Goal: Task Accomplishment & Management: Manage account settings

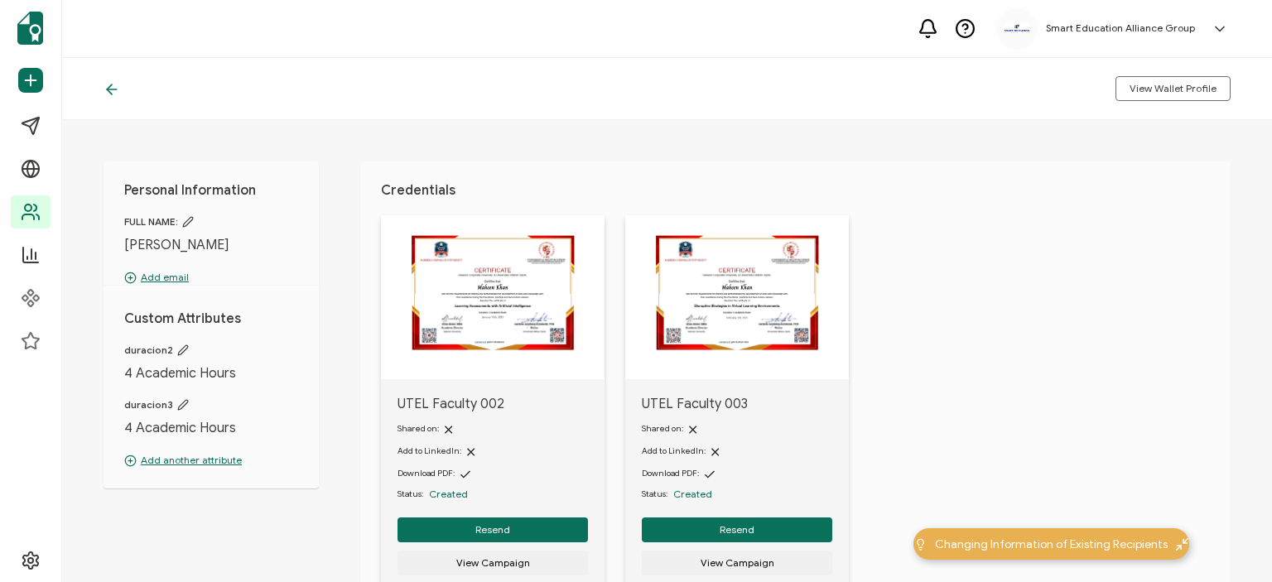
click at [110, 89] on icon at bounding box center [112, 89] width 10 height 0
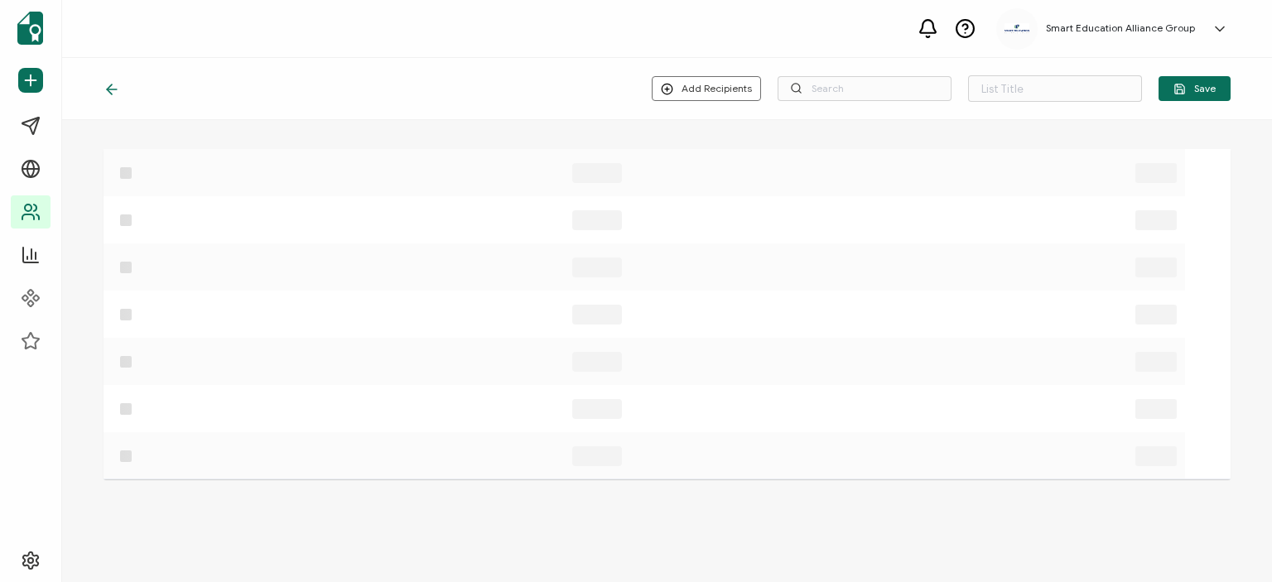
type input "lista de correos desconocidos"
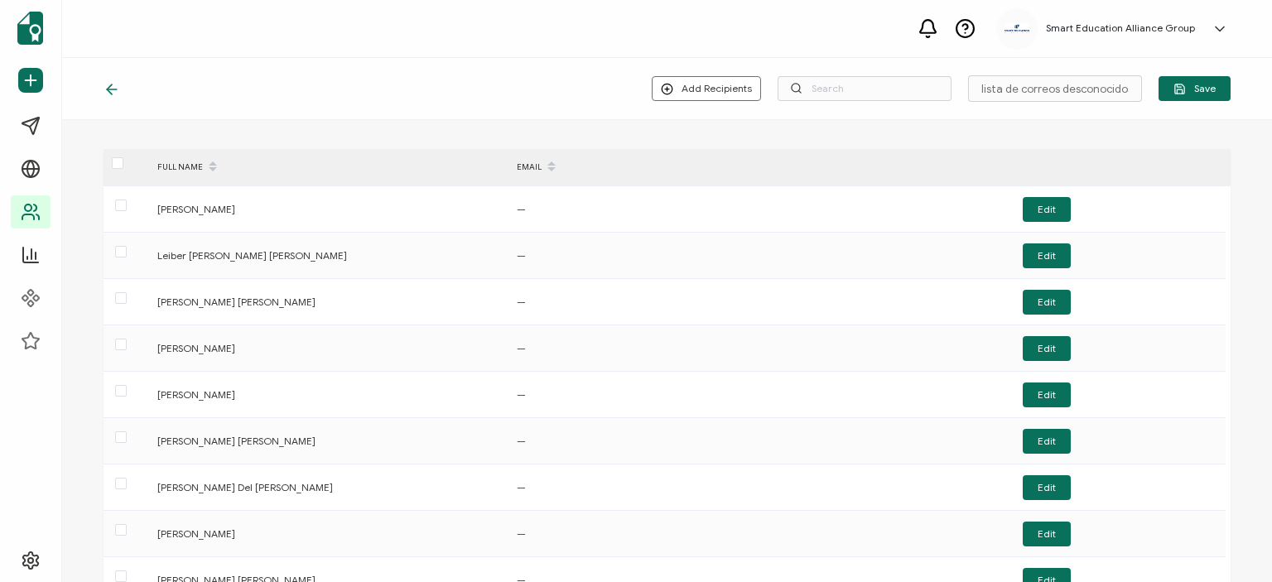
click at [120, 94] on div at bounding box center [116, 88] width 25 height 17
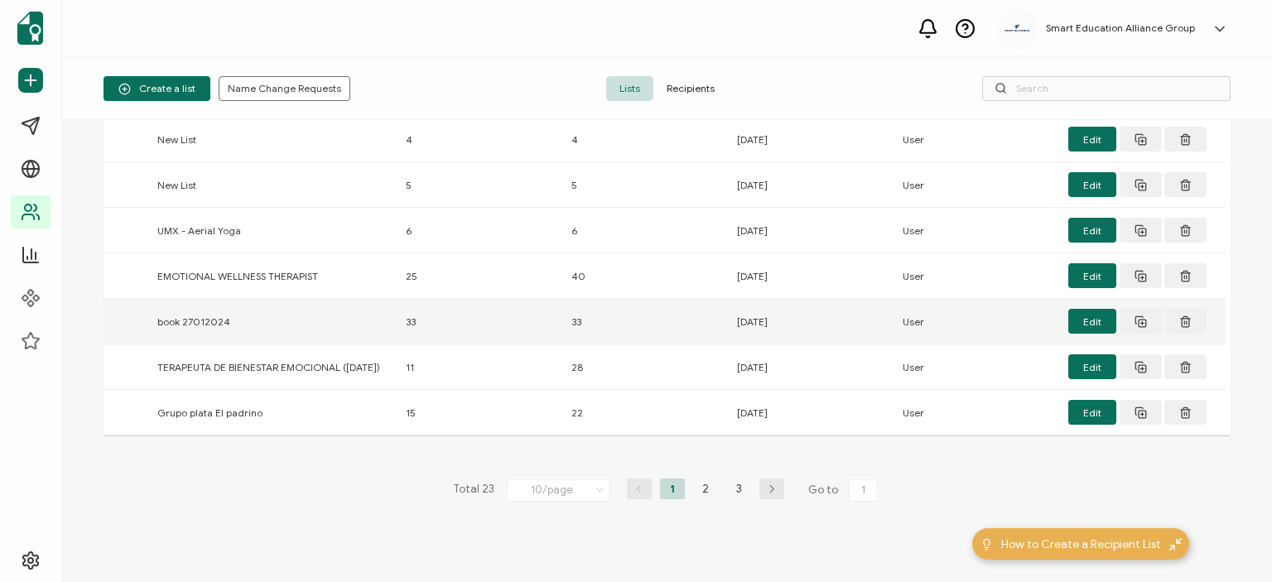
scroll to position [258, 0]
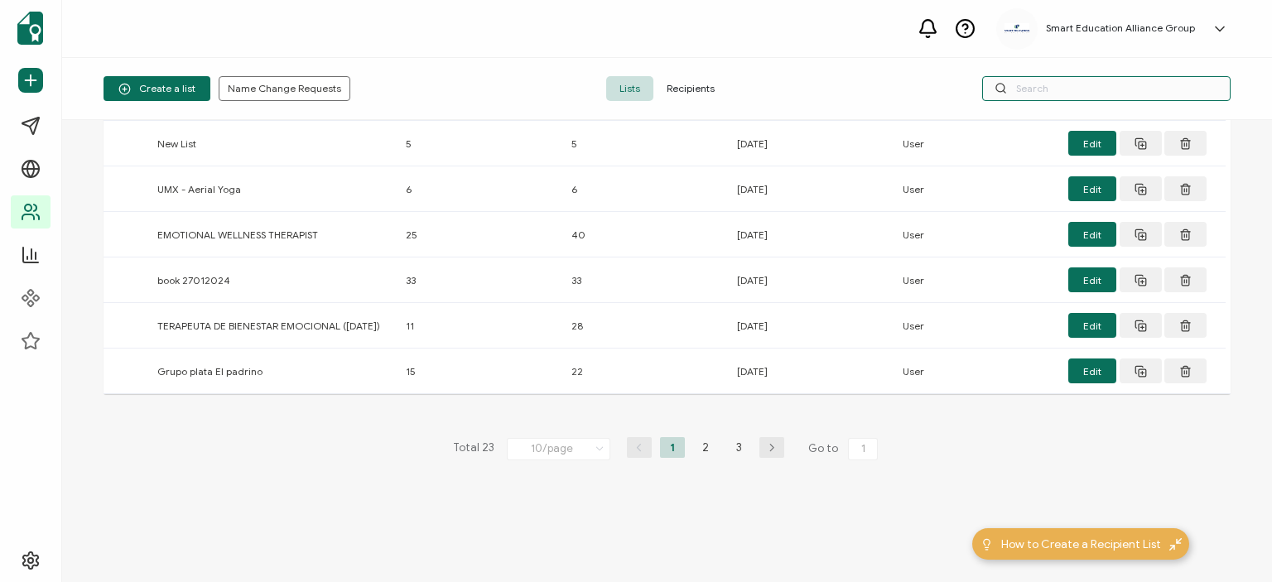
click at [1045, 95] on input "text" at bounding box center [1106, 88] width 248 height 25
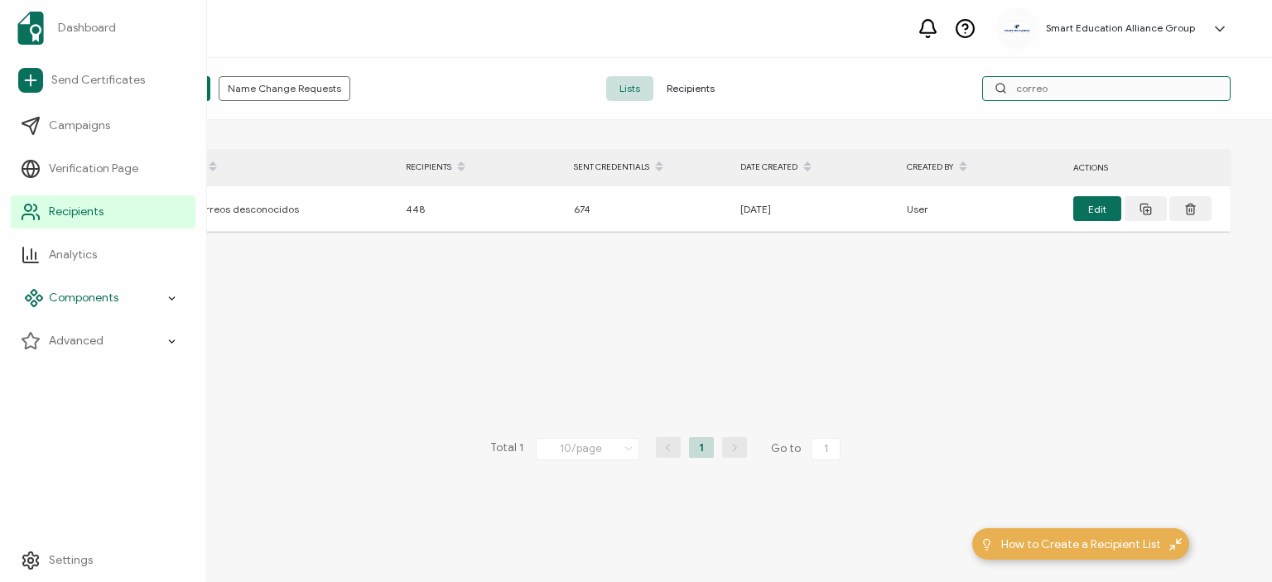
type input "correo"
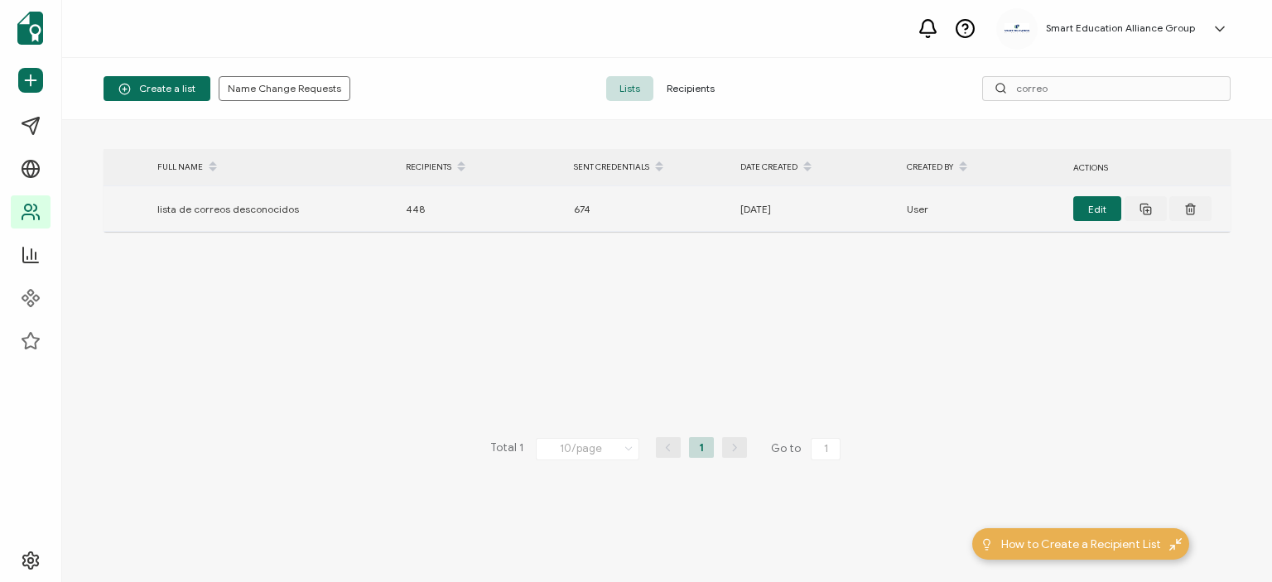
click at [318, 201] on div "lista de correos desconocidos" at bounding box center [273, 209] width 248 height 19
click at [216, 214] on div "lista de correos desconocidos" at bounding box center [273, 209] width 248 height 19
click at [900, 206] on div "User" at bounding box center [982, 209] width 166 height 19
click at [275, 200] on div "lista de correos desconocidos" at bounding box center [273, 209] width 248 height 19
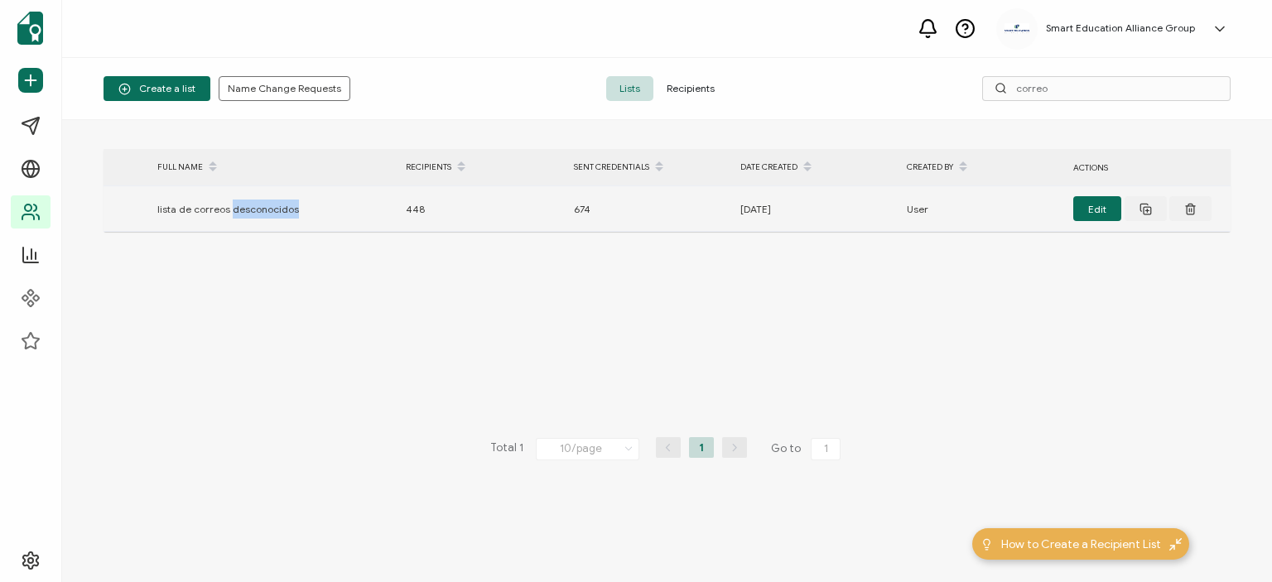
click at [272, 205] on div "lista de correos desconocidos" at bounding box center [273, 209] width 248 height 19
click at [1145, 205] on icon at bounding box center [1146, 209] width 12 height 12
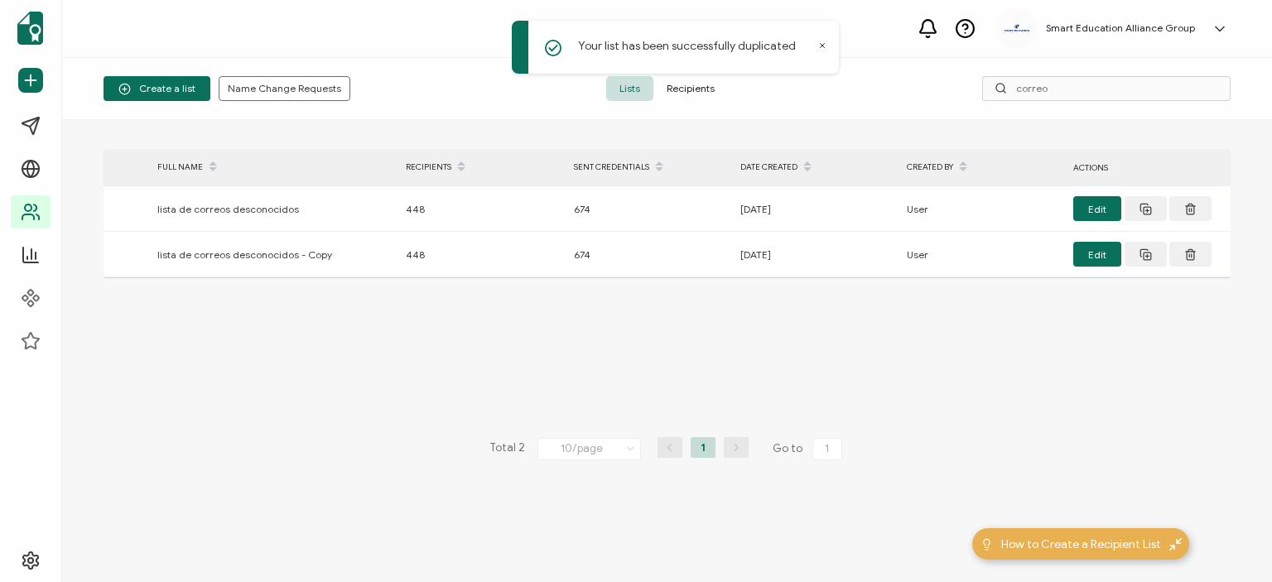
click at [819, 39] on div "Your list has been successfully duplicated" at bounding box center [675, 47] width 327 height 53
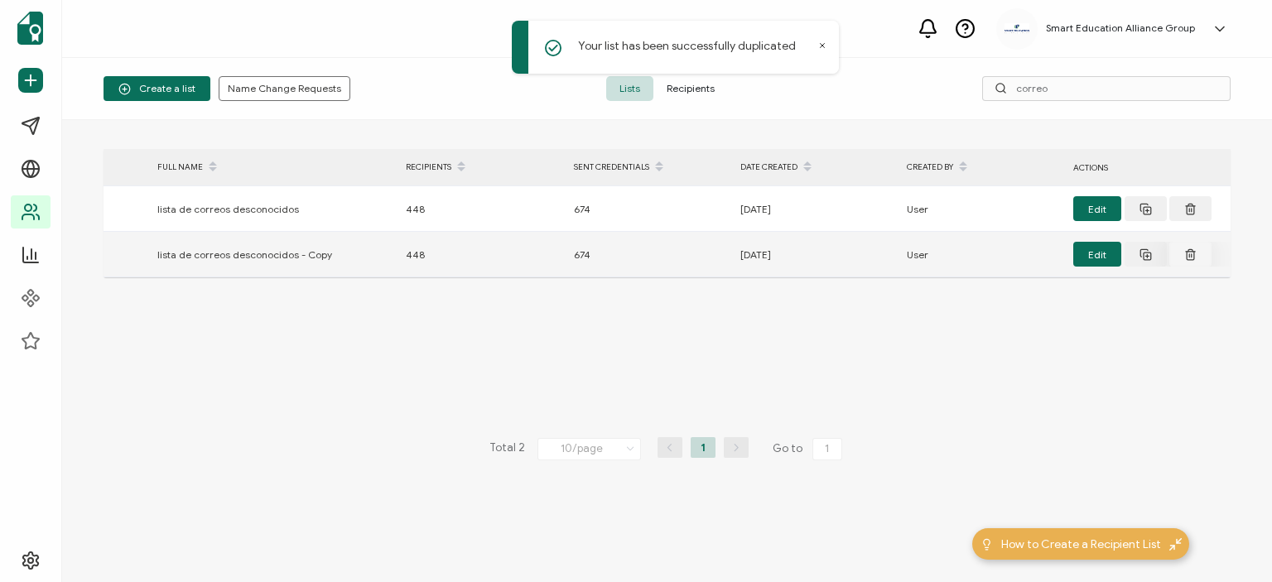
click at [1184, 251] on icon at bounding box center [1190, 254] width 12 height 12
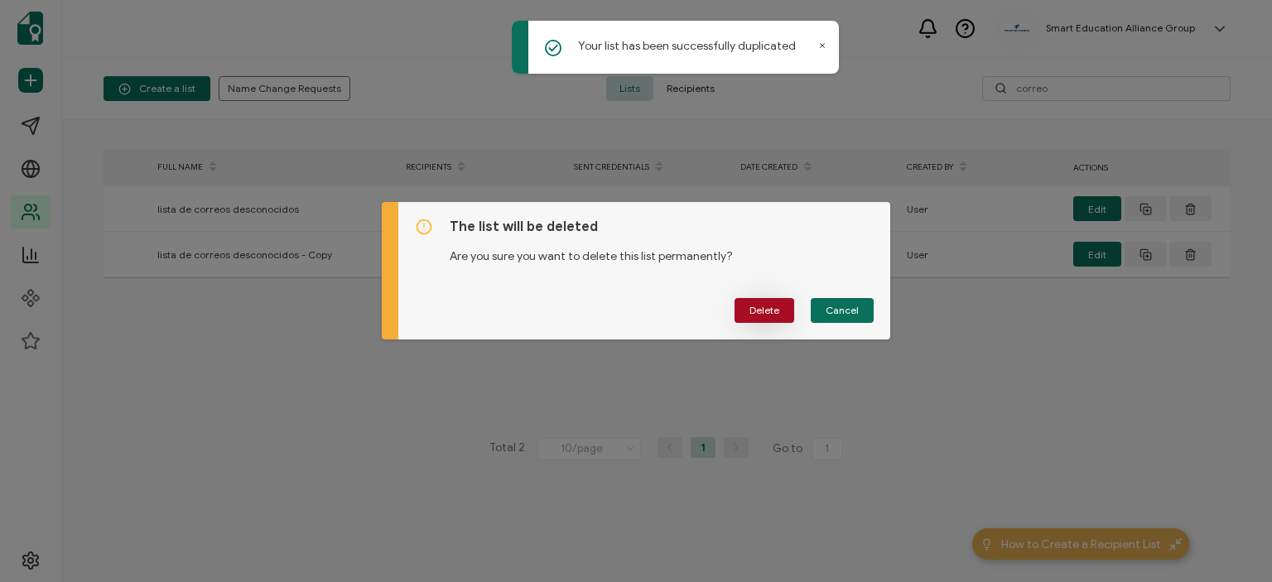
click at [738, 308] on button "Delete" at bounding box center [765, 310] width 60 height 25
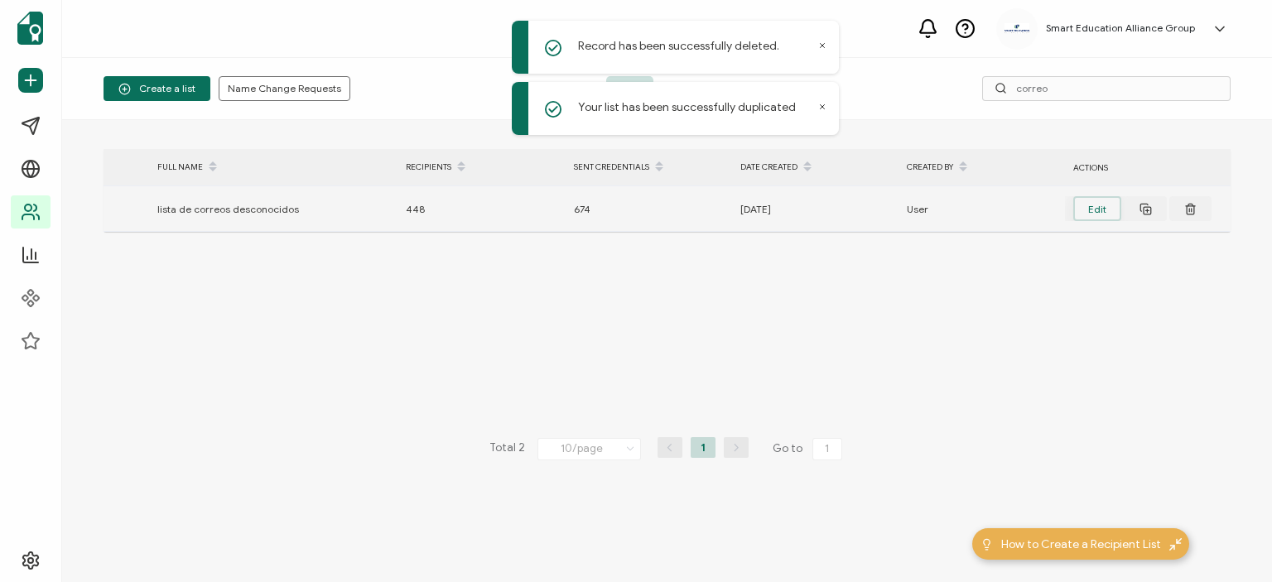
click at [1084, 210] on button "Edit" at bounding box center [1097, 208] width 48 height 25
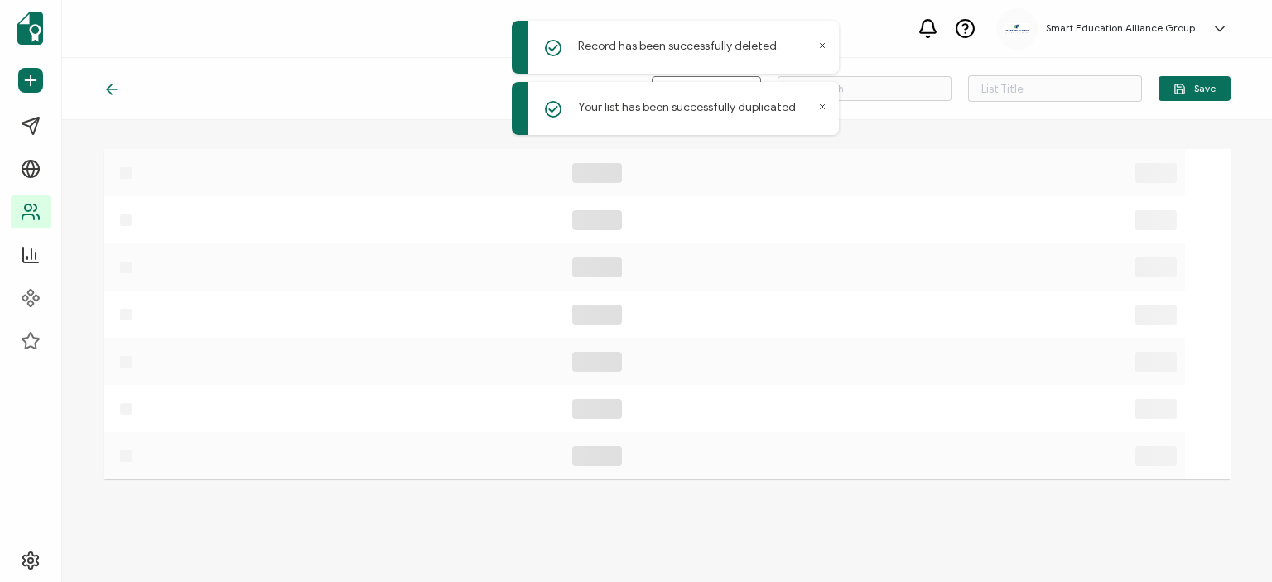
type input "lista de correos desconocidos"
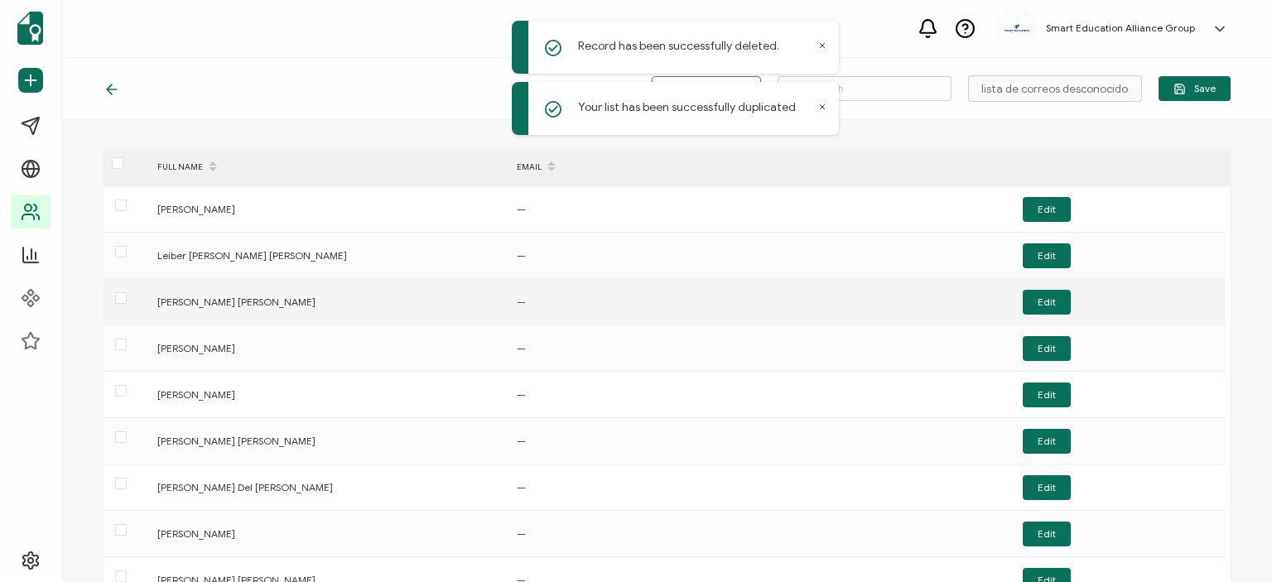
scroll to position [175, 0]
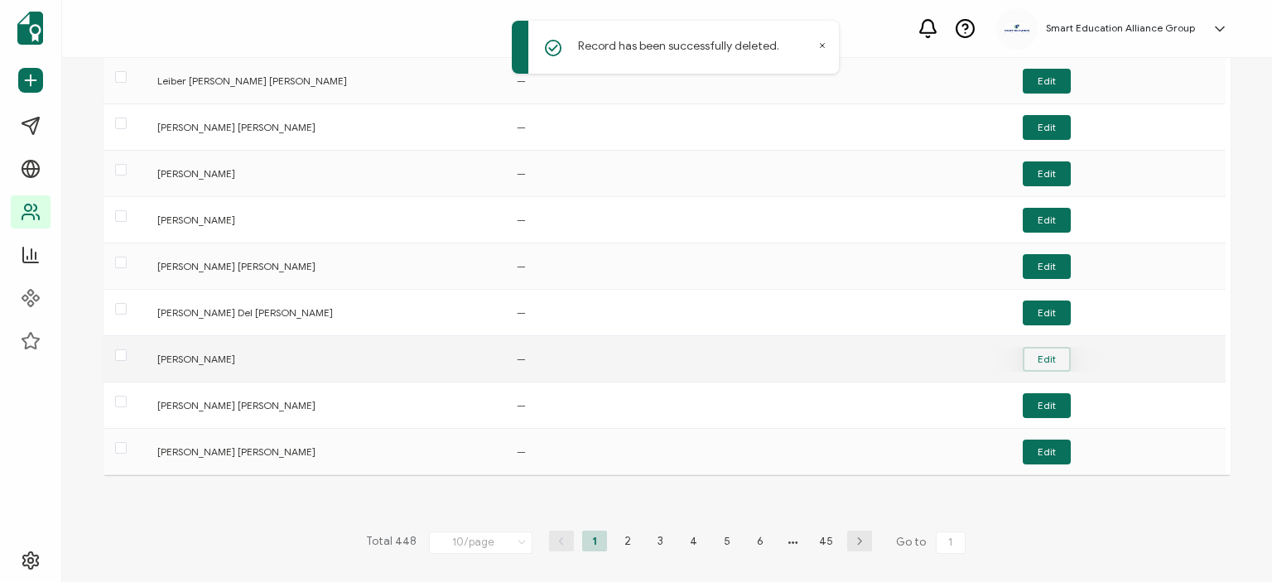
click at [1039, 354] on button "Edit" at bounding box center [1047, 359] width 48 height 25
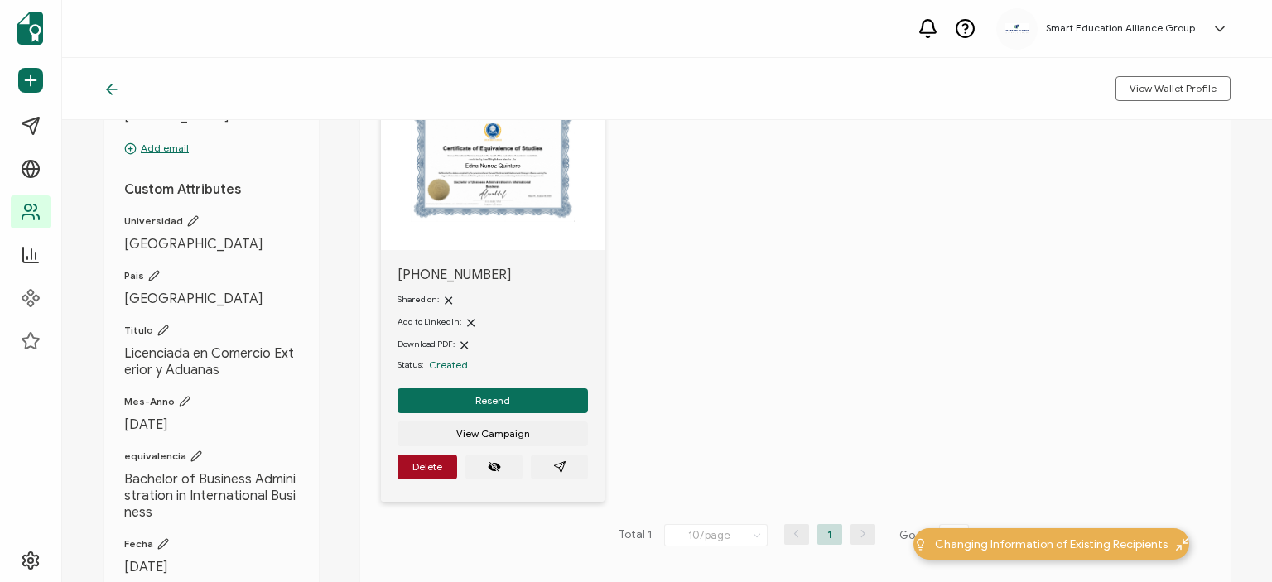
scroll to position [46, 0]
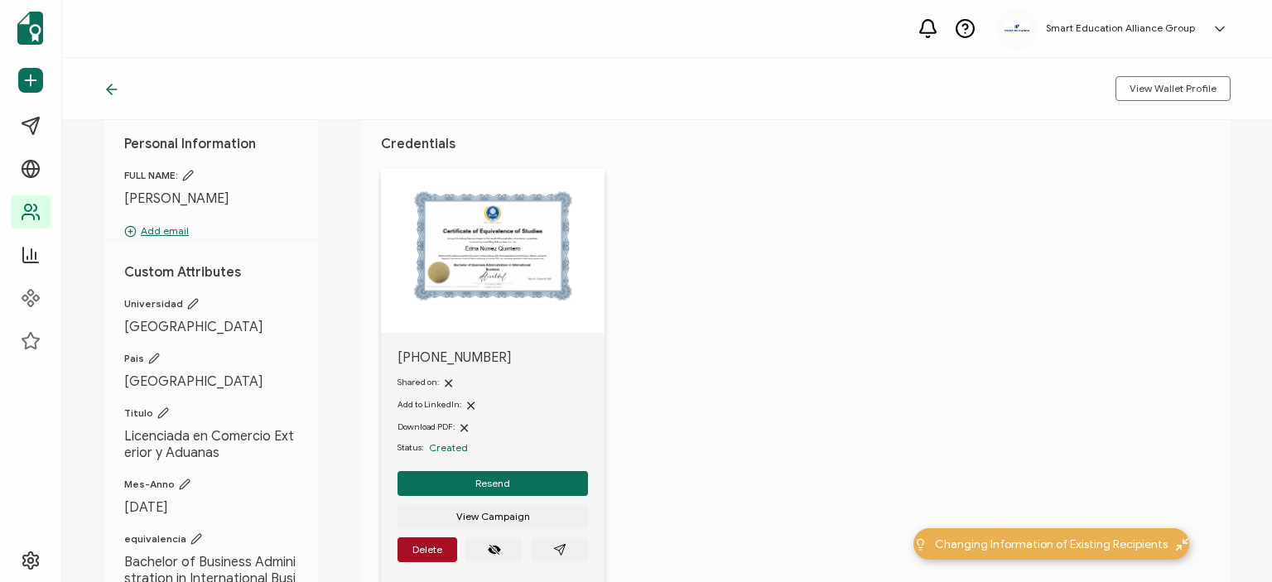
click at [160, 224] on p "Add email" at bounding box center [211, 231] width 174 height 15
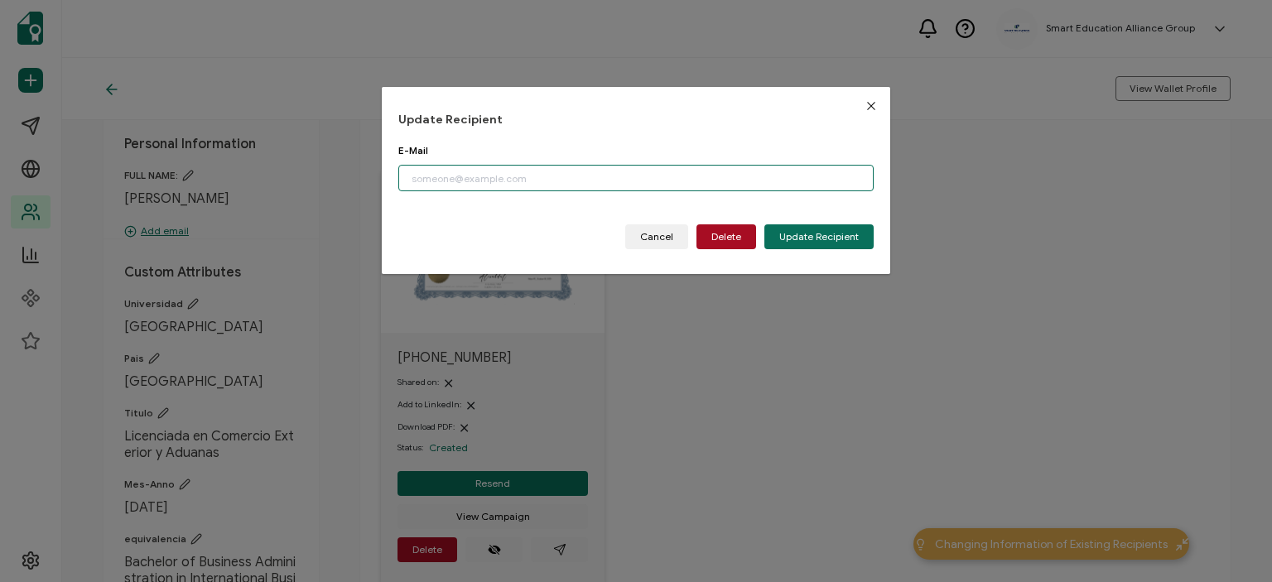
click at [477, 178] on input "dialog" at bounding box center [635, 178] width 475 height 27
paste input "ednanq05@gmail.com"
type input "ednanq05@gmail.com"
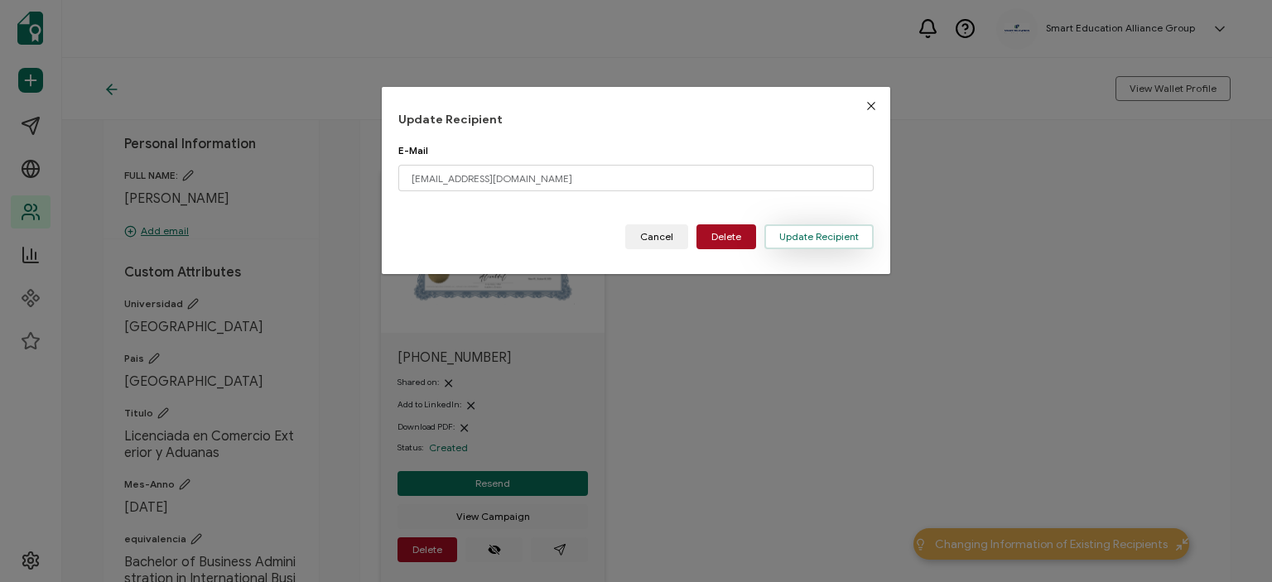
click at [786, 233] on span "Update Recipient" at bounding box center [819, 237] width 80 height 10
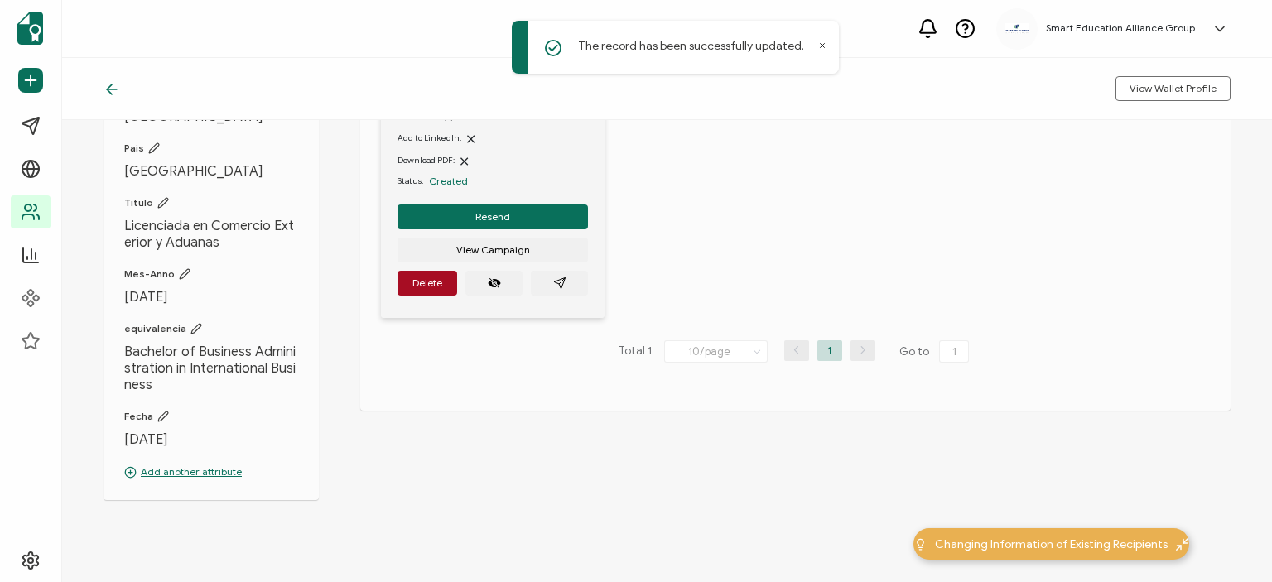
scroll to position [335, 0]
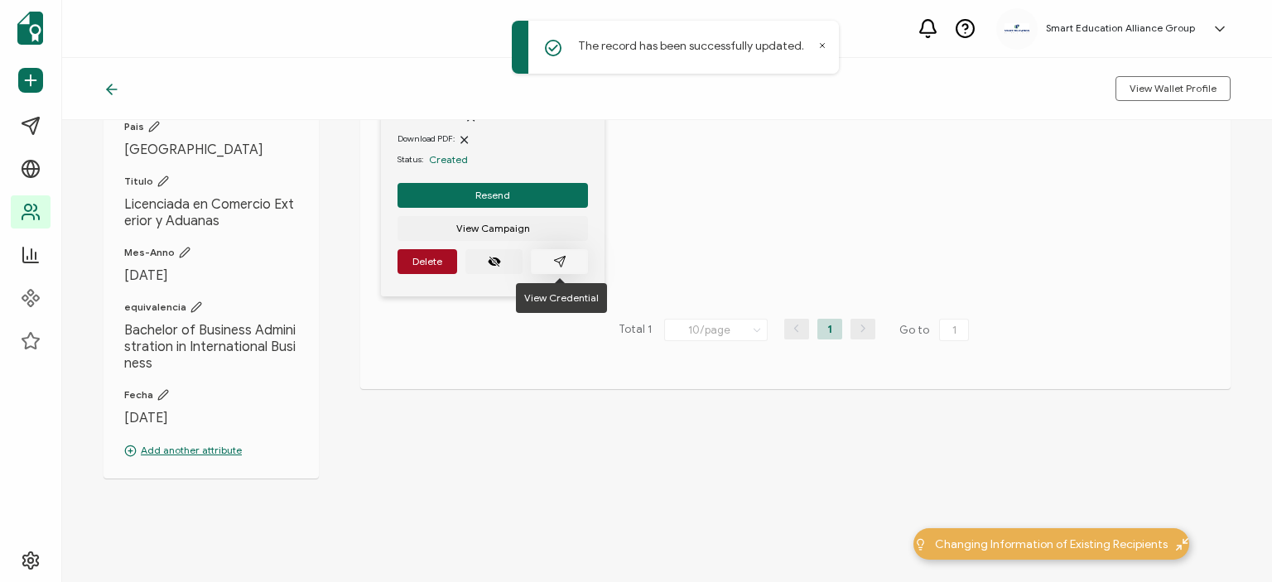
click at [570, 258] on button "button" at bounding box center [559, 261] width 57 height 25
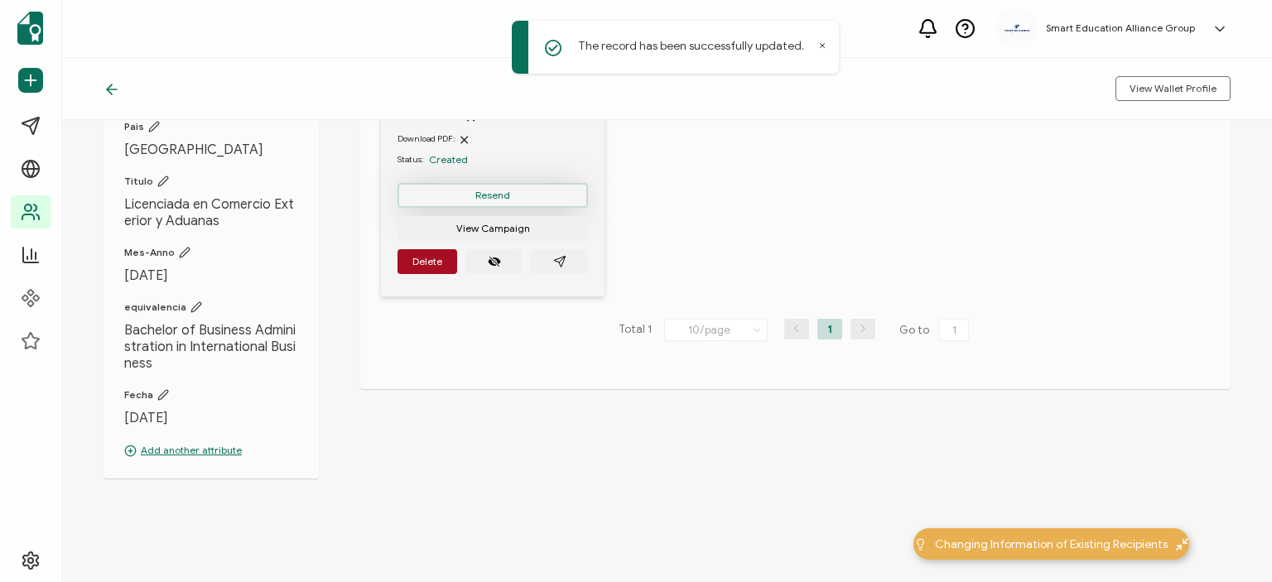
click at [496, 190] on span "Resend" at bounding box center [492, 195] width 35 height 10
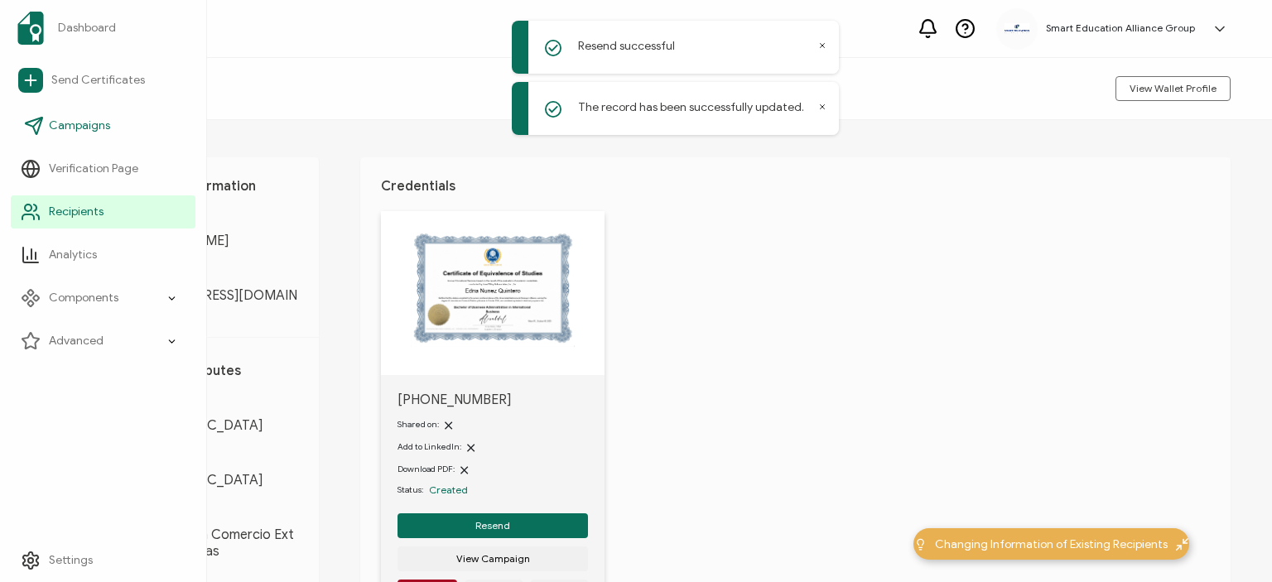
scroll to position [0, 0]
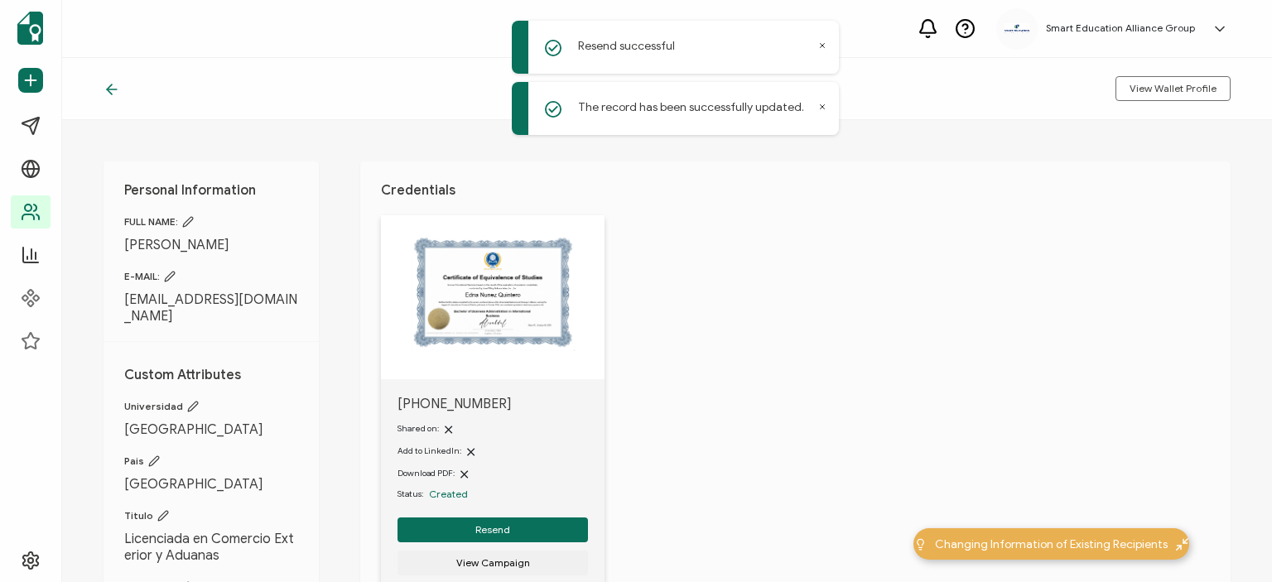
click at [108, 85] on icon at bounding box center [112, 89] width 17 height 17
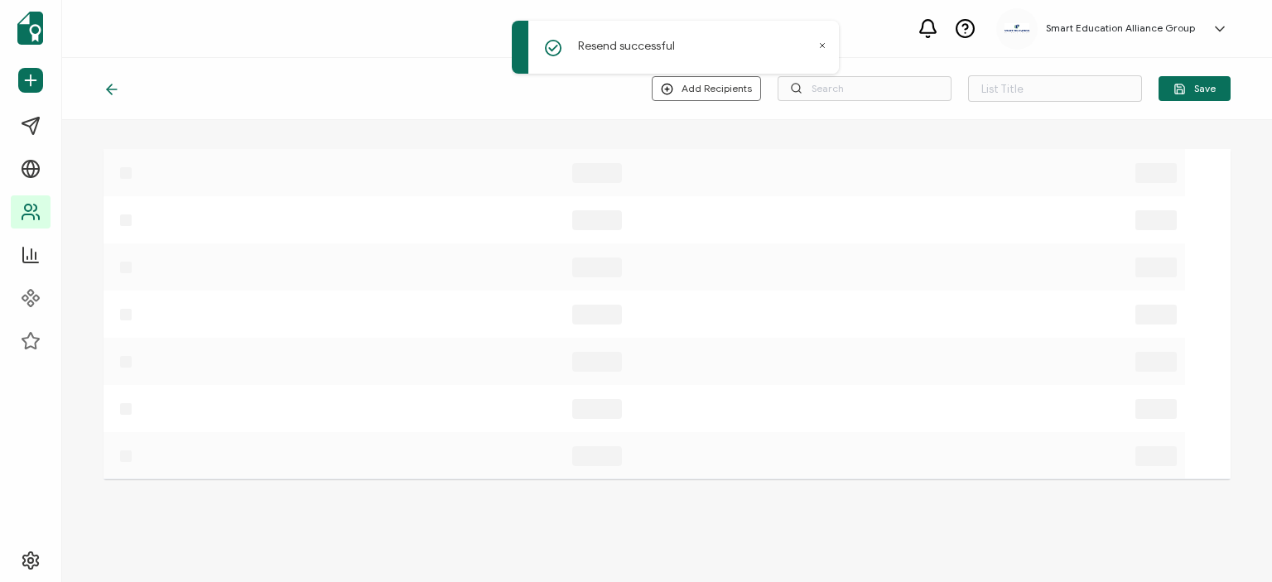
type input "lista de correos desconocidos"
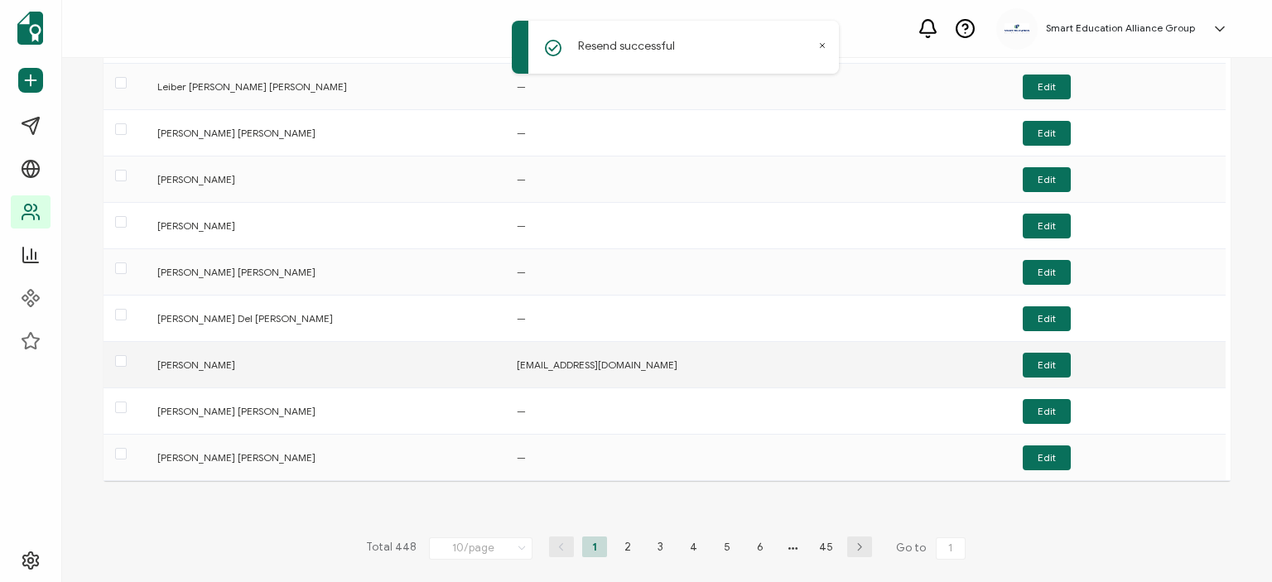
scroll to position [175, 0]
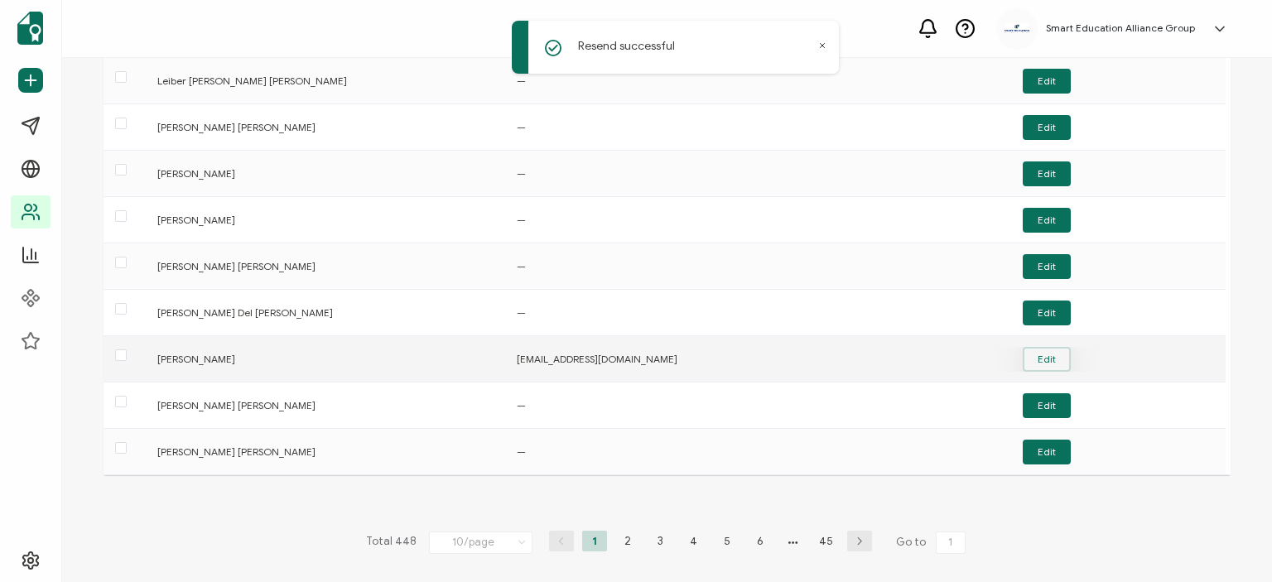
click at [1042, 351] on button "Edit" at bounding box center [1047, 359] width 48 height 25
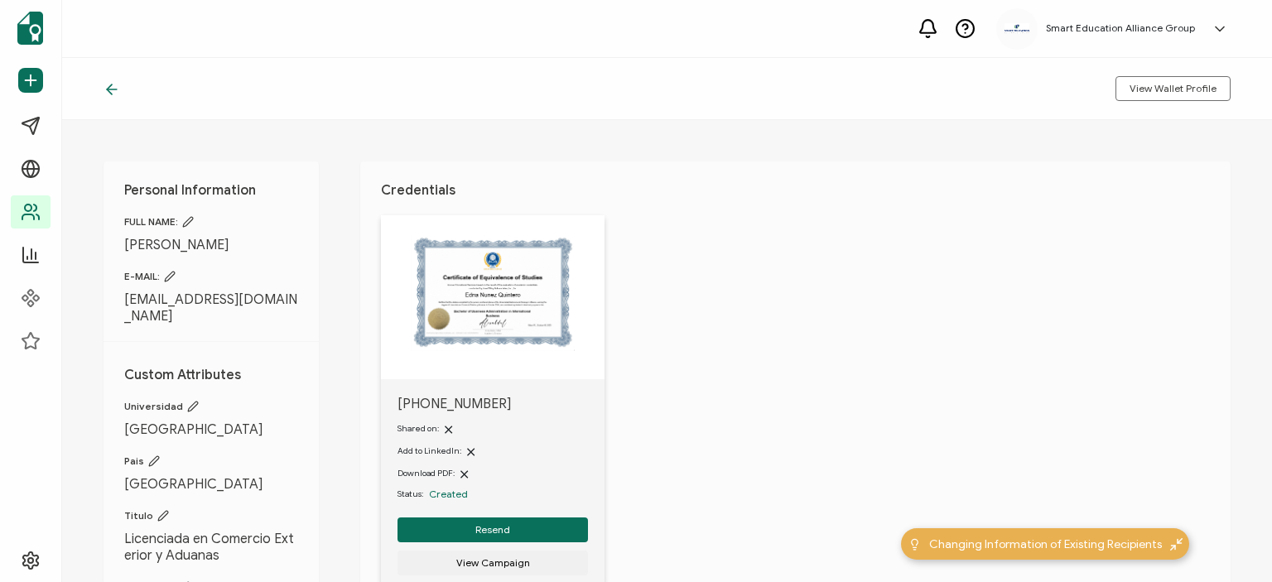
click at [108, 86] on icon at bounding box center [112, 89] width 17 height 17
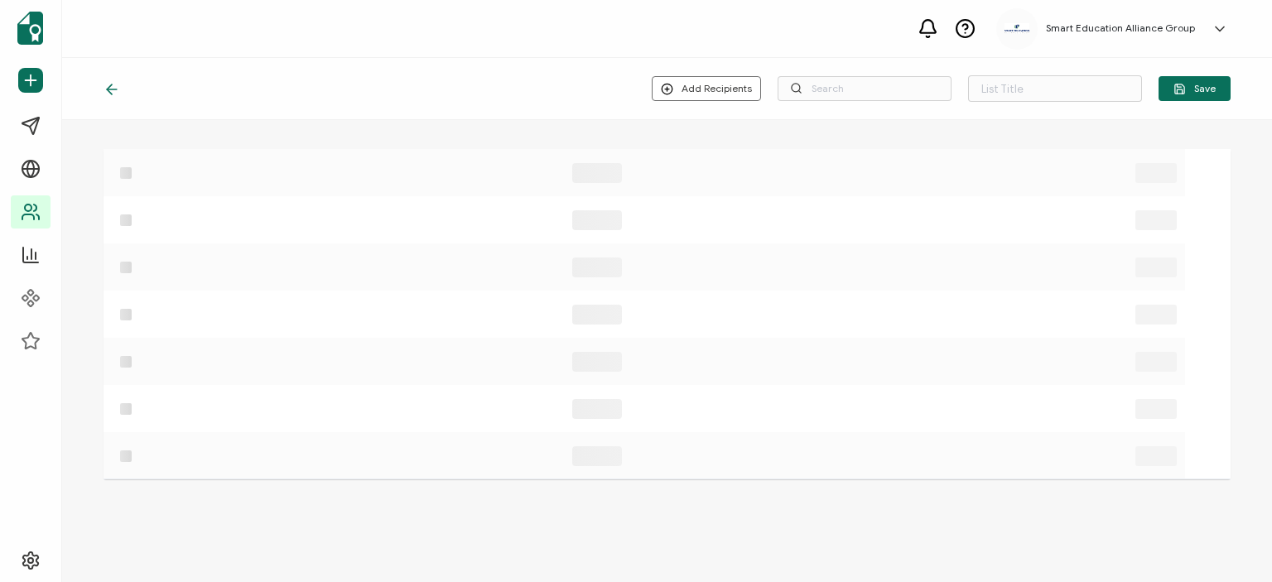
type input "lista de correos desconocidos"
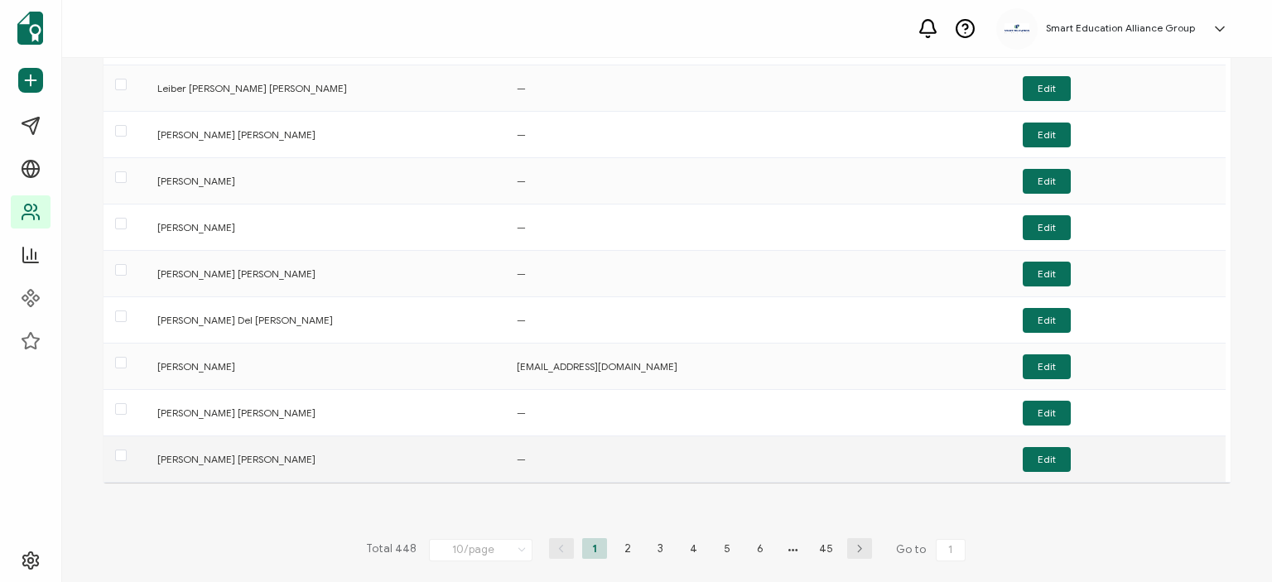
scroll to position [175, 0]
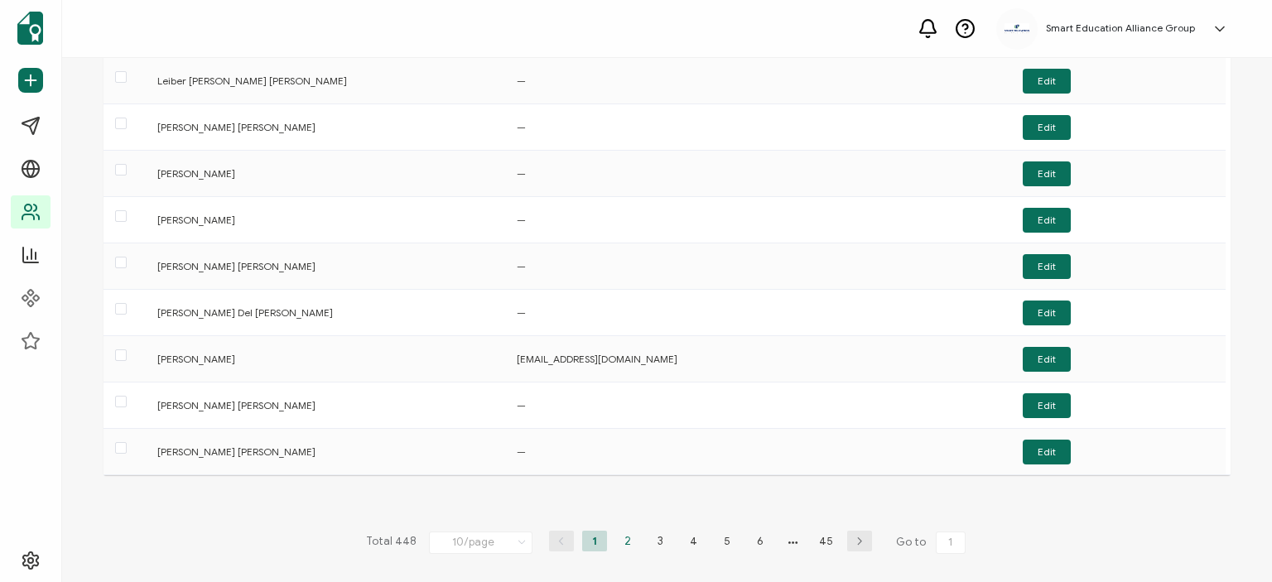
click at [623, 540] on li "2" at bounding box center [627, 541] width 25 height 21
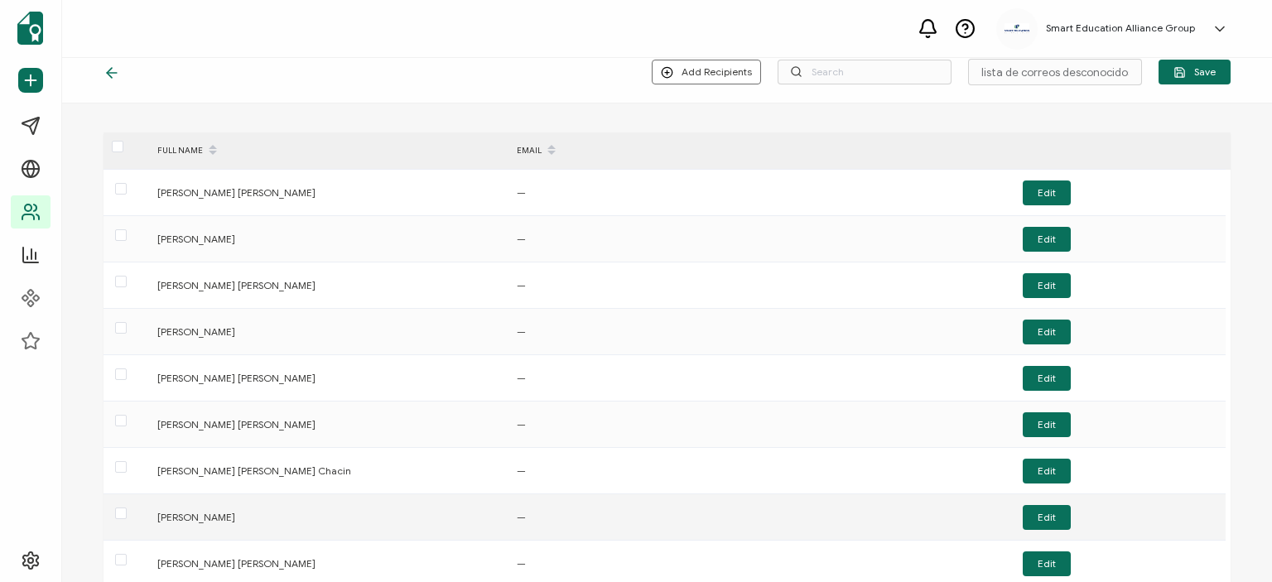
scroll to position [0, 0]
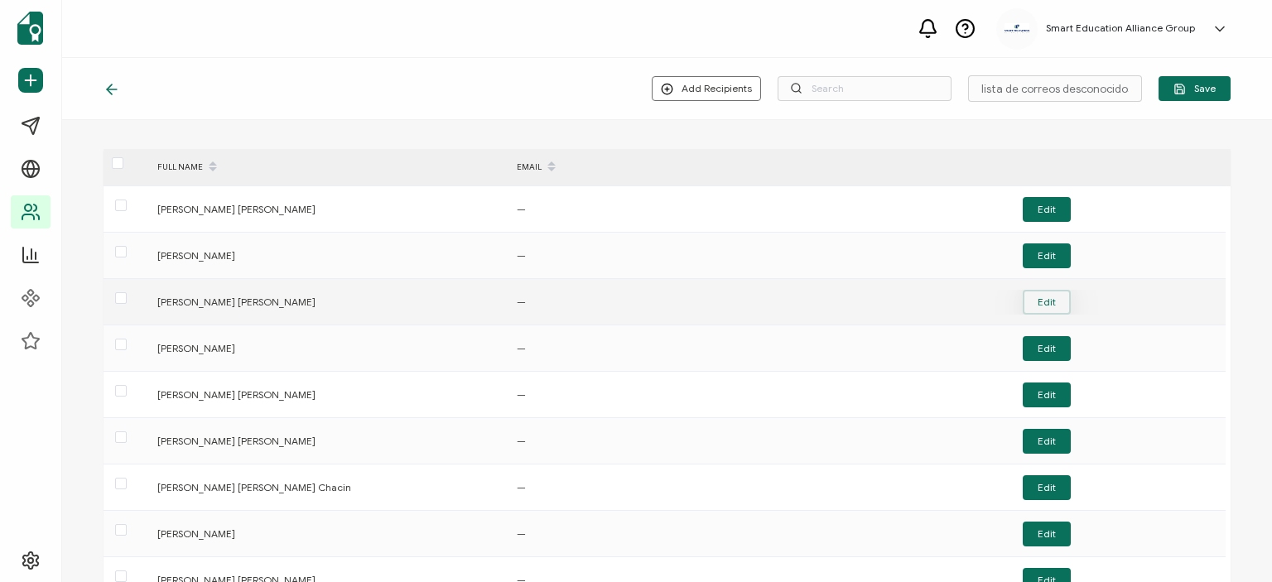
click at [1058, 301] on button "Edit" at bounding box center [1047, 302] width 48 height 25
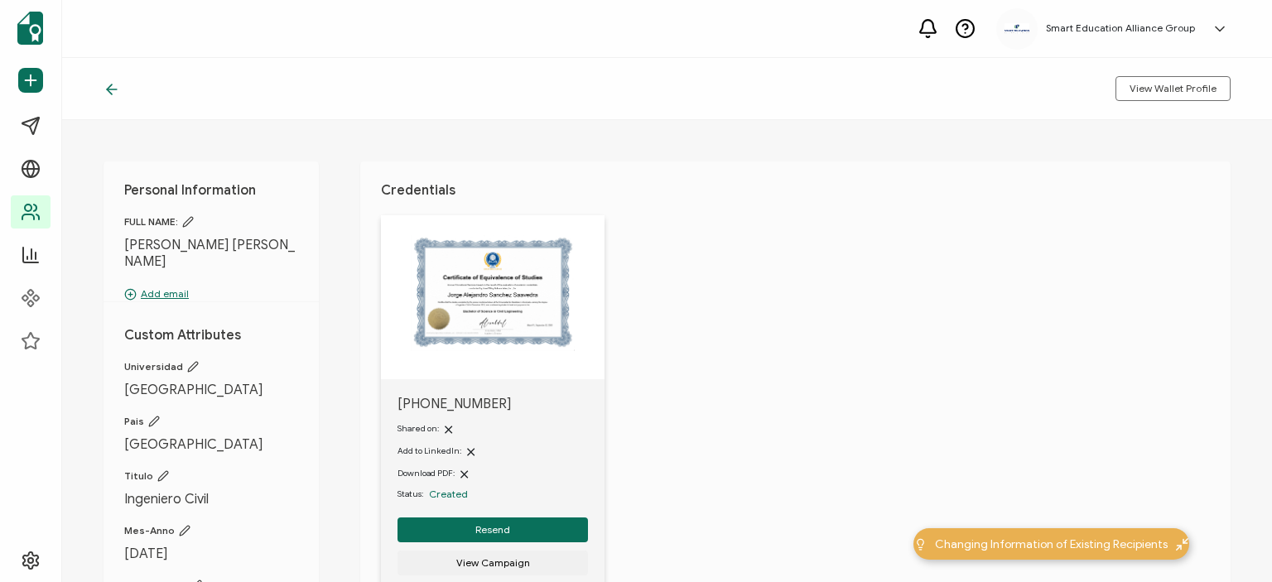
click at [146, 290] on p "Add email" at bounding box center [211, 294] width 174 height 15
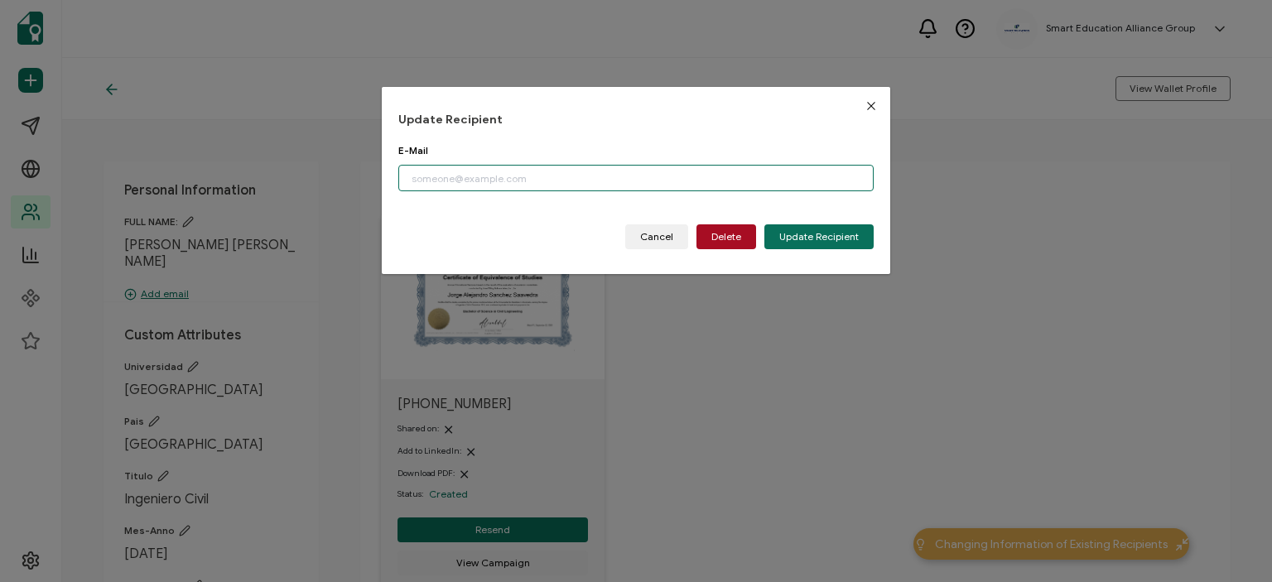
click at [471, 186] on input "dialog" at bounding box center [635, 178] width 475 height 27
paste input "[EMAIL_ADDRESS][DOMAIN_NAME]"
type input "[EMAIL_ADDRESS][DOMAIN_NAME]"
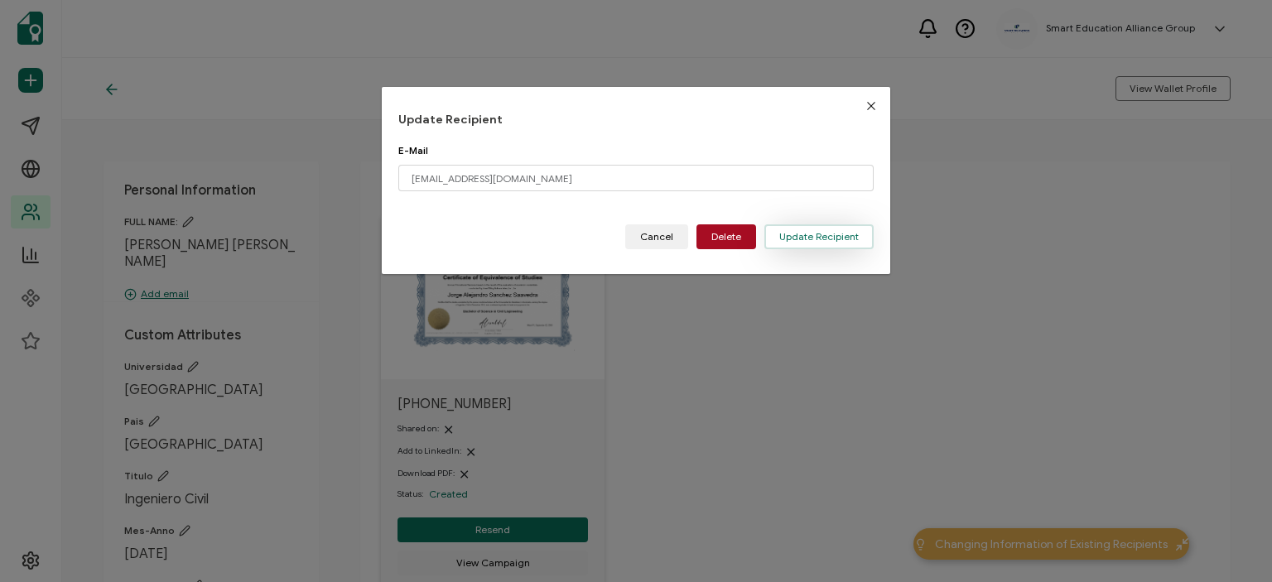
click at [795, 236] on span "Update Recipient" at bounding box center [819, 237] width 80 height 10
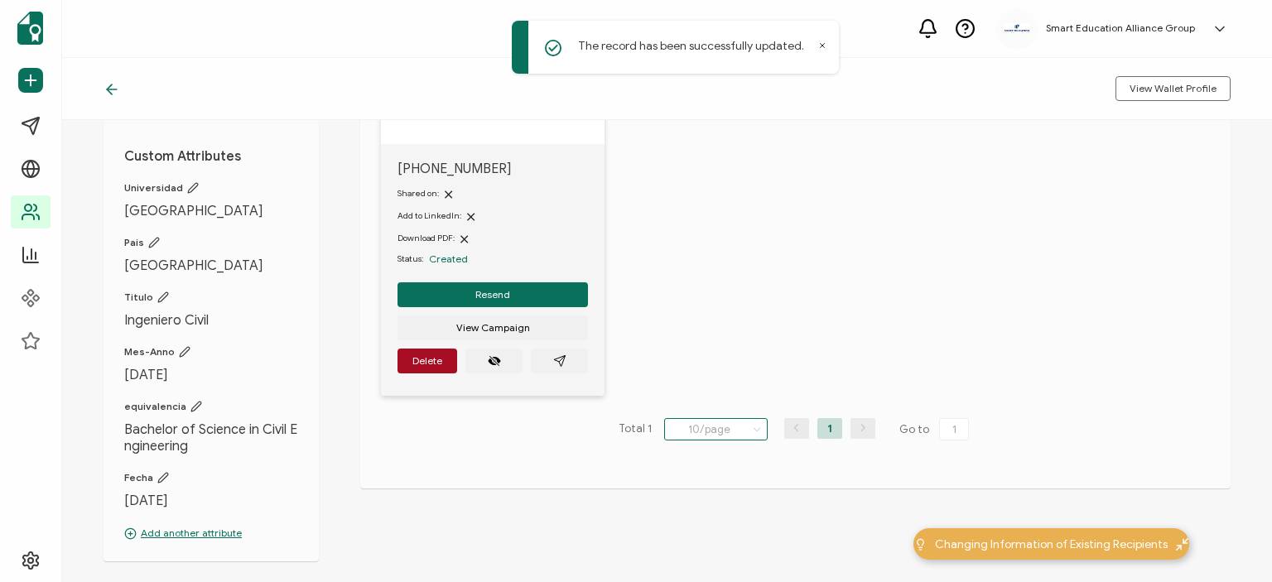
scroll to position [248, 0]
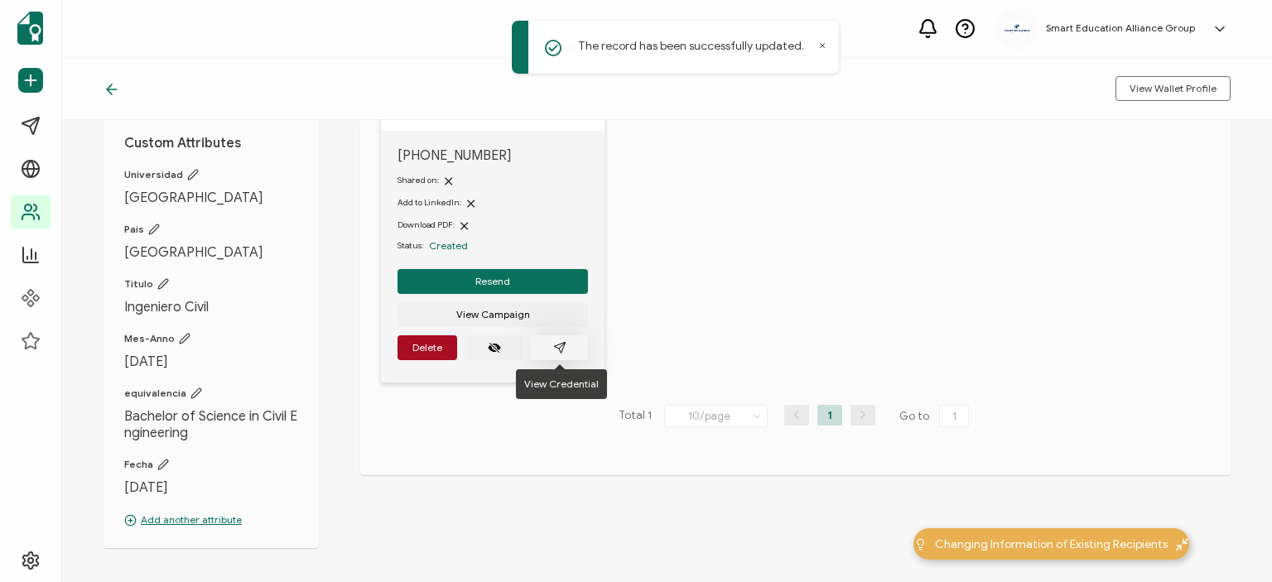
click at [566, 347] on button "button" at bounding box center [559, 347] width 57 height 25
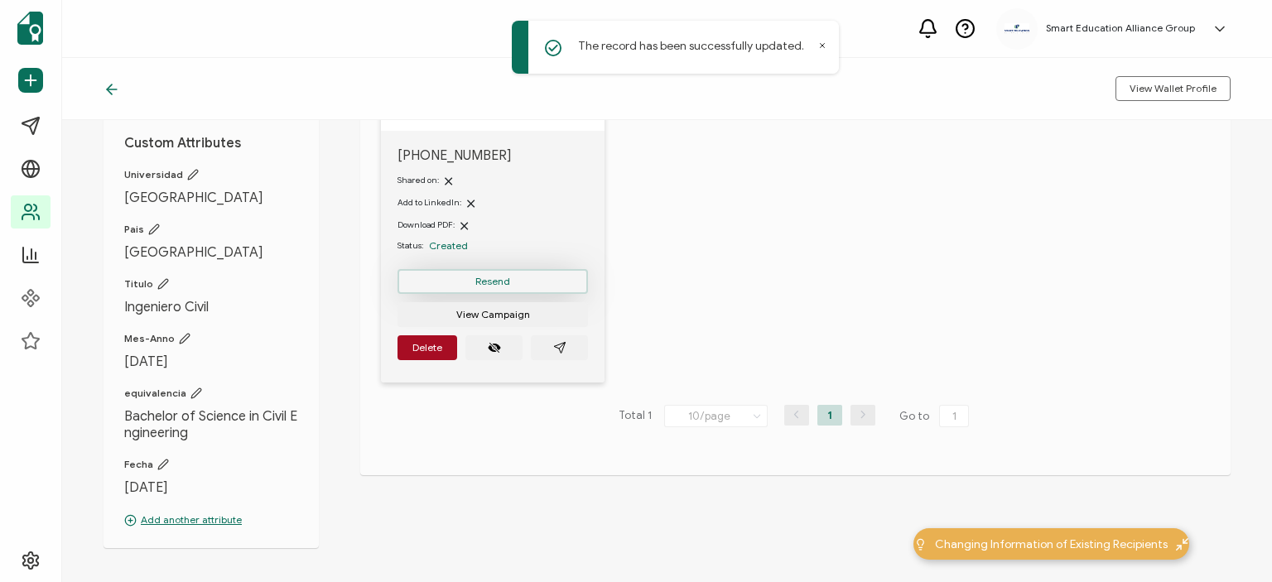
click at [486, 274] on button "Resend" at bounding box center [493, 281] width 190 height 25
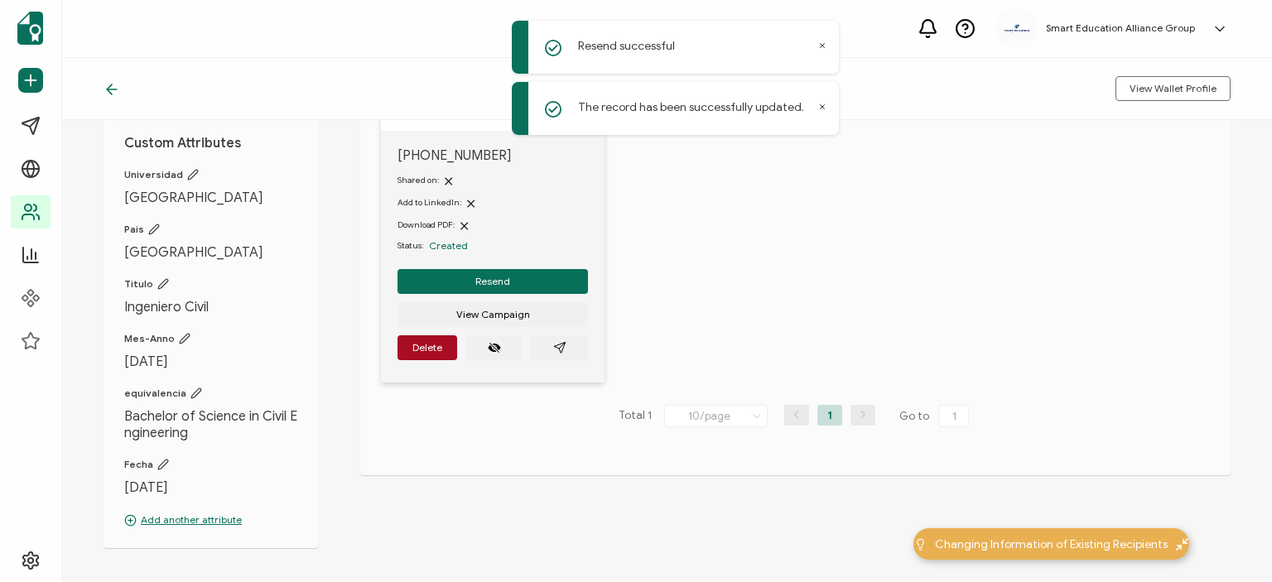
click at [107, 85] on icon at bounding box center [112, 89] width 17 height 17
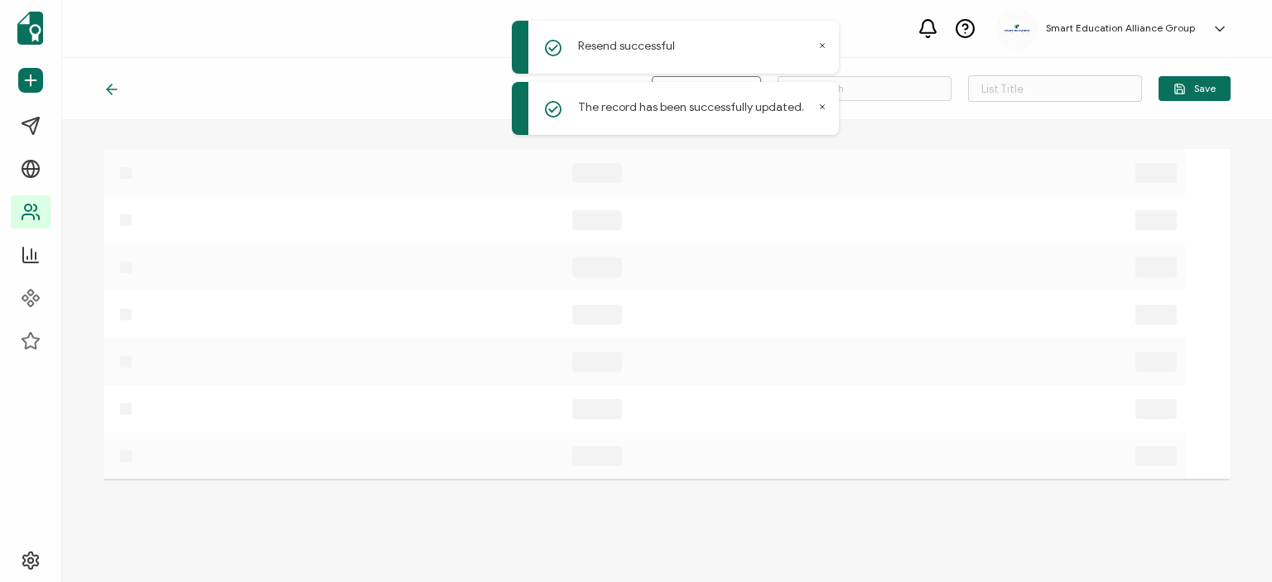
type input "lista de correos desconocidos"
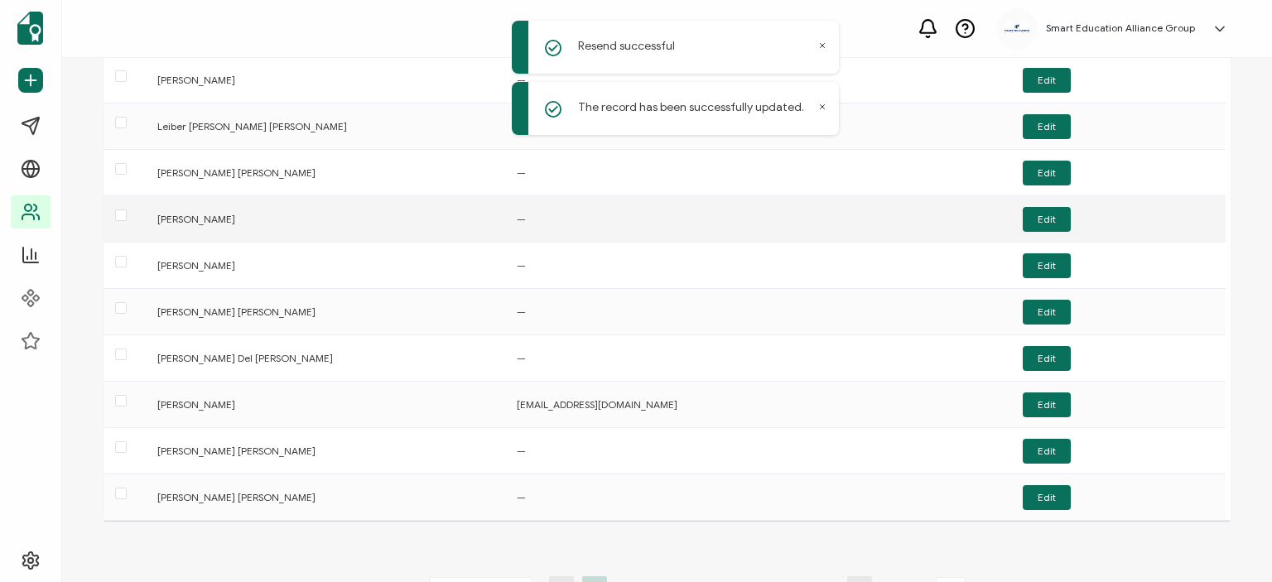
scroll to position [166, 0]
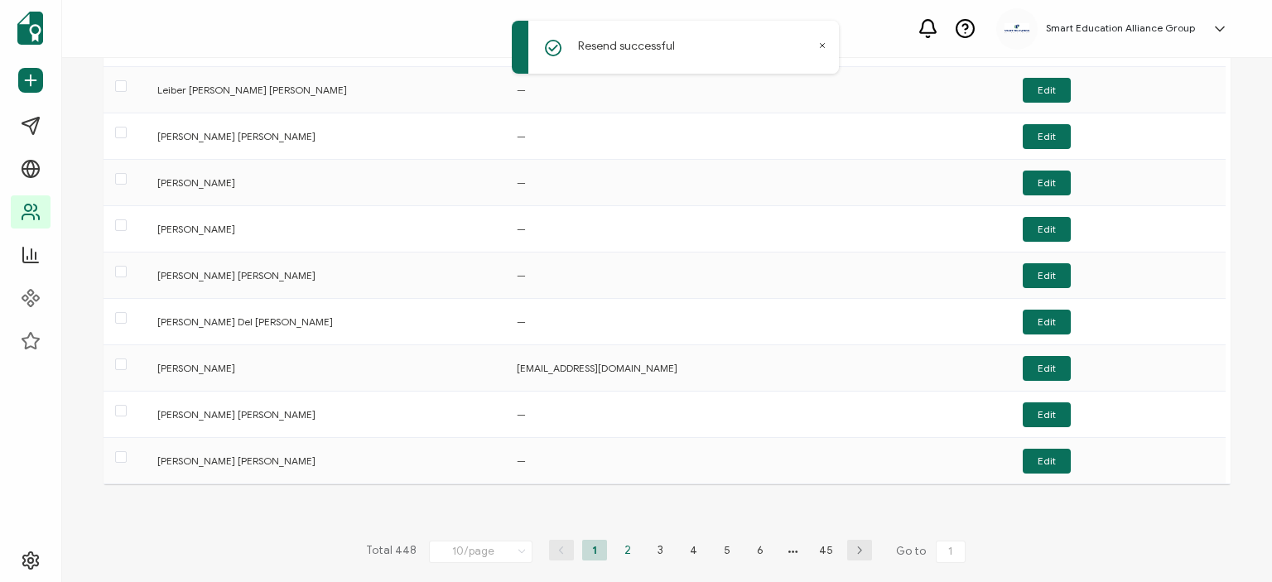
click at [628, 546] on li "2" at bounding box center [627, 550] width 25 height 21
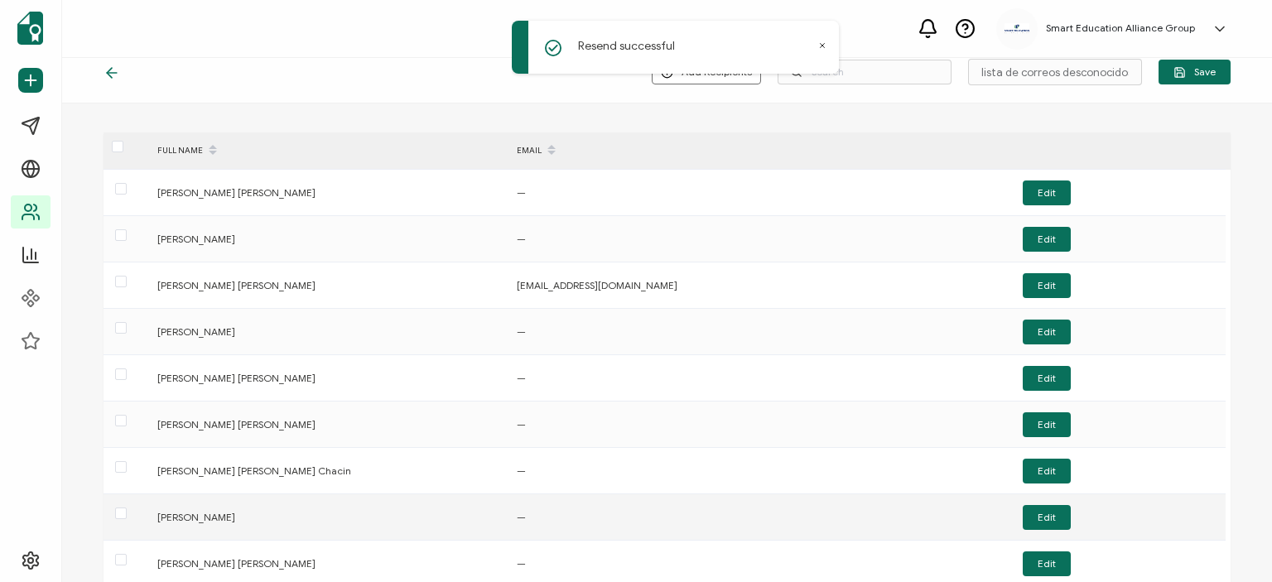
scroll to position [0, 0]
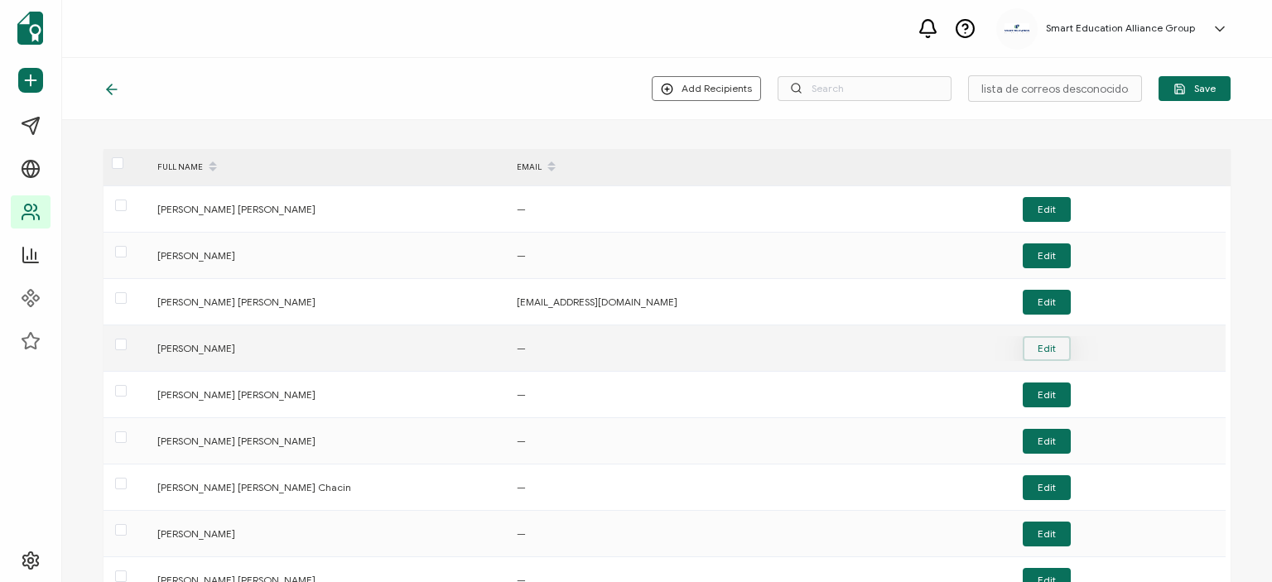
click at [1030, 345] on button "Edit" at bounding box center [1047, 348] width 48 height 25
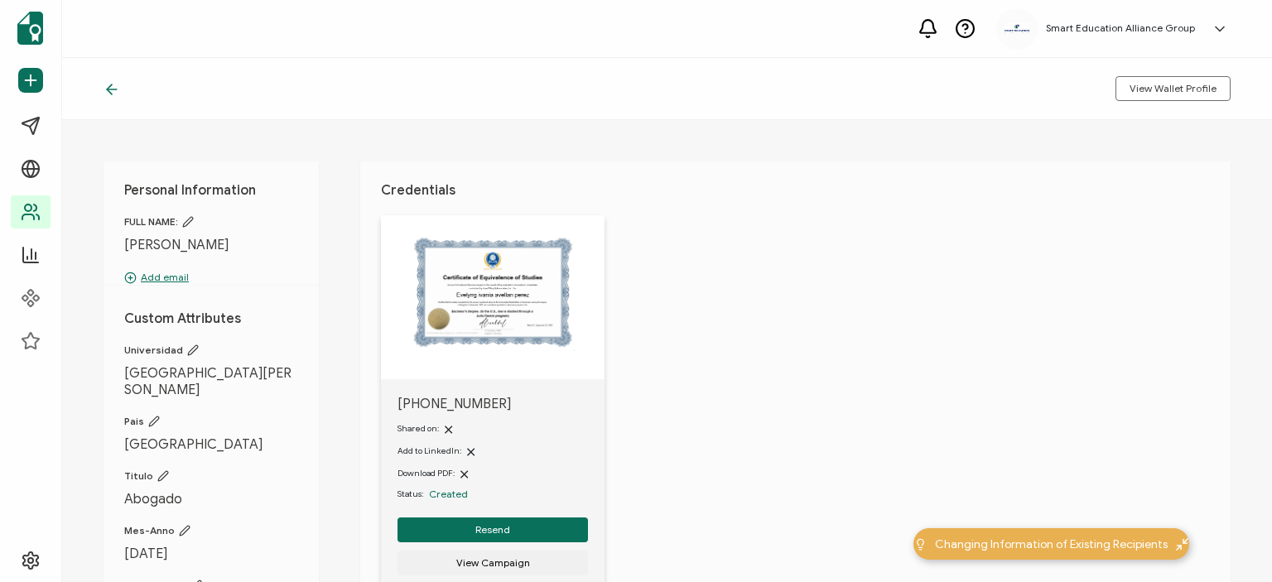
click at [116, 84] on icon at bounding box center [112, 89] width 17 height 17
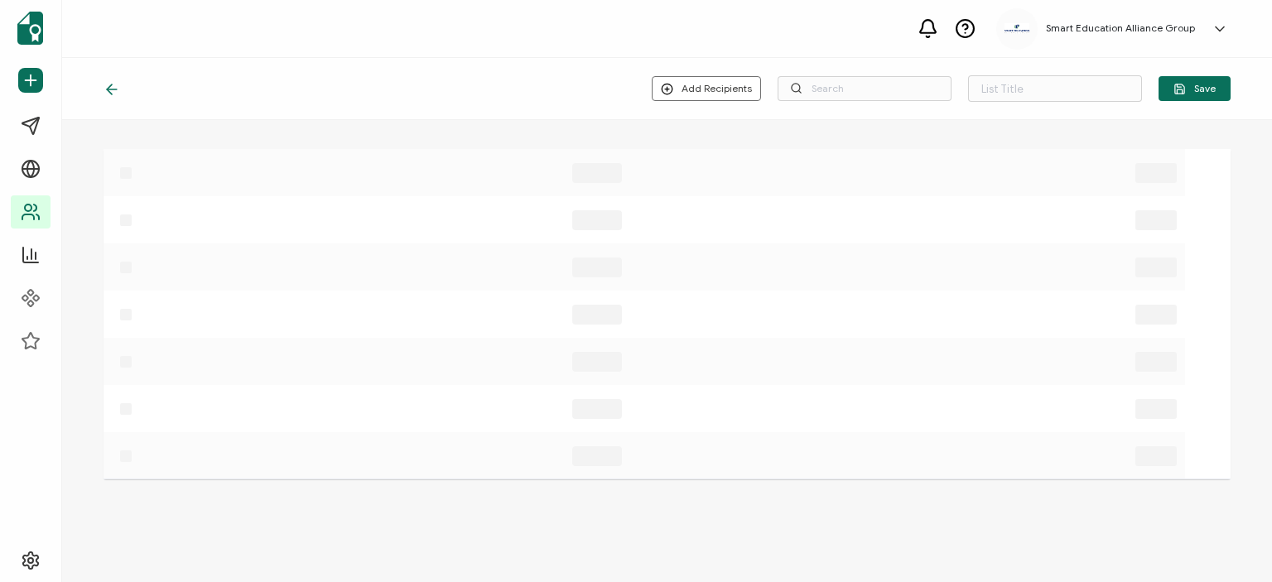
type input "lista de correos desconocidos"
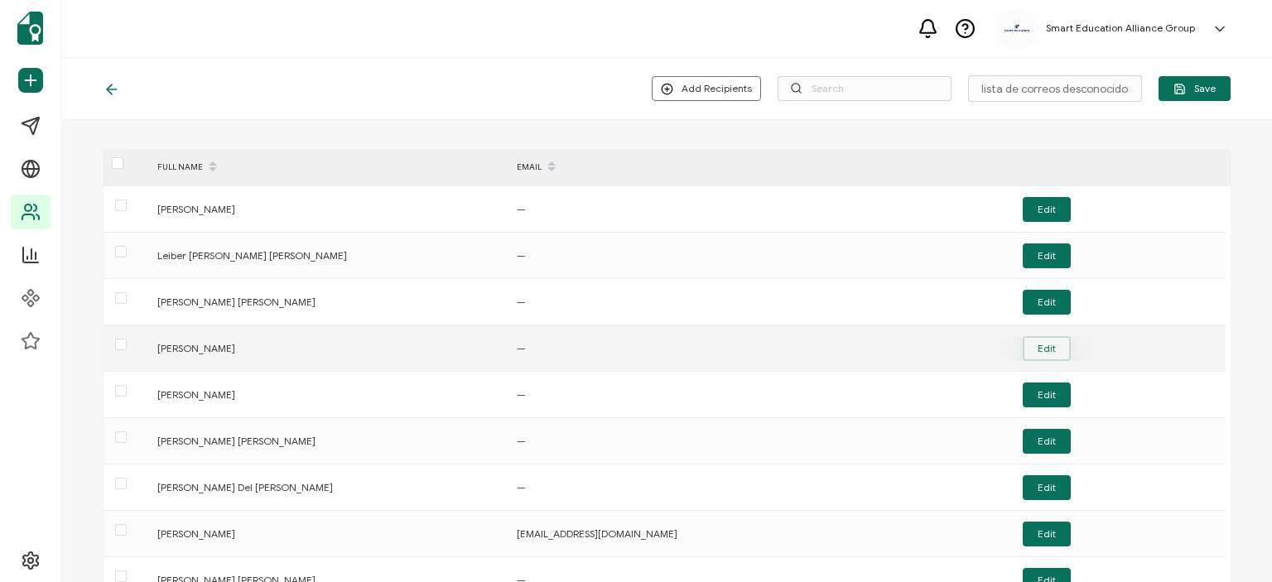
click at [1060, 347] on button "Edit" at bounding box center [1047, 348] width 48 height 25
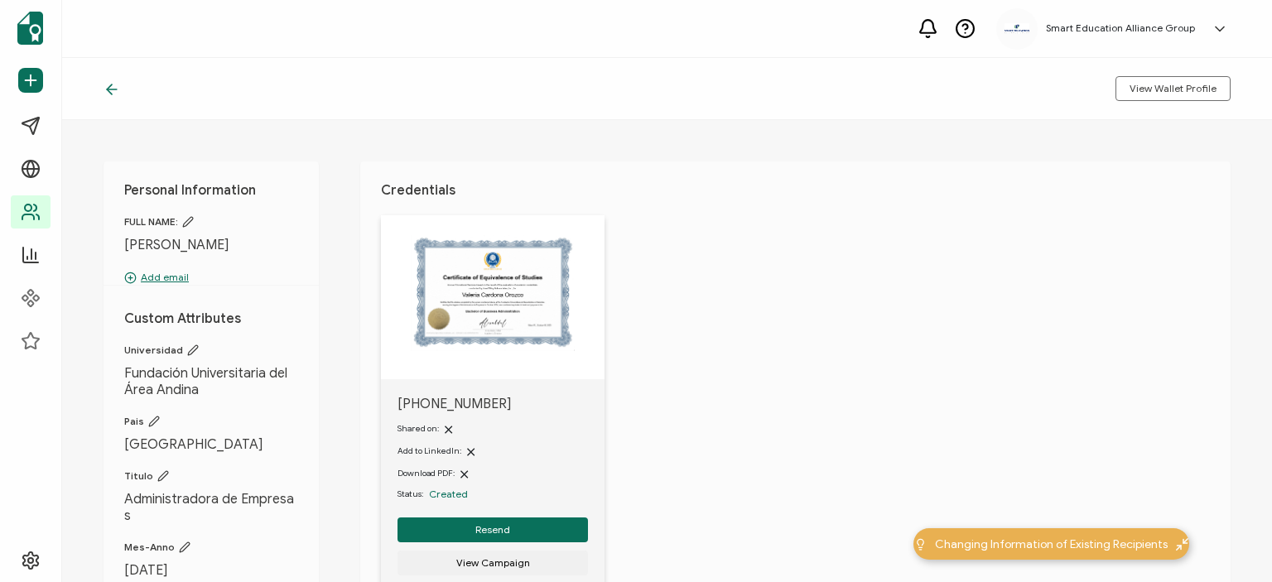
click at [119, 92] on icon at bounding box center [112, 89] width 17 height 17
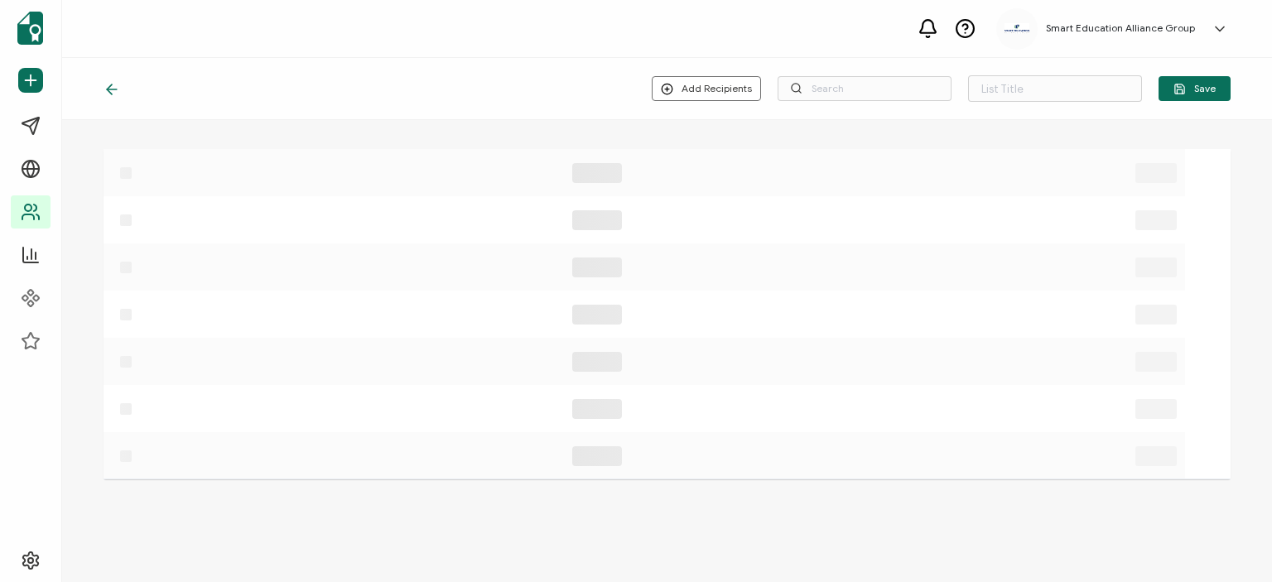
type input "lista de correos desconocidos"
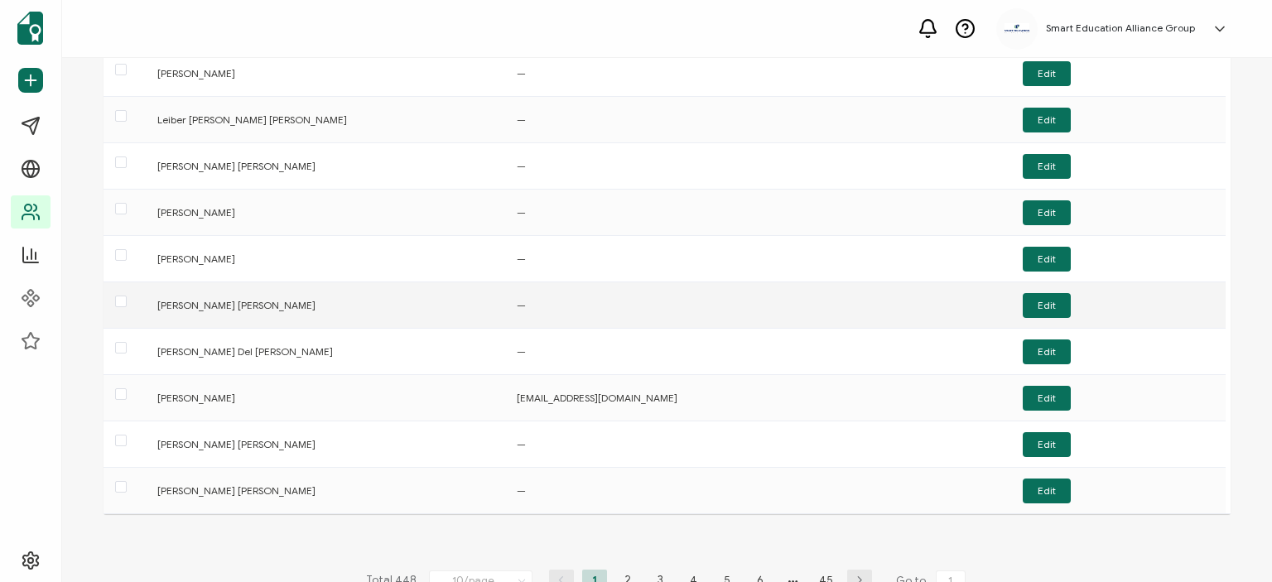
scroll to position [166, 0]
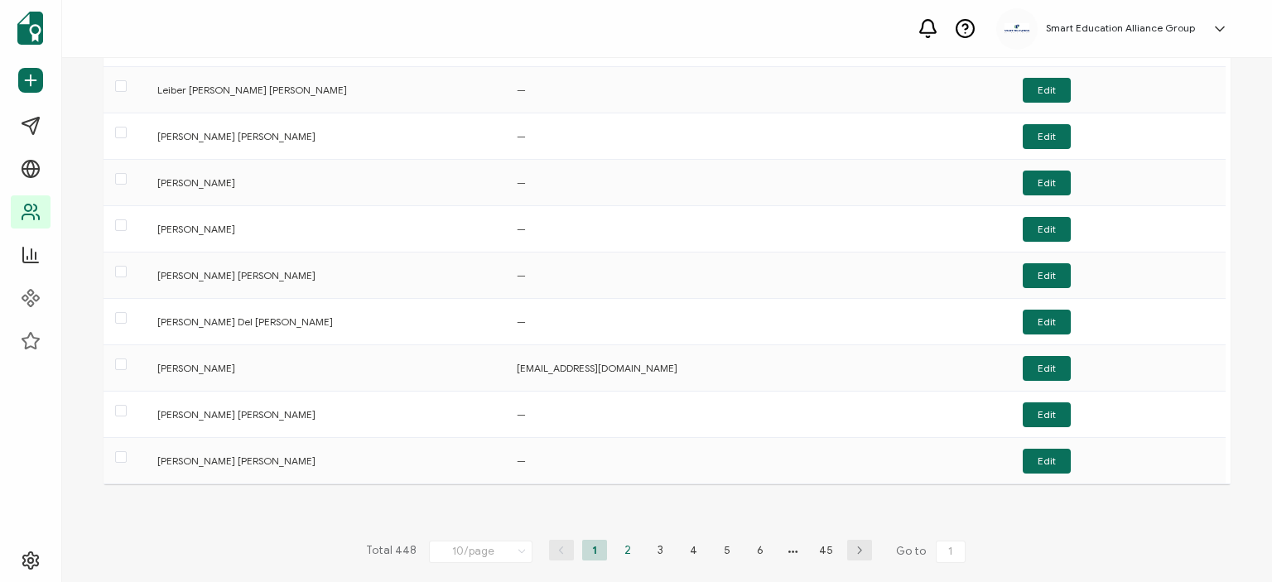
click at [620, 547] on li "2" at bounding box center [627, 550] width 25 height 21
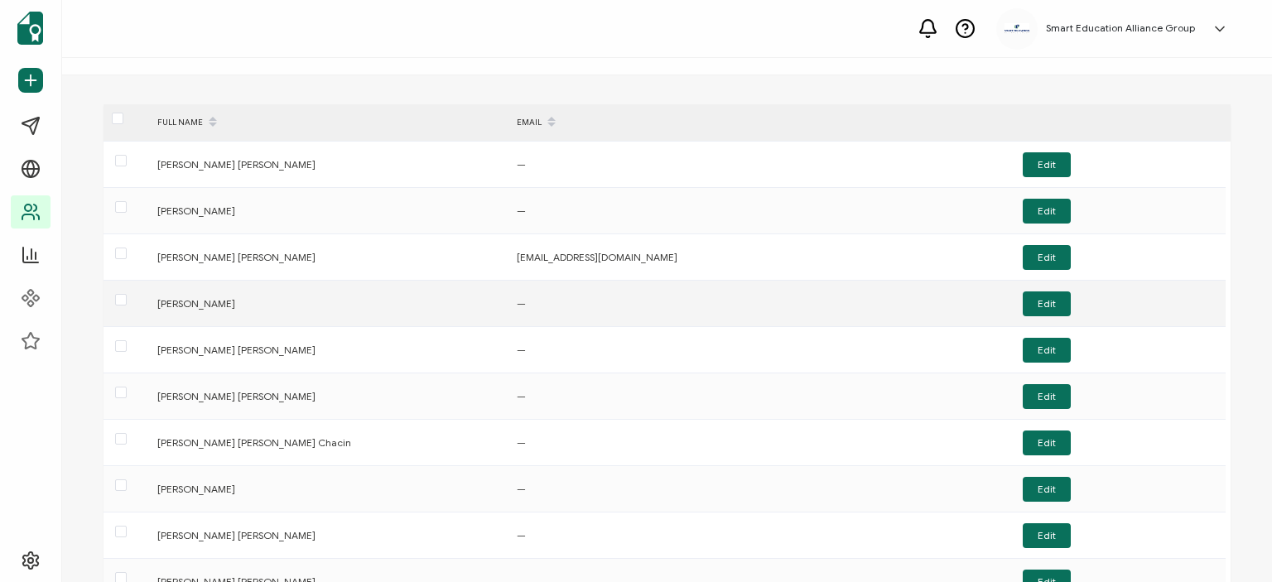
scroll to position [83, 0]
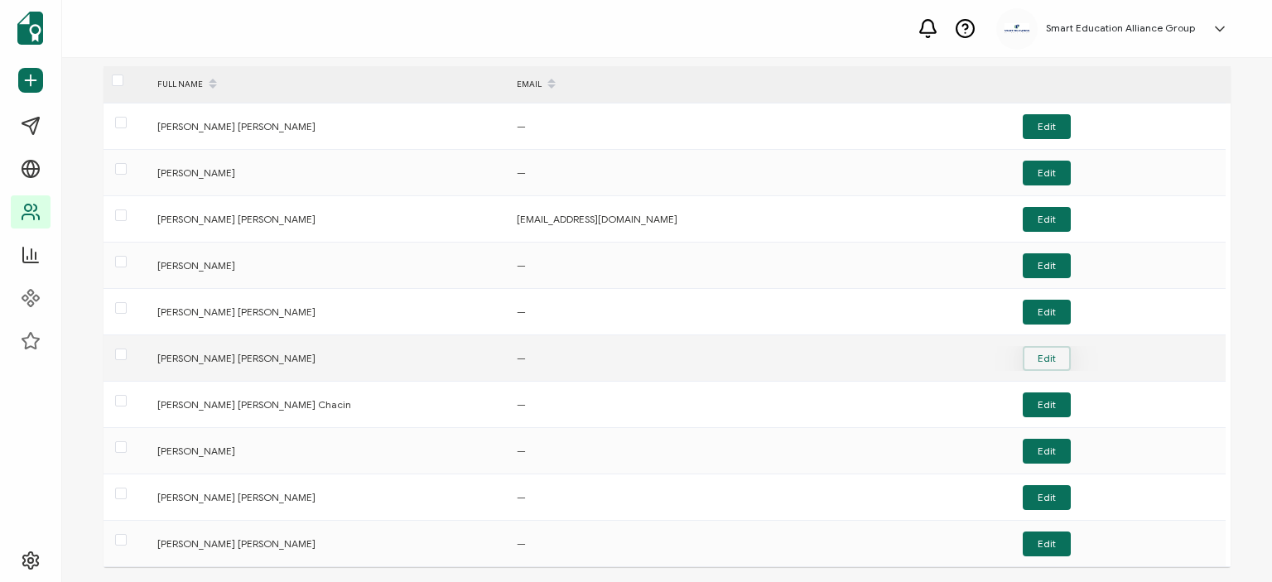
click at [1040, 350] on button "Edit" at bounding box center [1047, 358] width 48 height 25
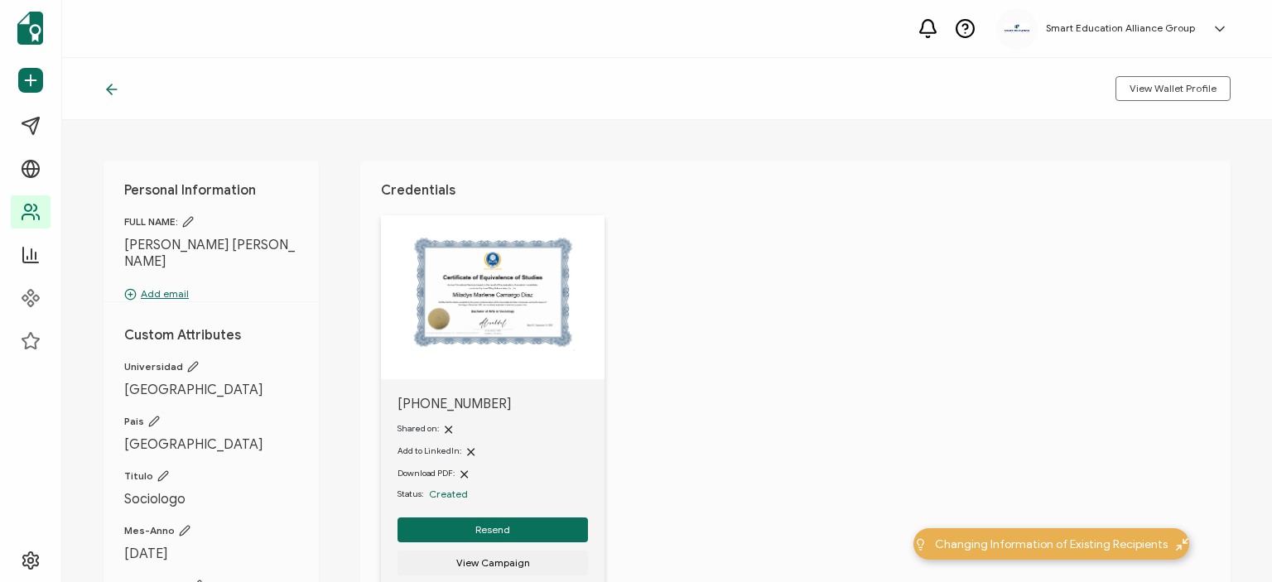
click at [170, 294] on p "Add email" at bounding box center [211, 294] width 174 height 15
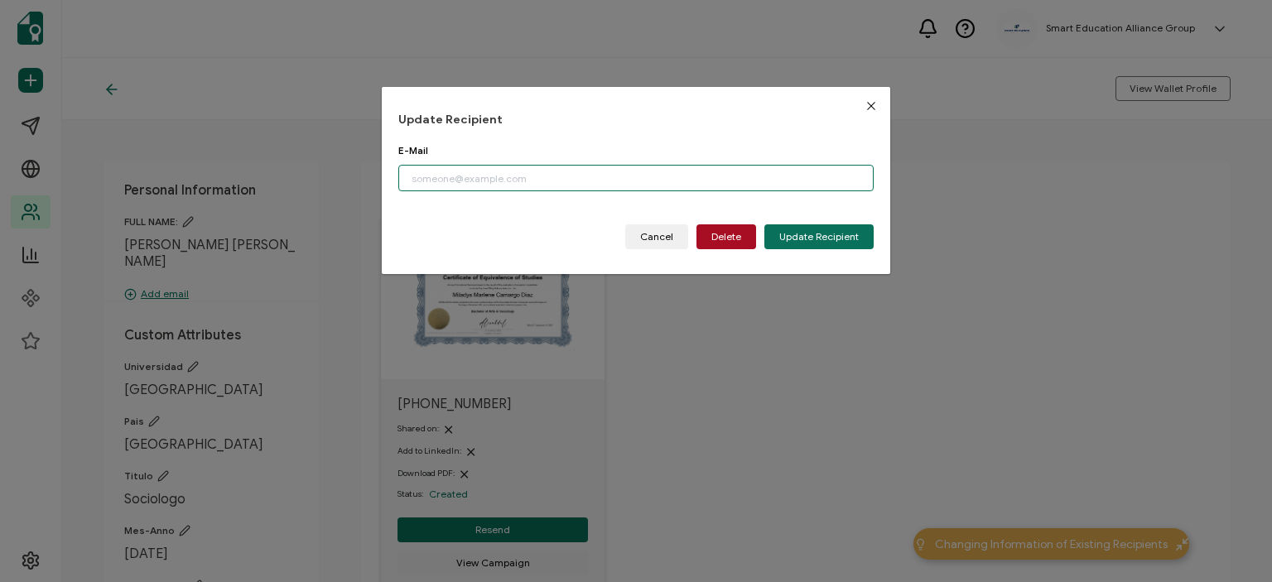
click at [451, 173] on input "dialog" at bounding box center [635, 178] width 475 height 27
paste input "[EMAIL_ADDRESS][DOMAIN_NAME]"
type input "[EMAIL_ADDRESS][DOMAIN_NAME]"
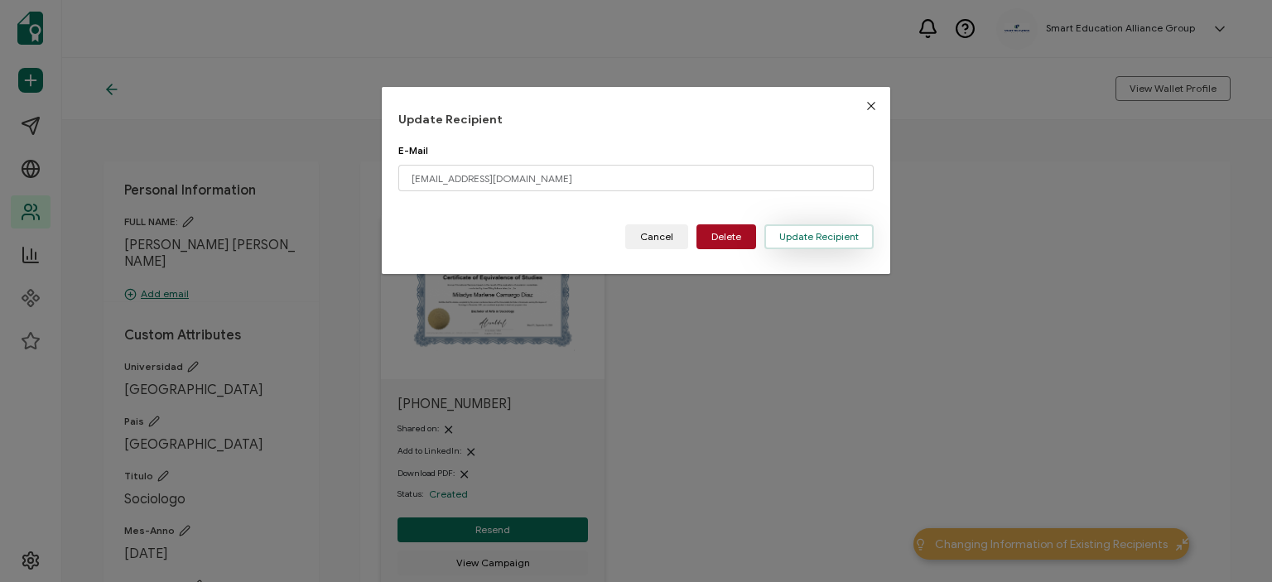
click at [815, 232] on span "Update Recipient" at bounding box center [819, 237] width 80 height 10
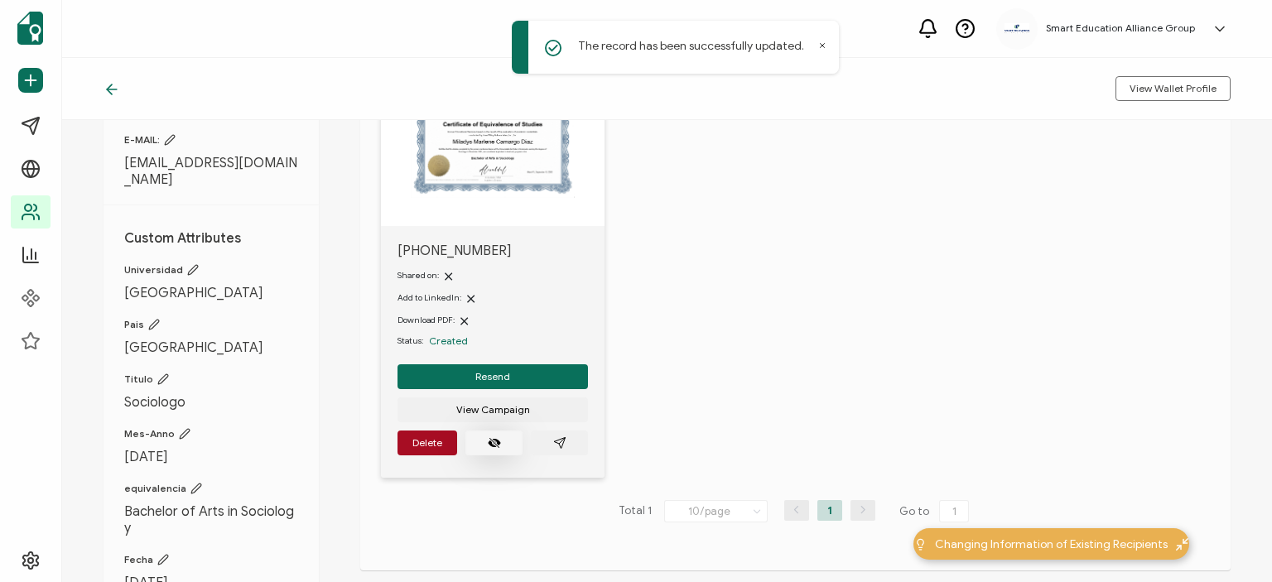
scroll to position [166, 0]
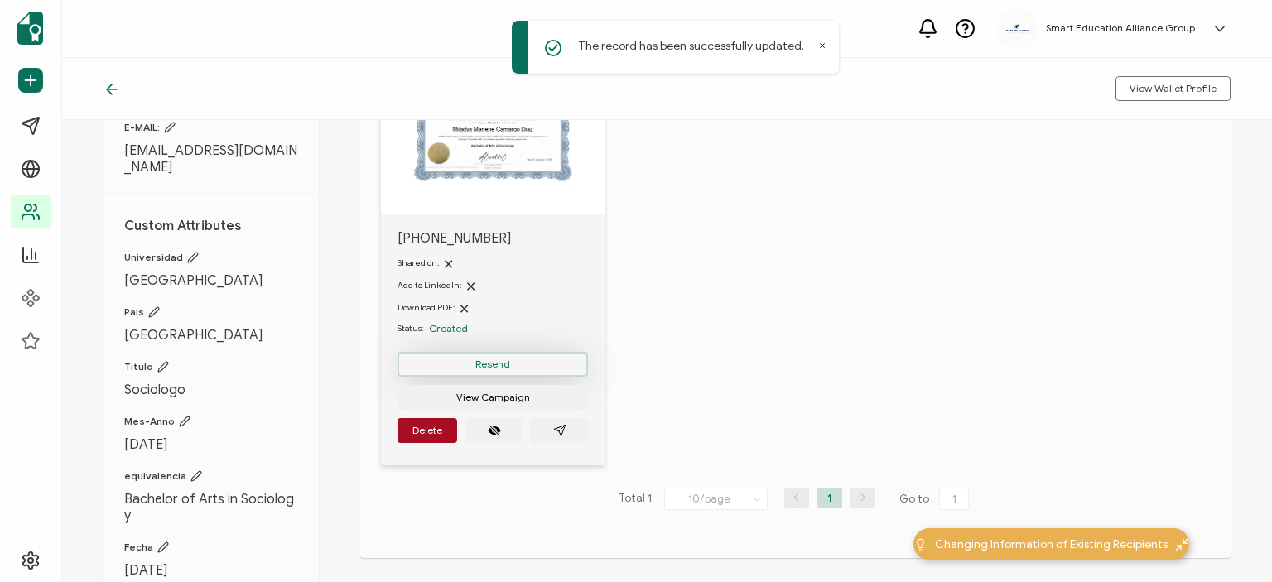
click at [484, 360] on span "Resend" at bounding box center [492, 364] width 35 height 10
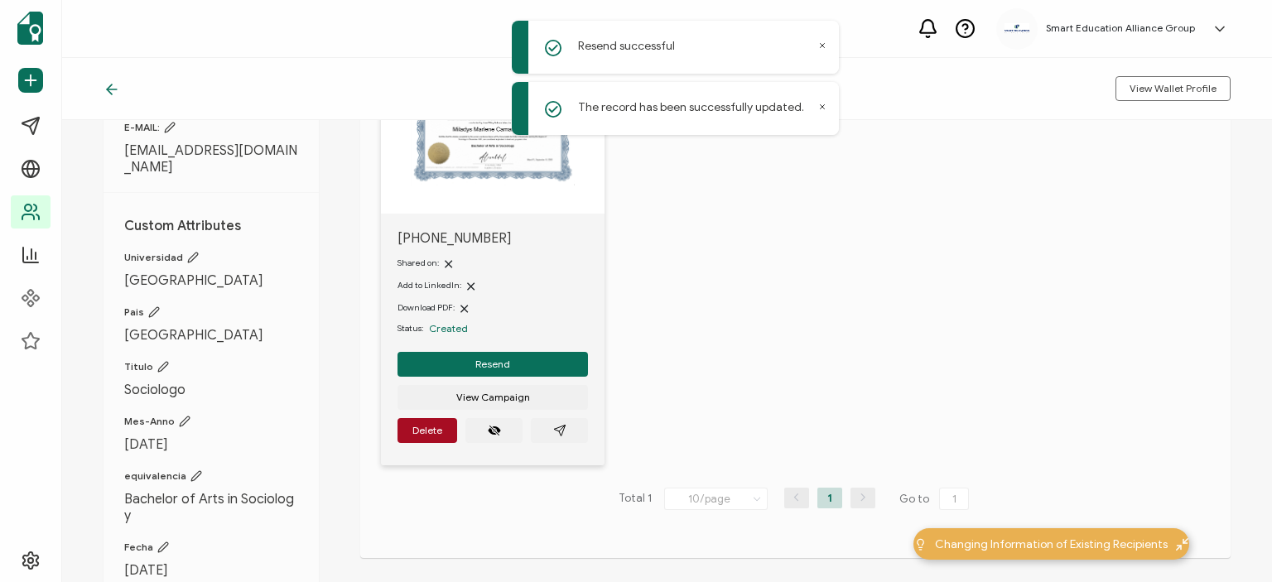
click at [107, 89] on icon at bounding box center [112, 89] width 10 height 0
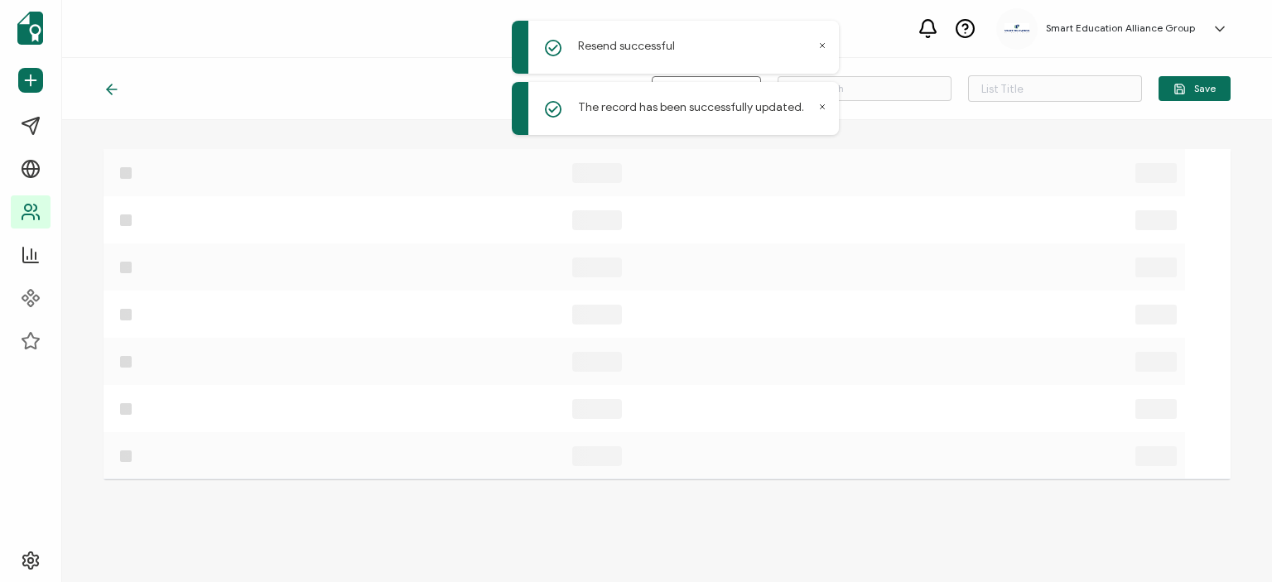
type input "lista de correos desconocidos"
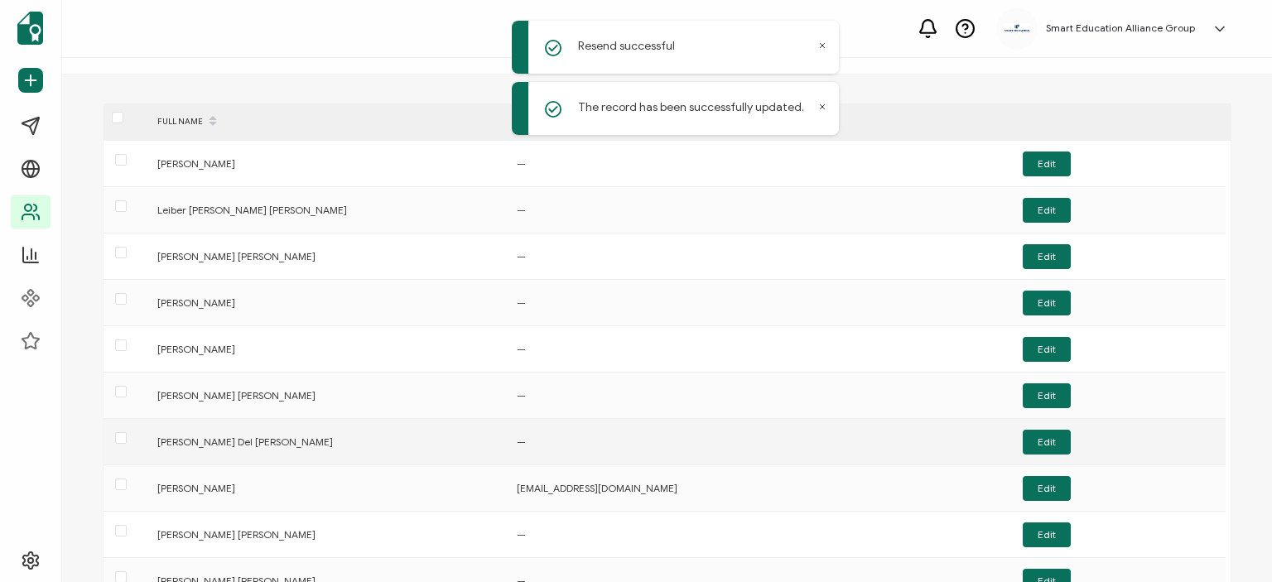
scroll to position [175, 0]
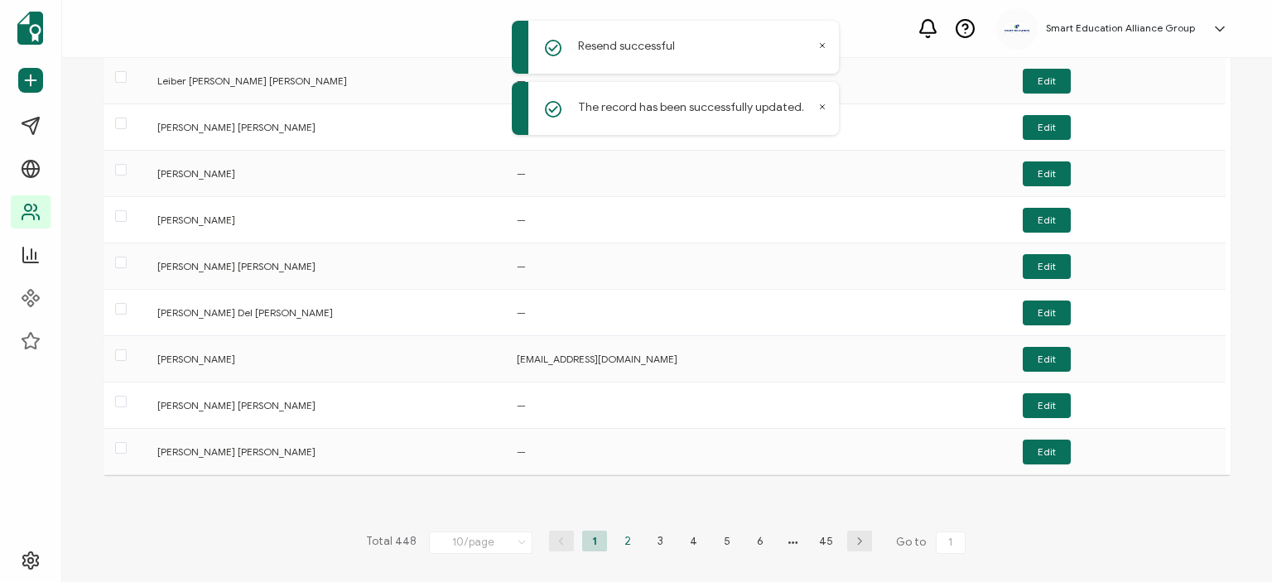
click at [630, 538] on li "2" at bounding box center [627, 541] width 25 height 21
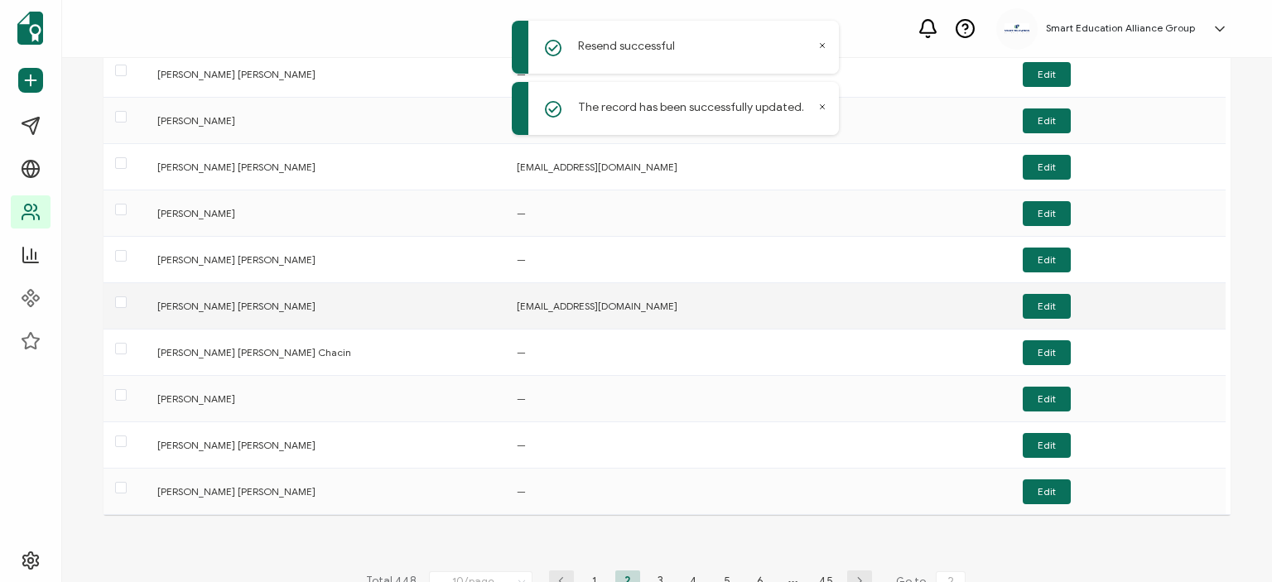
scroll to position [83, 0]
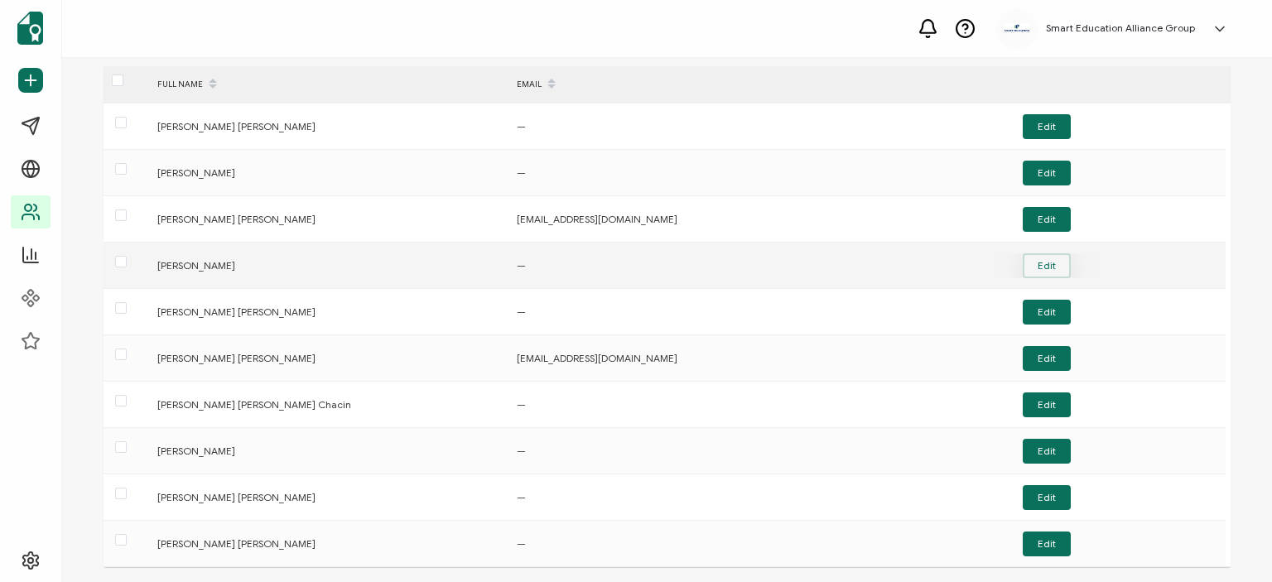
click at [1033, 268] on button "Edit" at bounding box center [1047, 265] width 48 height 25
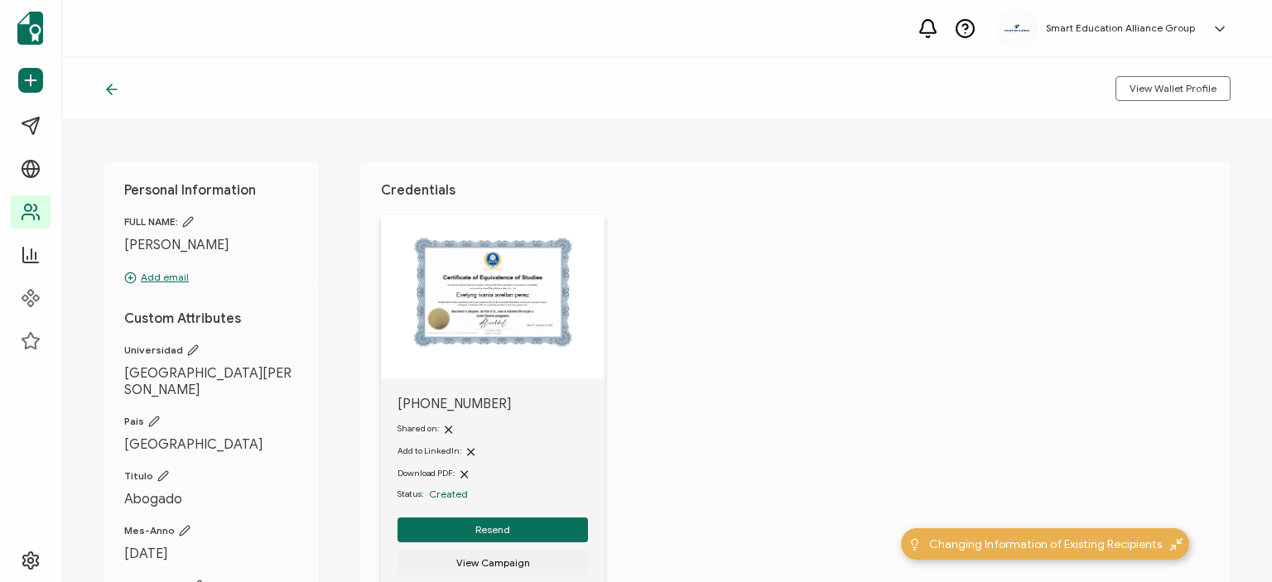
click at [521, 292] on img at bounding box center [493, 293] width 164 height 116
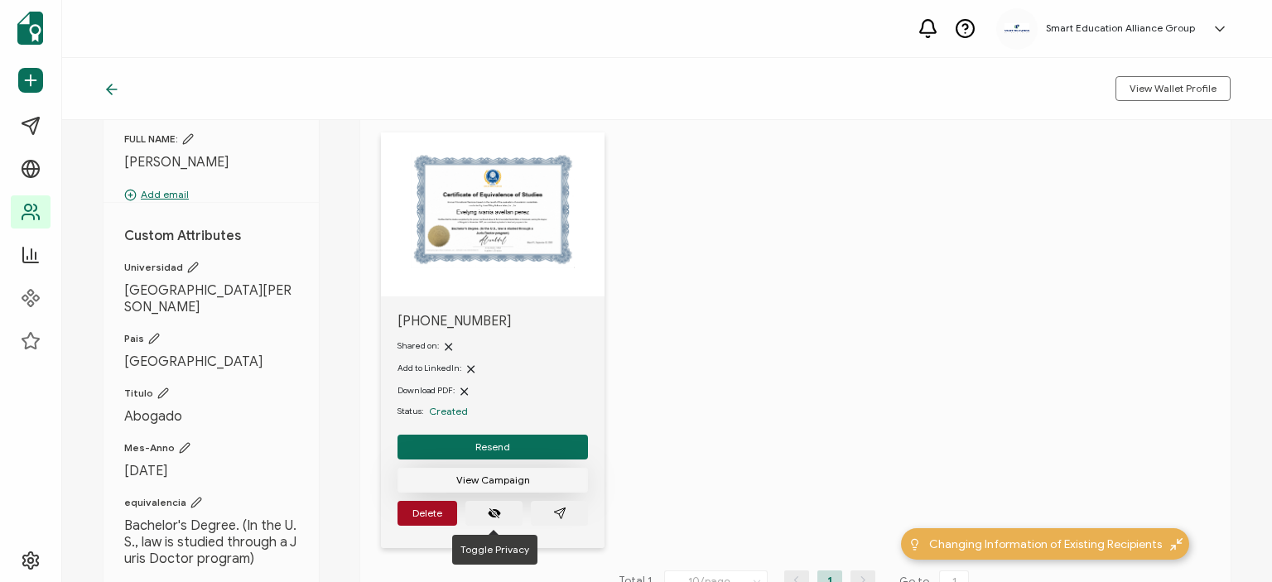
click at [485, 470] on button "View Campaign" at bounding box center [493, 480] width 190 height 25
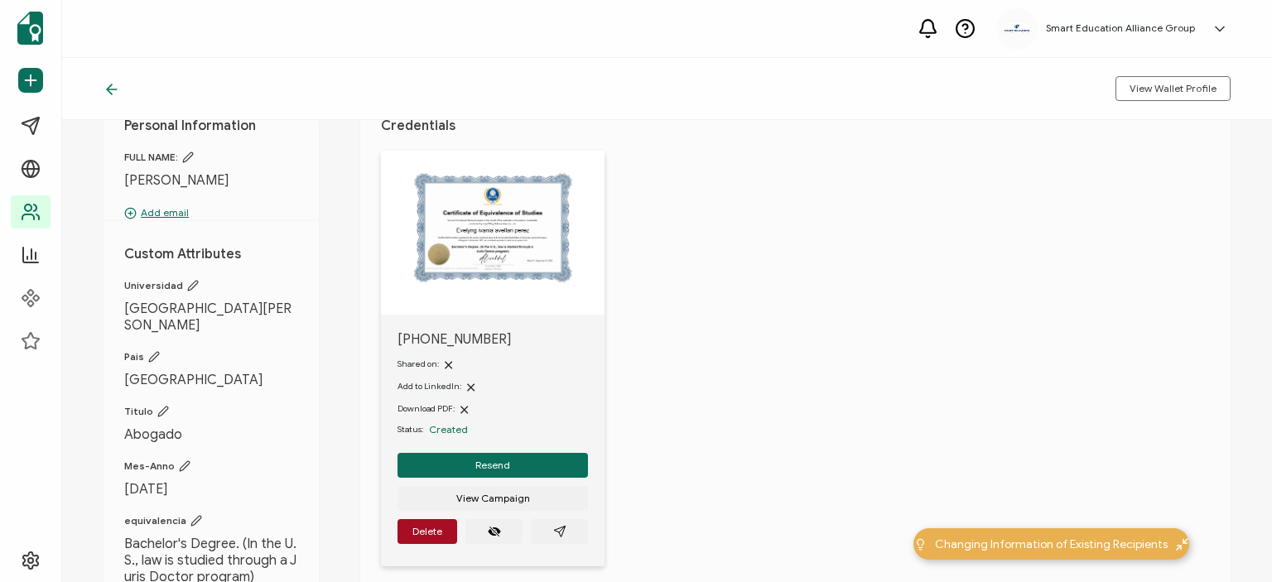
scroll to position [166, 0]
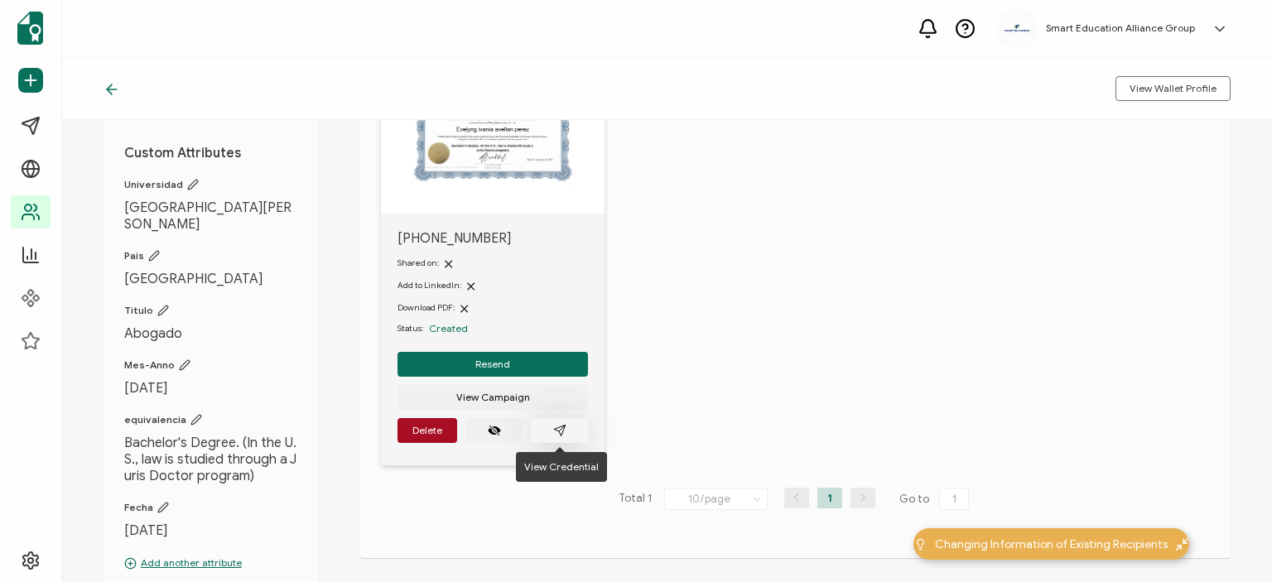
click at [561, 426] on icon "paper plane outline" at bounding box center [559, 430] width 13 height 13
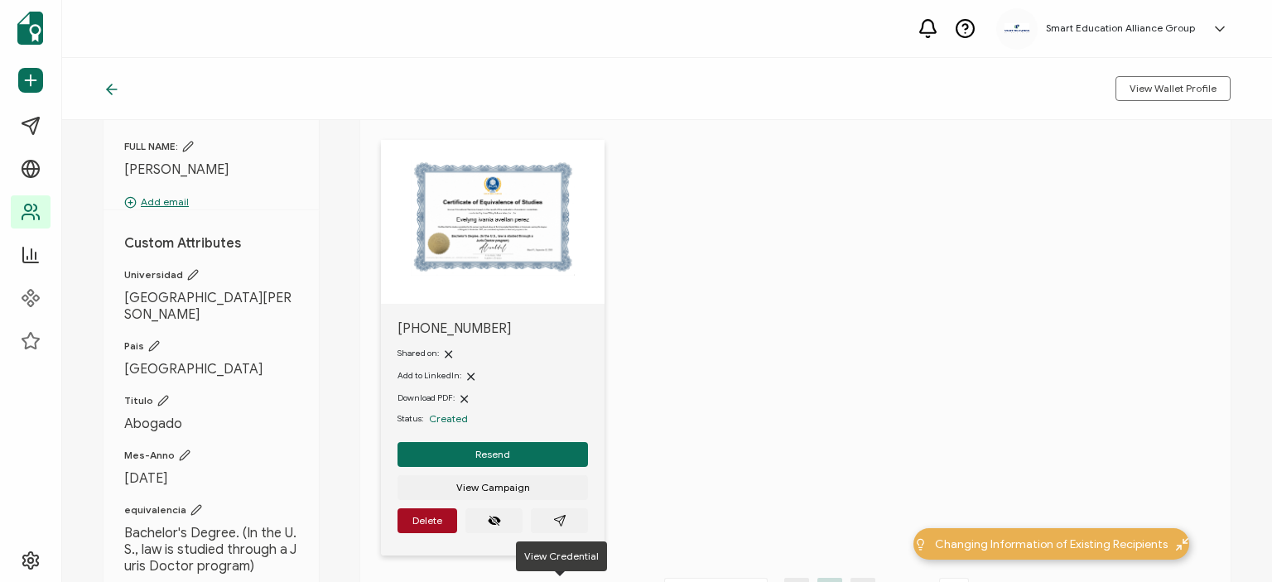
scroll to position [0, 0]
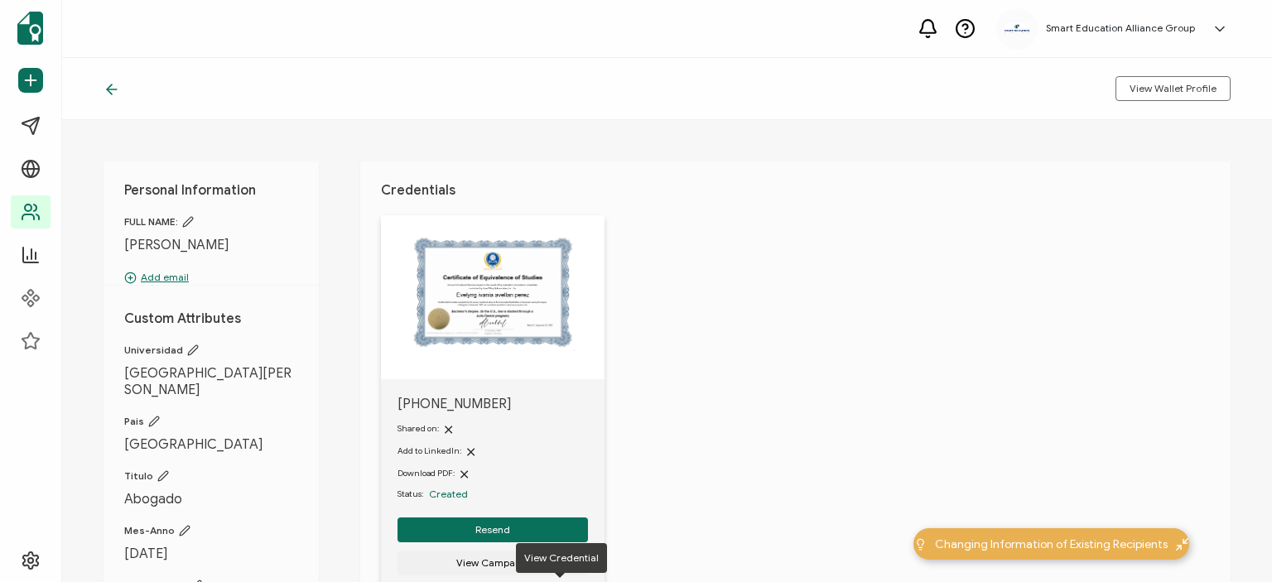
click at [110, 90] on icon at bounding box center [112, 89] width 17 height 17
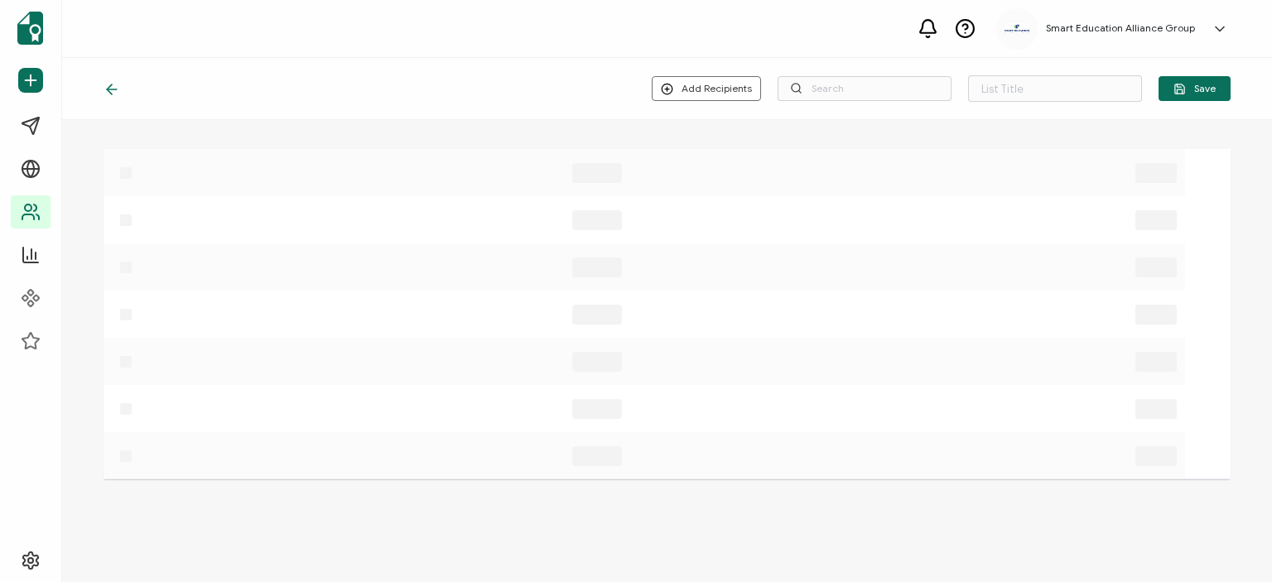
type input "lista de correos desconocidos"
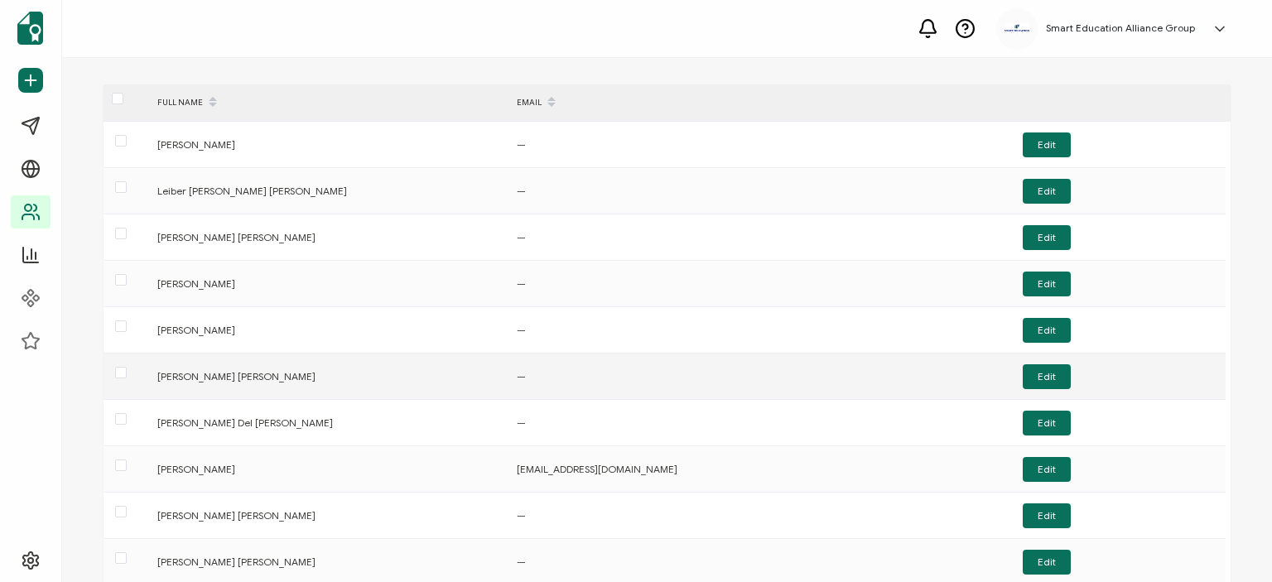
scroll to position [175, 0]
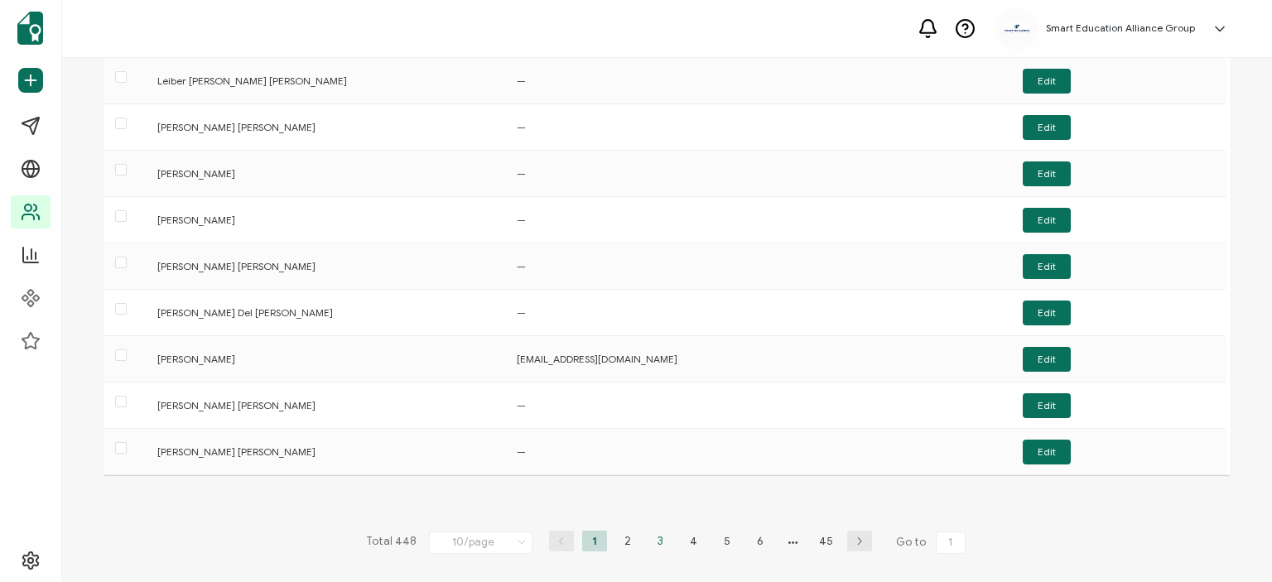
click at [654, 536] on li "3" at bounding box center [660, 541] width 25 height 21
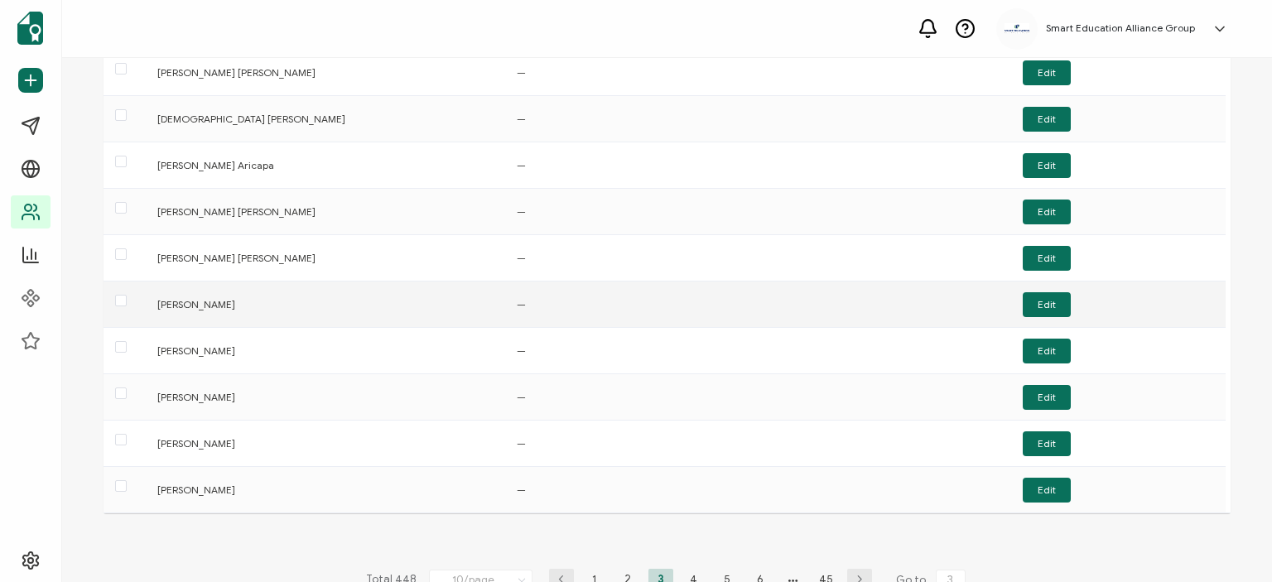
scroll to position [166, 0]
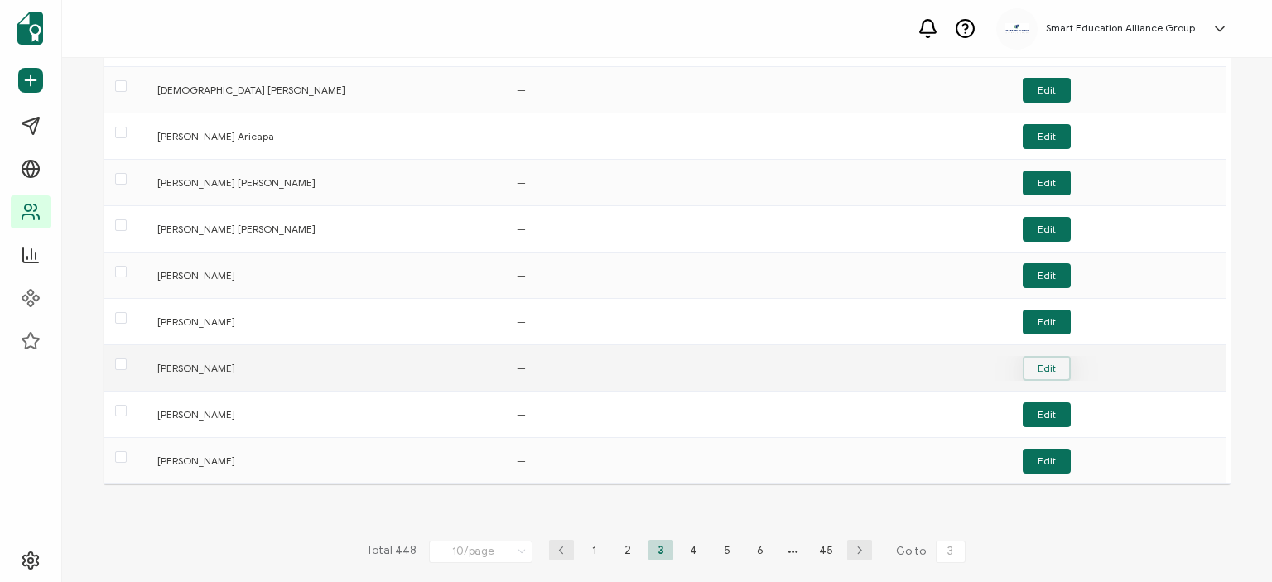
click at [1049, 361] on button "Edit" at bounding box center [1047, 368] width 48 height 25
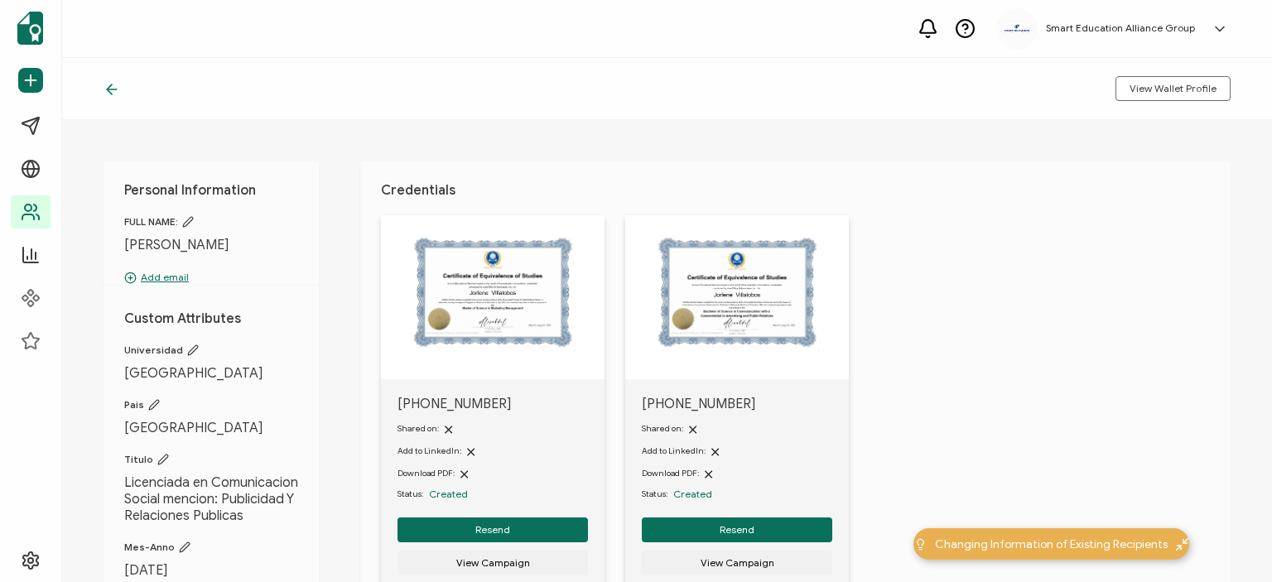
click at [169, 275] on p "Add email" at bounding box center [211, 277] width 174 height 15
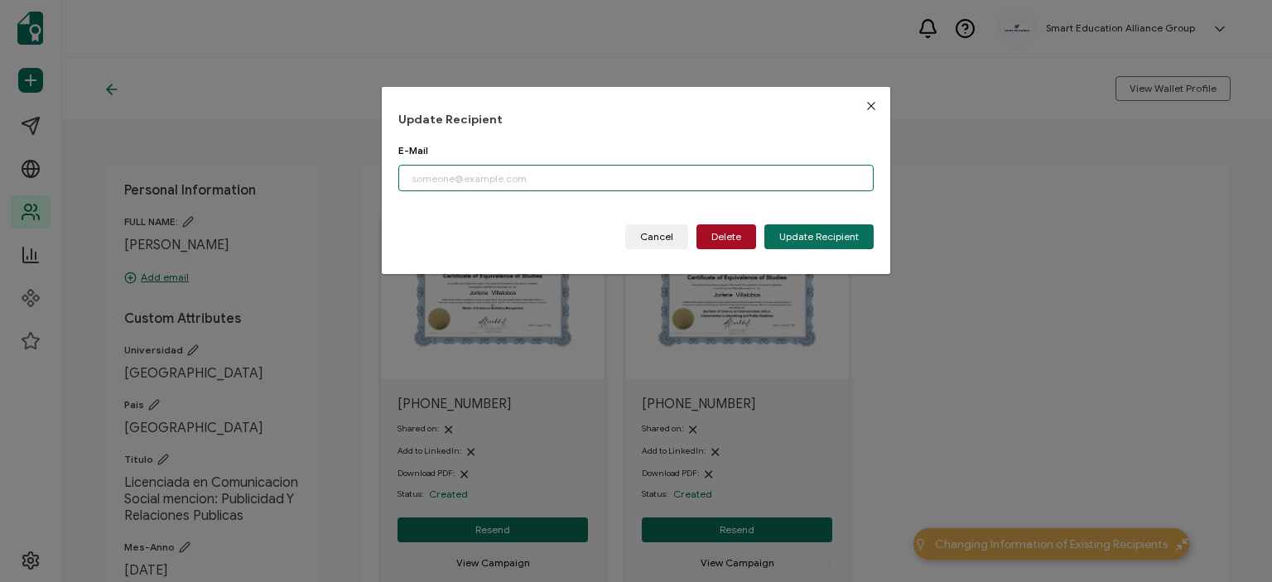
click at [461, 182] on input "dialog" at bounding box center [635, 178] width 475 height 27
paste input "[EMAIL_ADDRESS][DOMAIN_NAME]"
type input "[EMAIL_ADDRESS][DOMAIN_NAME]"
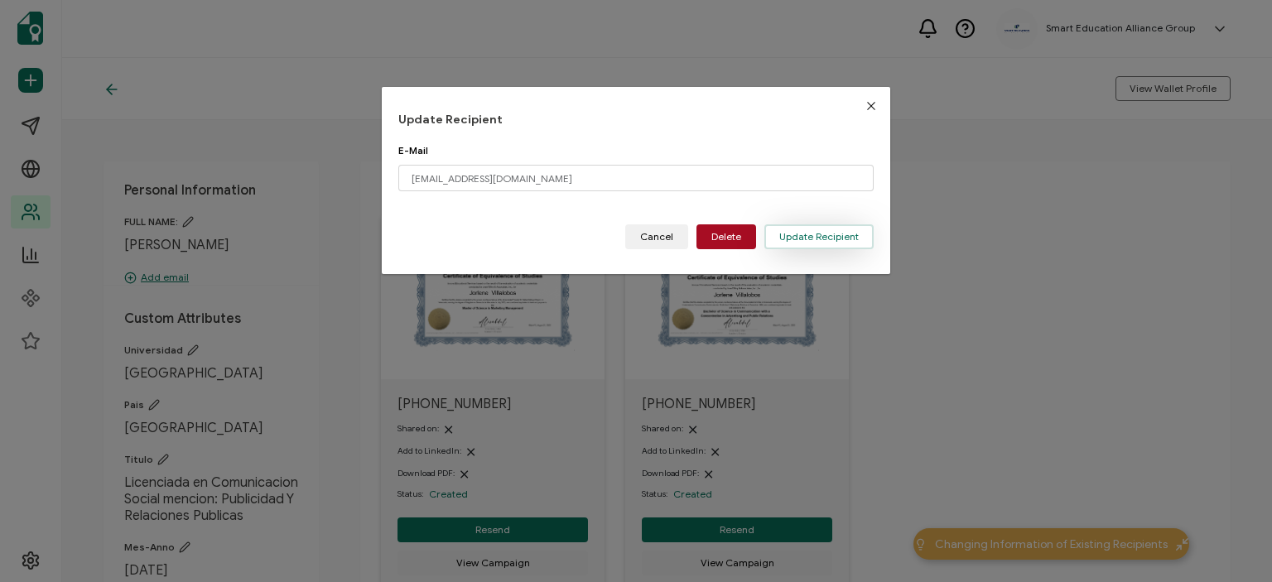
click at [792, 239] on span "Update Recipient" at bounding box center [819, 237] width 80 height 10
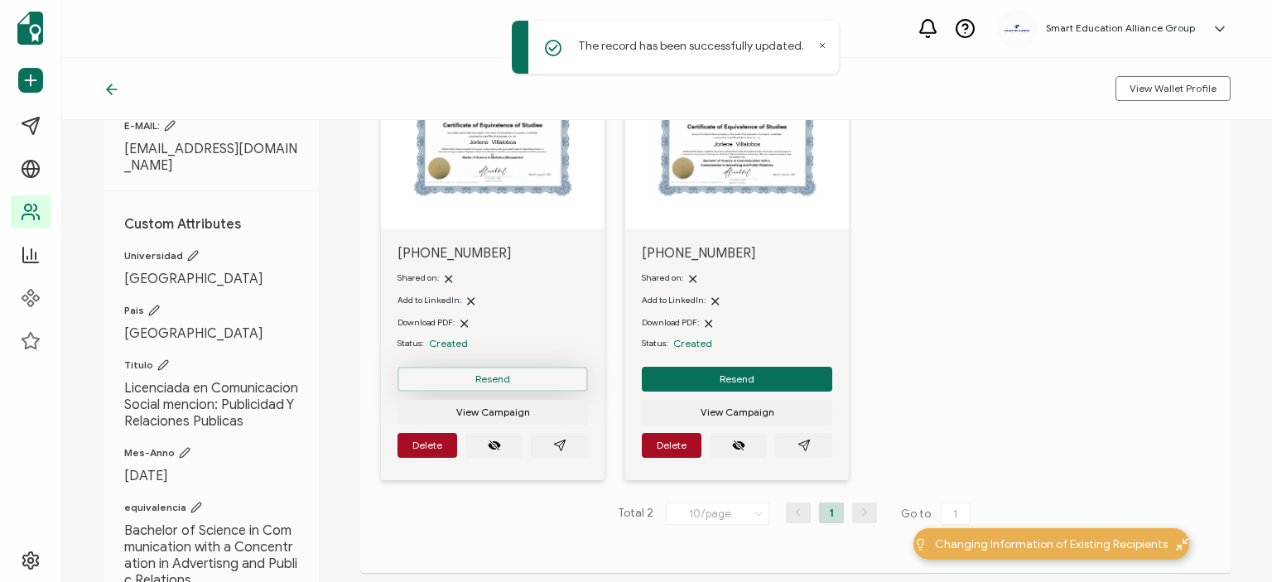
scroll to position [166, 0]
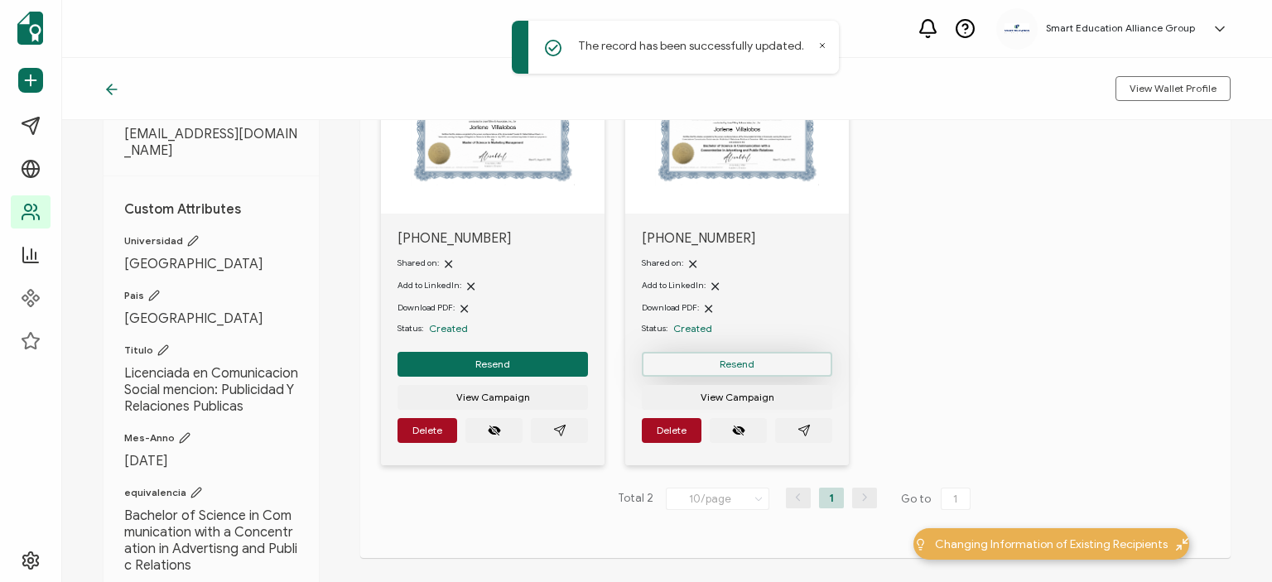
click at [729, 366] on span "Resend" at bounding box center [737, 364] width 35 height 10
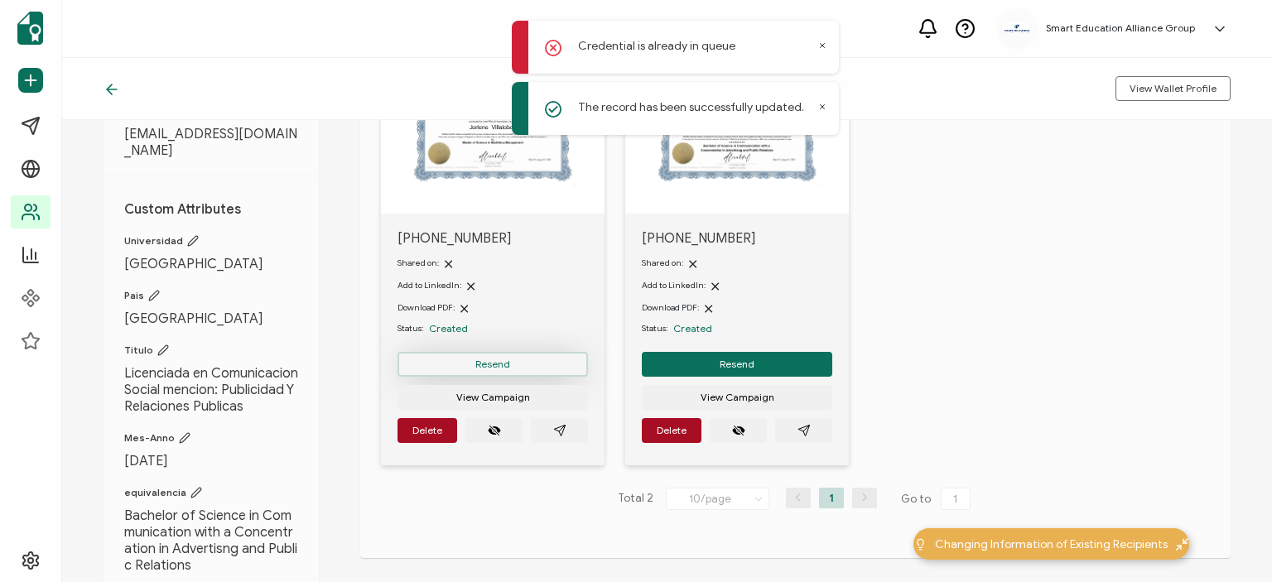
click at [492, 360] on span "Resend" at bounding box center [492, 364] width 35 height 10
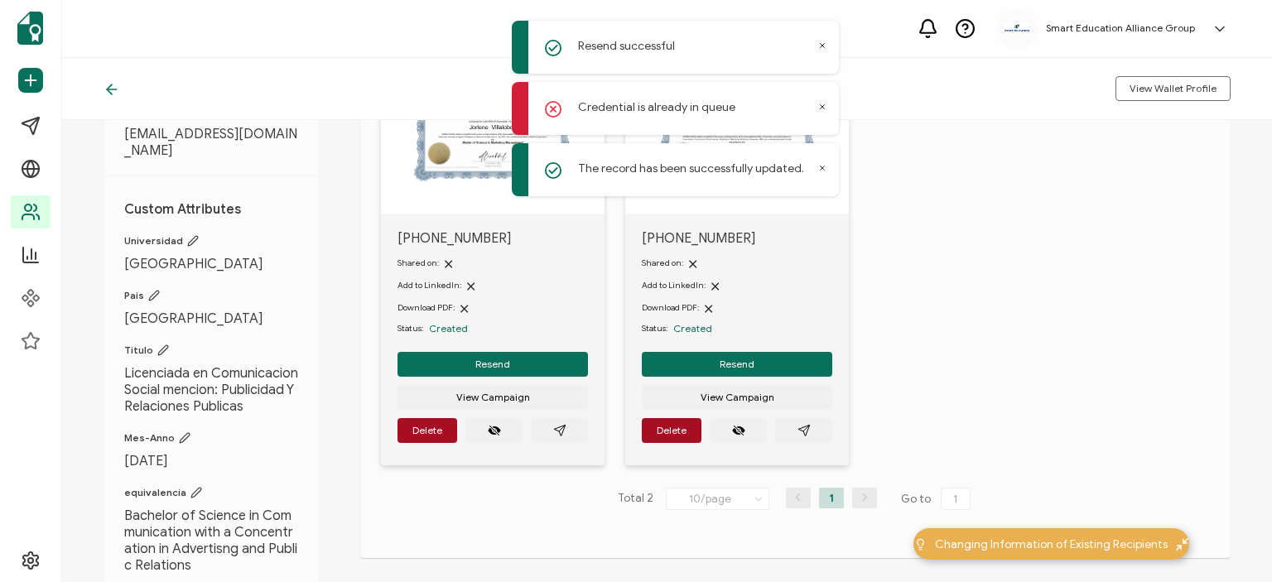
scroll to position [0, 0]
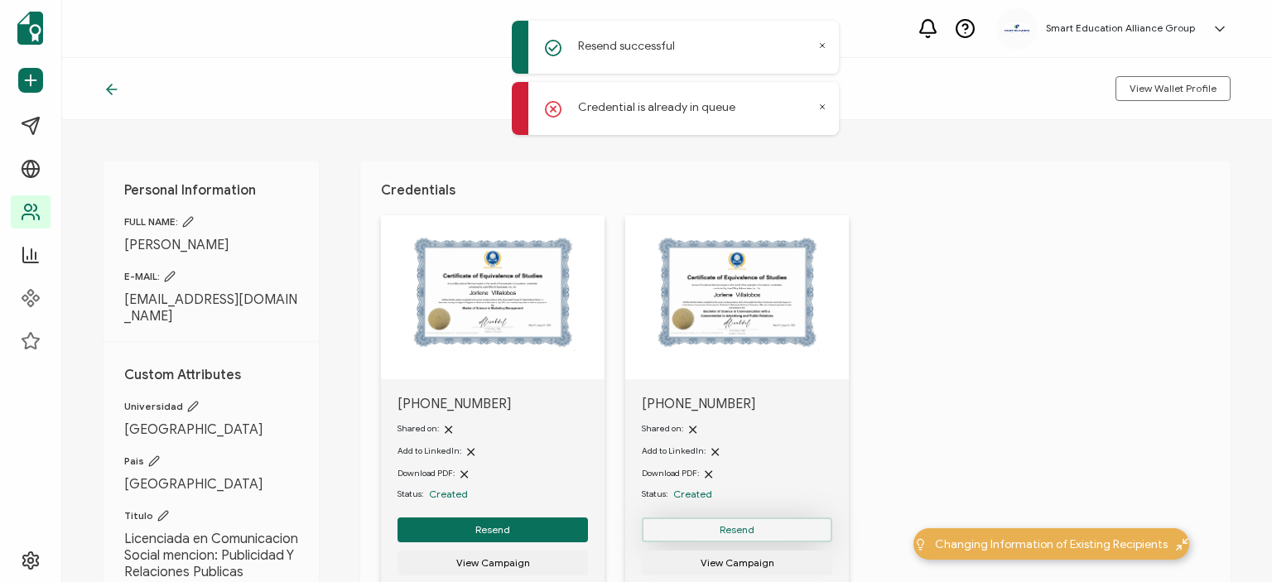
click at [704, 528] on button "Resend" at bounding box center [737, 530] width 190 height 25
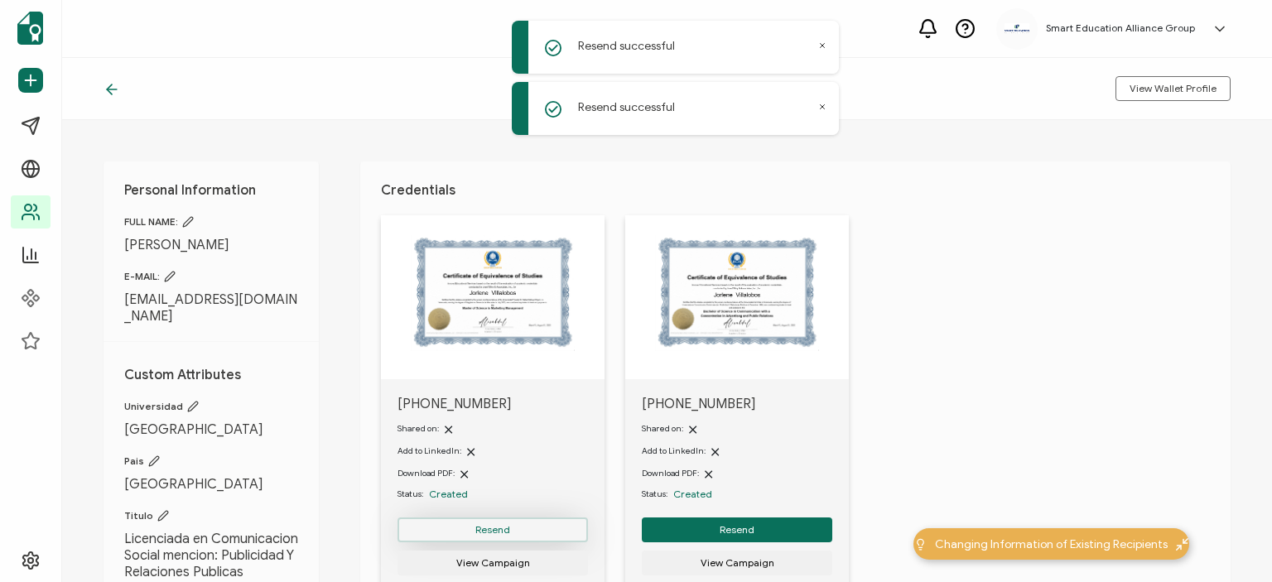
click at [461, 526] on button "Resend" at bounding box center [493, 530] width 190 height 25
click at [113, 87] on icon at bounding box center [112, 89] width 17 height 17
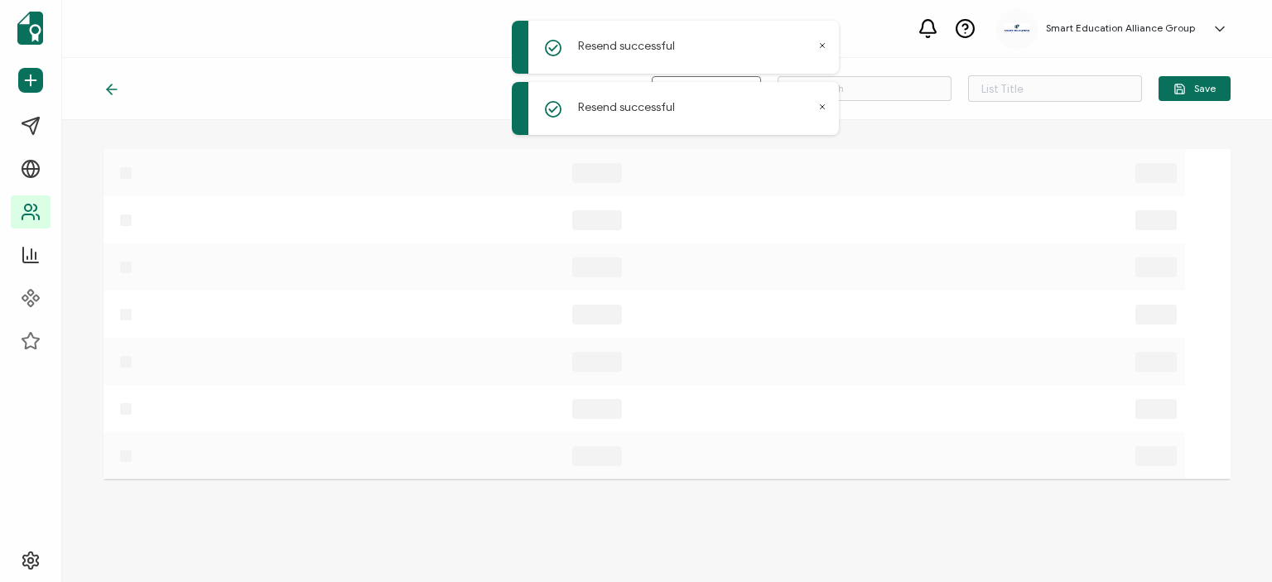
type input "lista de correos desconocidos"
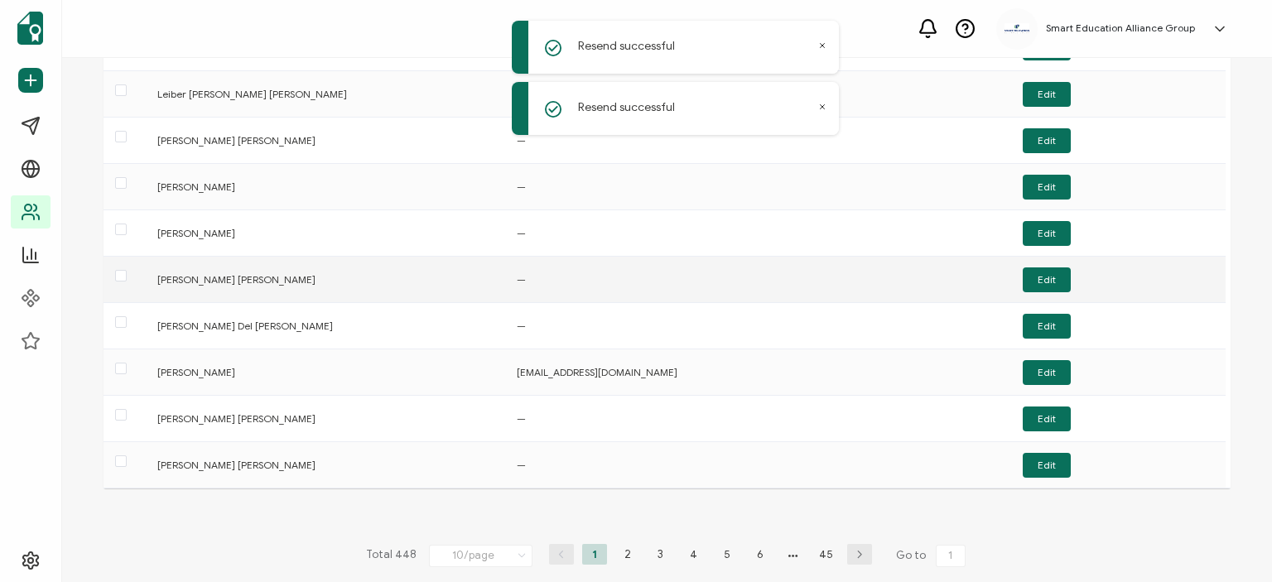
scroll to position [166, 0]
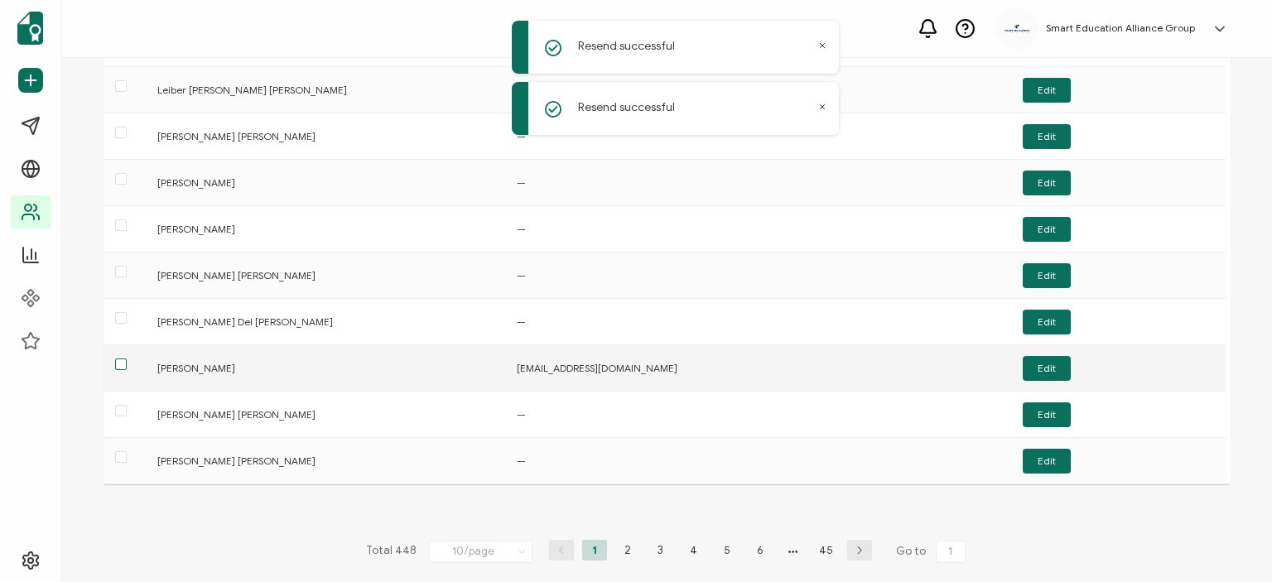
click at [118, 365] on span at bounding box center [121, 365] width 12 height 12
click at [127, 359] on input "checkbox" at bounding box center [127, 359] width 0 height 0
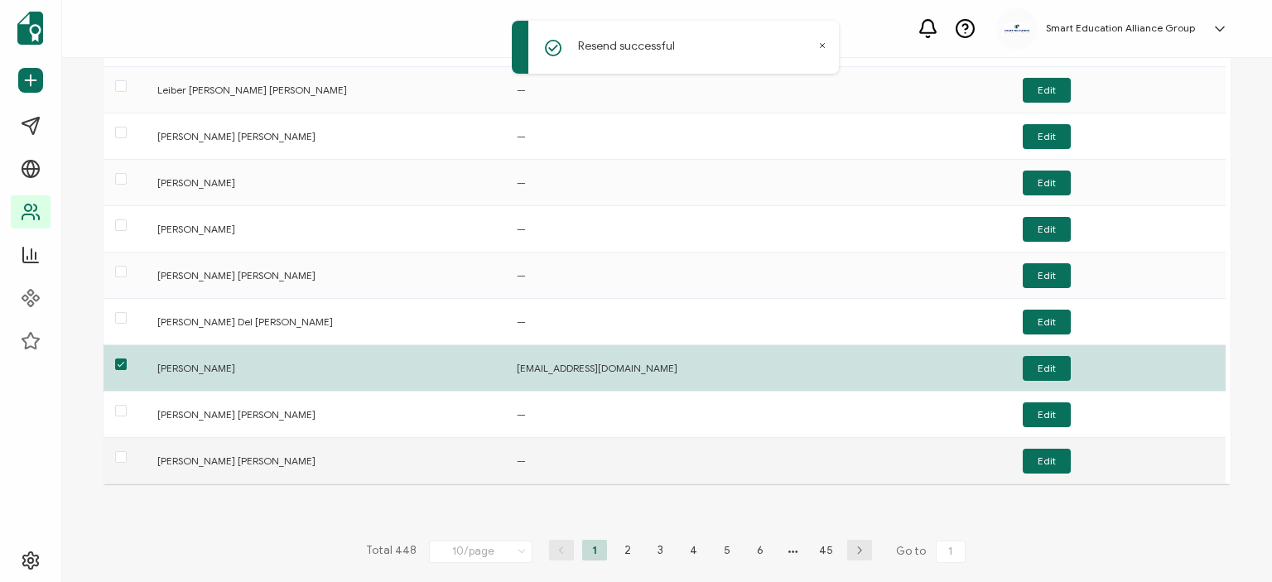
scroll to position [0, 0]
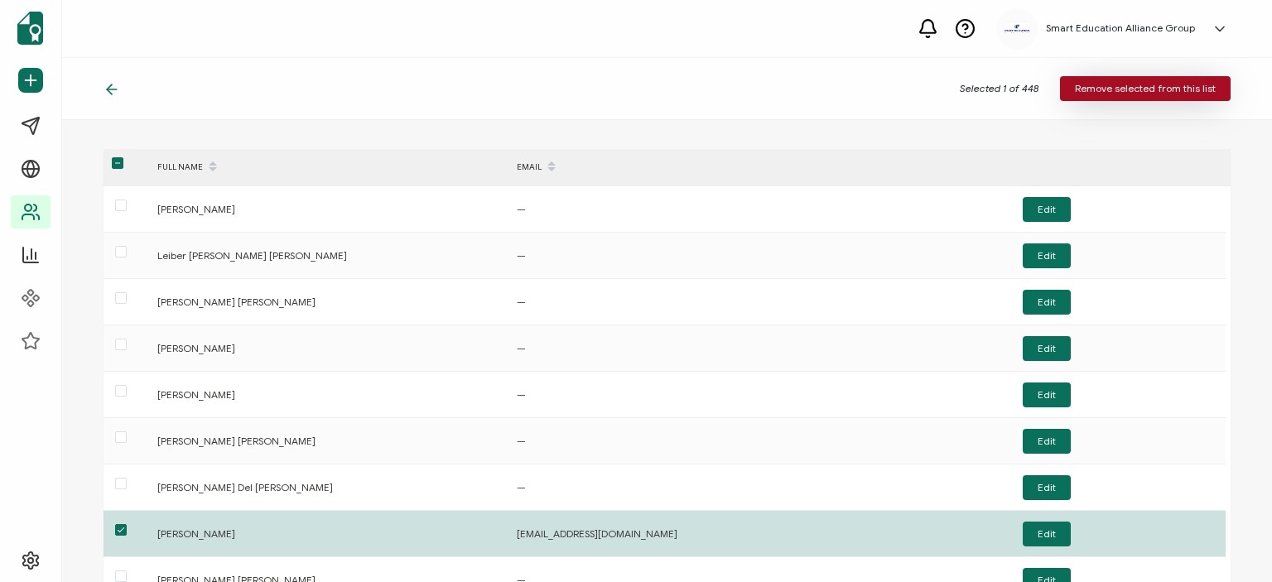
click at [1137, 90] on span "Remove selected from this list" at bounding box center [1145, 89] width 141 height 10
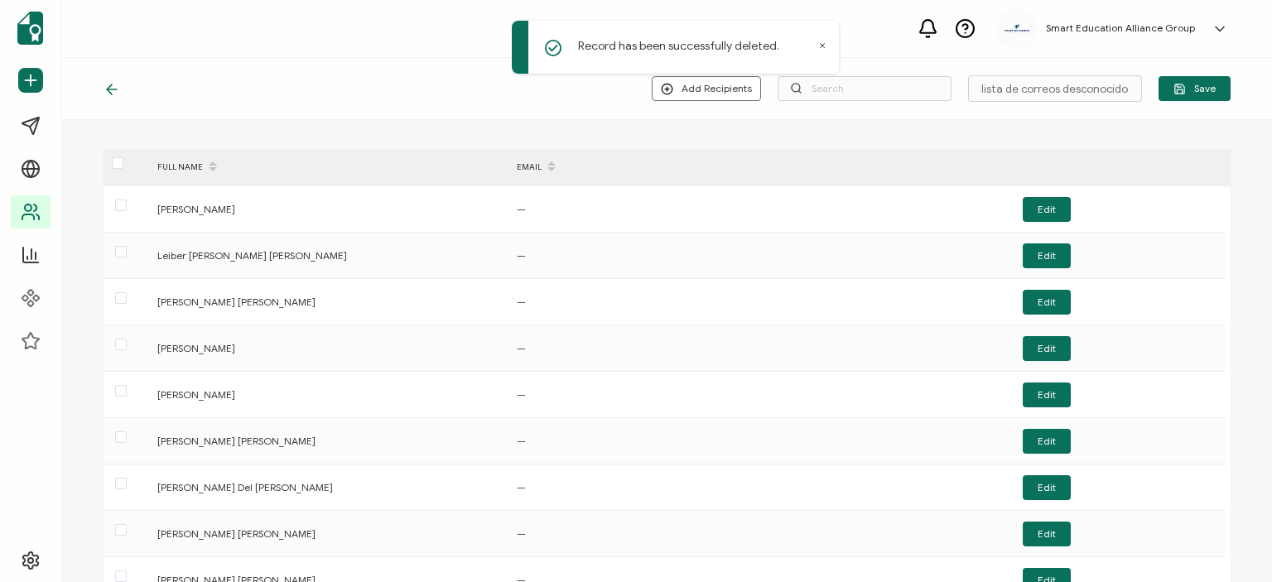
click at [121, 89] on div at bounding box center [116, 88] width 25 height 17
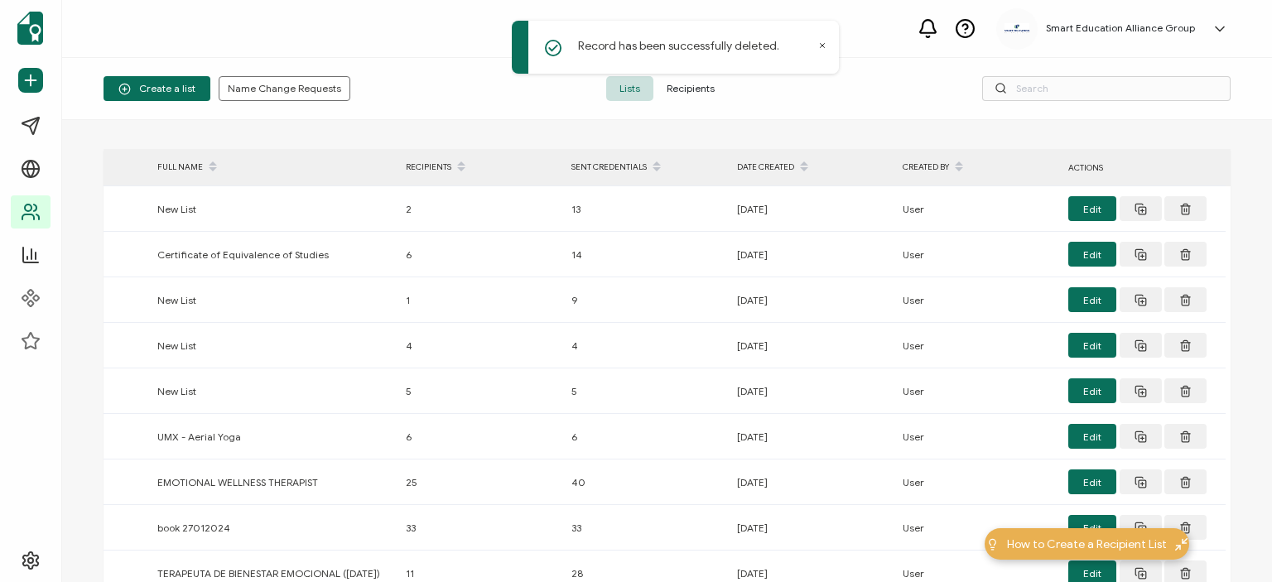
click at [692, 95] on span "Recipients" at bounding box center [690, 88] width 75 height 25
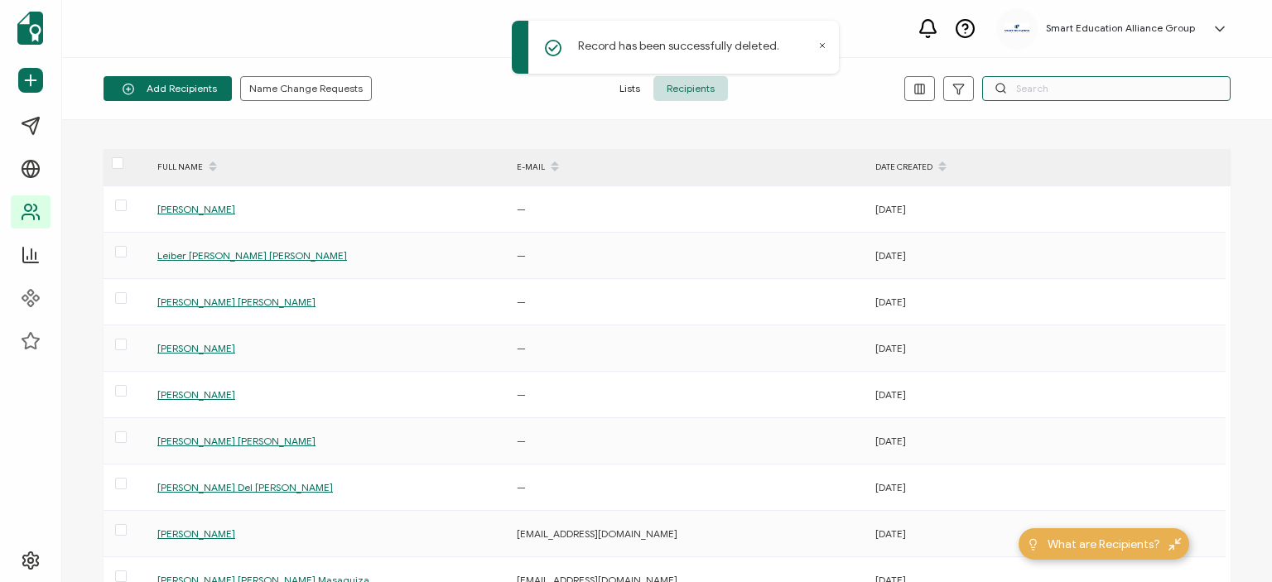
click at [1100, 89] on input "text" at bounding box center [1106, 88] width 248 height 25
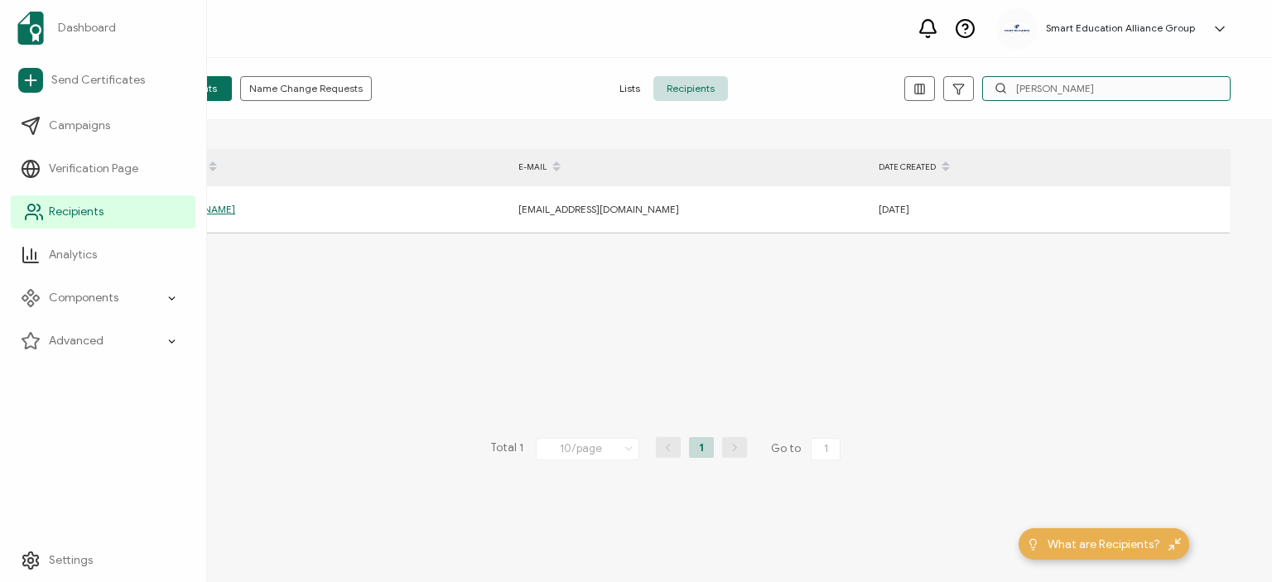
type input "edna"
click at [49, 213] on span "Recipients" at bounding box center [76, 212] width 55 height 17
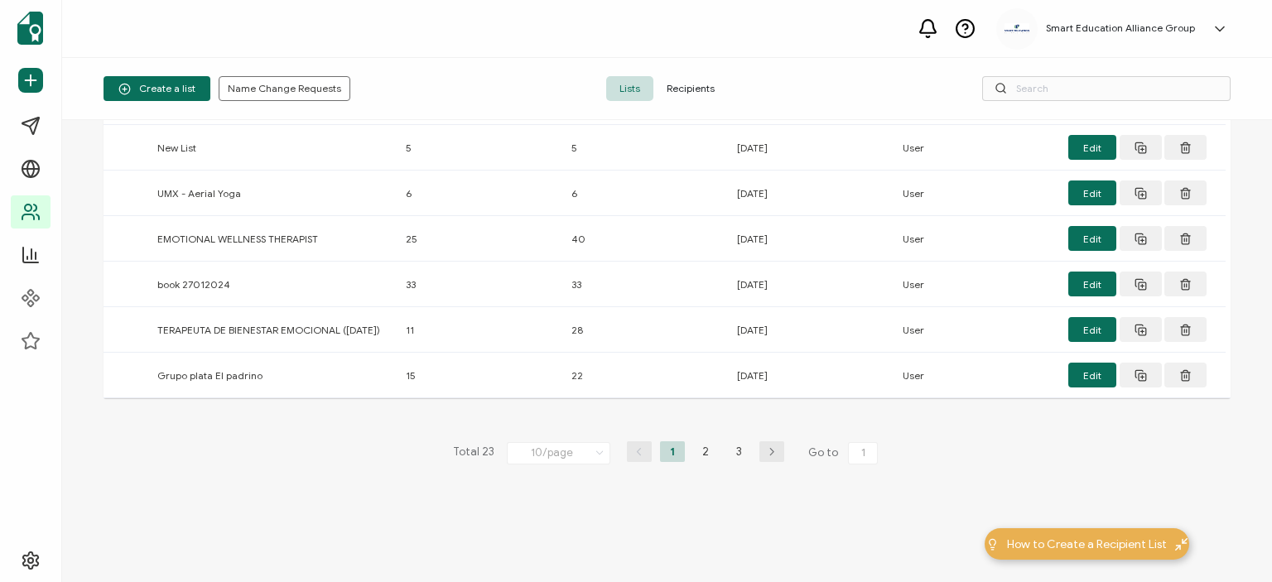
scroll to position [248, 0]
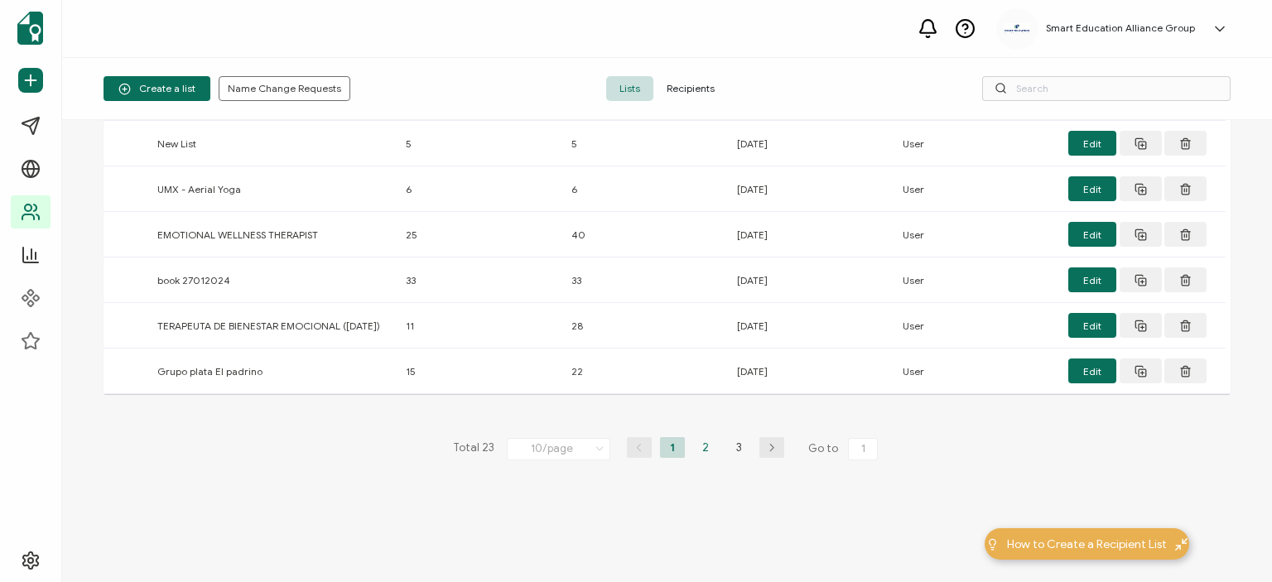
click at [699, 458] on li "2" at bounding box center [705, 447] width 25 height 21
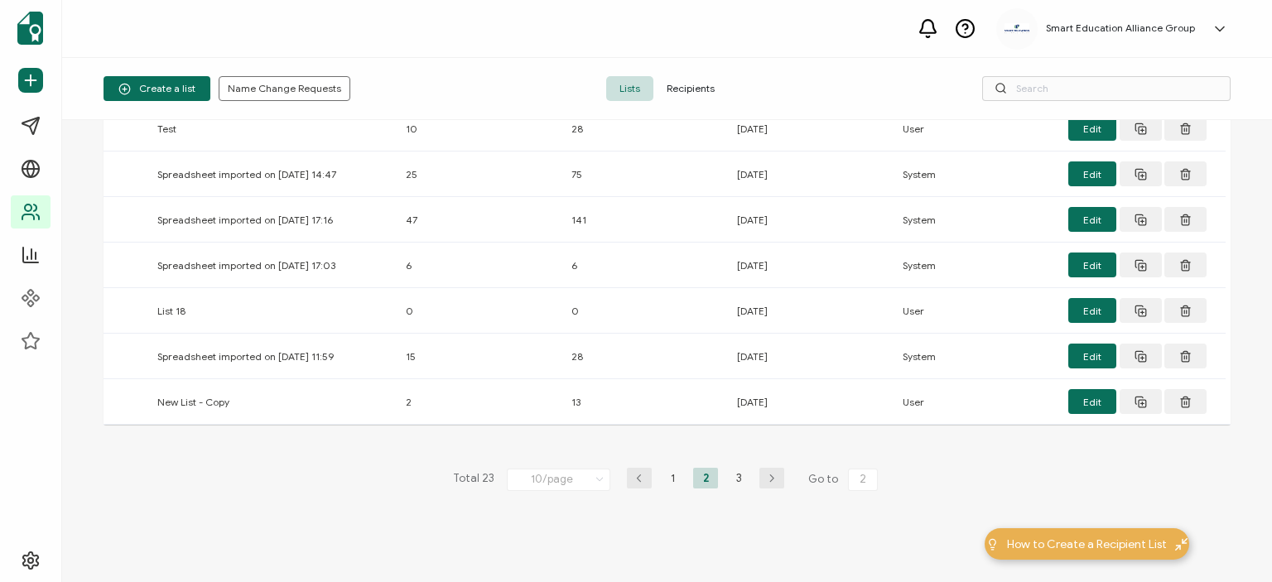
scroll to position [245, 0]
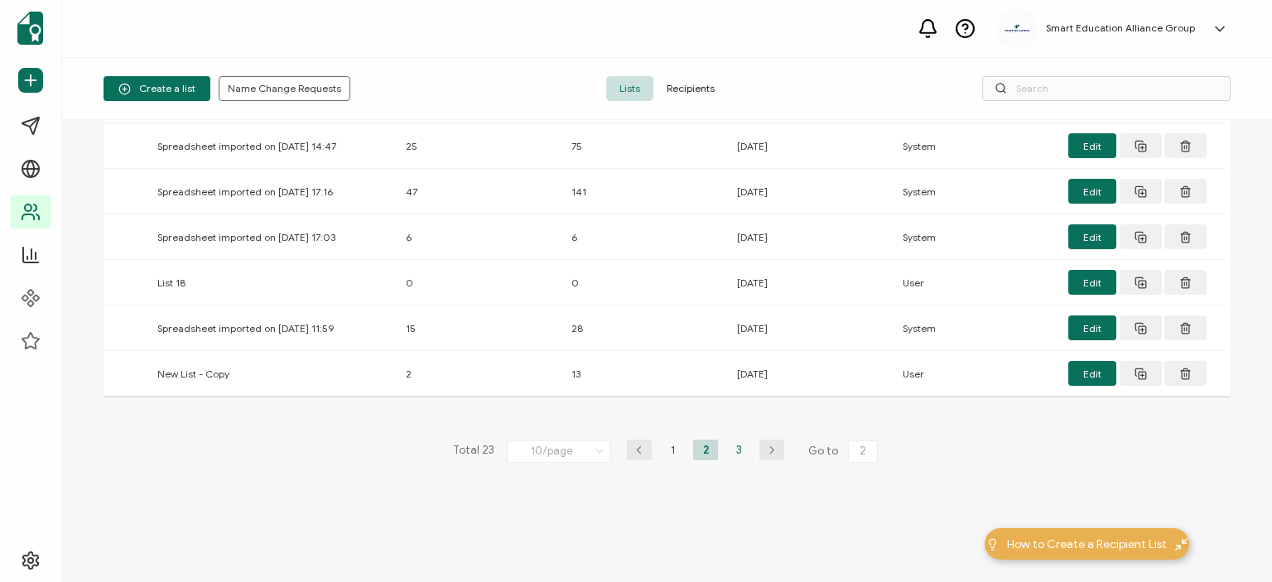
click at [726, 448] on li "3" at bounding box center [738, 450] width 25 height 21
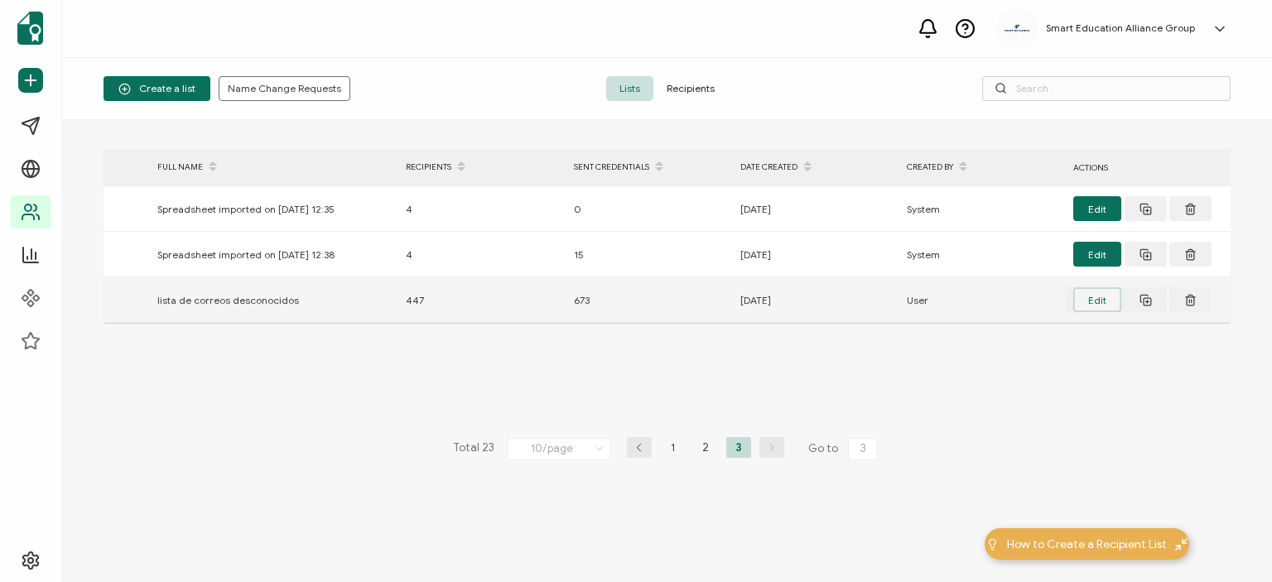
click at [1106, 302] on button "Edit" at bounding box center [1097, 299] width 48 height 25
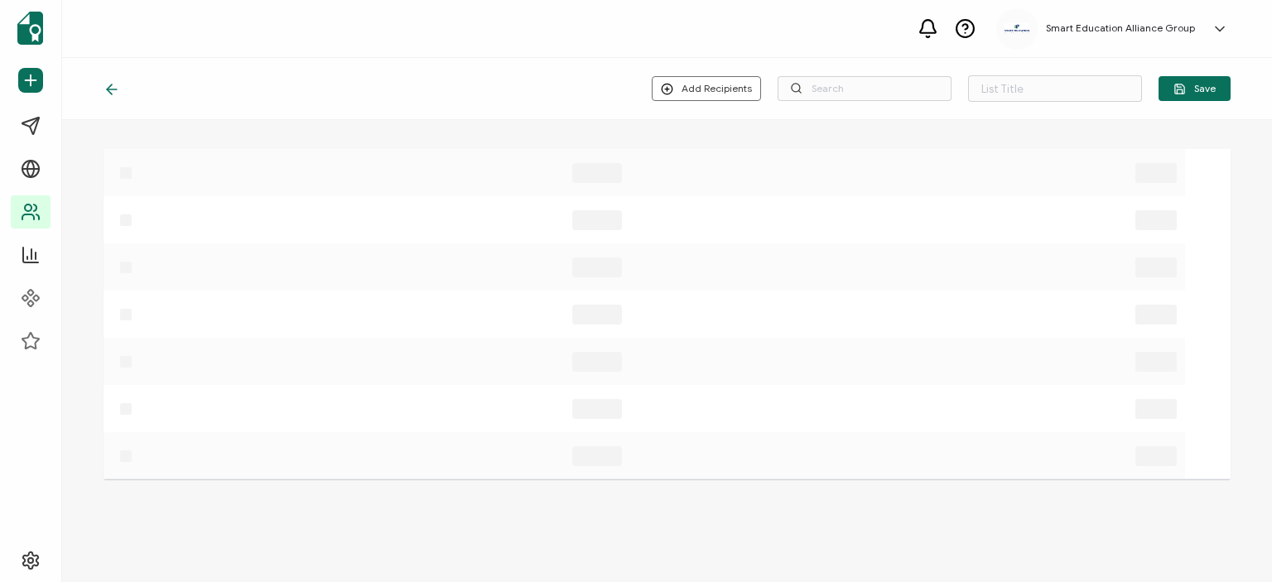
type input "lista de correos desconocidos"
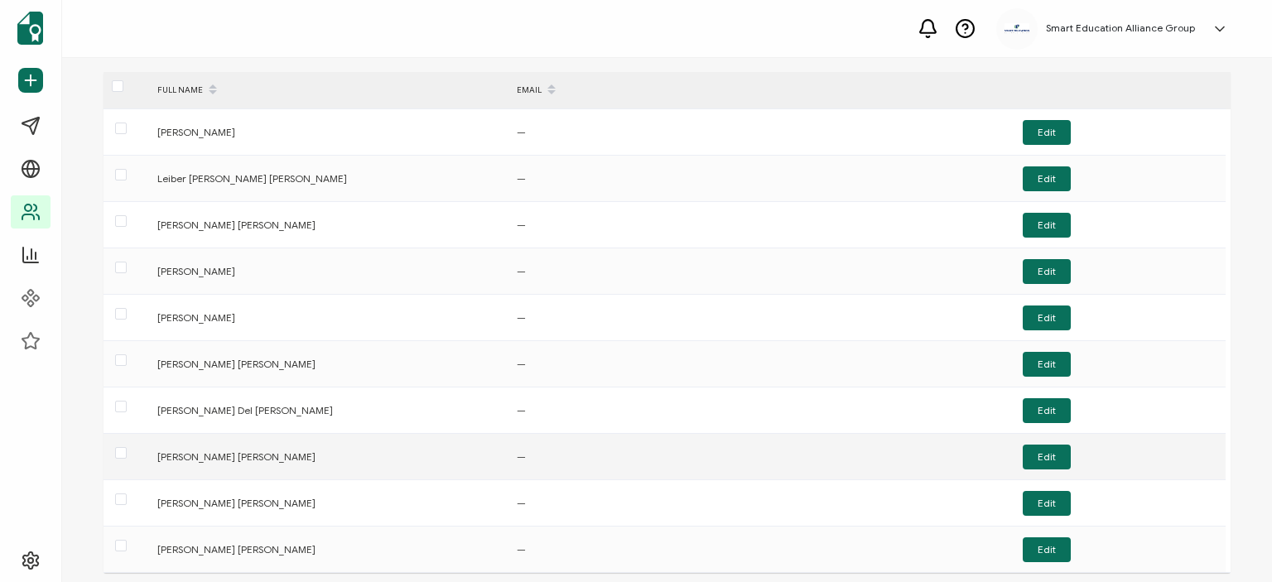
scroll to position [175, 0]
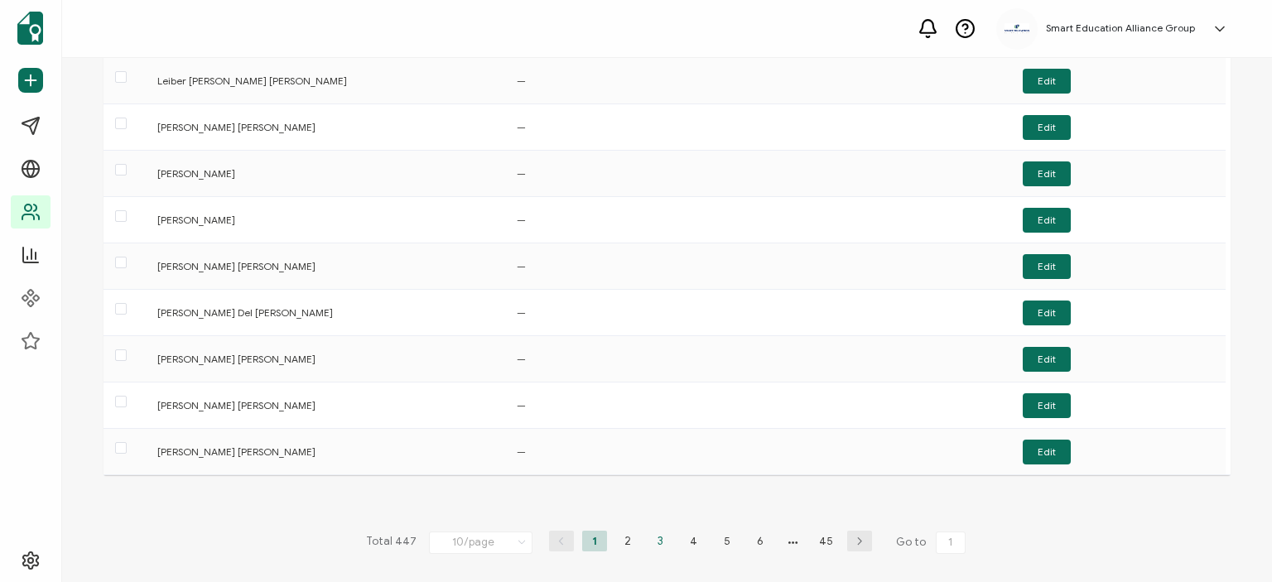
click at [649, 539] on li "3" at bounding box center [660, 541] width 25 height 21
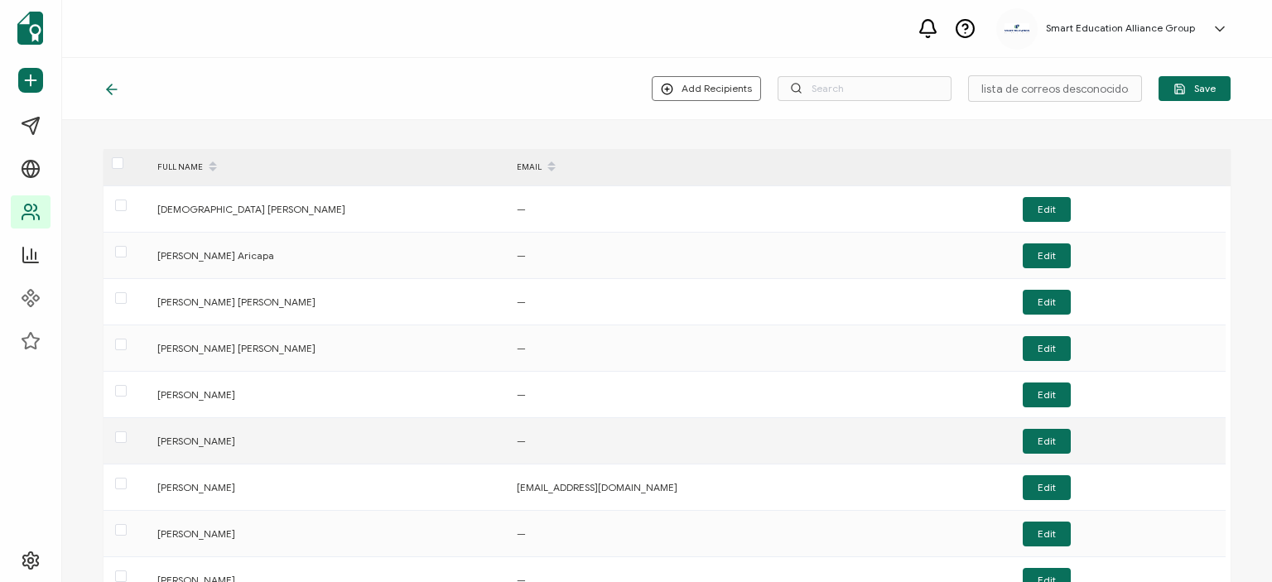
scroll to position [166, 0]
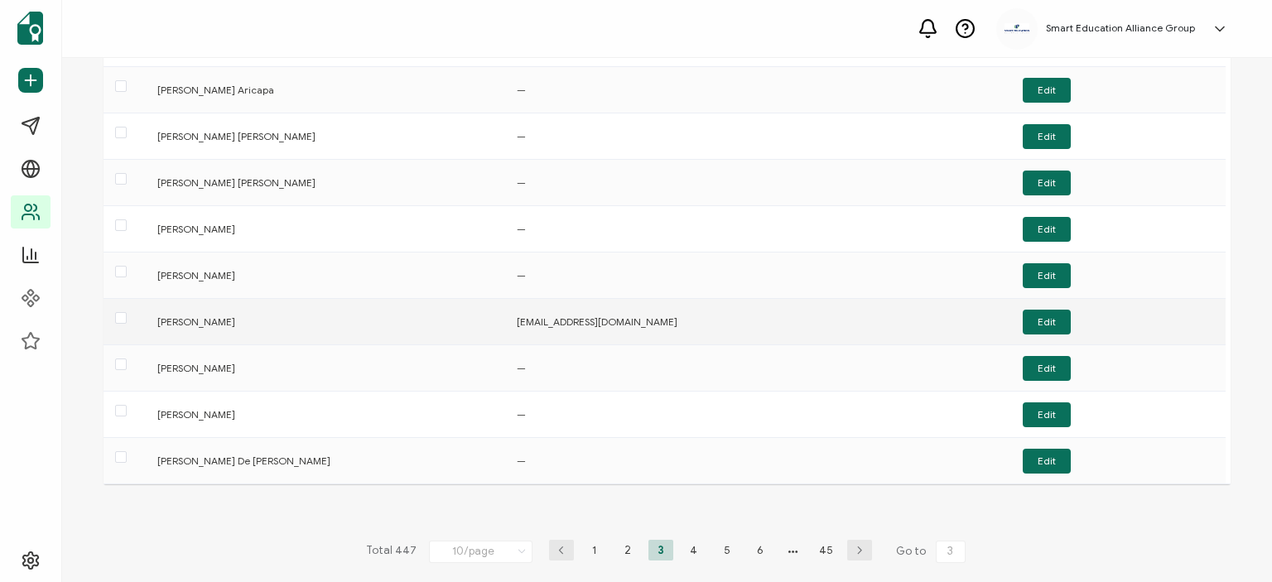
click at [108, 318] on div at bounding box center [127, 322] width 46 height 26
click at [120, 314] on span at bounding box center [121, 318] width 12 height 12
click at [127, 312] on input "checkbox" at bounding box center [127, 312] width 0 height 0
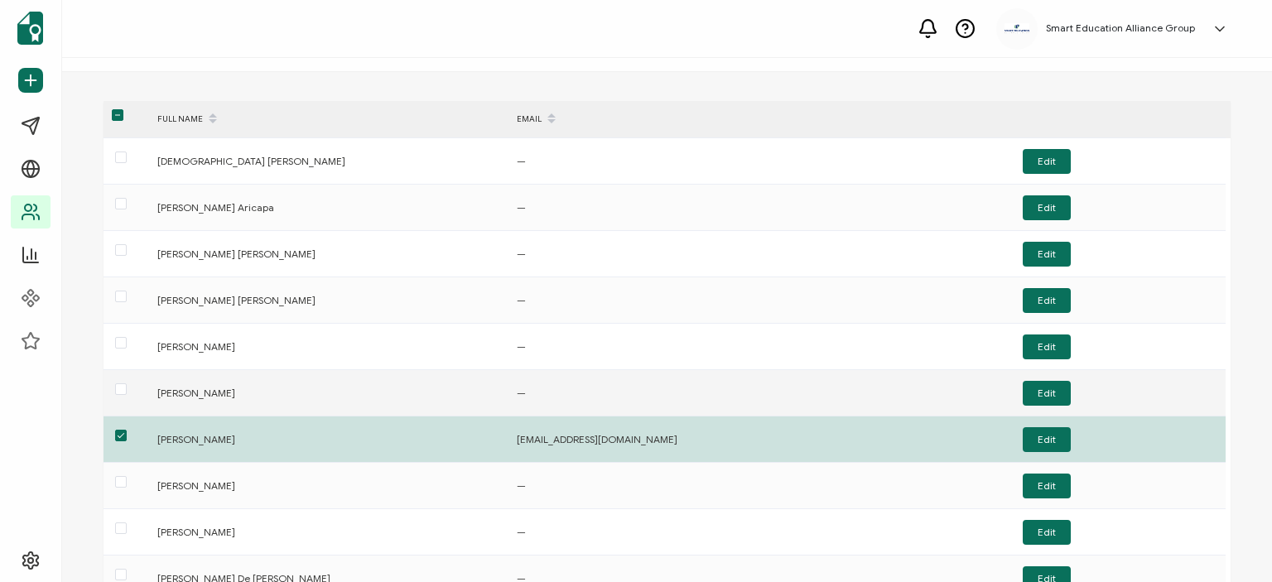
scroll to position [0, 0]
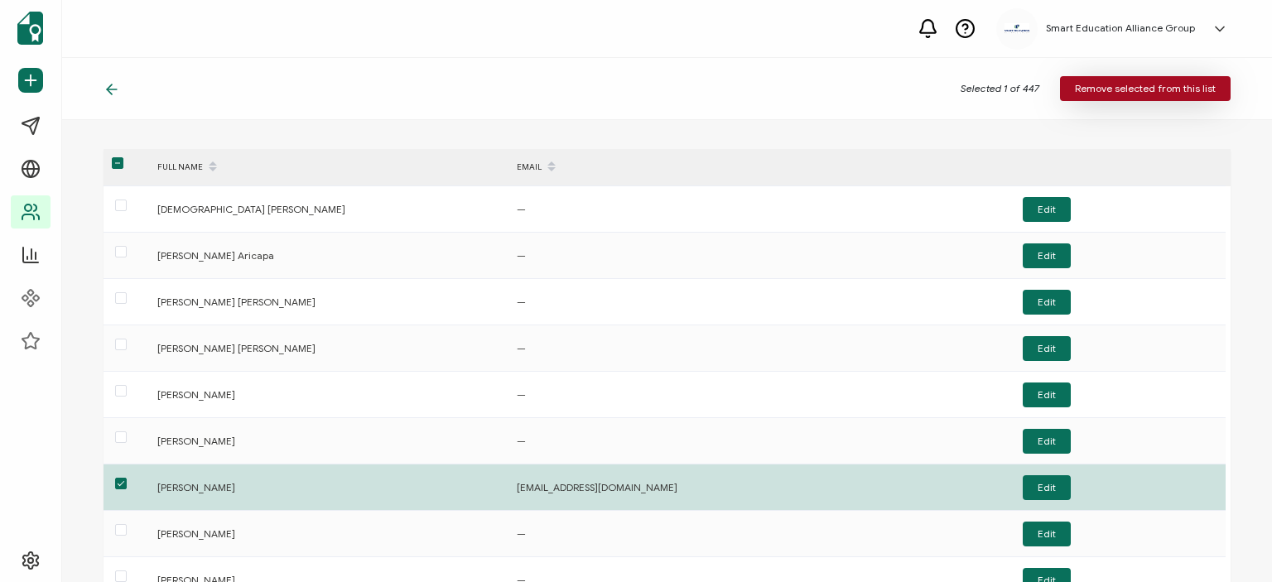
click at [1193, 89] on span "Remove selected from this list" at bounding box center [1145, 89] width 141 height 10
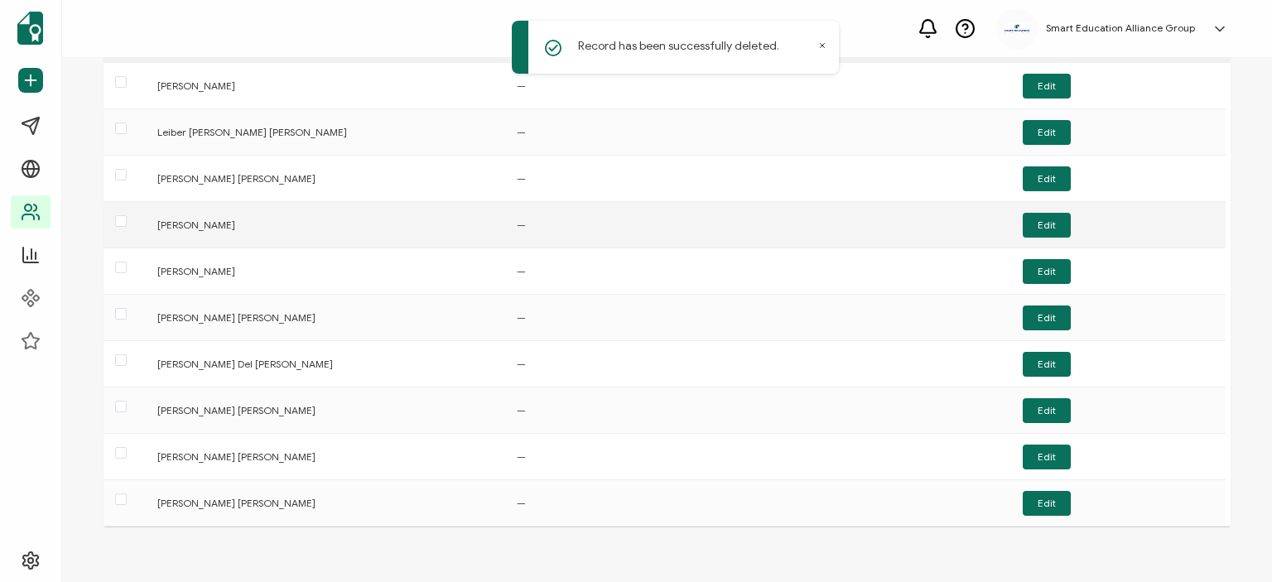
scroll to position [166, 0]
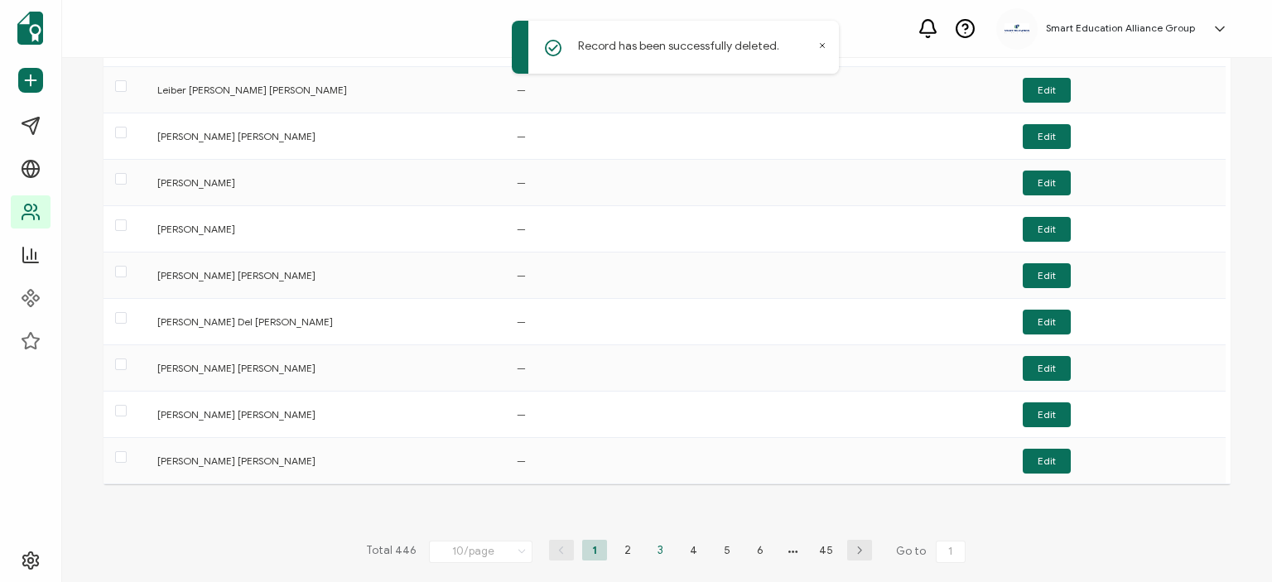
click at [656, 546] on li "3" at bounding box center [660, 550] width 25 height 21
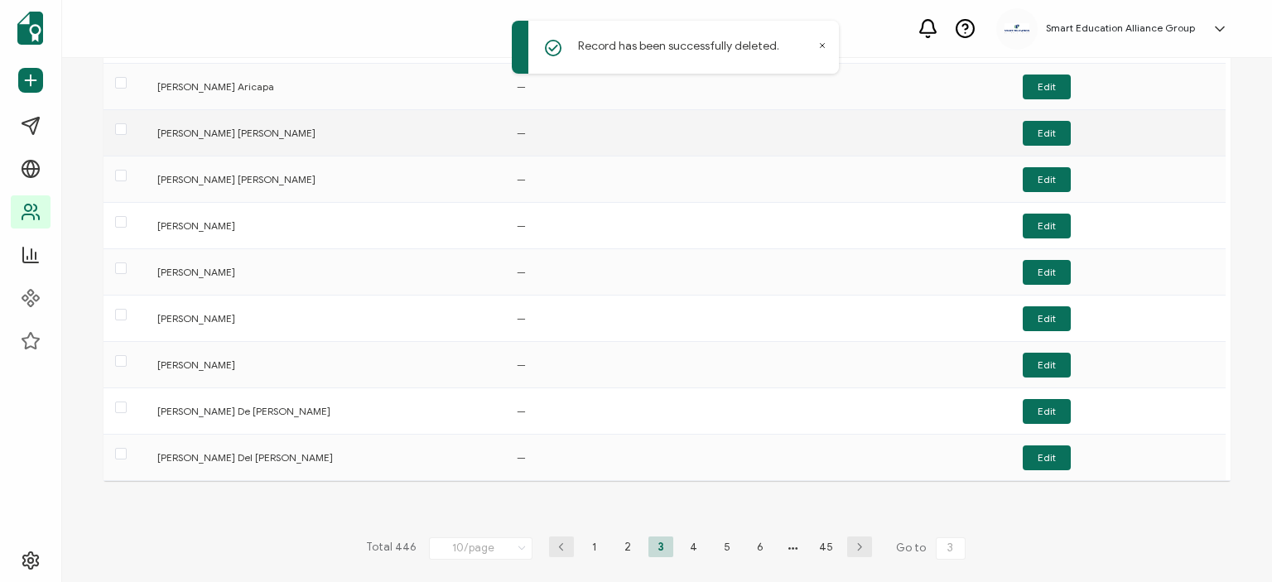
scroll to position [175, 0]
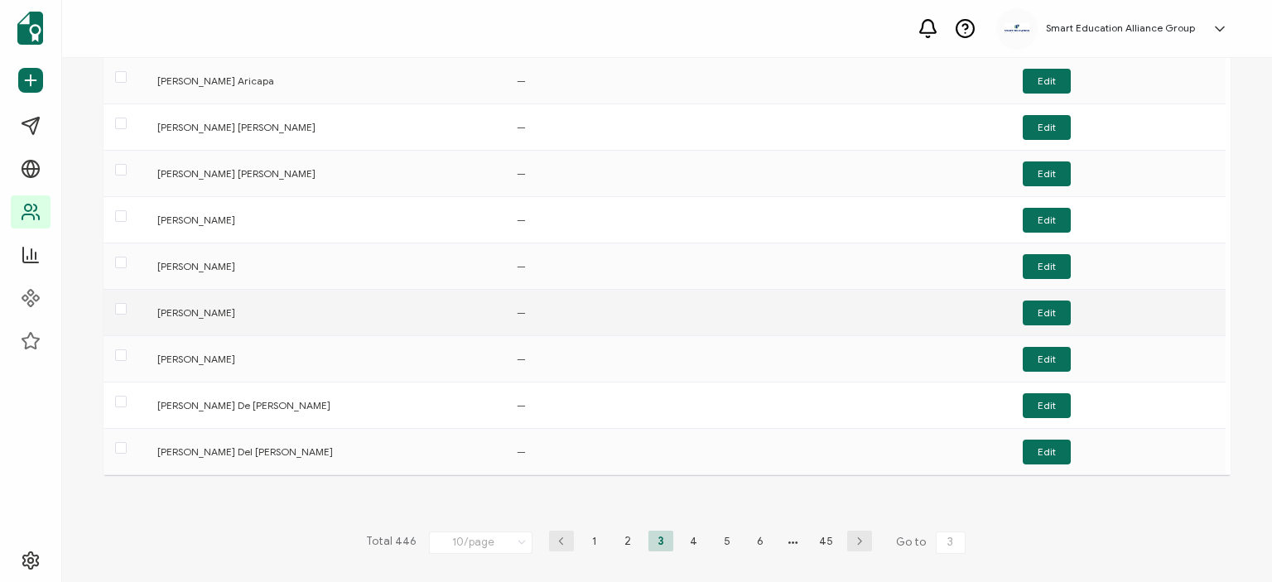
drag, startPoint x: 200, startPoint y: 311, endPoint x: 239, endPoint y: 311, distance: 39.8
click at [200, 311] on div "[PERSON_NAME]" at bounding box center [328, 312] width 359 height 19
click at [207, 321] on td "[PERSON_NAME]" at bounding box center [328, 313] width 359 height 46
click at [1052, 311] on button "Edit" at bounding box center [1047, 313] width 48 height 25
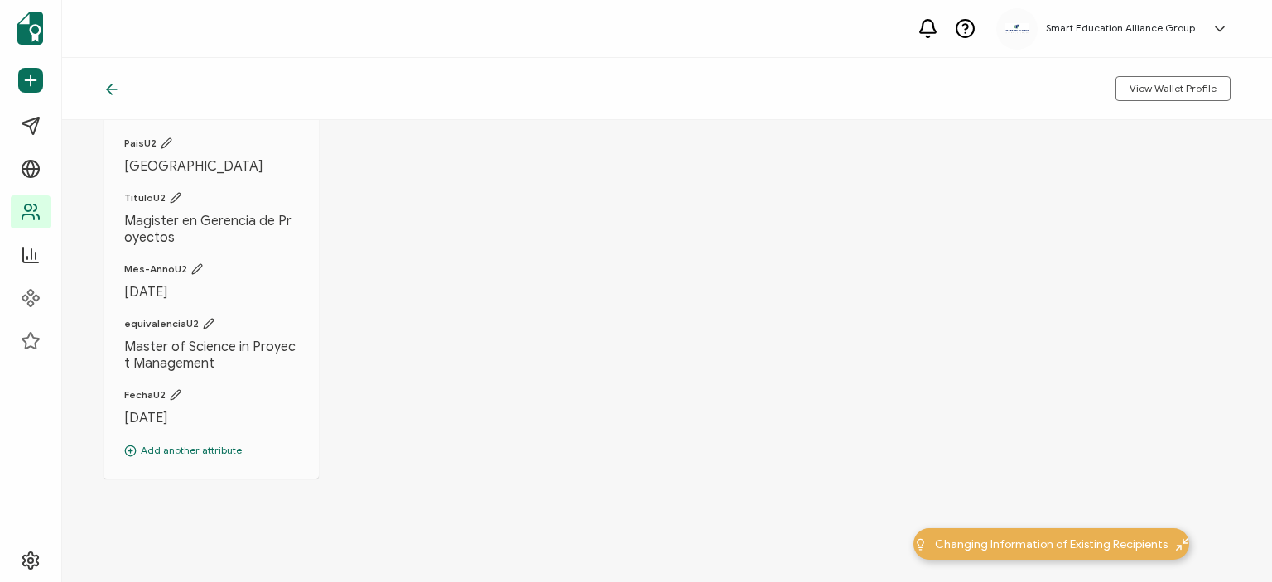
scroll to position [391, 0]
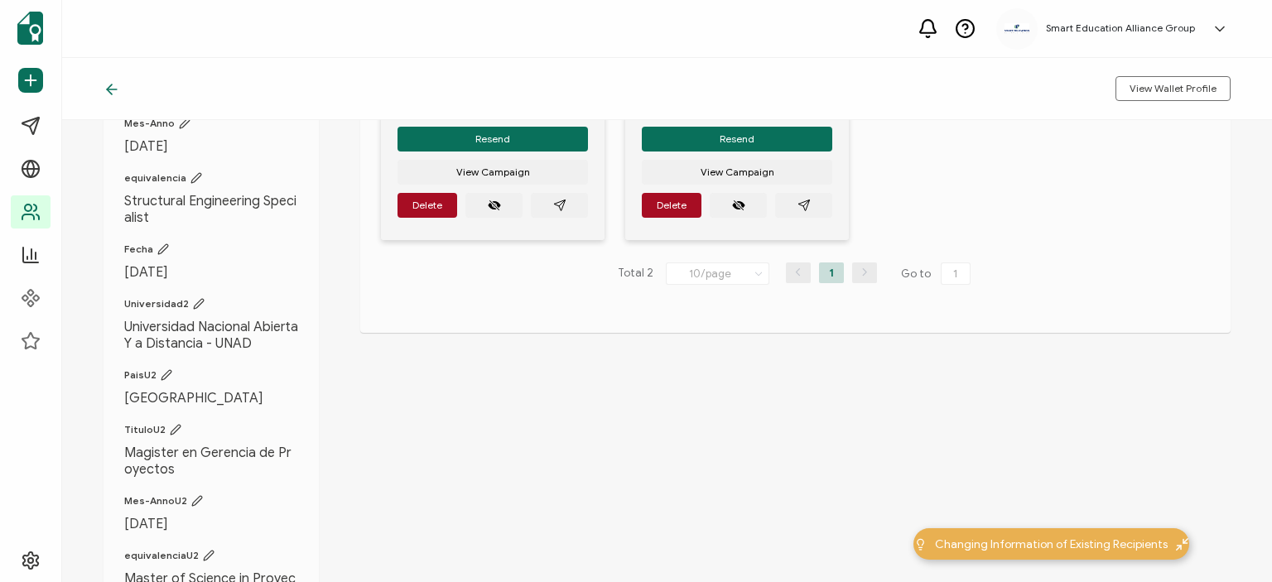
click at [116, 89] on div at bounding box center [116, 88] width 25 height 17
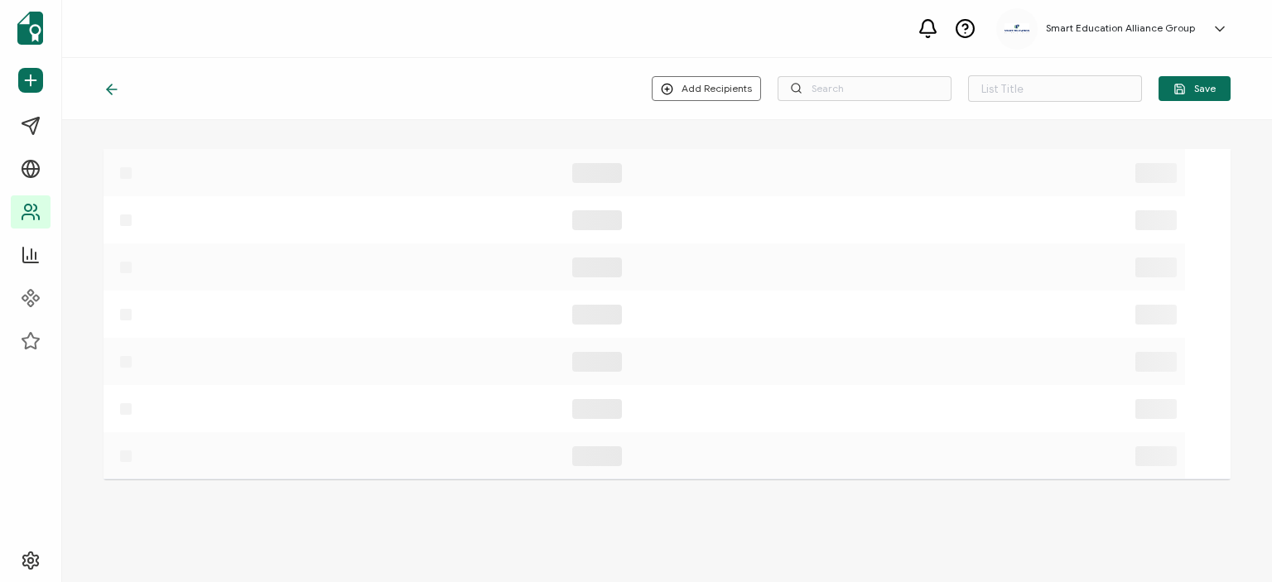
type input "lista de correos desconocidos"
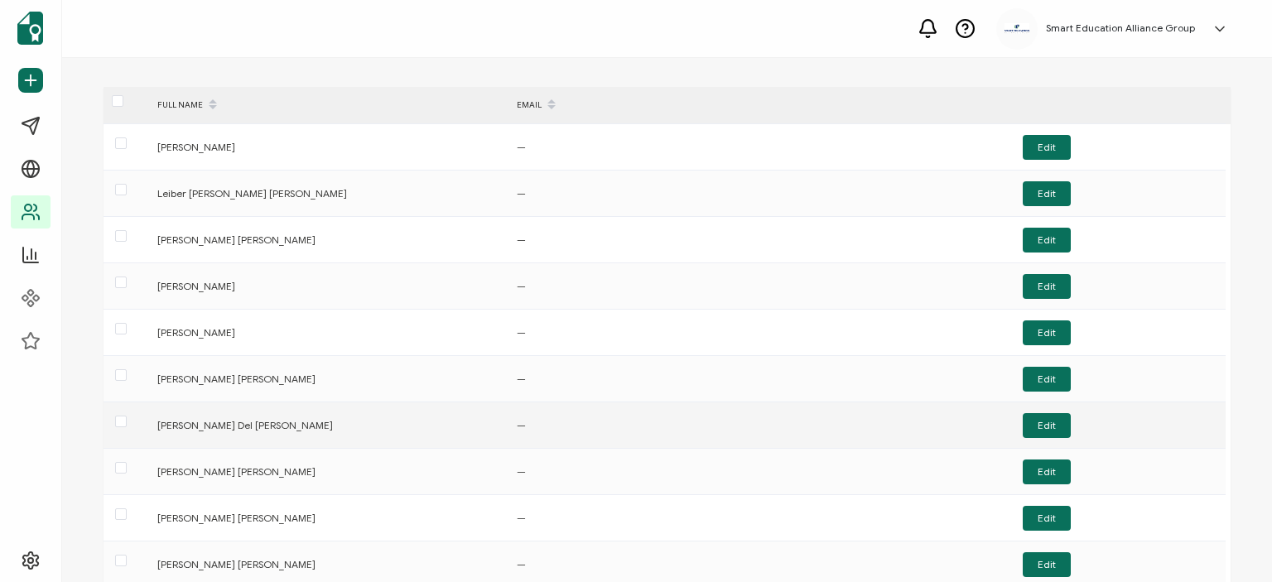
scroll to position [175, 0]
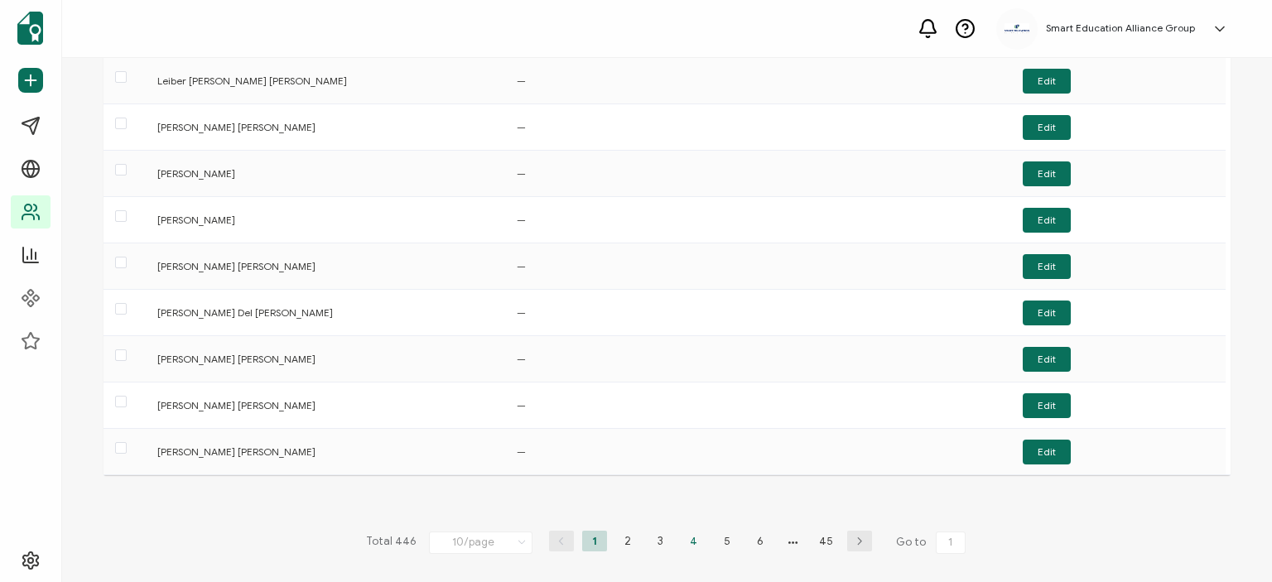
click at [692, 537] on li "4" at bounding box center [694, 541] width 25 height 21
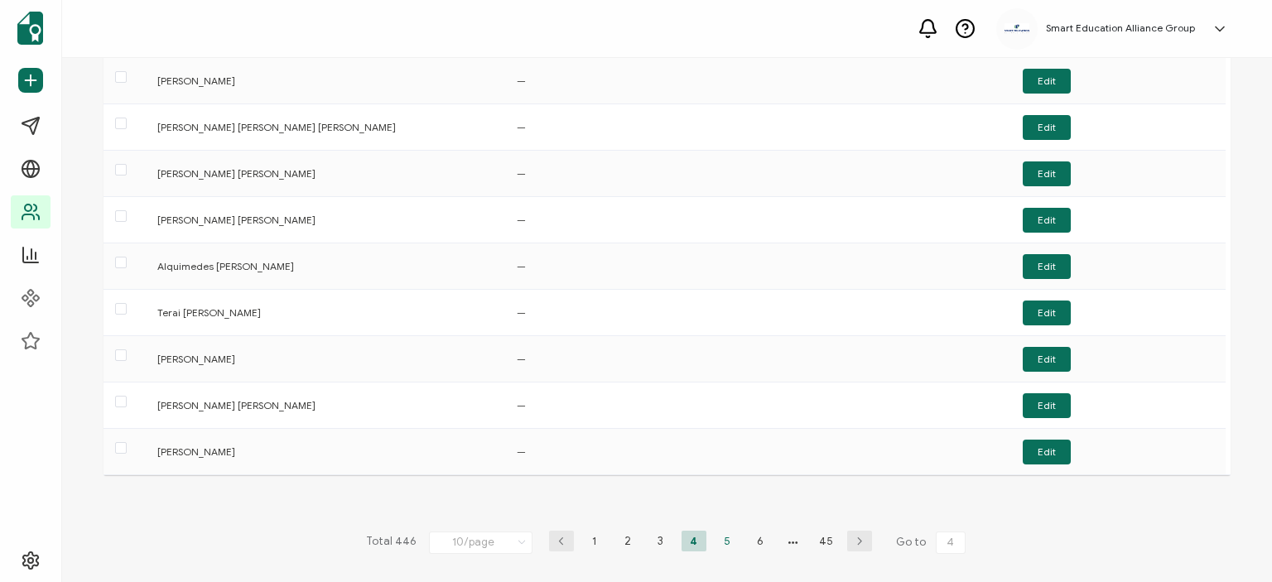
click at [719, 536] on li "5" at bounding box center [727, 541] width 25 height 21
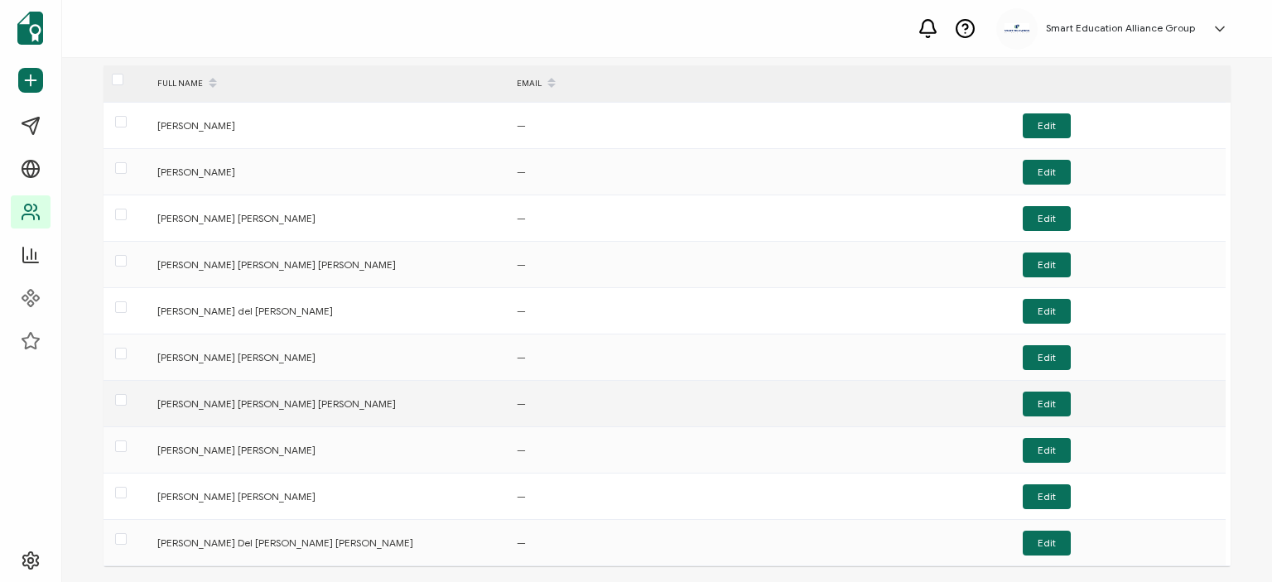
scroll to position [166, 0]
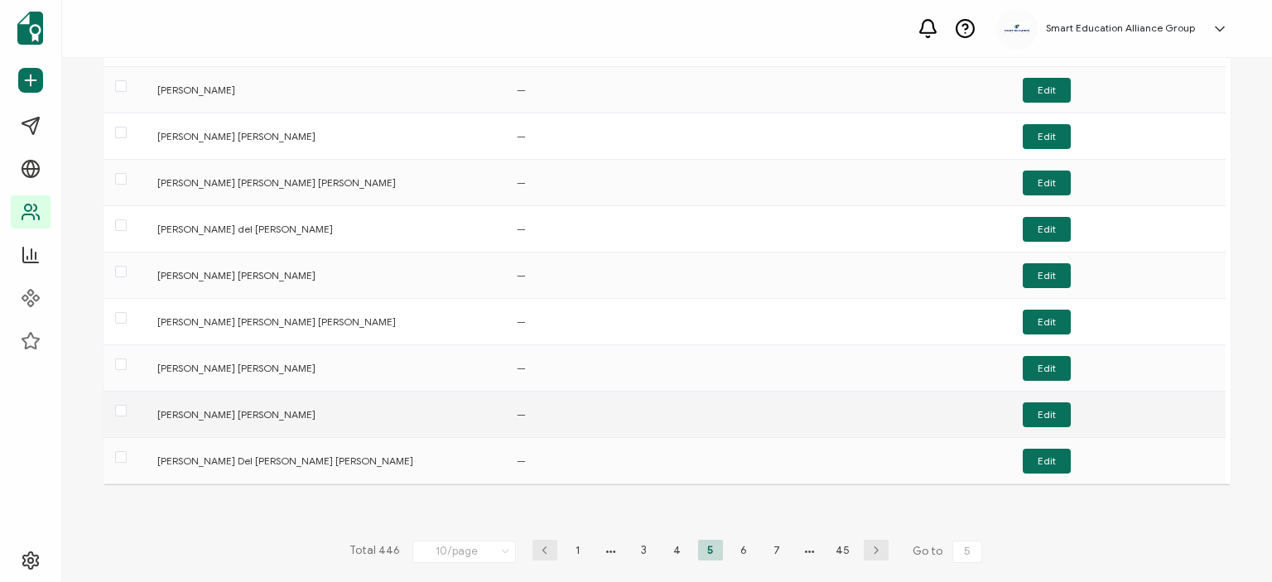
drag, startPoint x: 349, startPoint y: 413, endPoint x: 148, endPoint y: 411, distance: 201.3
click at [148, 411] on tr "[PERSON_NAME] [PERSON_NAME] — Edit" at bounding box center [665, 415] width 1122 height 46
copy div "[PERSON_NAME] [PERSON_NAME]"
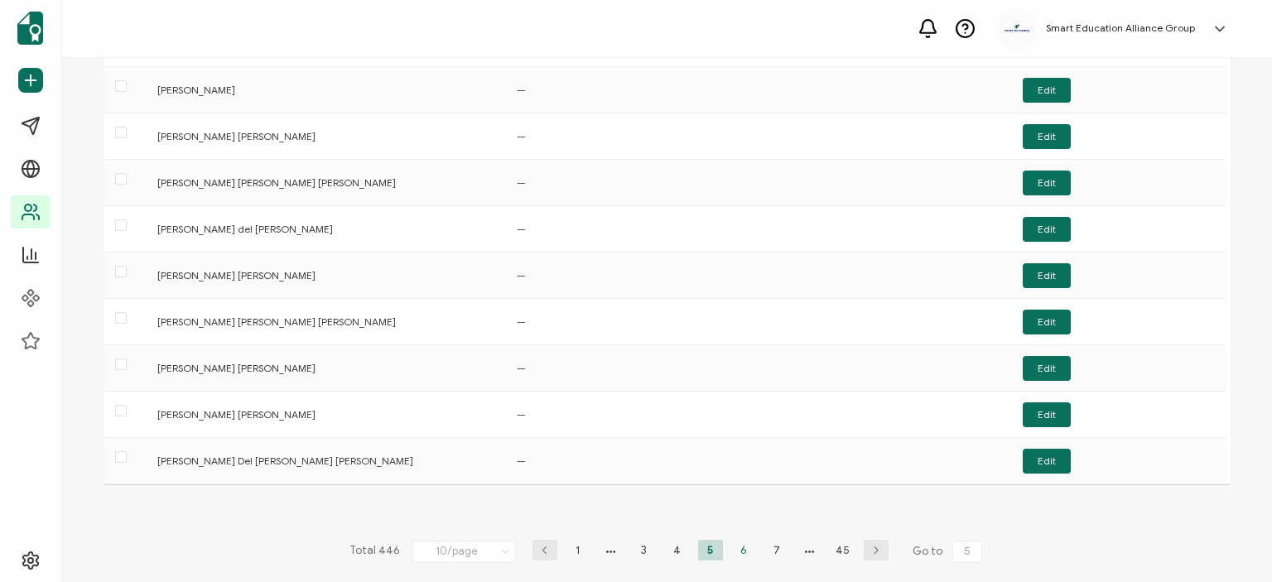
click at [740, 545] on li "6" at bounding box center [743, 550] width 25 height 21
click at [732, 542] on li "7" at bounding box center [743, 550] width 25 height 21
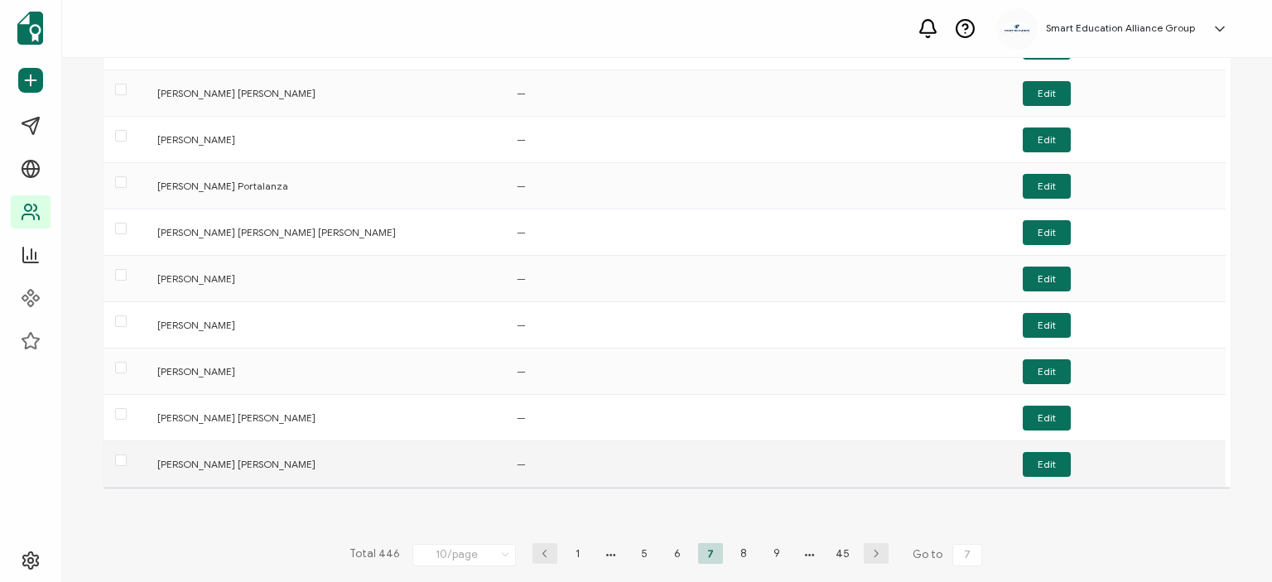
scroll to position [175, 0]
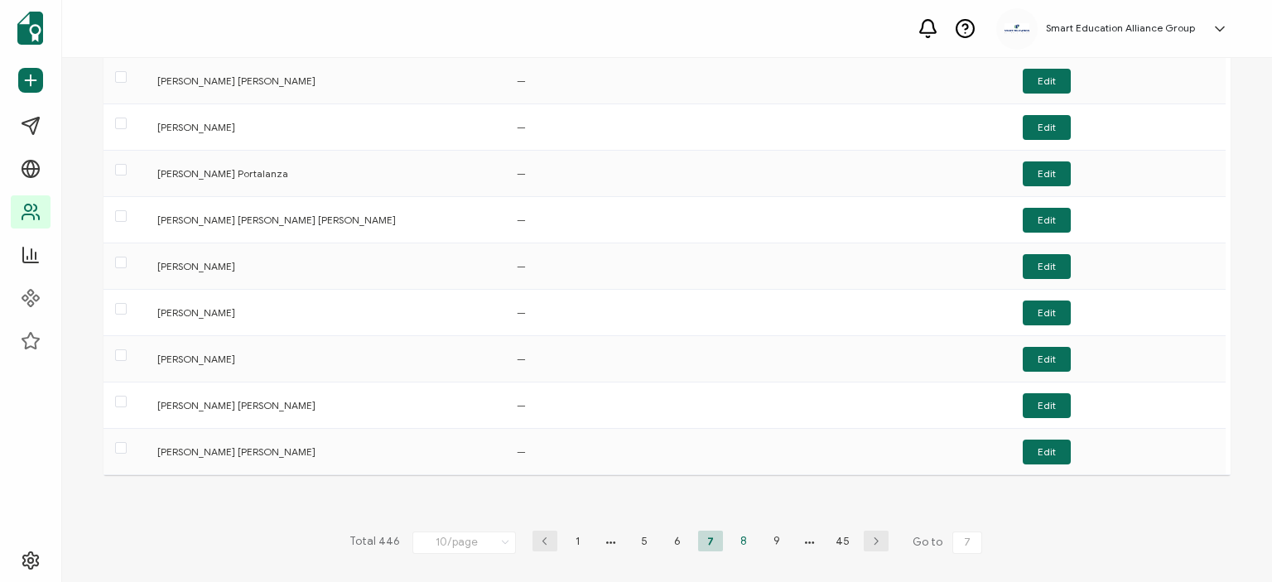
click at [745, 535] on li "8" at bounding box center [743, 541] width 25 height 21
click at [845, 536] on li "45" at bounding box center [843, 541] width 25 height 21
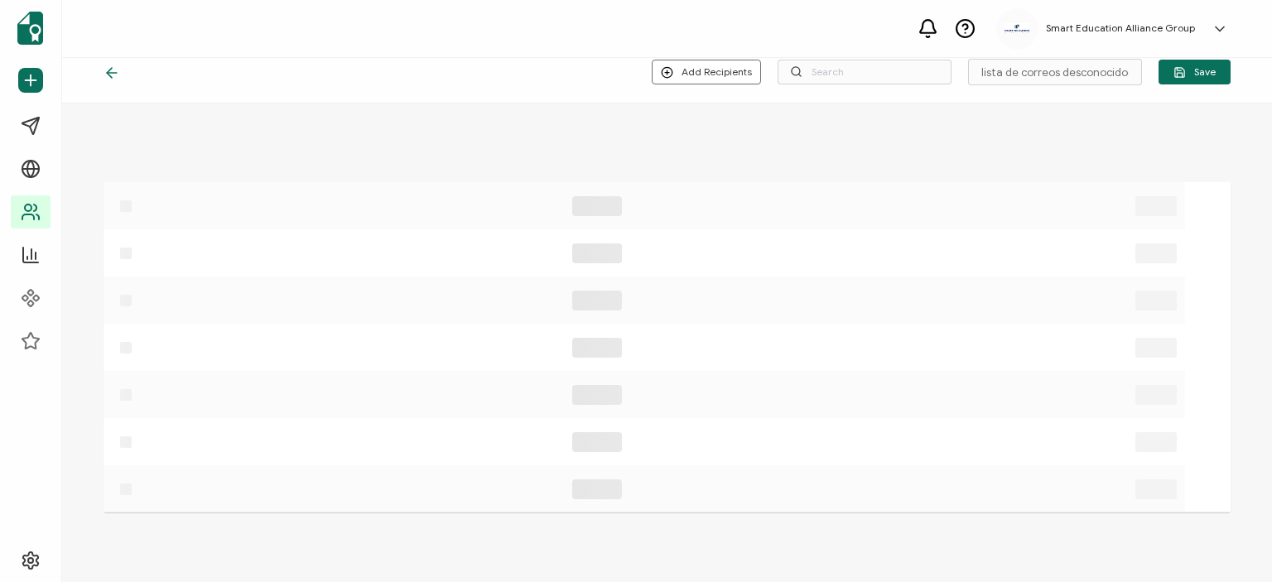
scroll to position [0, 0]
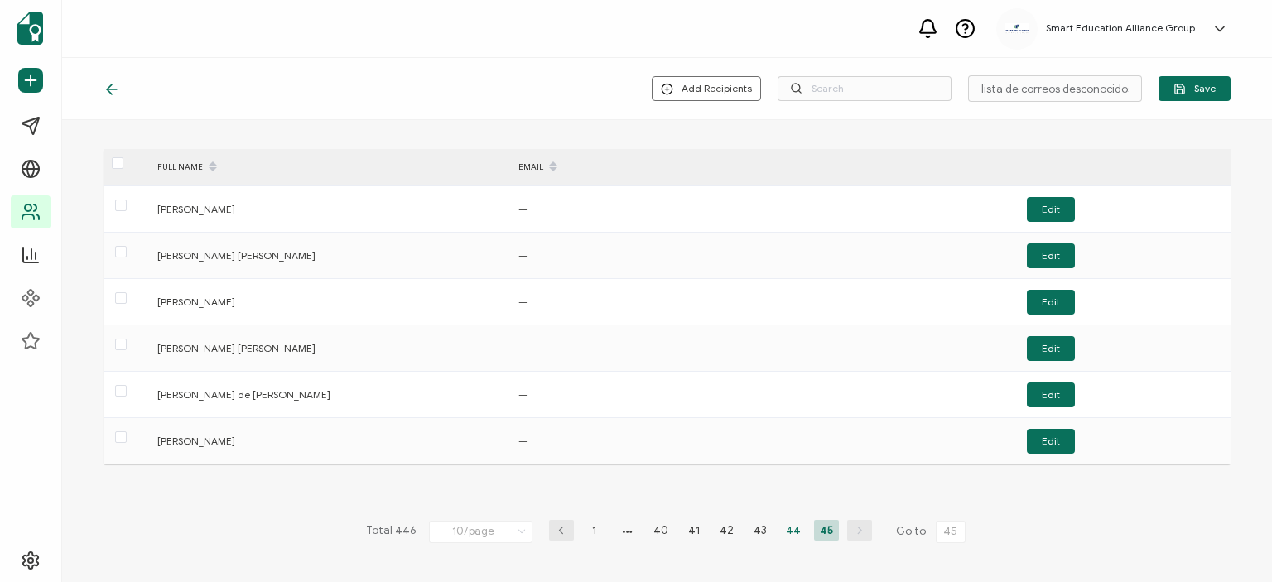
click at [794, 531] on li "44" at bounding box center [793, 530] width 25 height 21
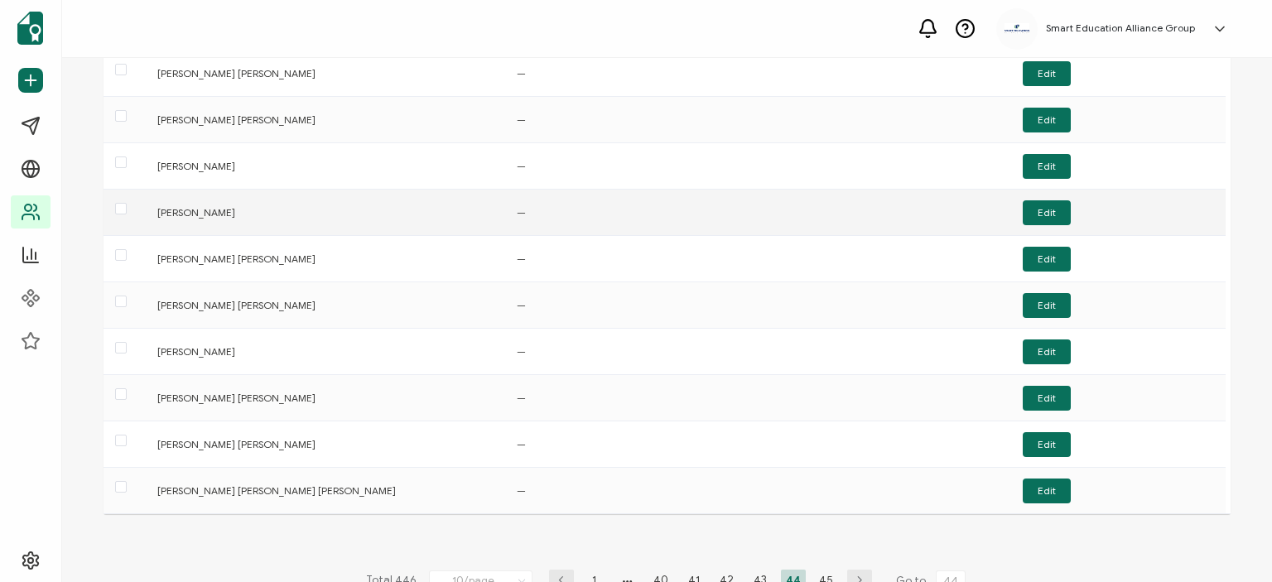
scroll to position [166, 0]
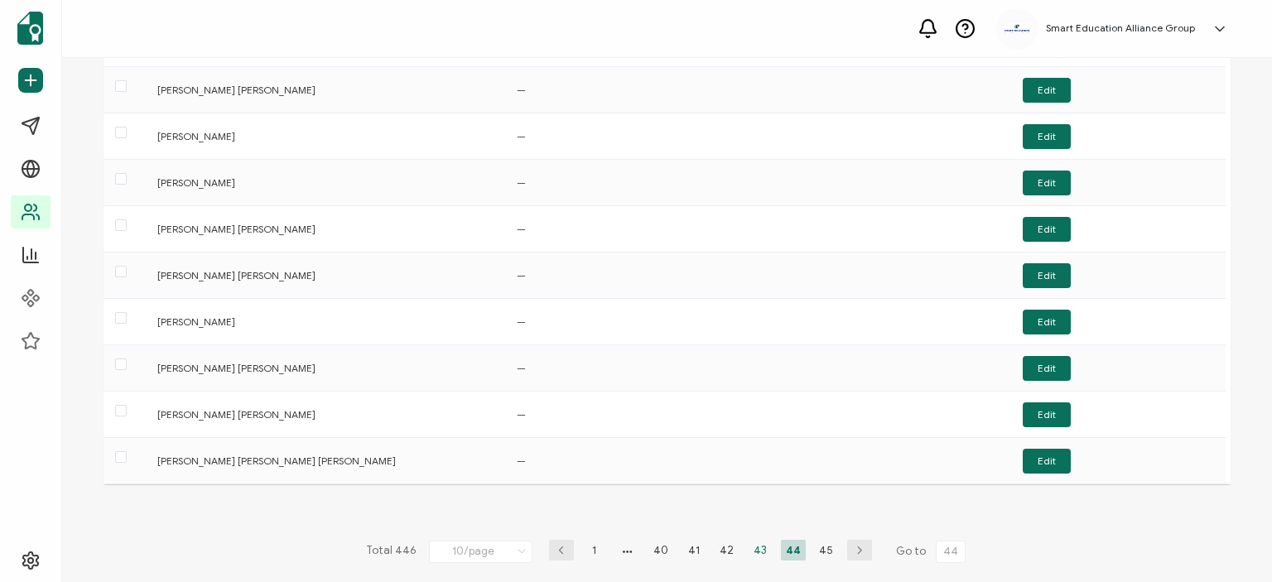
click at [757, 542] on li "43" at bounding box center [760, 550] width 25 height 21
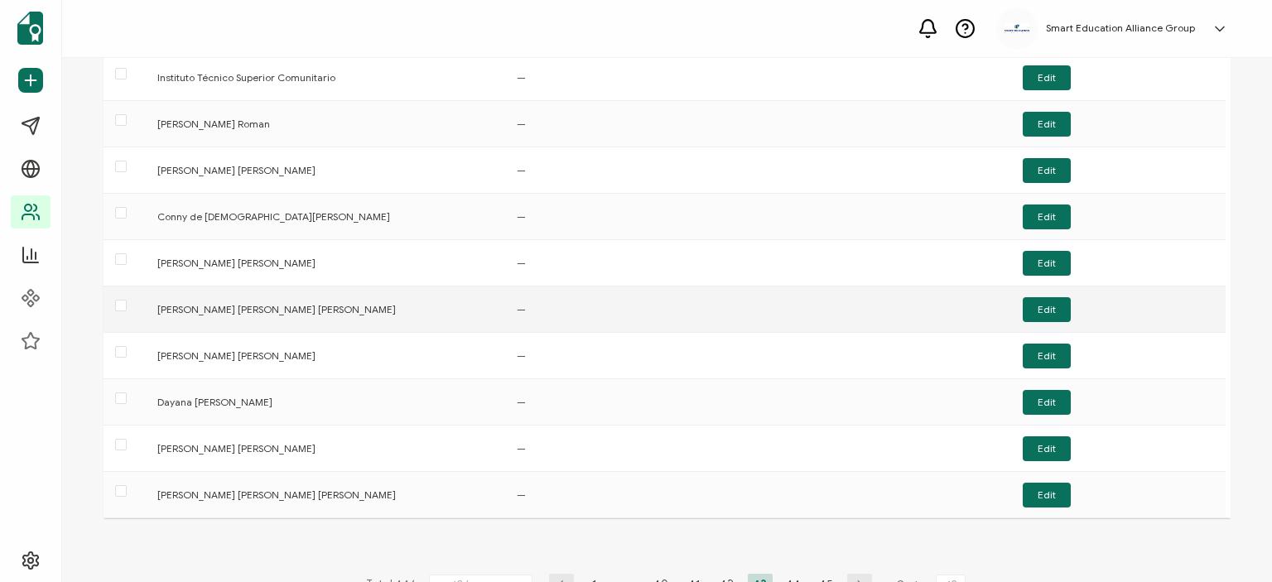
scroll to position [175, 0]
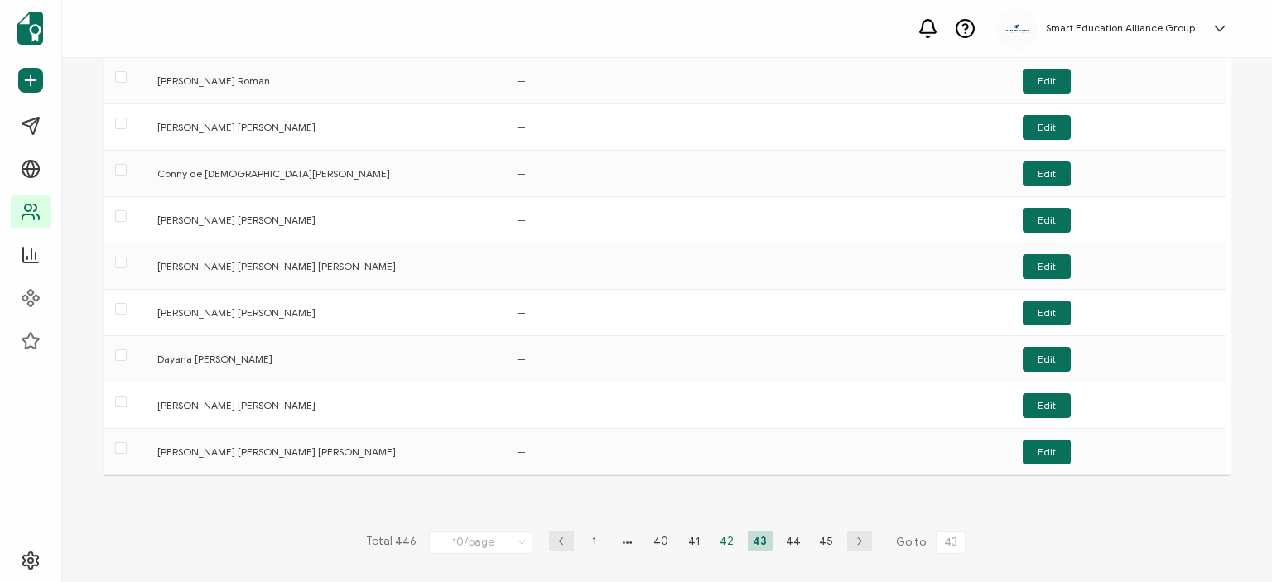
click at [716, 539] on li "42" at bounding box center [727, 541] width 25 height 21
click at [649, 537] on li "40" at bounding box center [660, 541] width 25 height 21
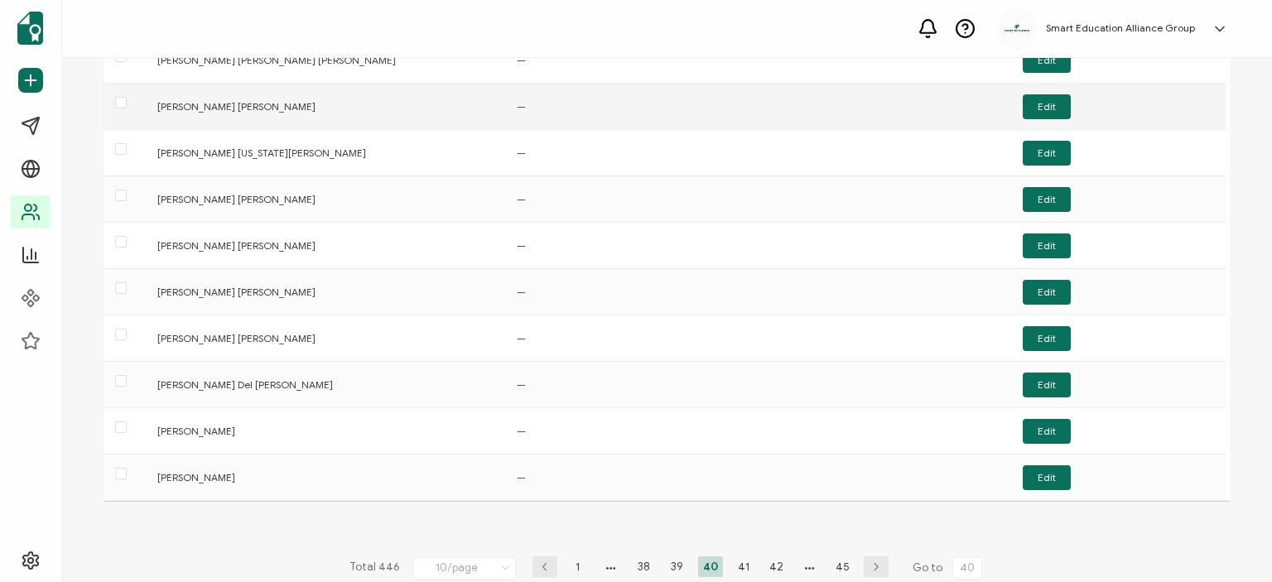
scroll to position [166, 0]
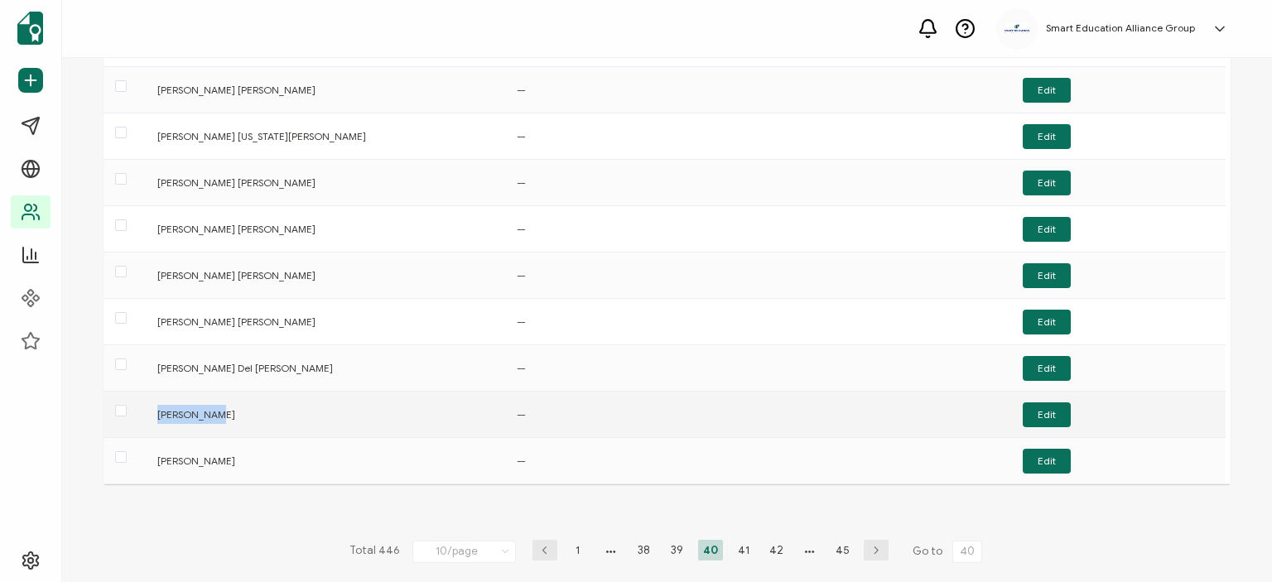
drag, startPoint x: 219, startPoint y: 407, endPoint x: 146, endPoint y: 411, distance: 73.8
click at [146, 411] on tr "[PERSON_NAME] — Edit" at bounding box center [665, 415] width 1122 height 46
copy div "[PERSON_NAME]"
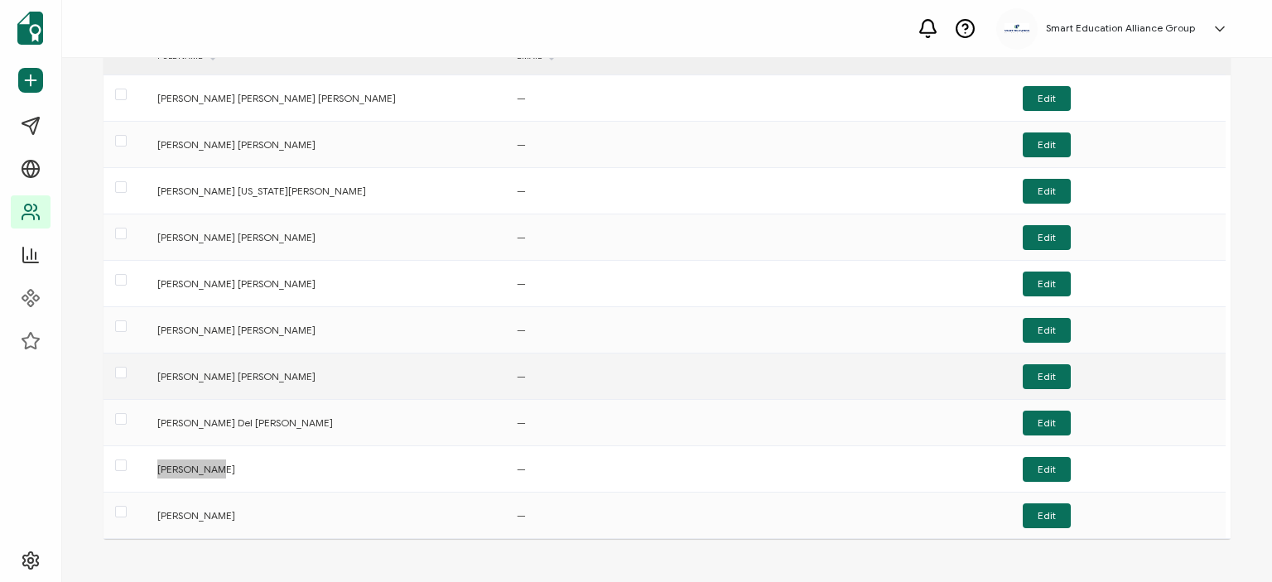
scroll to position [83, 0]
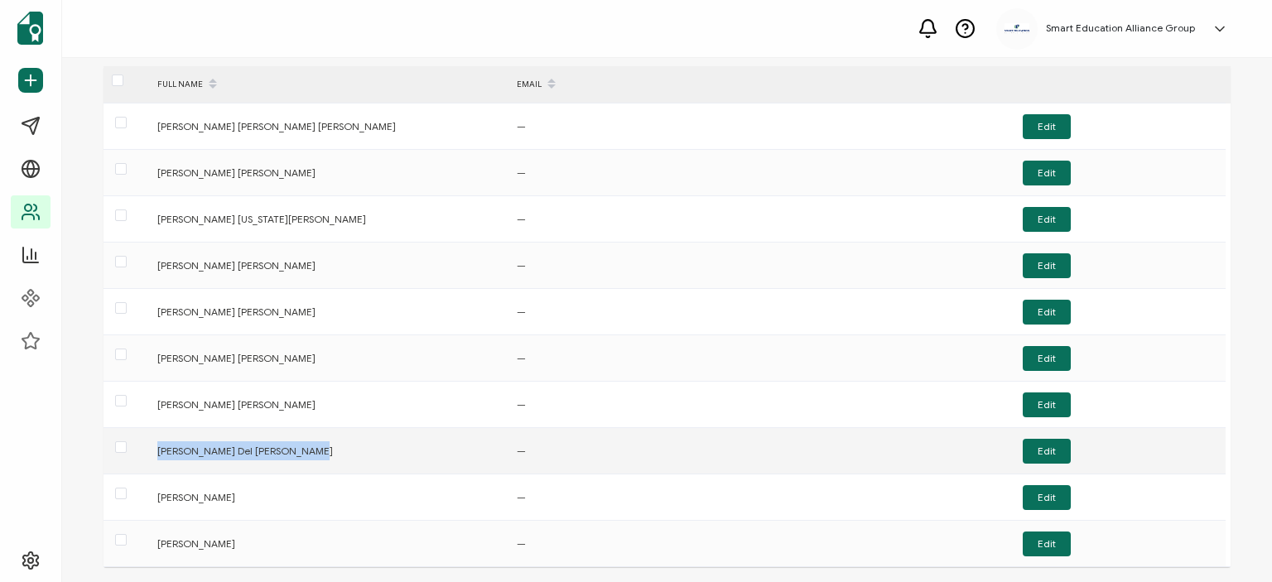
drag, startPoint x: 303, startPoint y: 451, endPoint x: 156, endPoint y: 455, distance: 147.5
click at [156, 455] on div "[PERSON_NAME] Del [PERSON_NAME]" at bounding box center [328, 450] width 359 height 19
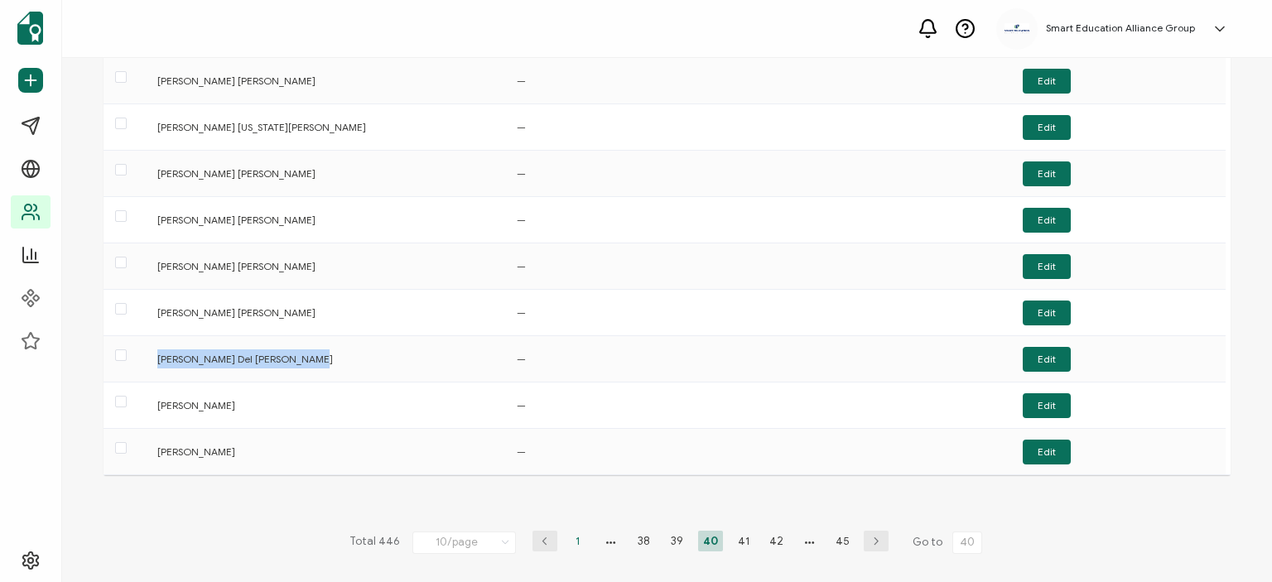
click at [571, 542] on li "1" at bounding box center [578, 541] width 25 height 21
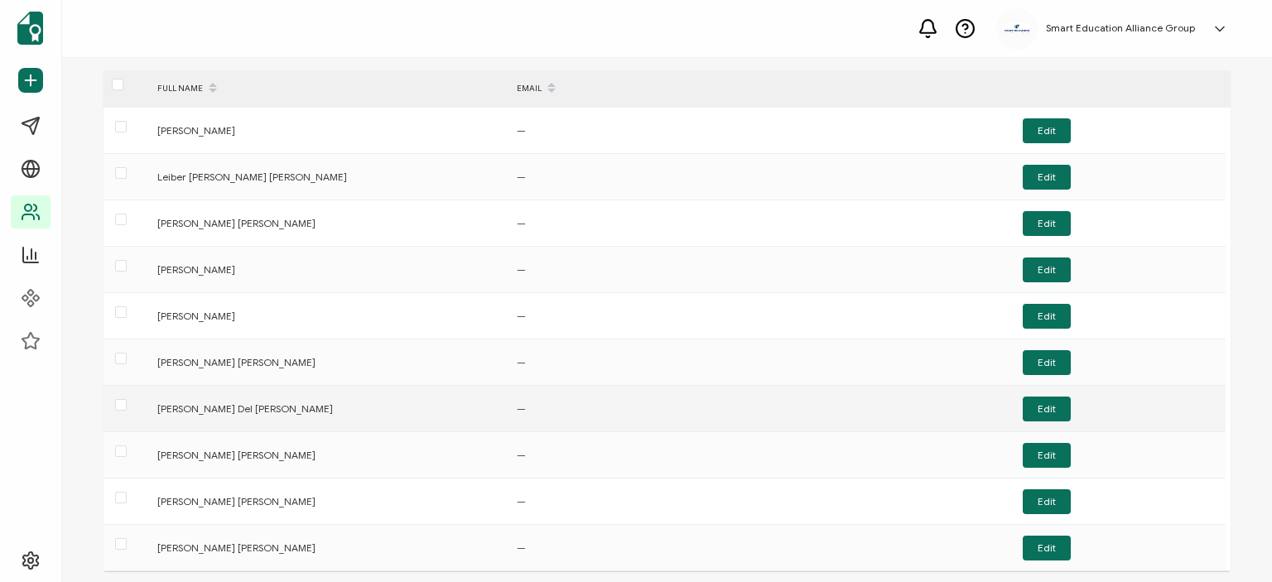
scroll to position [175, 0]
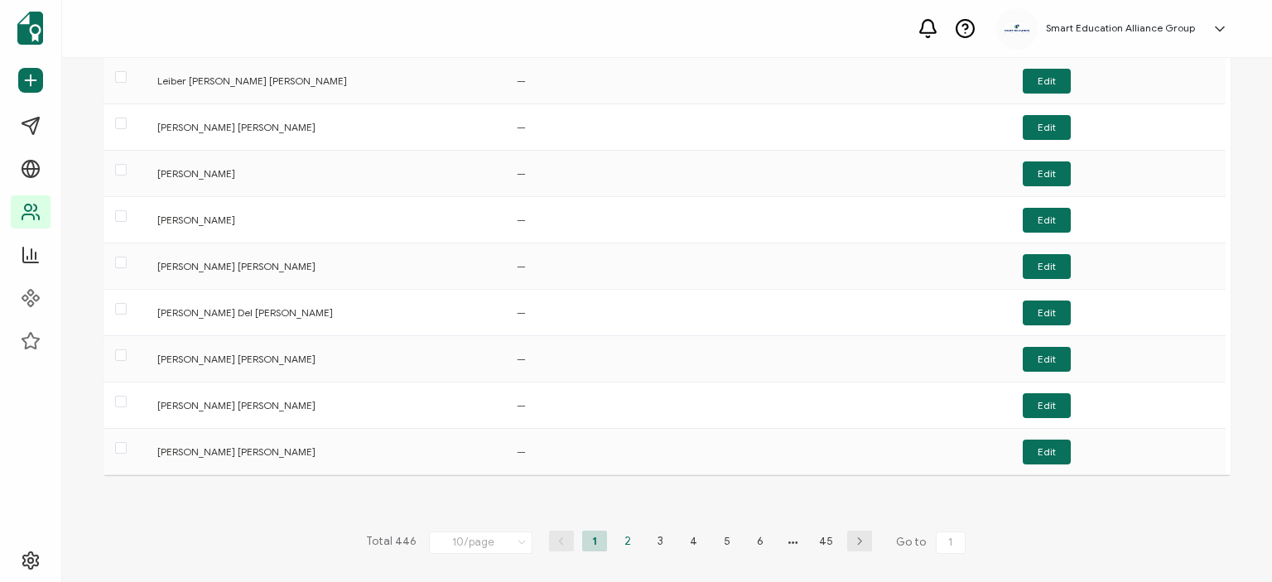
click at [623, 542] on li "2" at bounding box center [627, 541] width 25 height 21
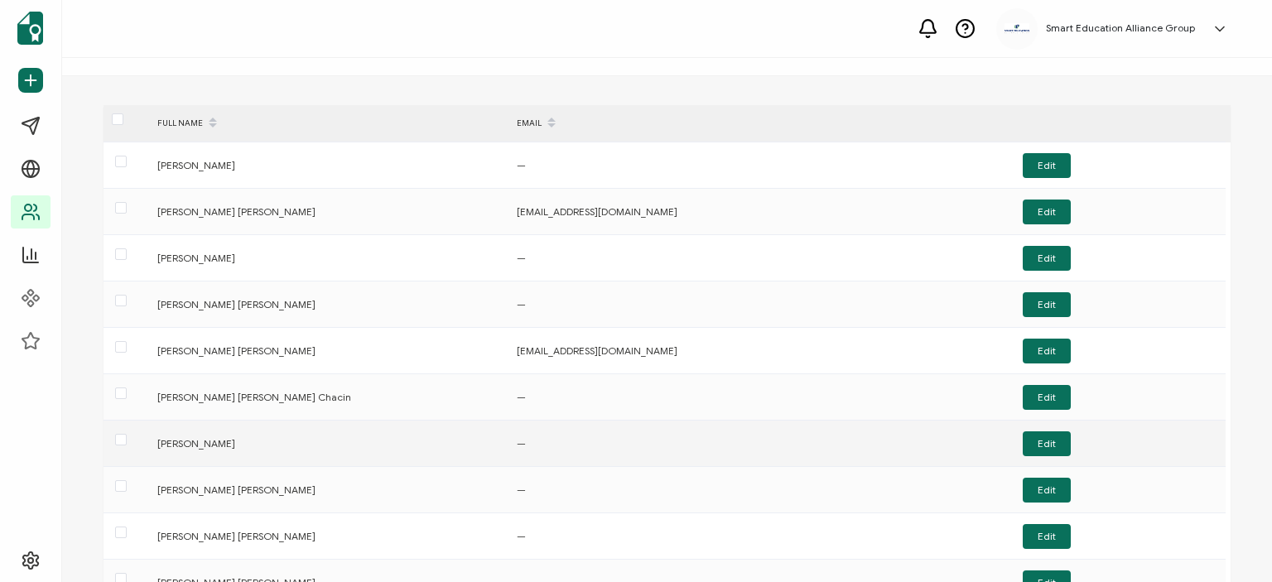
scroll to position [83, 0]
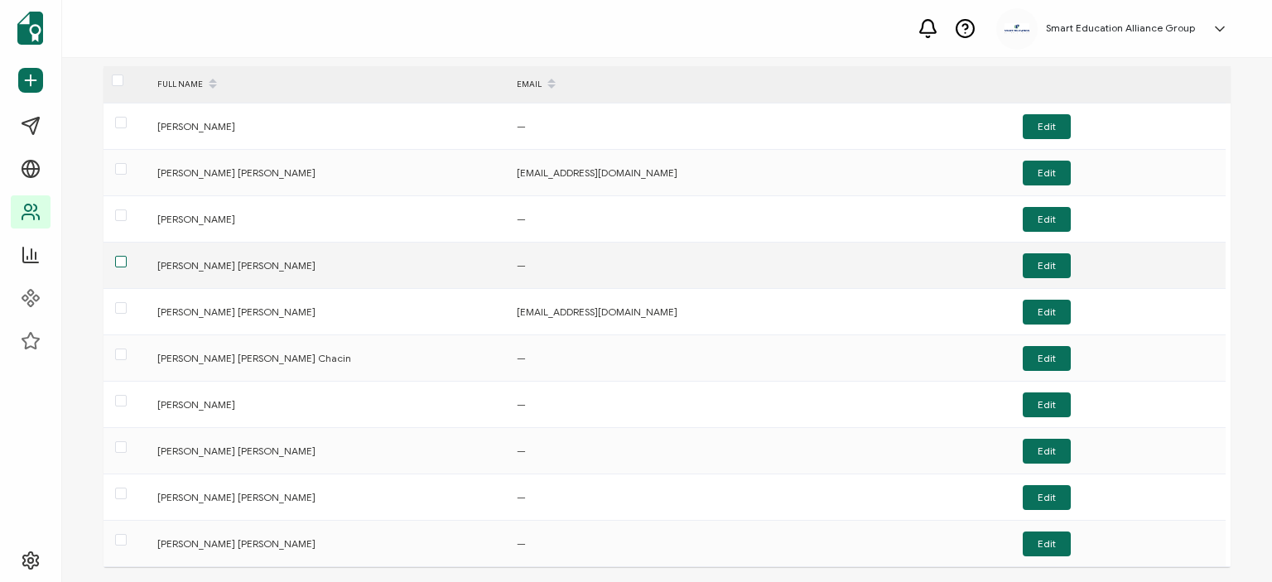
click at [120, 267] on span at bounding box center [121, 262] width 12 height 12
click at [127, 256] on input "checkbox" at bounding box center [127, 256] width 0 height 0
click at [1057, 258] on button "Edit" at bounding box center [1047, 265] width 48 height 25
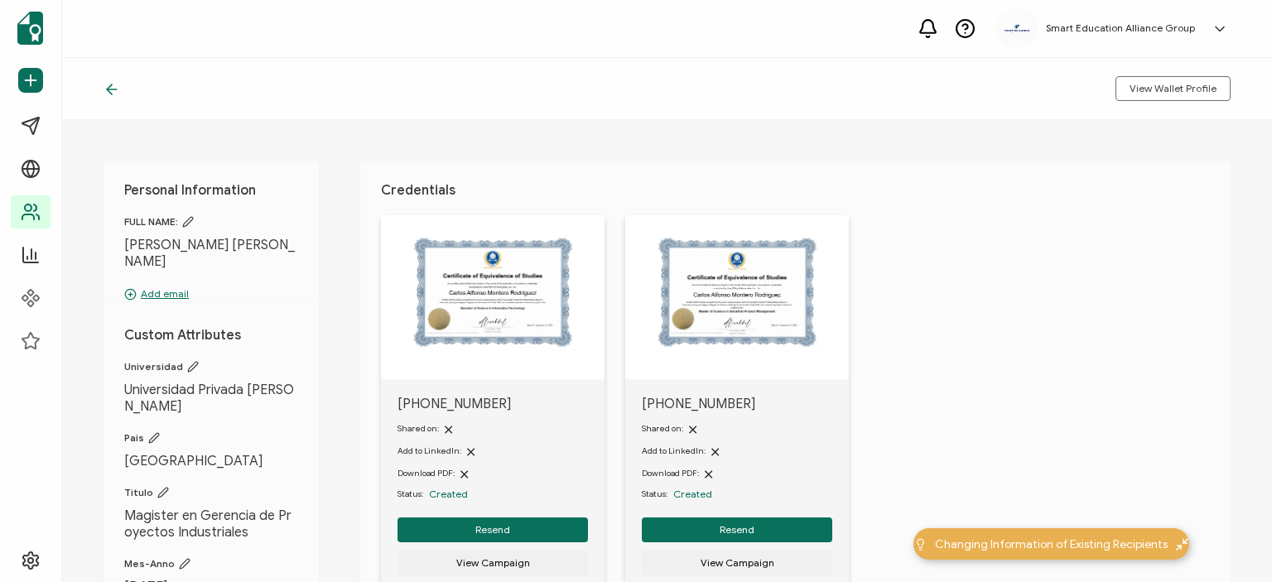
click at [166, 297] on p "Add email" at bounding box center [211, 294] width 174 height 15
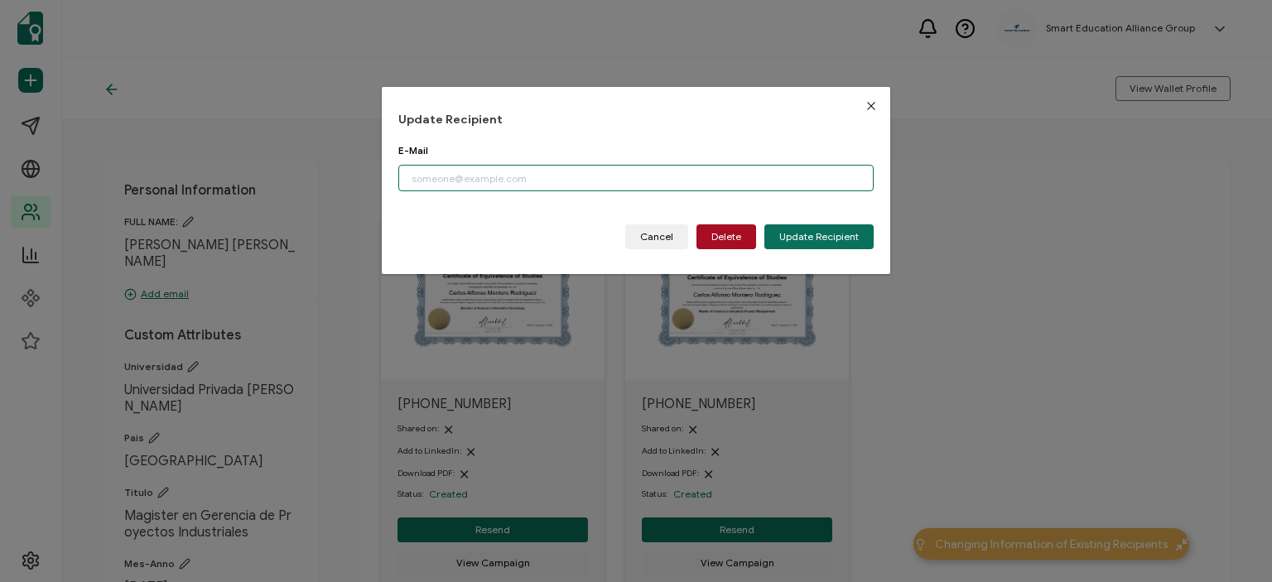
click at [536, 181] on input "dialog" at bounding box center [635, 178] width 475 height 27
paste input "[PERSON_NAME][EMAIL_ADDRESS][PERSON_NAME][PERSON_NAME][DOMAIN_NAME]"
type input "[PERSON_NAME][EMAIL_ADDRESS][PERSON_NAME][PERSON_NAME][DOMAIN_NAME]"
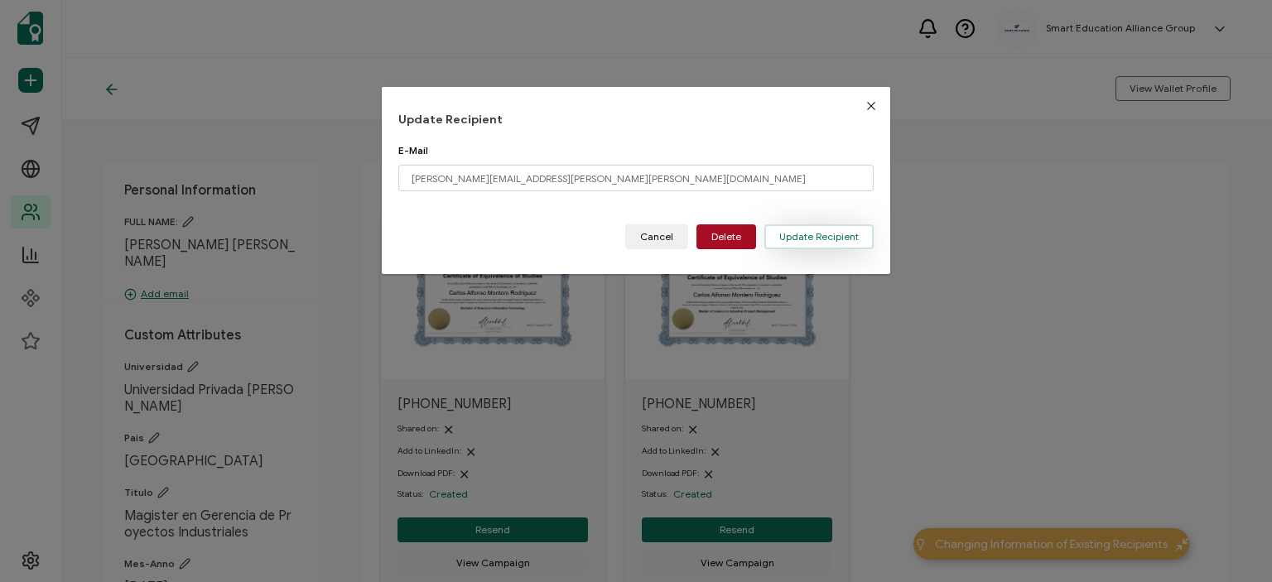
click at [798, 238] on span "Update Recipient" at bounding box center [819, 237] width 80 height 10
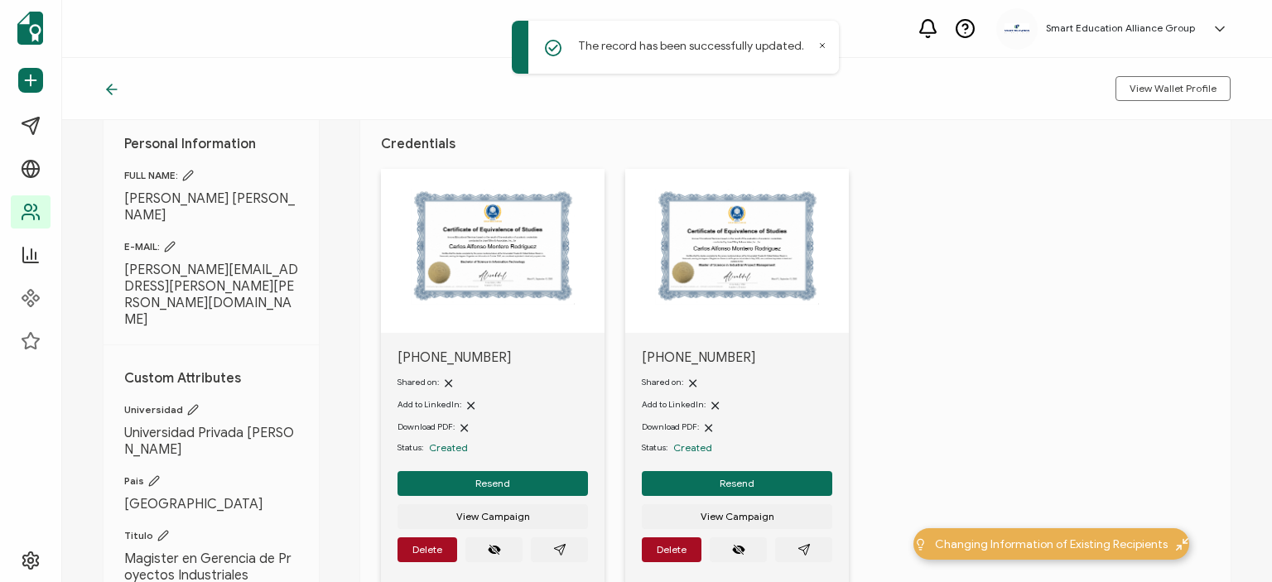
scroll to position [166, 0]
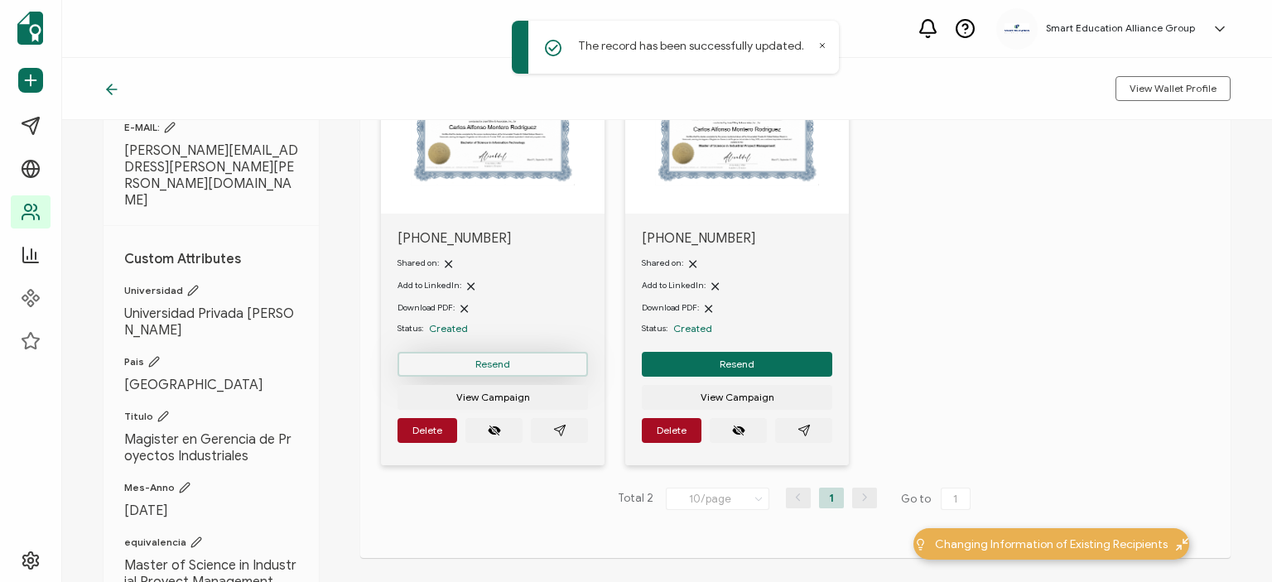
click at [507, 364] on span "Resend" at bounding box center [492, 364] width 35 height 10
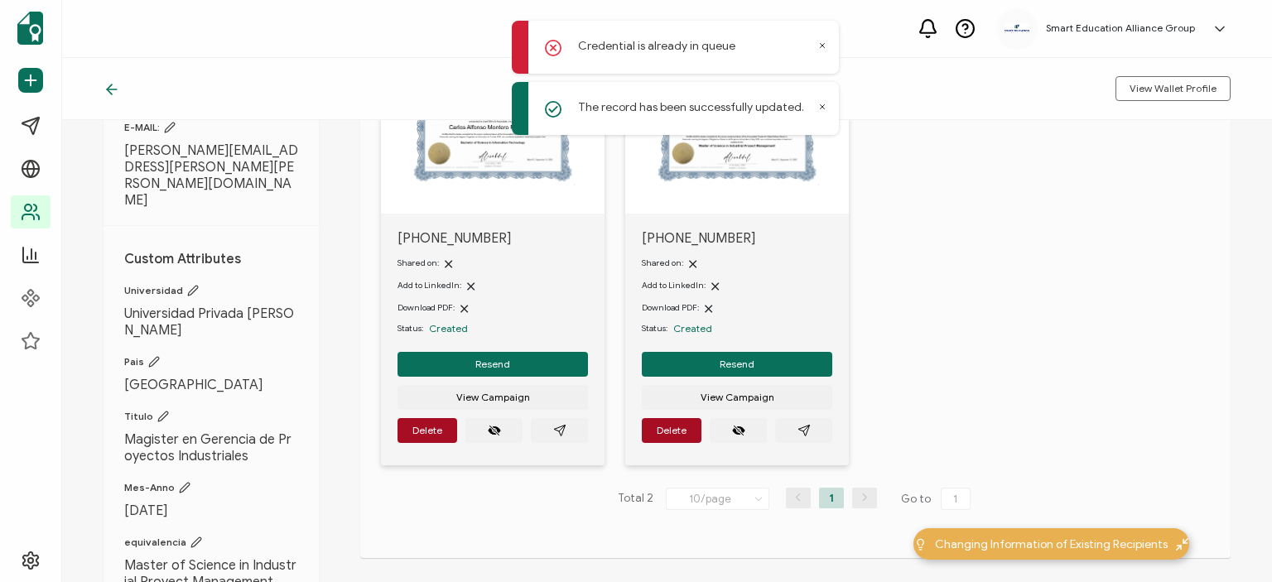
click at [824, 107] on icon at bounding box center [822, 107] width 8 height 8
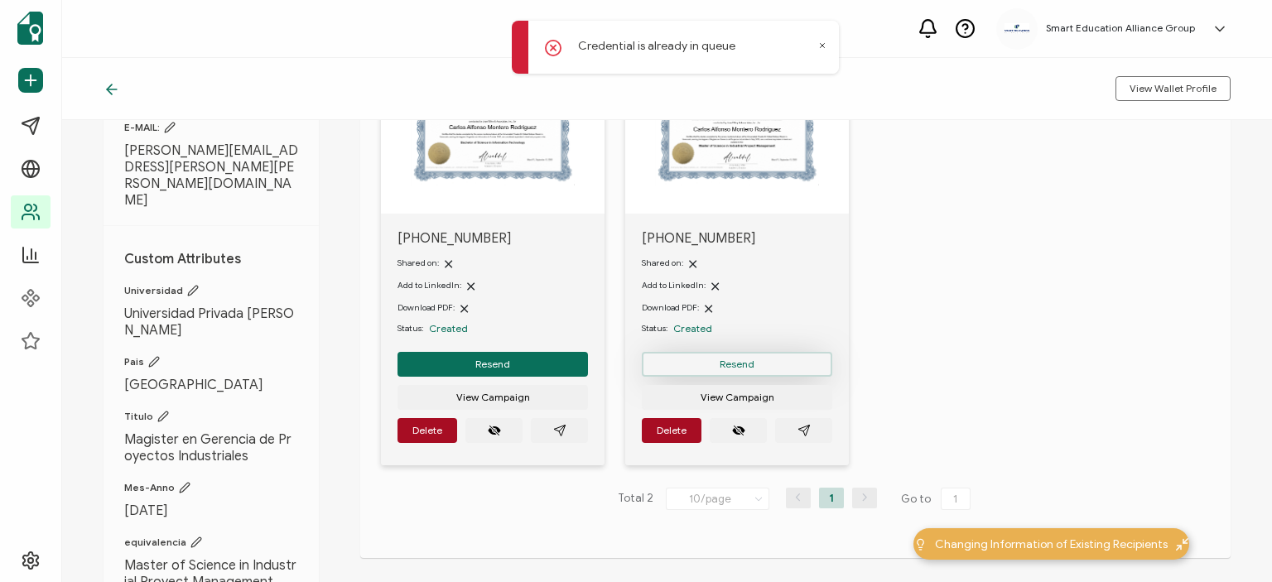
click at [726, 364] on span "Resend" at bounding box center [737, 364] width 35 height 10
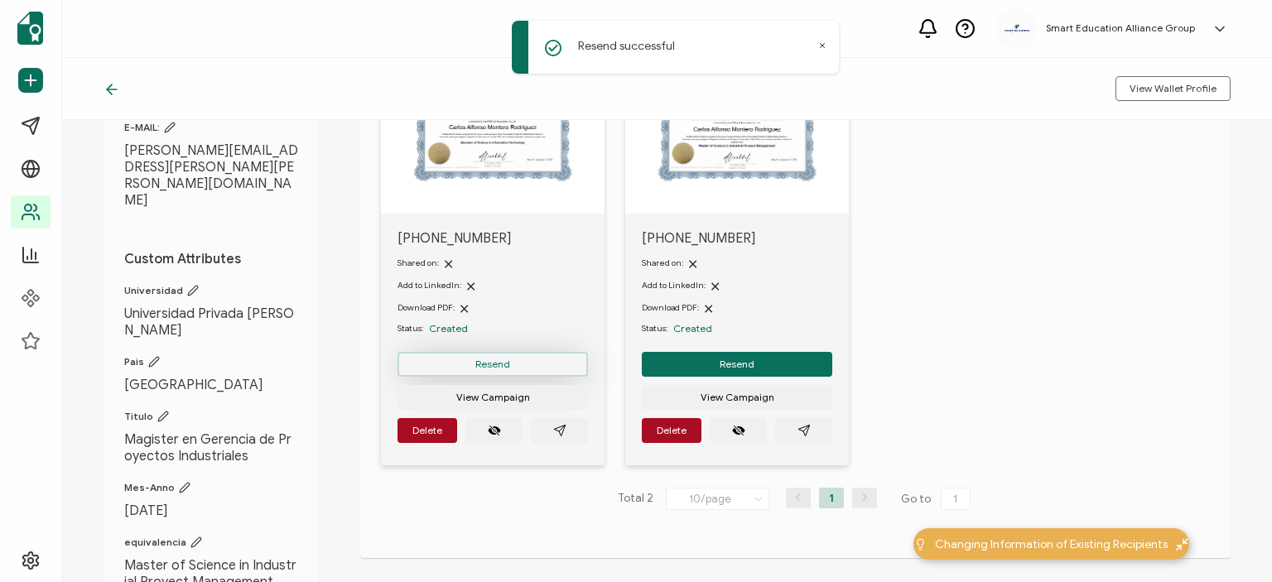
click at [500, 356] on button "Resend" at bounding box center [493, 364] width 190 height 25
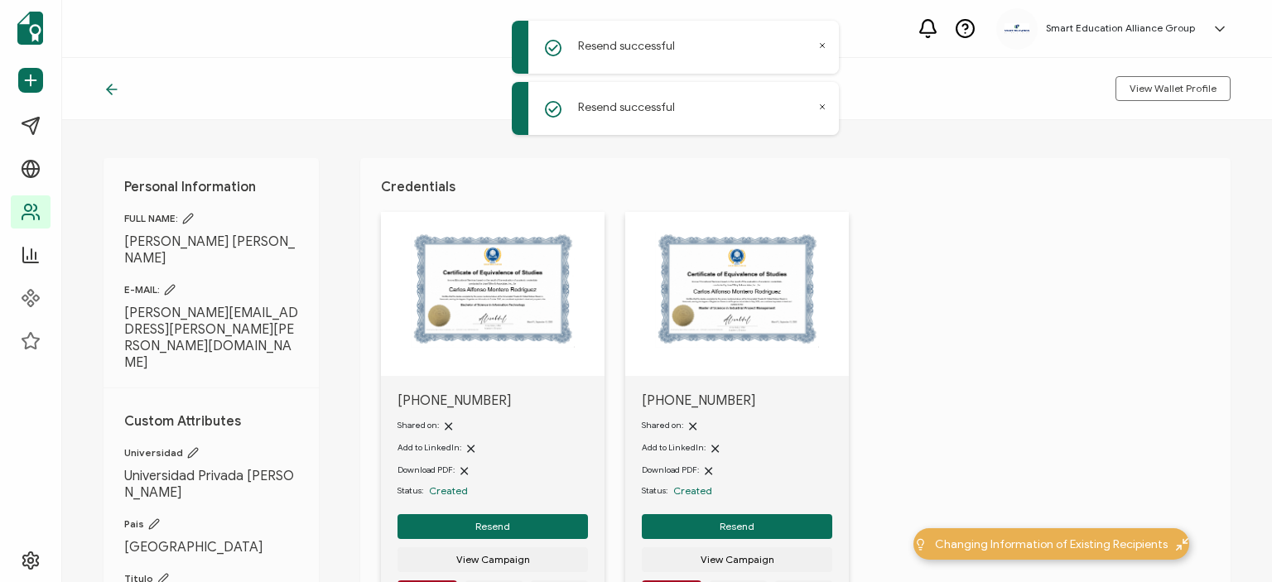
scroll to position [0, 0]
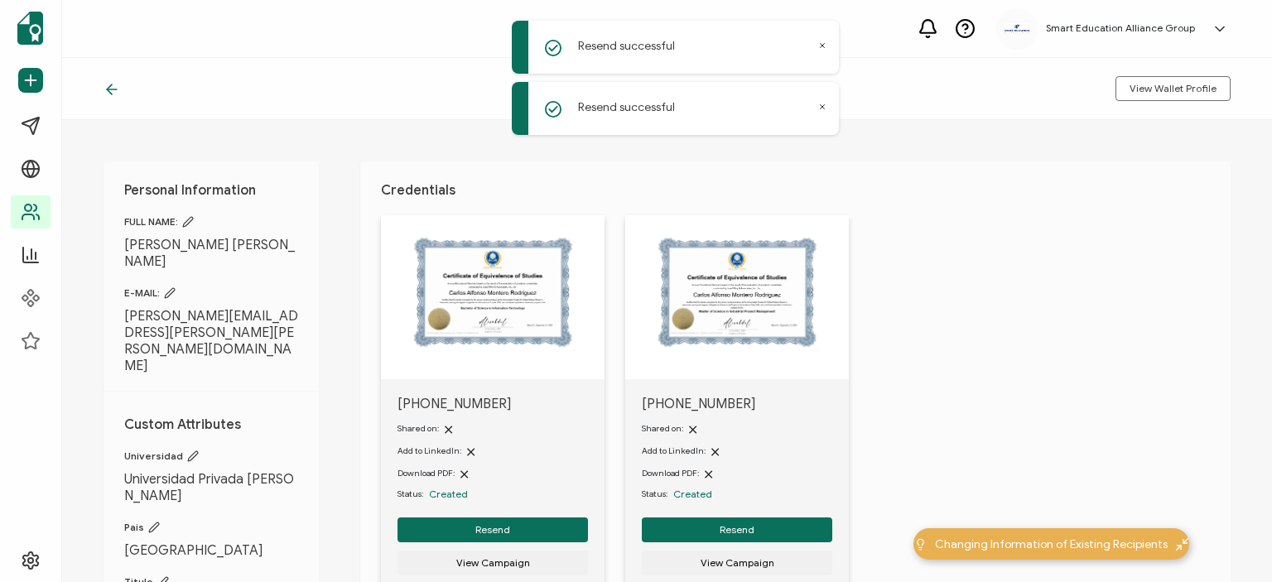
click at [119, 84] on icon at bounding box center [112, 89] width 17 height 17
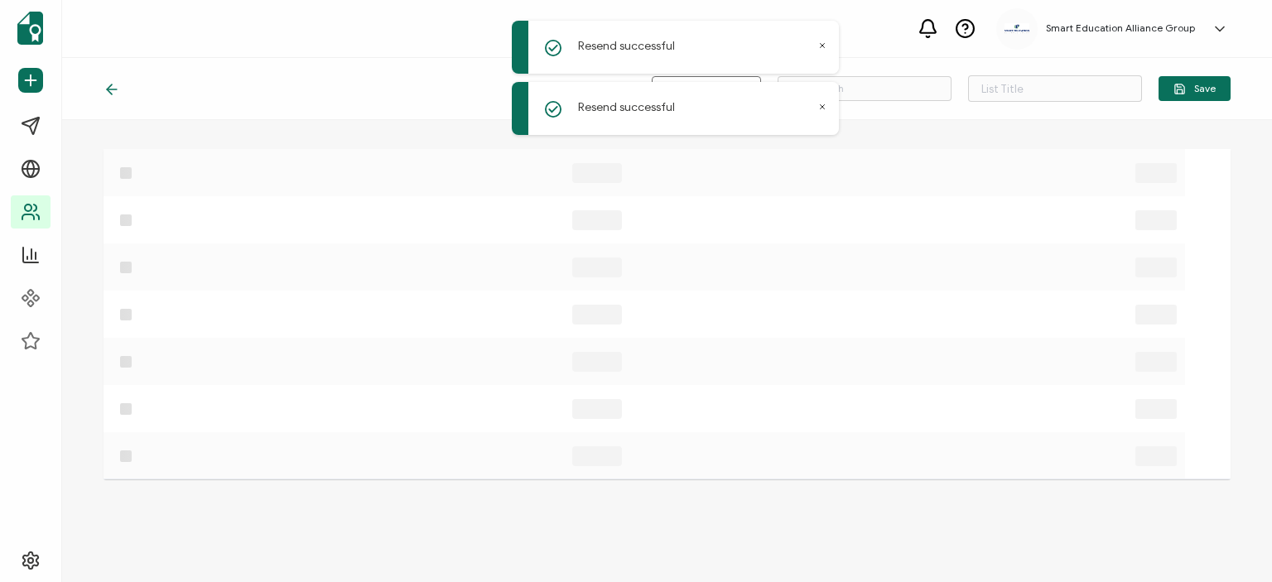
type input "lista de correos desconocidos"
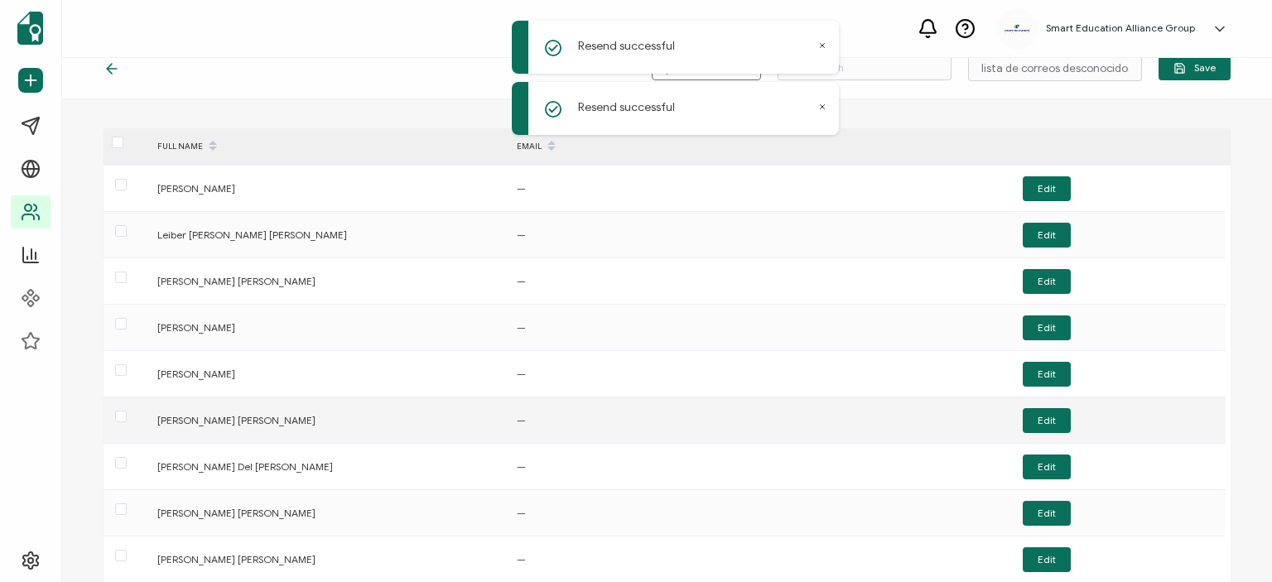
scroll to position [175, 0]
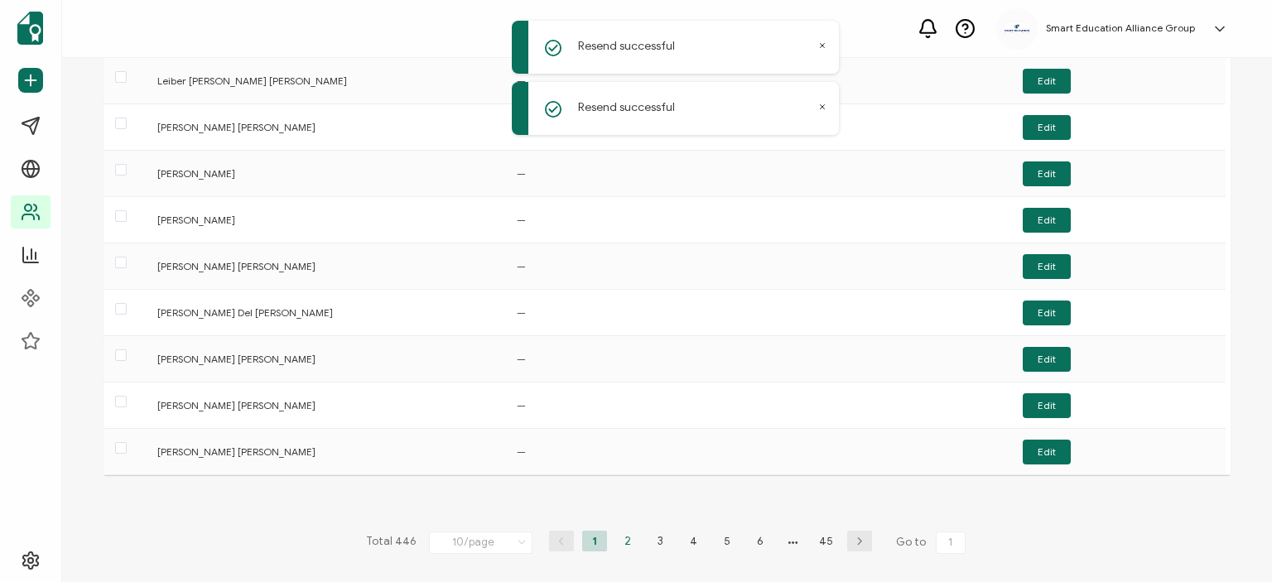
click at [626, 543] on li "2" at bounding box center [627, 541] width 25 height 21
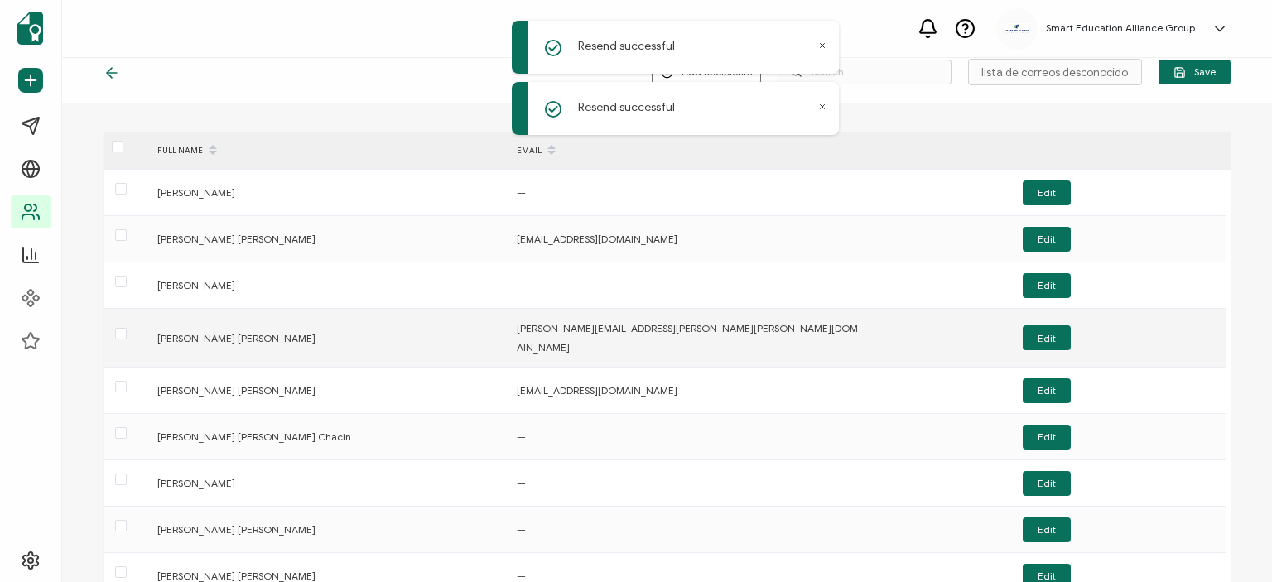
scroll to position [0, 0]
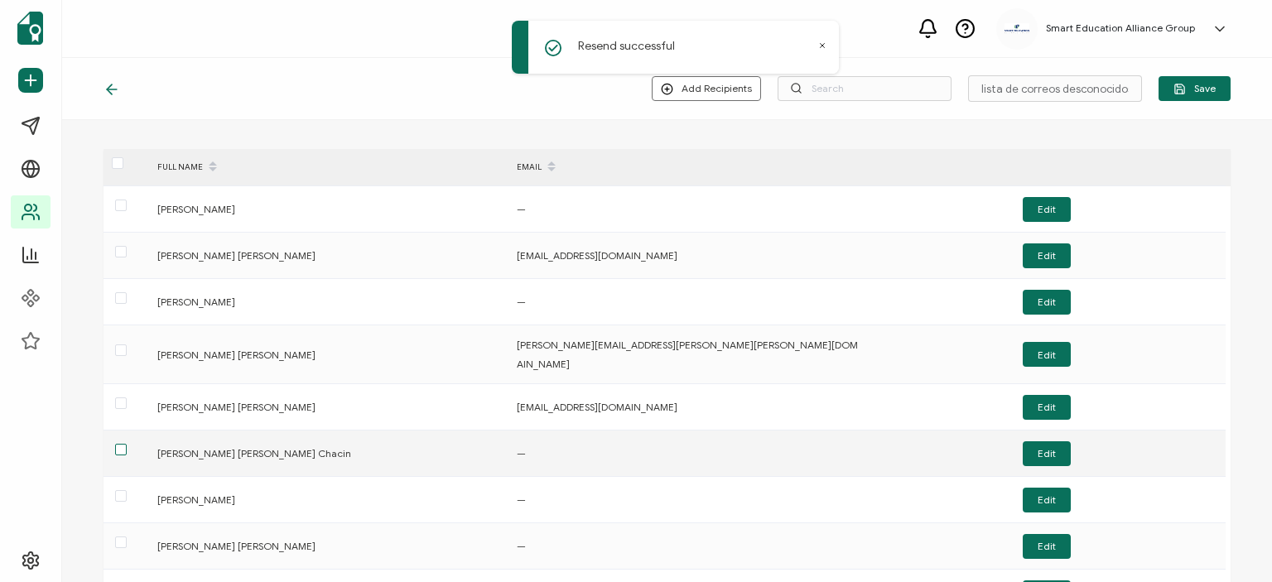
click at [115, 444] on span at bounding box center [121, 450] width 12 height 12
click at [127, 444] on input "checkbox" at bounding box center [127, 444] width 0 height 0
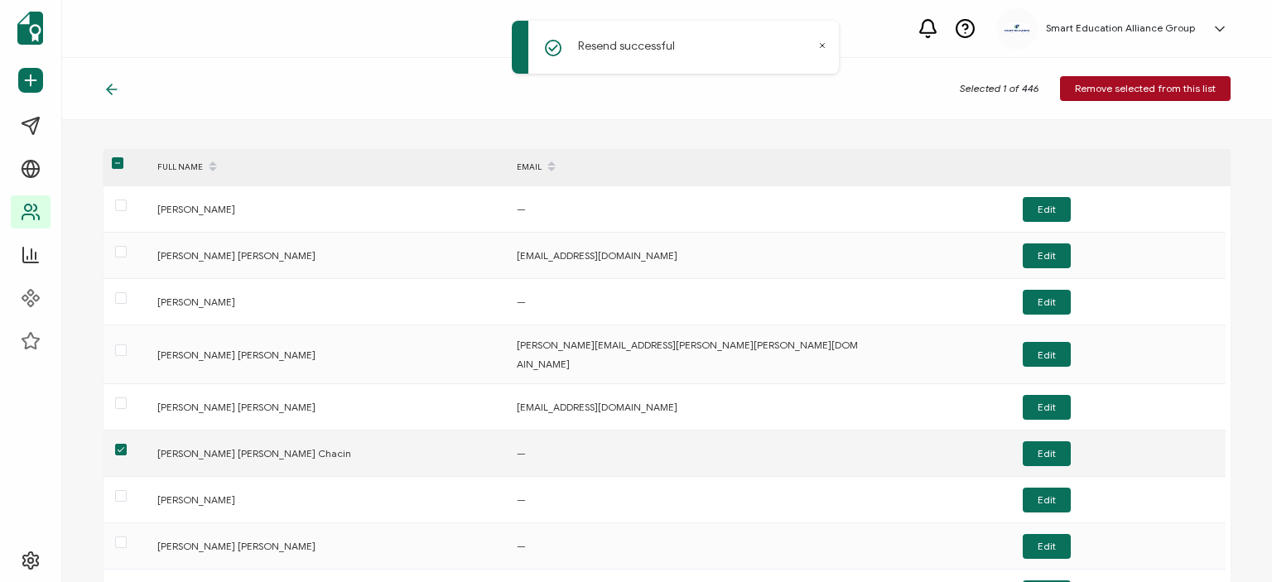
click at [116, 444] on span at bounding box center [121, 450] width 12 height 12
click at [127, 444] on input "checkbox" at bounding box center [127, 444] width 0 height 0
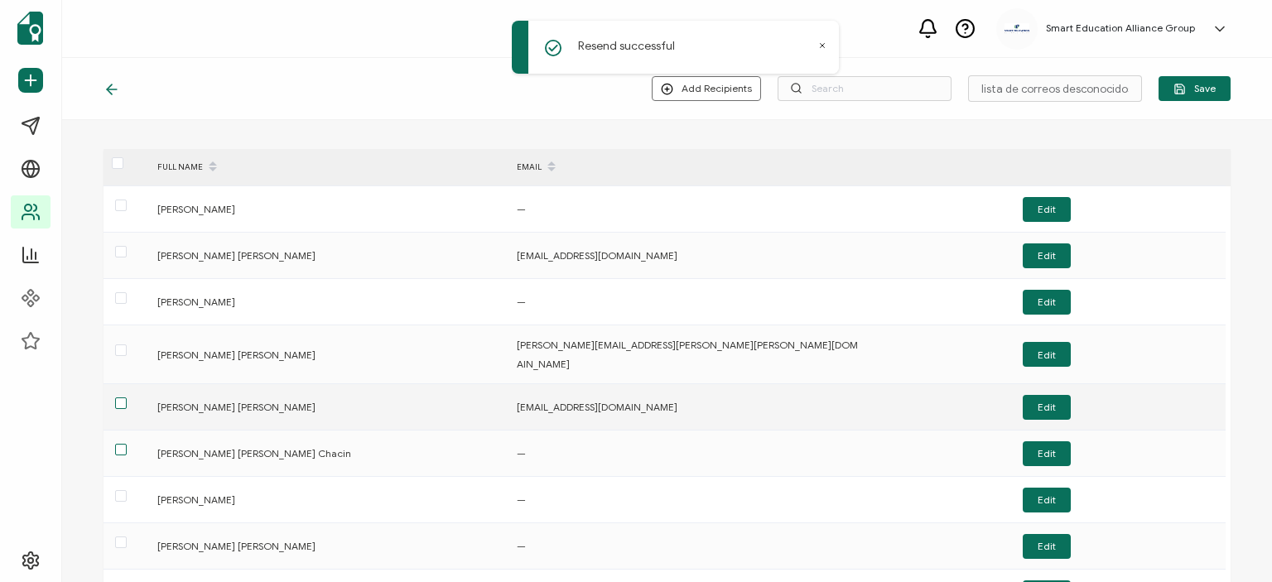
click at [115, 398] on span at bounding box center [121, 404] width 12 height 12
click at [127, 398] on input "checkbox" at bounding box center [127, 398] width 0 height 0
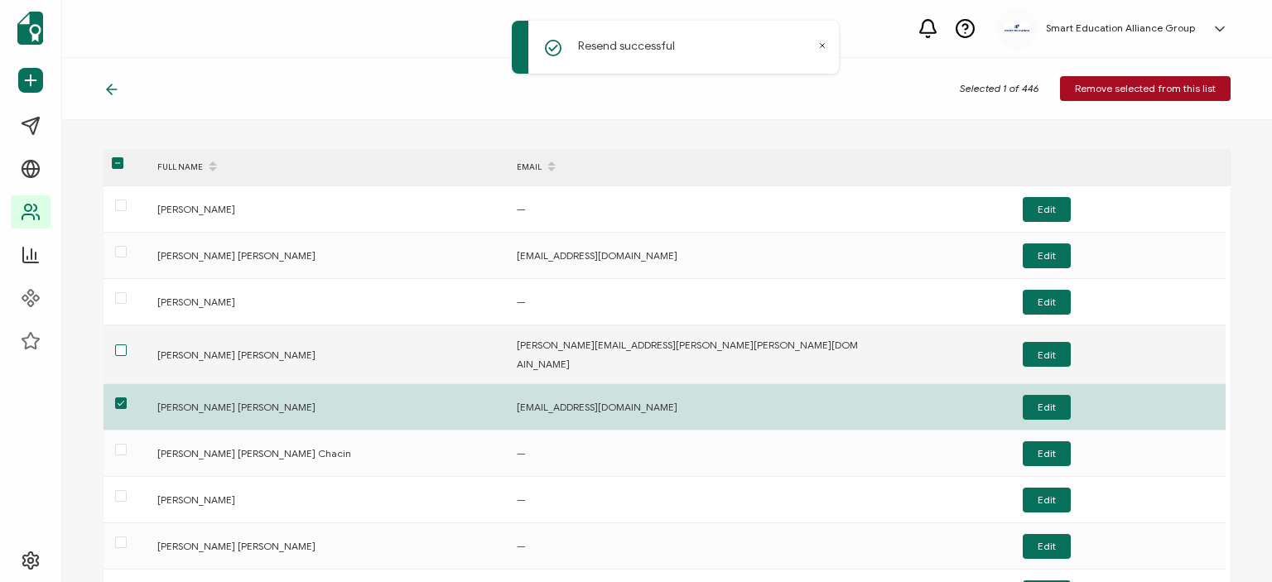
click at [119, 345] on span at bounding box center [121, 351] width 12 height 12
click at [127, 345] on input "checkbox" at bounding box center [127, 345] width 0 height 0
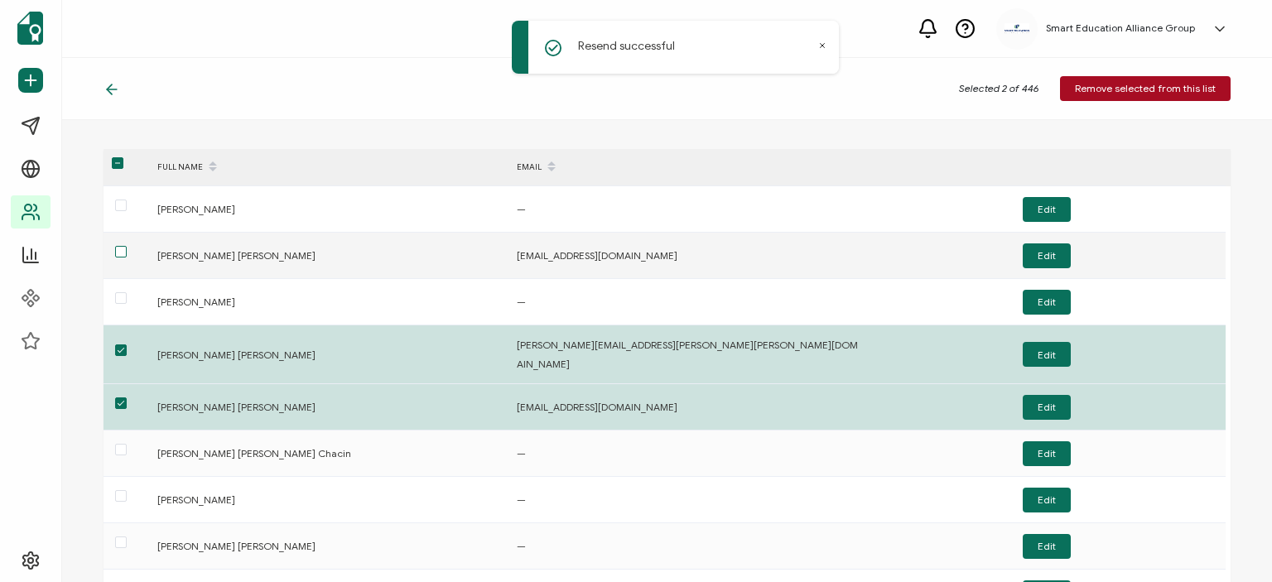
click at [120, 248] on span at bounding box center [121, 252] width 12 height 12
click at [127, 246] on input "checkbox" at bounding box center [127, 246] width 0 height 0
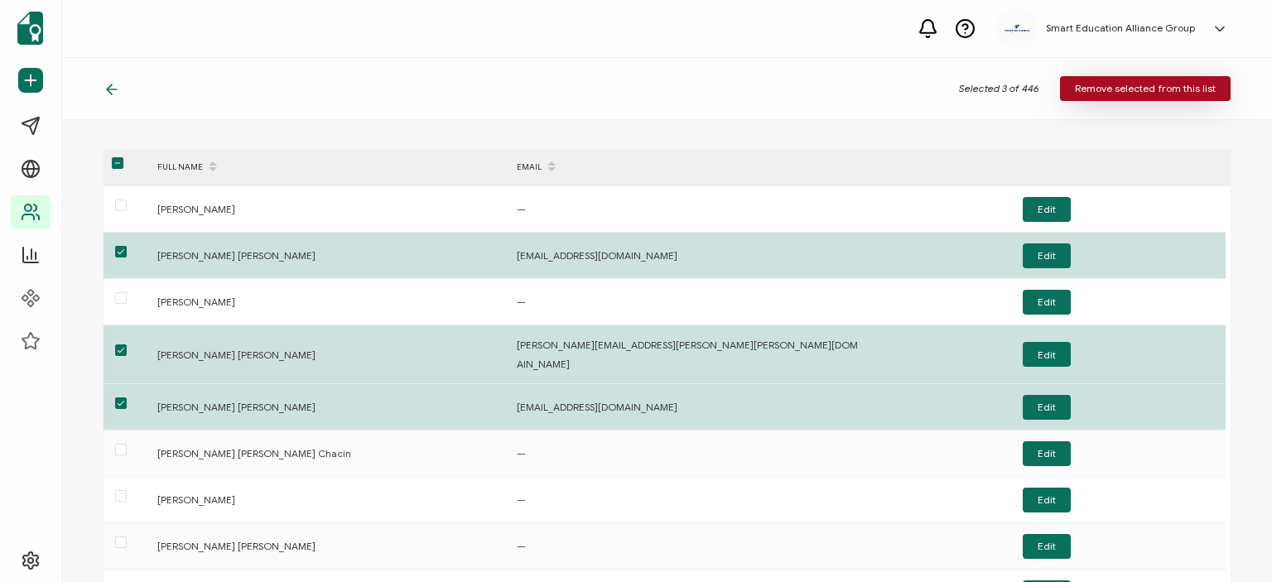
click at [1101, 84] on span "Remove selected from this list" at bounding box center [1145, 89] width 141 height 10
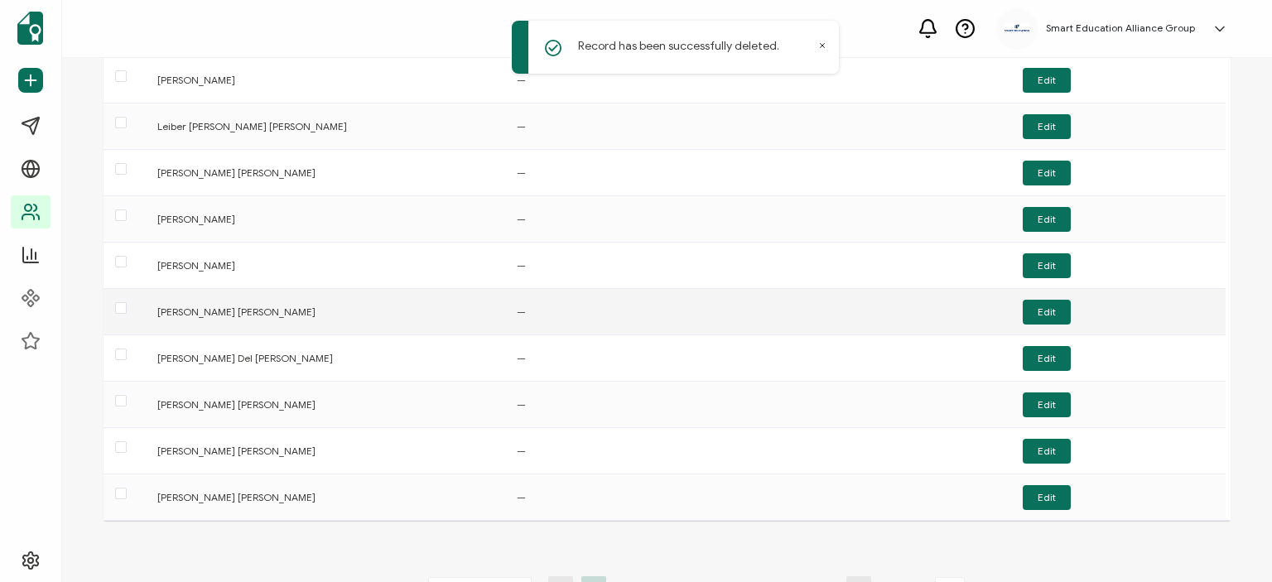
scroll to position [166, 0]
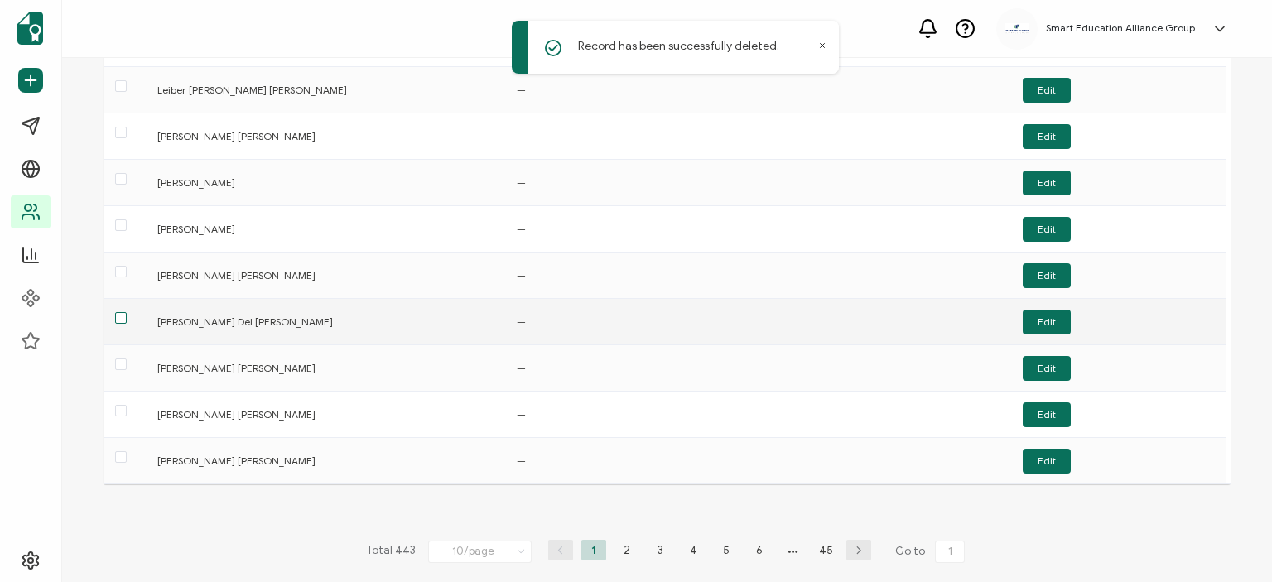
click at [122, 317] on span at bounding box center [121, 318] width 12 height 12
click at [127, 312] on input "checkbox" at bounding box center [127, 312] width 0 height 0
click at [1035, 317] on button "Edit" at bounding box center [1047, 322] width 48 height 25
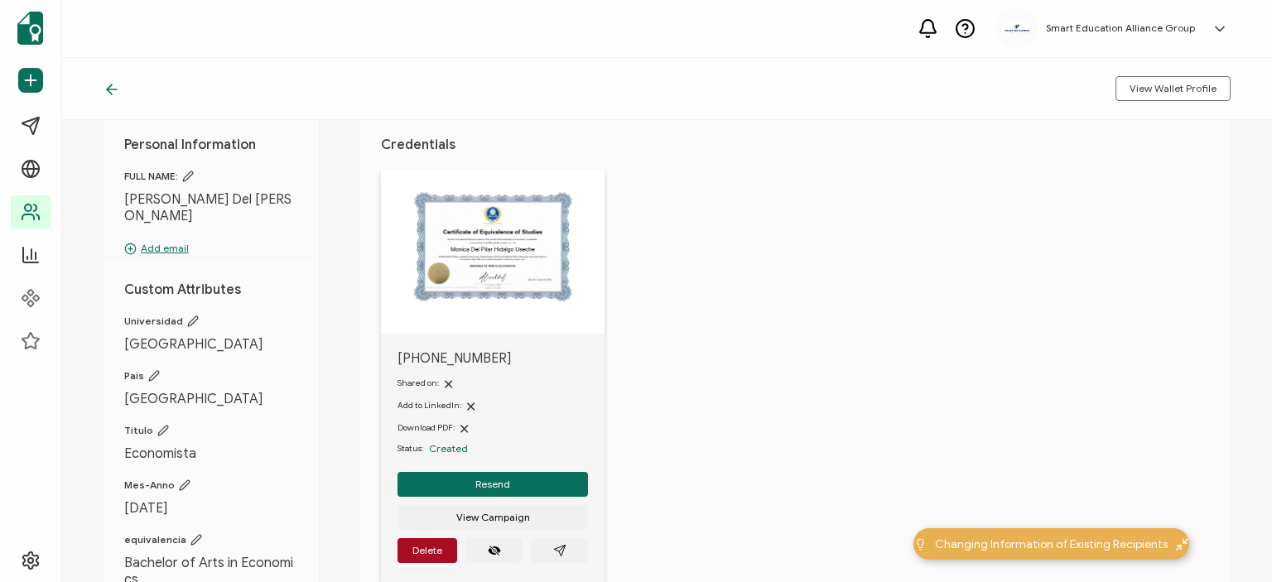
scroll to position [83, 0]
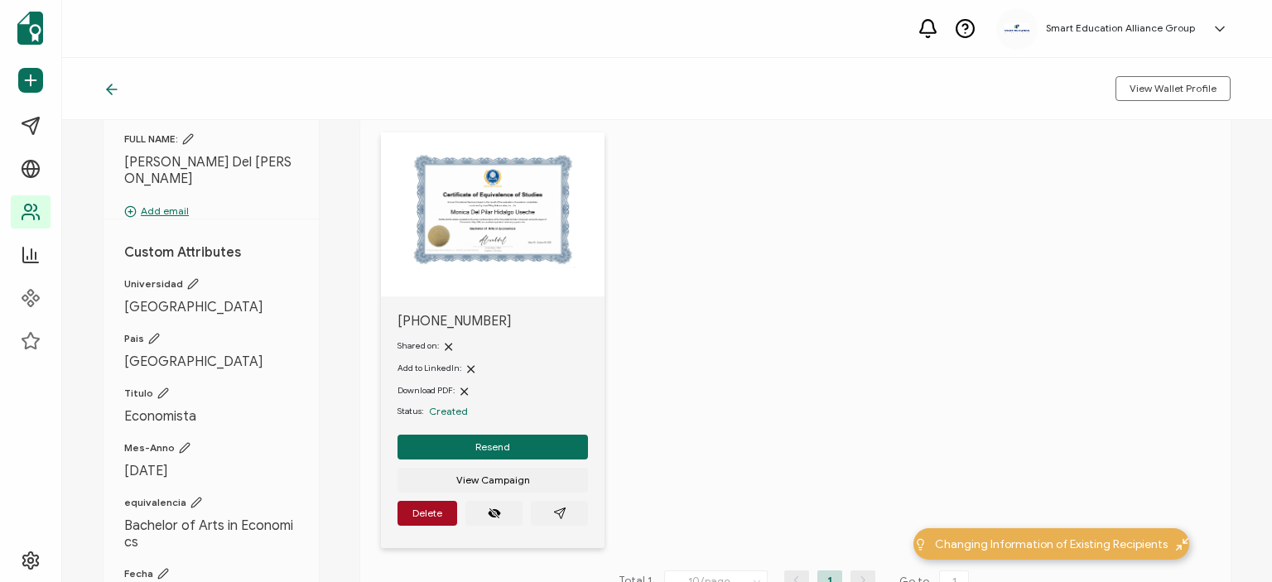
click at [159, 207] on p "Add email" at bounding box center [211, 211] width 174 height 15
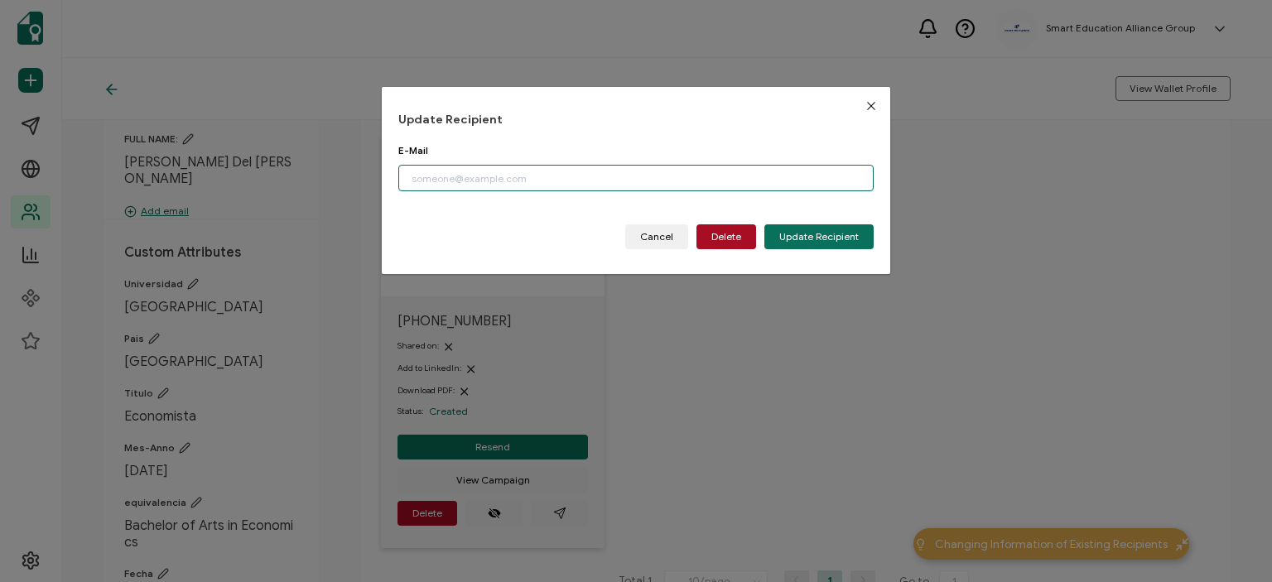
click at [528, 178] on input "dialog" at bounding box center [635, 178] width 475 height 27
paste input "[EMAIL_ADDRESS][DOMAIN_NAME]"
type input "[EMAIL_ADDRESS][DOMAIN_NAME]"
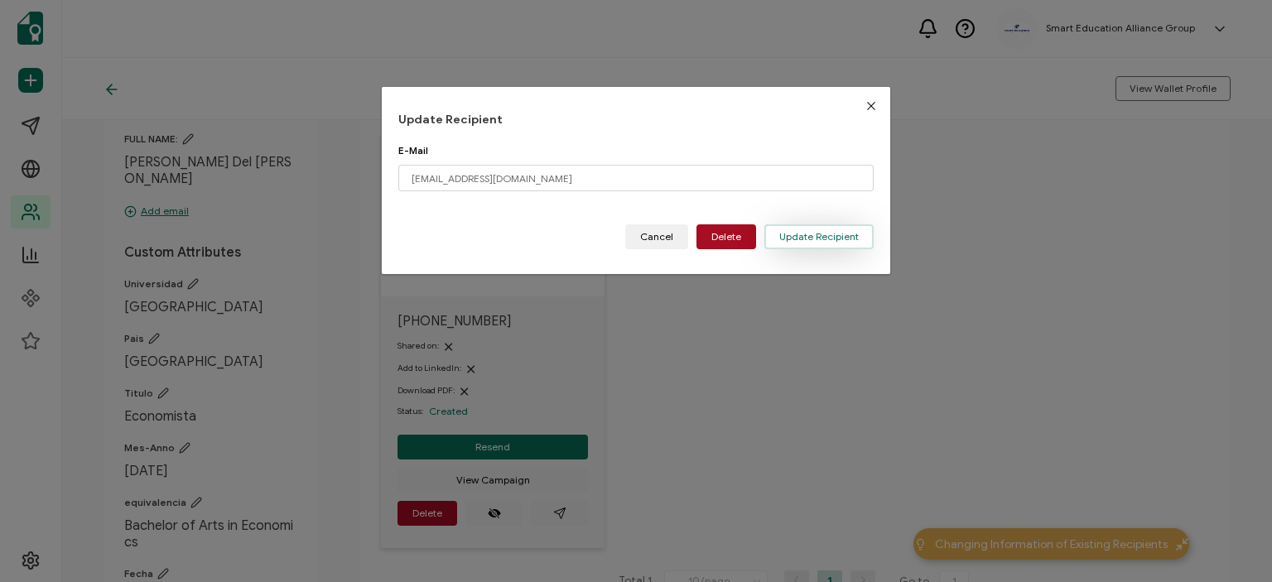
click at [792, 235] on span "Update Recipient" at bounding box center [819, 237] width 80 height 10
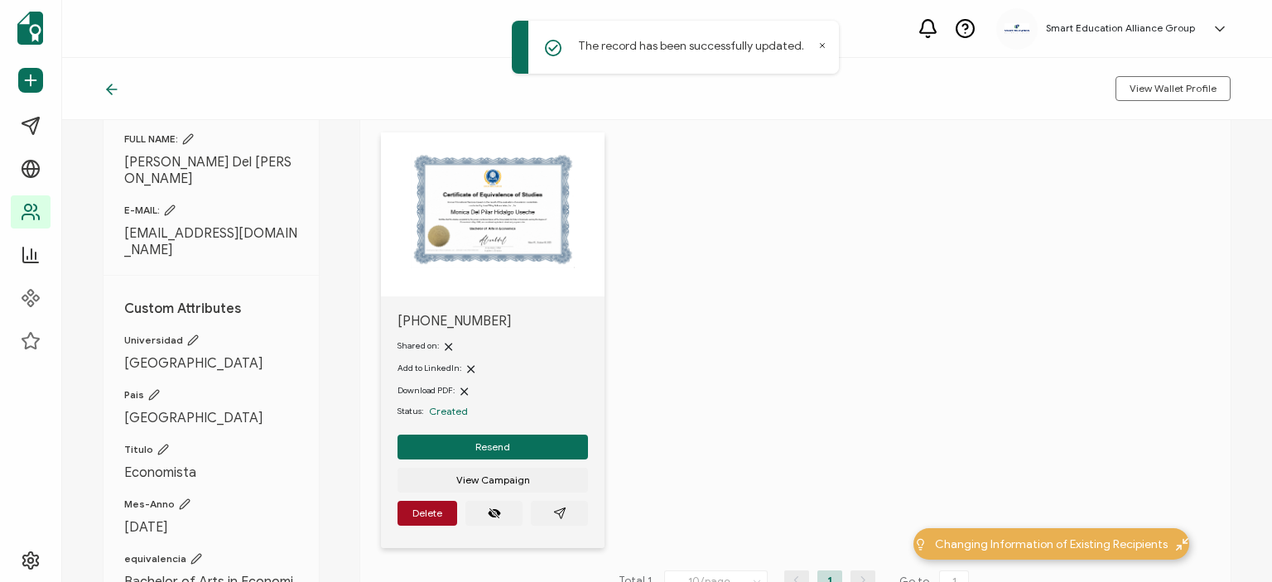
scroll to position [0, 0]
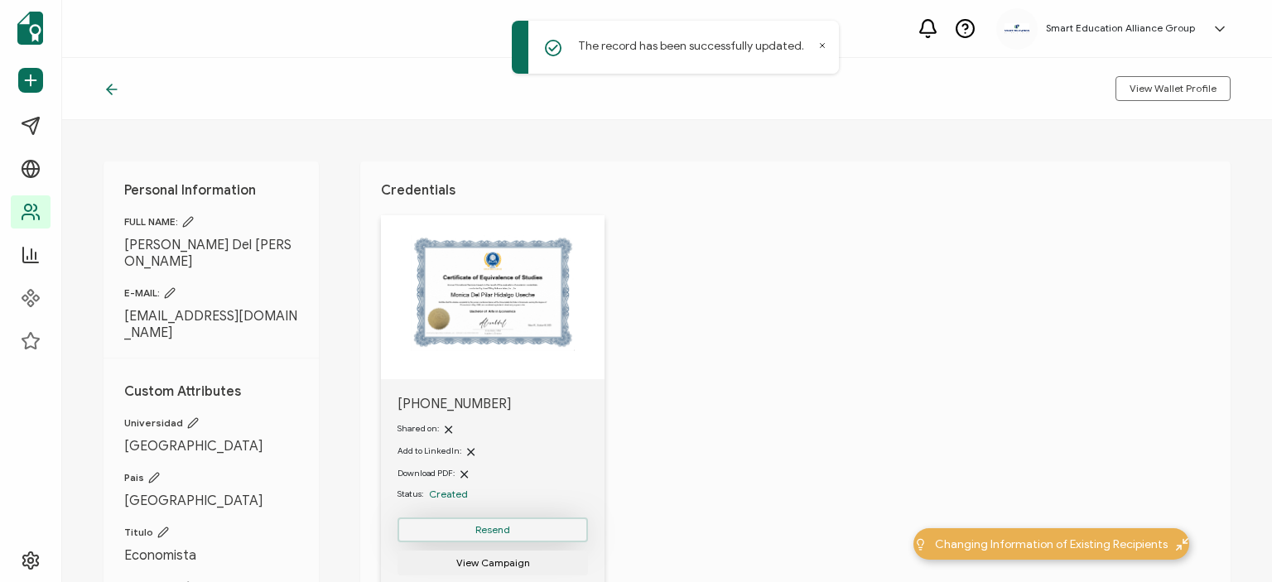
click at [488, 528] on span "Resend" at bounding box center [492, 530] width 35 height 10
click at [500, 533] on span "Resend" at bounding box center [492, 530] width 35 height 10
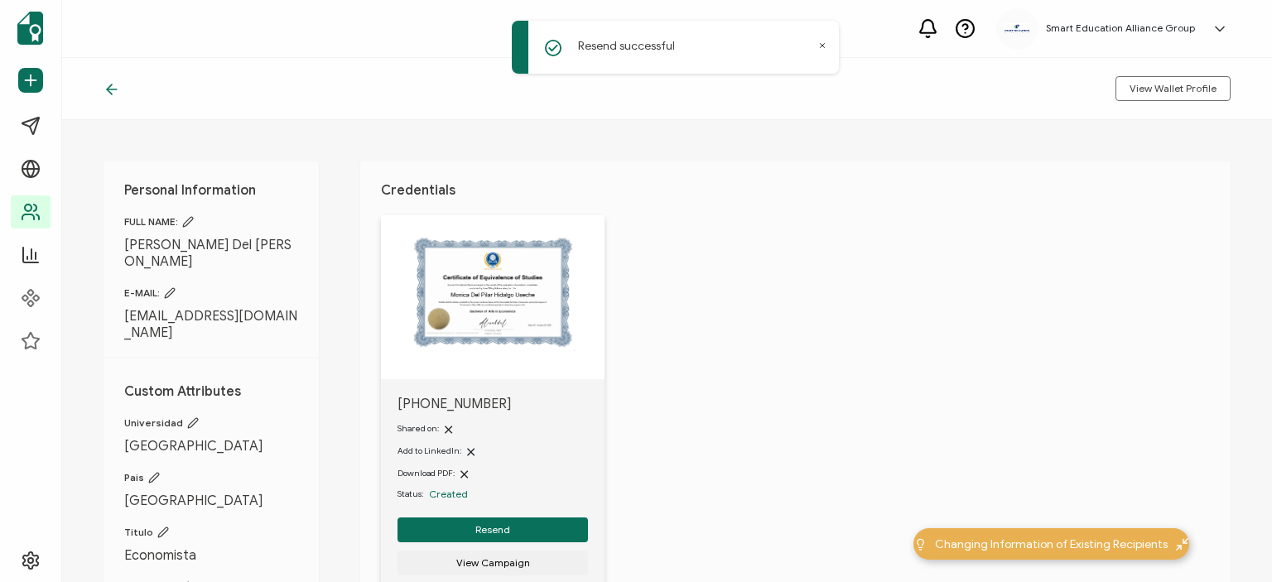
click at [113, 84] on icon at bounding box center [112, 89] width 17 height 17
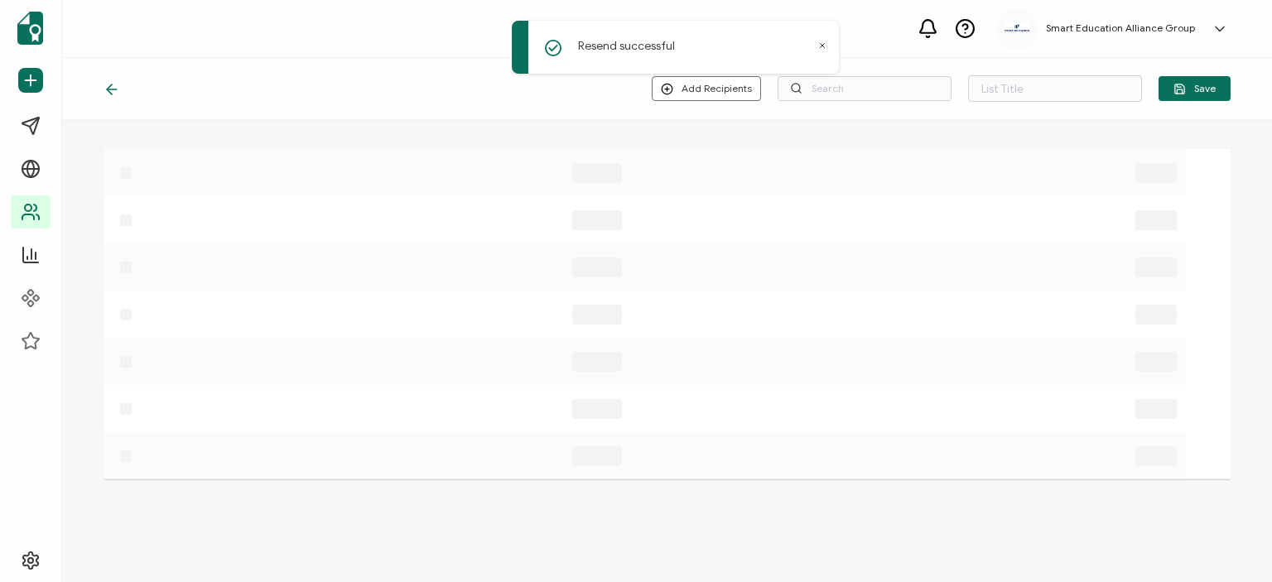
type input "lista de correos desconocidos"
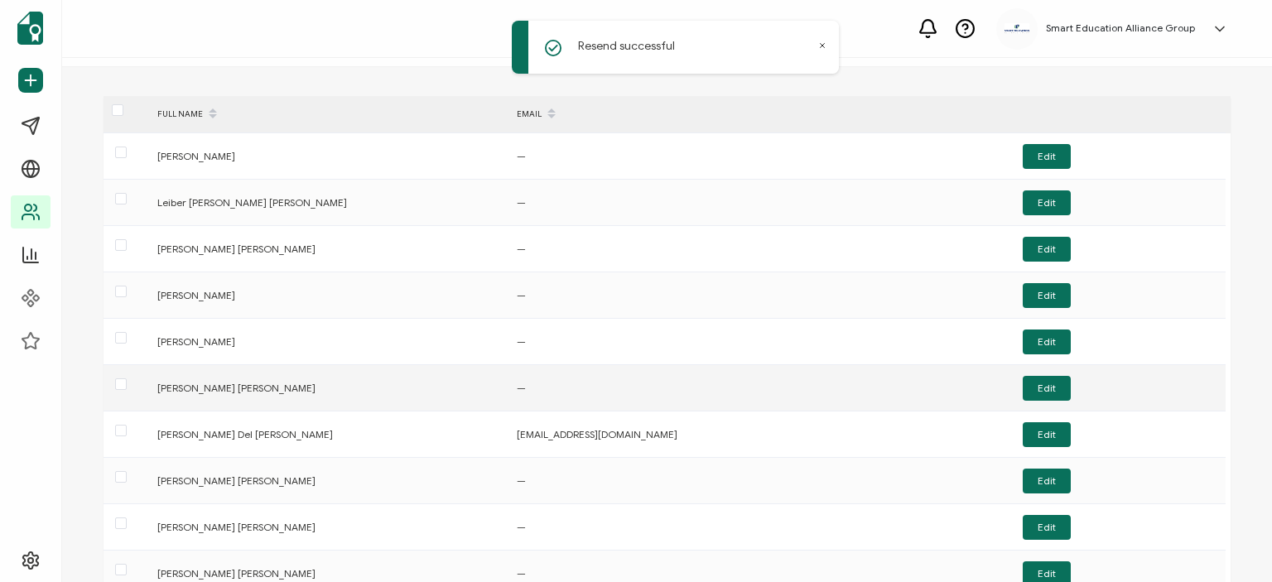
scroll to position [83, 0]
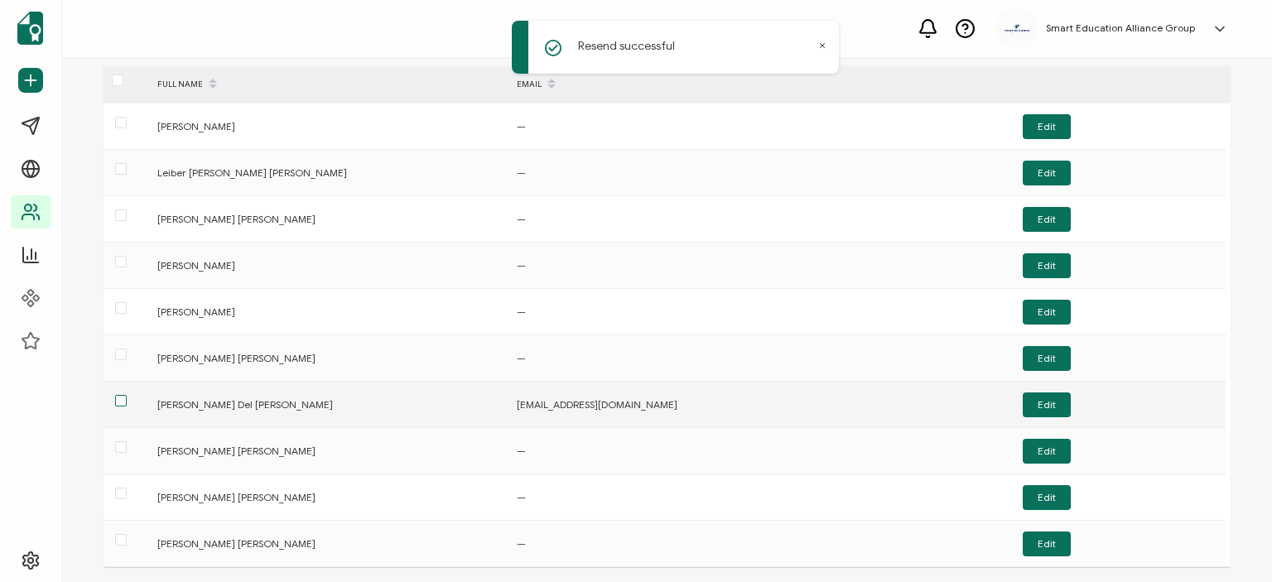
click at [119, 402] on span at bounding box center [121, 401] width 12 height 12
click at [127, 395] on input "checkbox" at bounding box center [127, 395] width 0 height 0
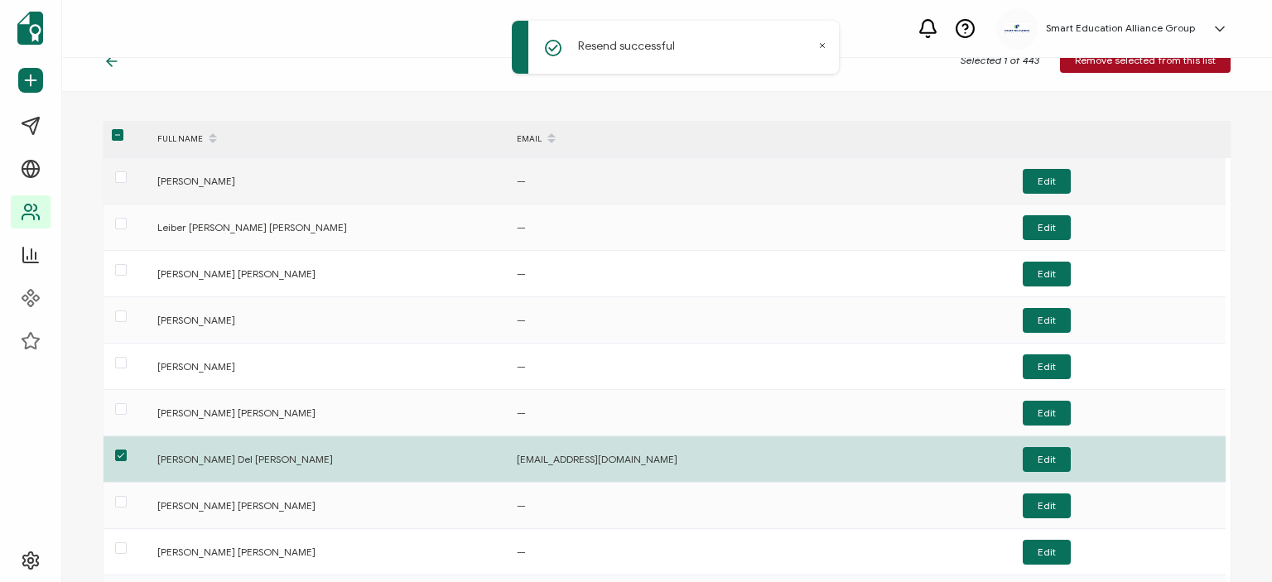
scroll to position [0, 0]
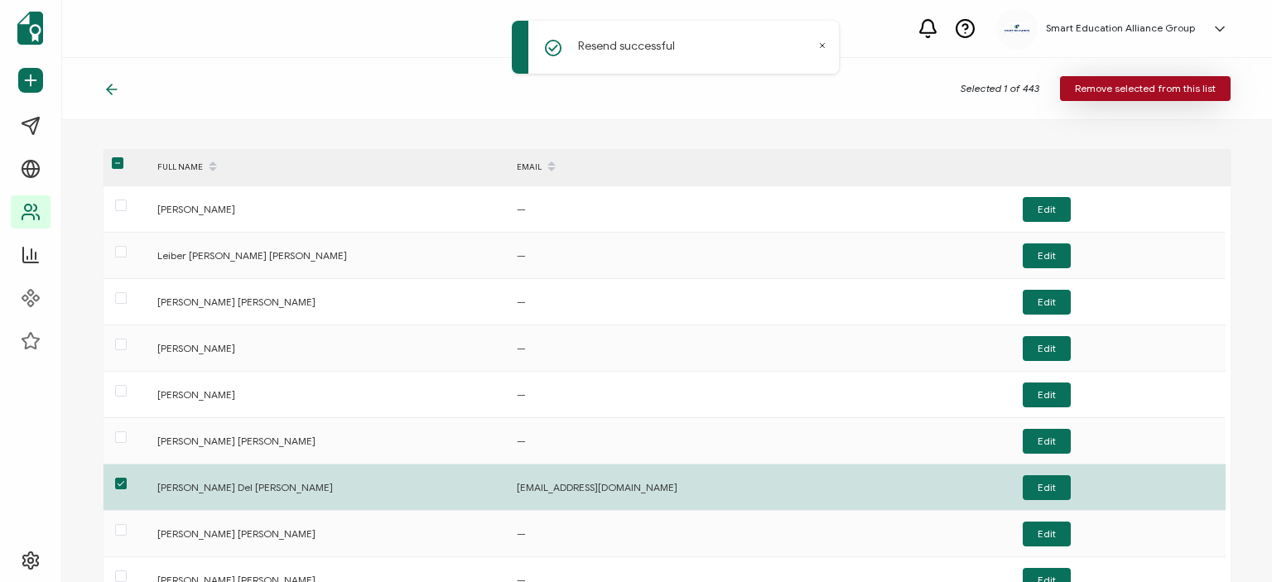
click at [1101, 95] on button "Remove selected from this list" at bounding box center [1145, 88] width 171 height 25
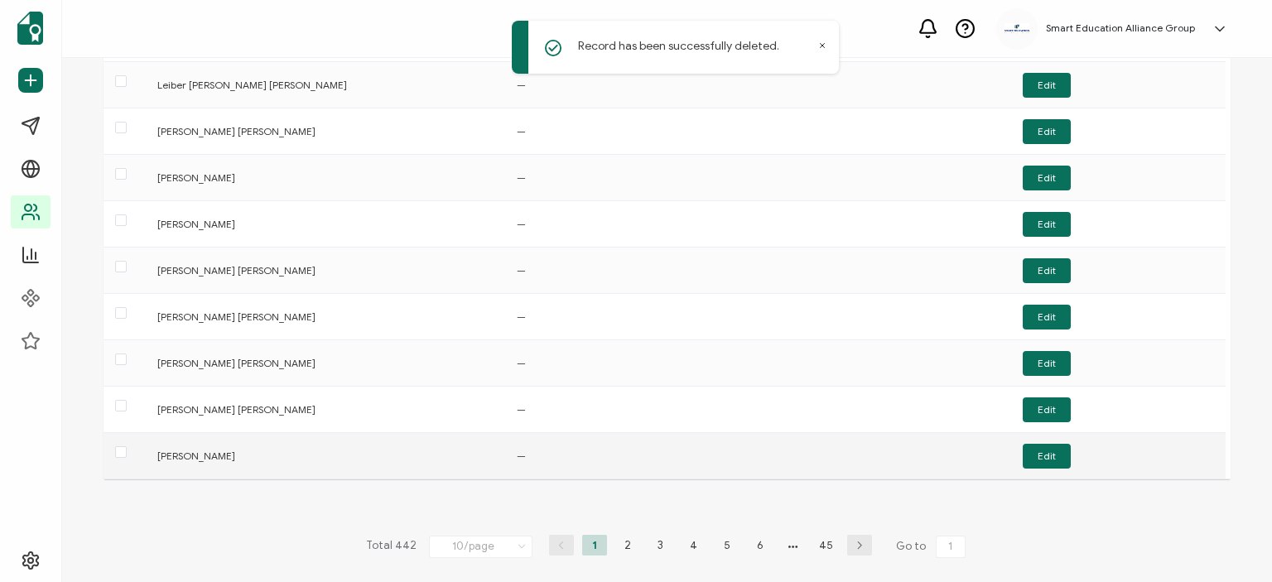
scroll to position [175, 0]
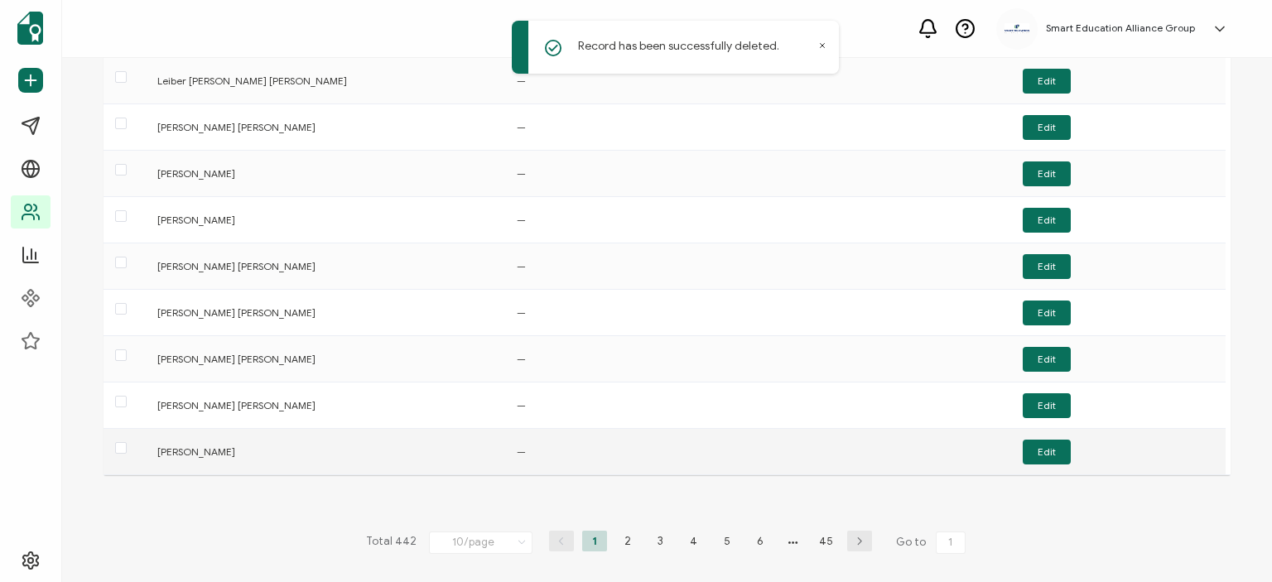
click at [263, 446] on div "[PERSON_NAME]" at bounding box center [328, 451] width 359 height 19
click at [1054, 449] on button "Edit" at bounding box center [1047, 452] width 48 height 25
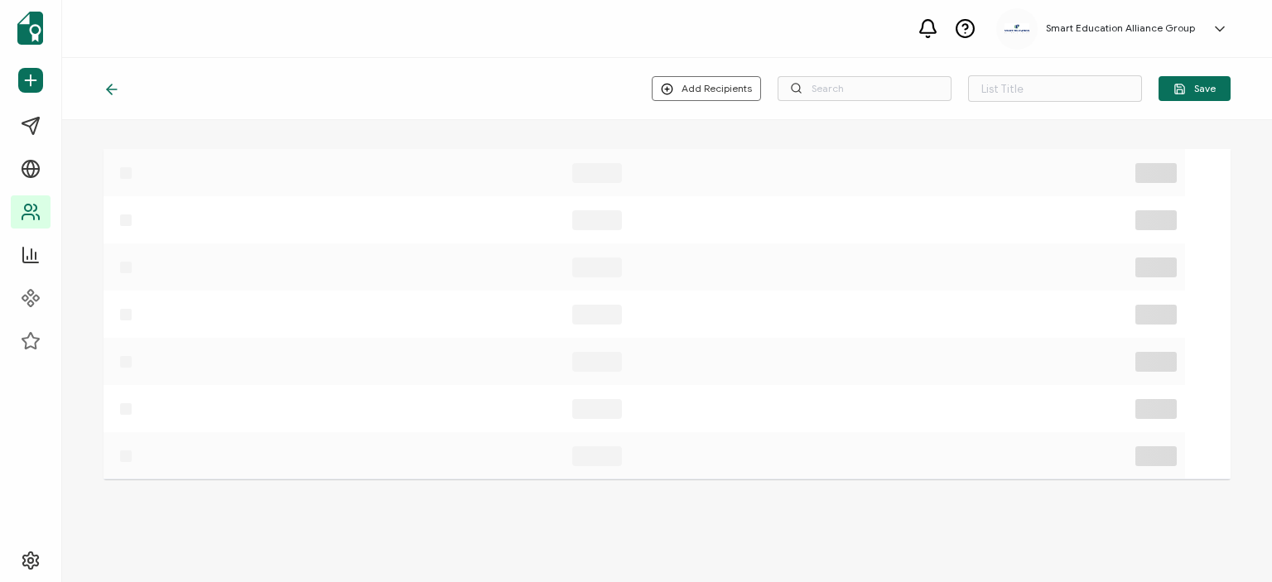
type input "lista de correos desconocidos"
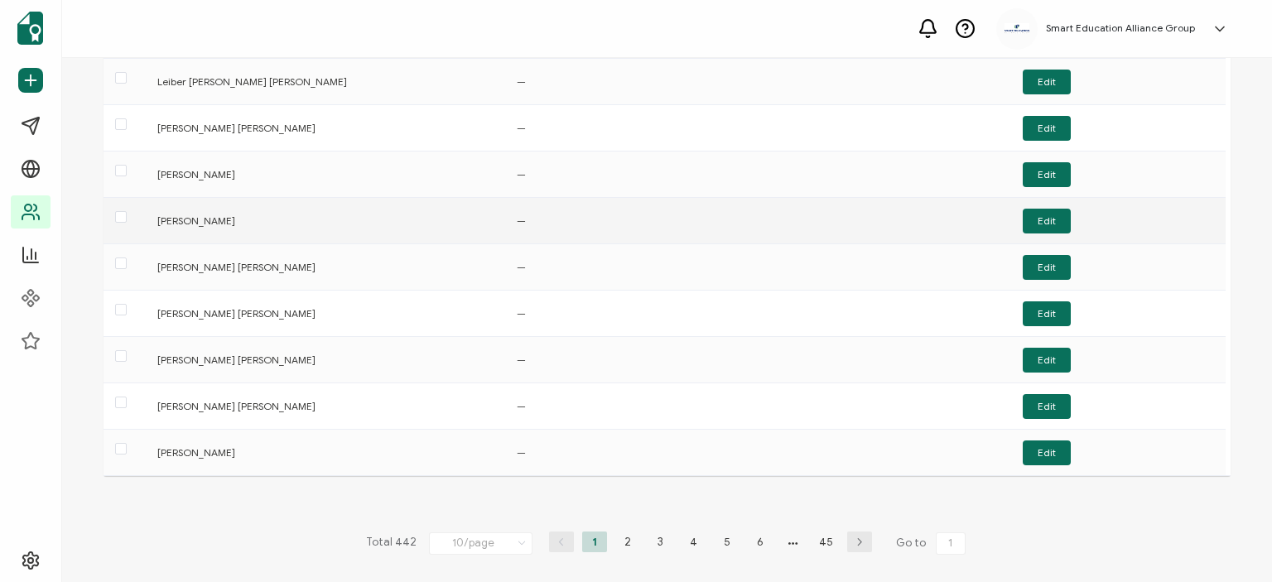
scroll to position [175, 0]
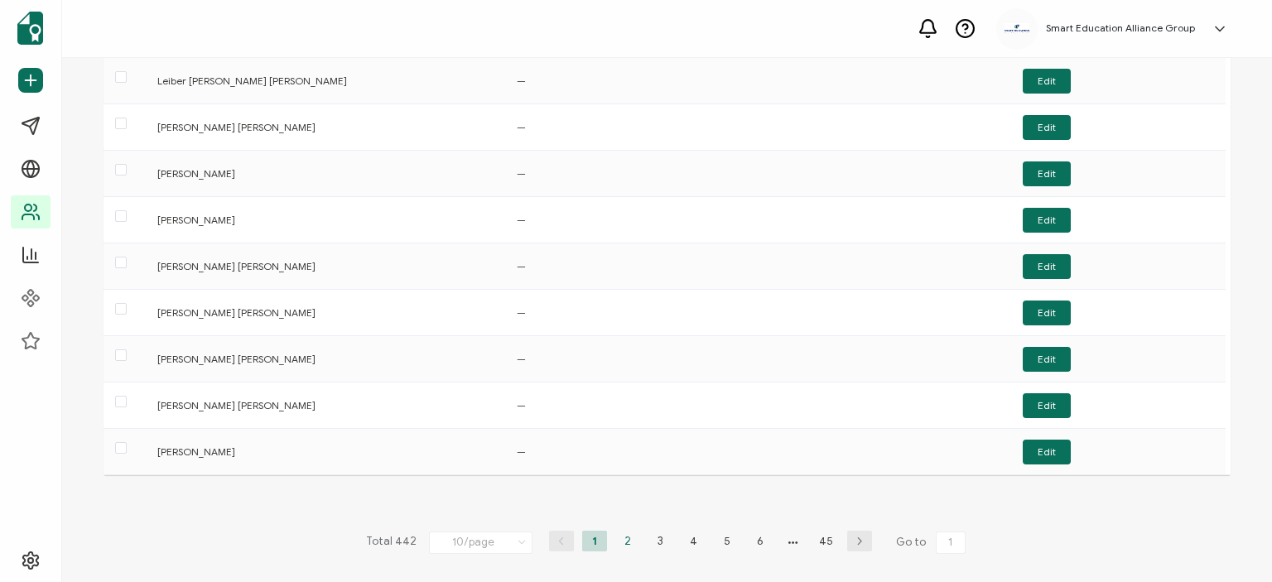
click at [620, 539] on li "2" at bounding box center [627, 541] width 25 height 21
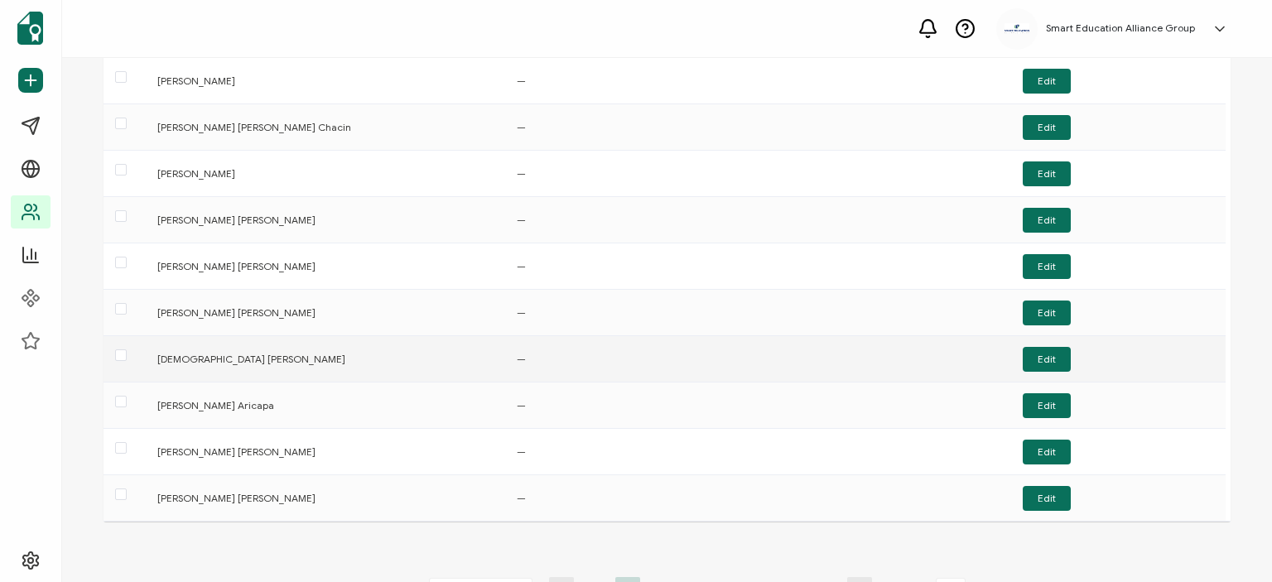
scroll to position [166, 0]
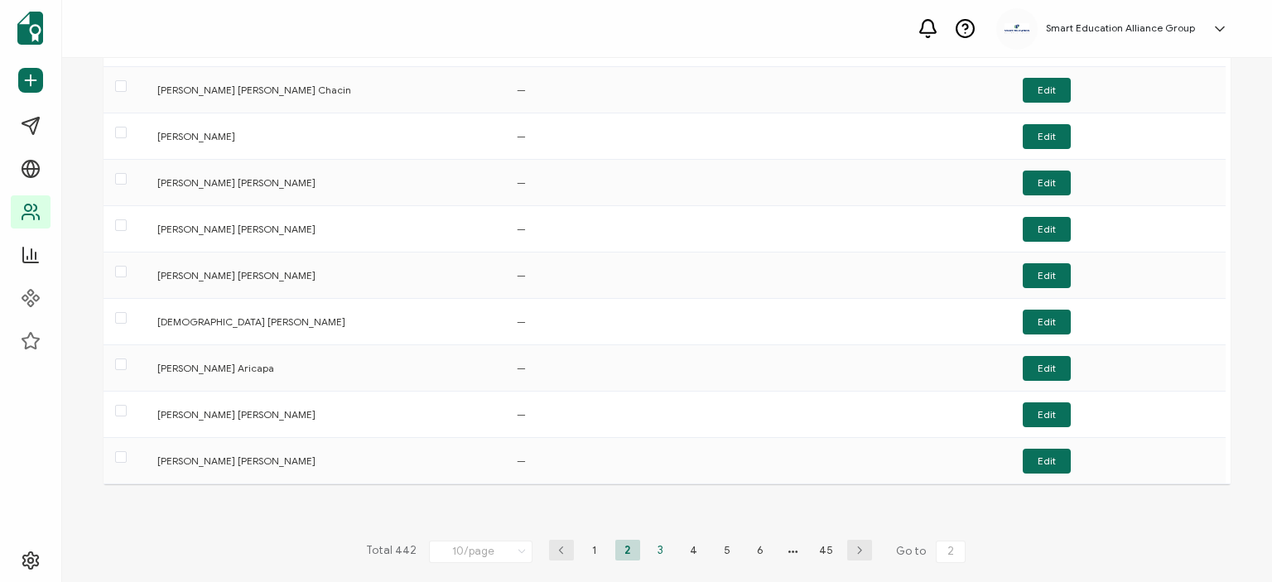
click at [649, 547] on li "3" at bounding box center [660, 550] width 25 height 21
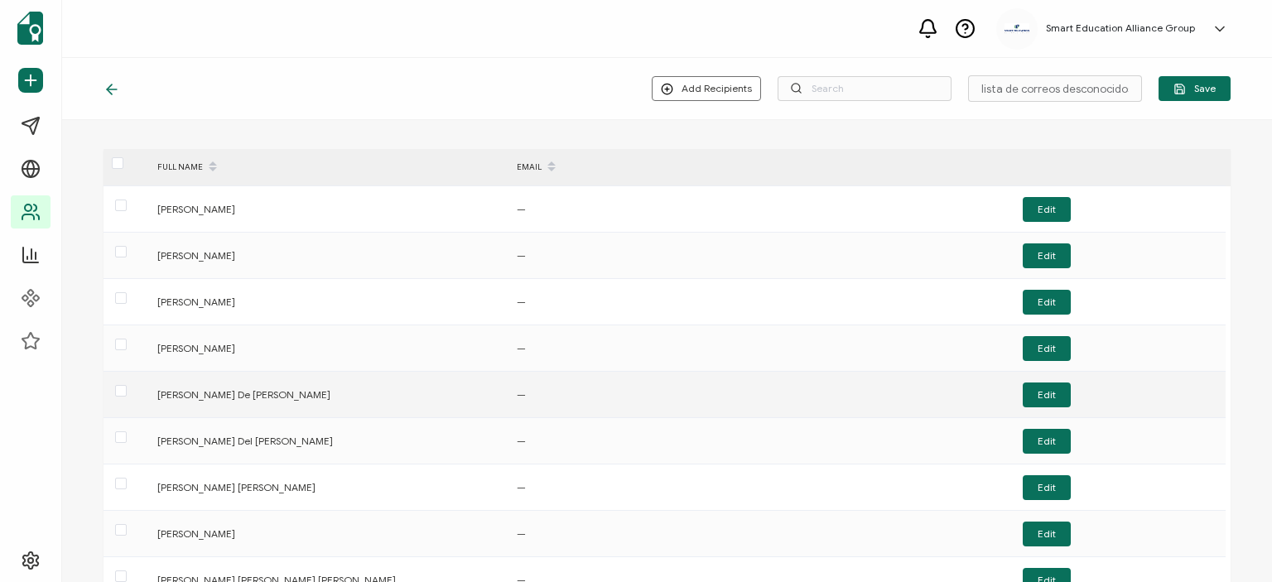
scroll to position [83, 0]
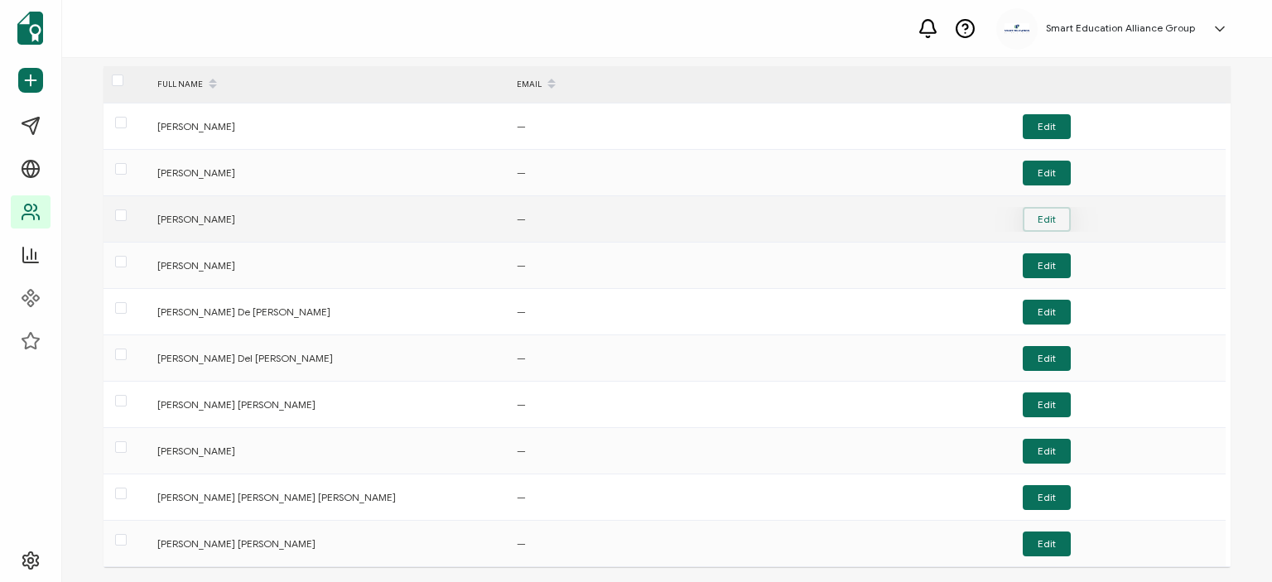
click at [1048, 226] on button "Edit" at bounding box center [1047, 219] width 48 height 25
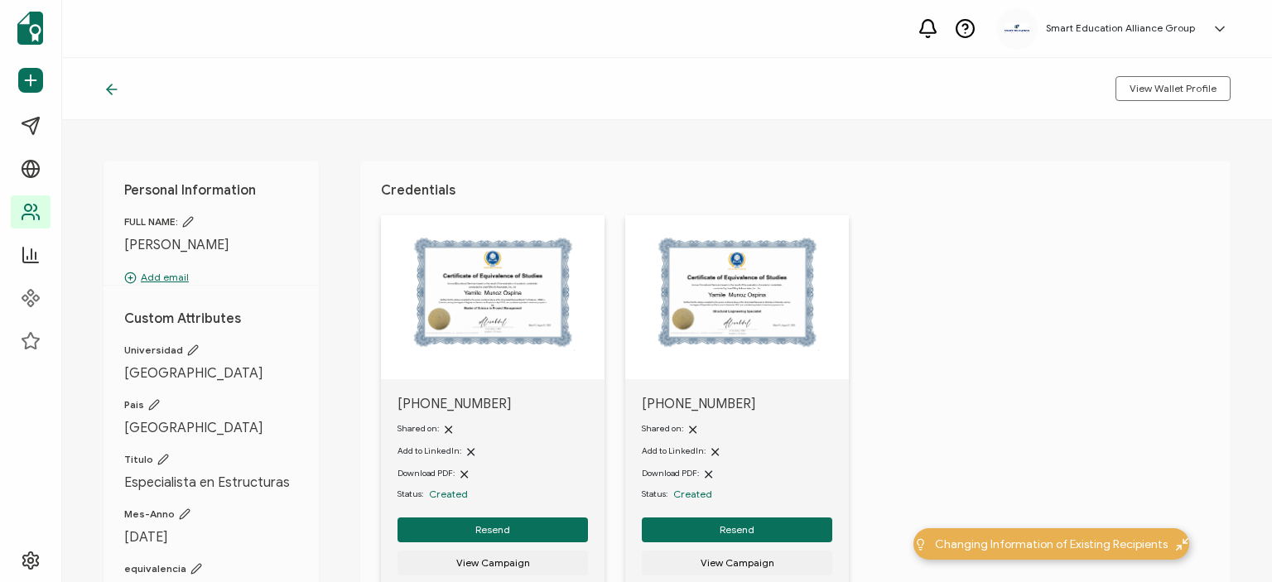
click at [152, 277] on p "Add email" at bounding box center [211, 277] width 174 height 15
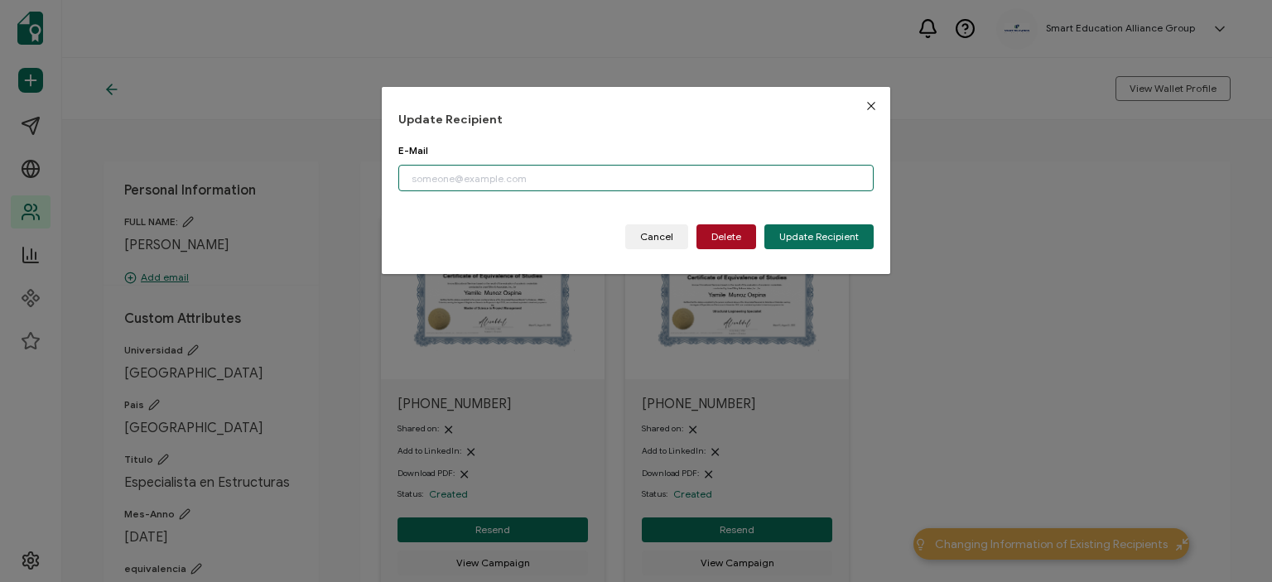
click at [492, 179] on input "dialog" at bounding box center [635, 178] width 475 height 27
paste input "[EMAIL_ADDRESS][DOMAIN_NAME]"
type input "[EMAIL_ADDRESS][DOMAIN_NAME]"
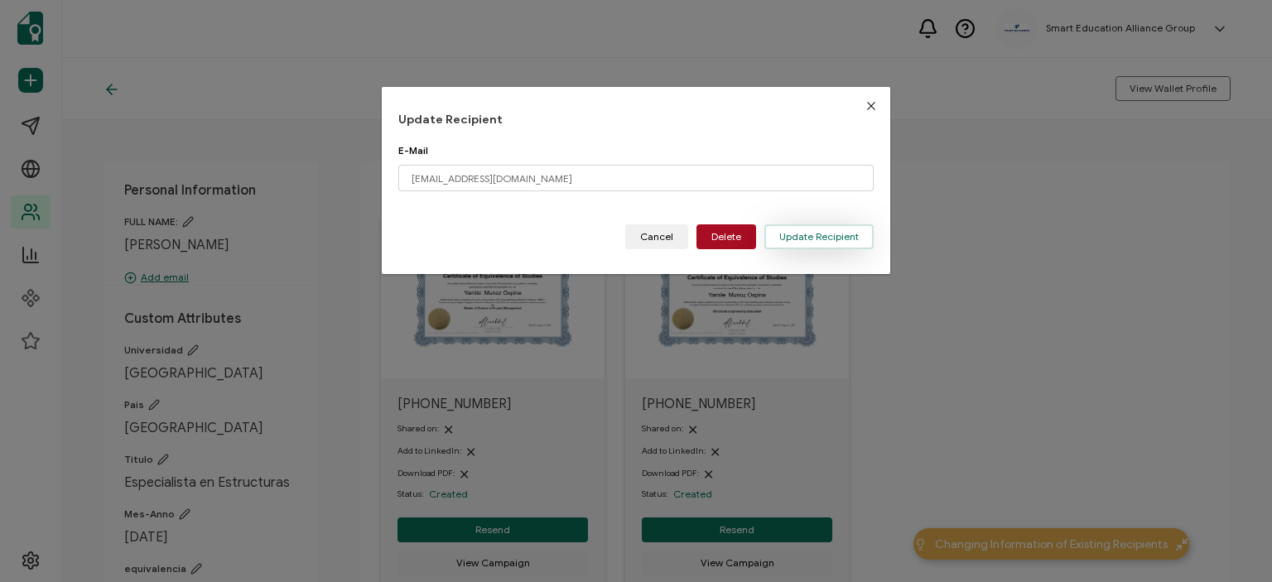
click at [841, 239] on span "Update Recipient" at bounding box center [819, 237] width 80 height 10
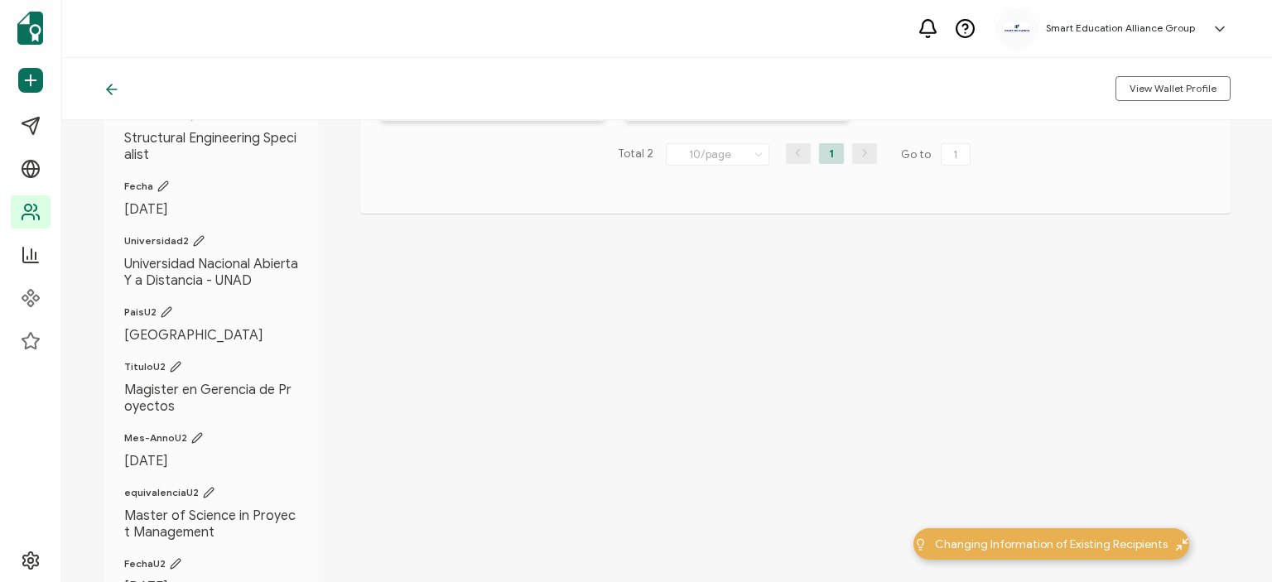
scroll to position [265, 0]
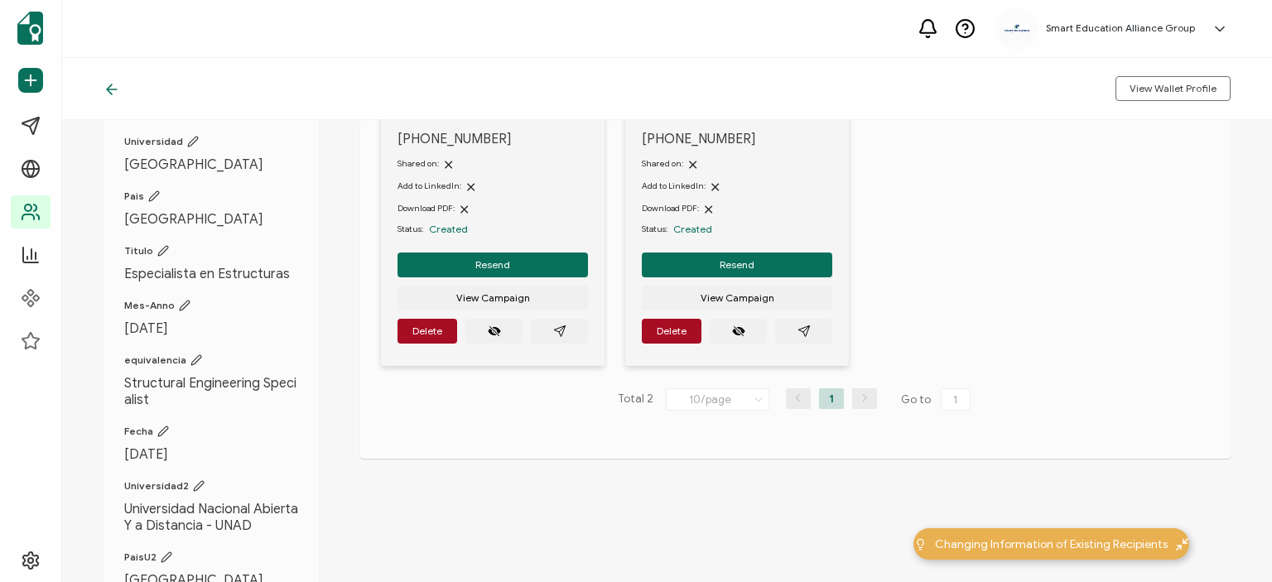
click at [123, 82] on div at bounding box center [116, 88] width 25 height 17
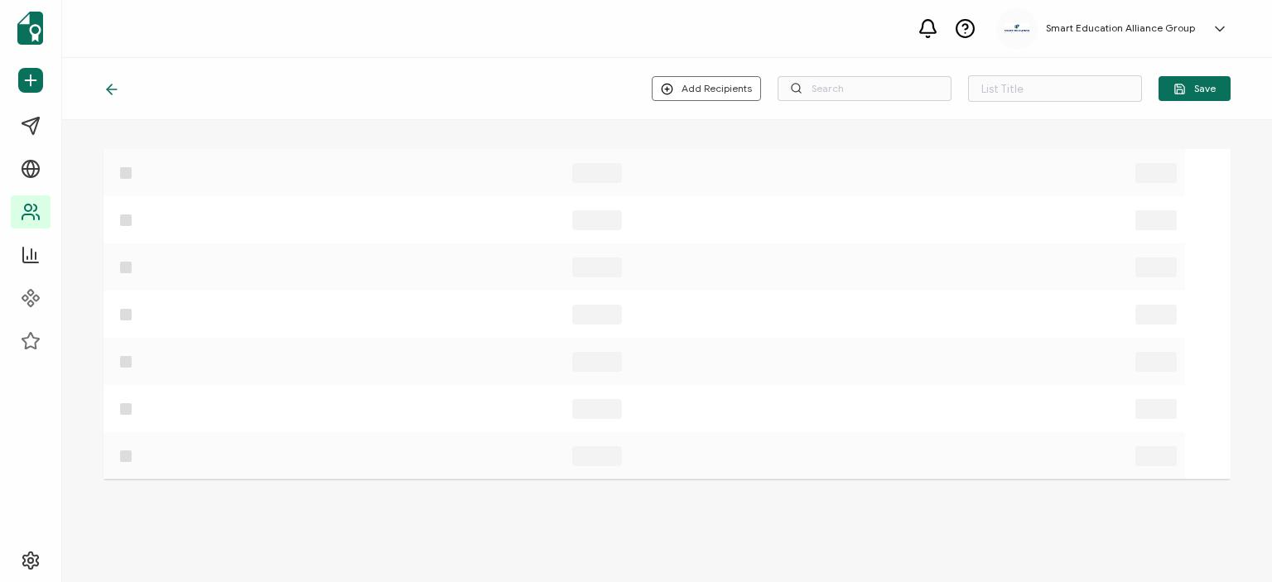
type input "lista de correos desconocidos"
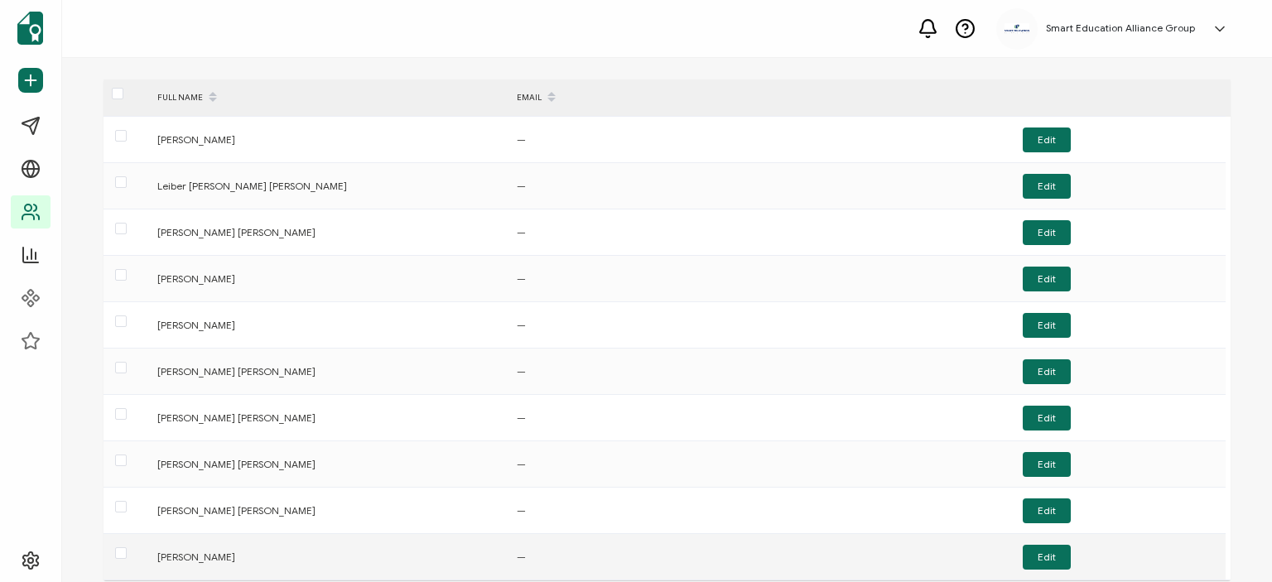
scroll to position [175, 0]
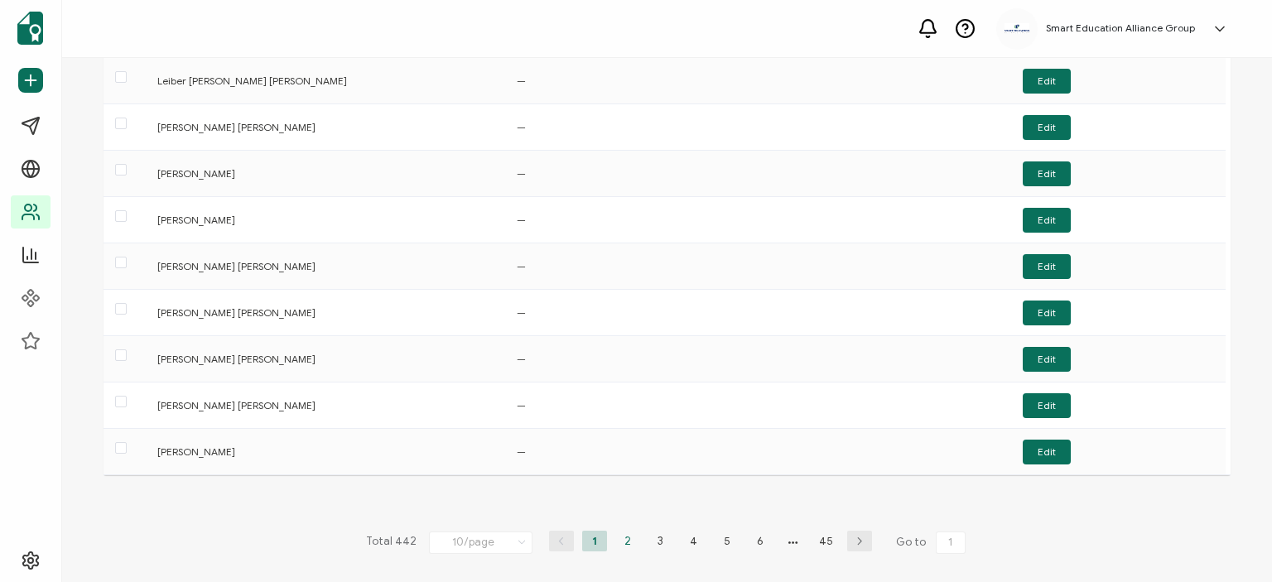
click at [615, 539] on li "2" at bounding box center [627, 541] width 25 height 21
click at [659, 533] on li "3" at bounding box center [660, 541] width 25 height 21
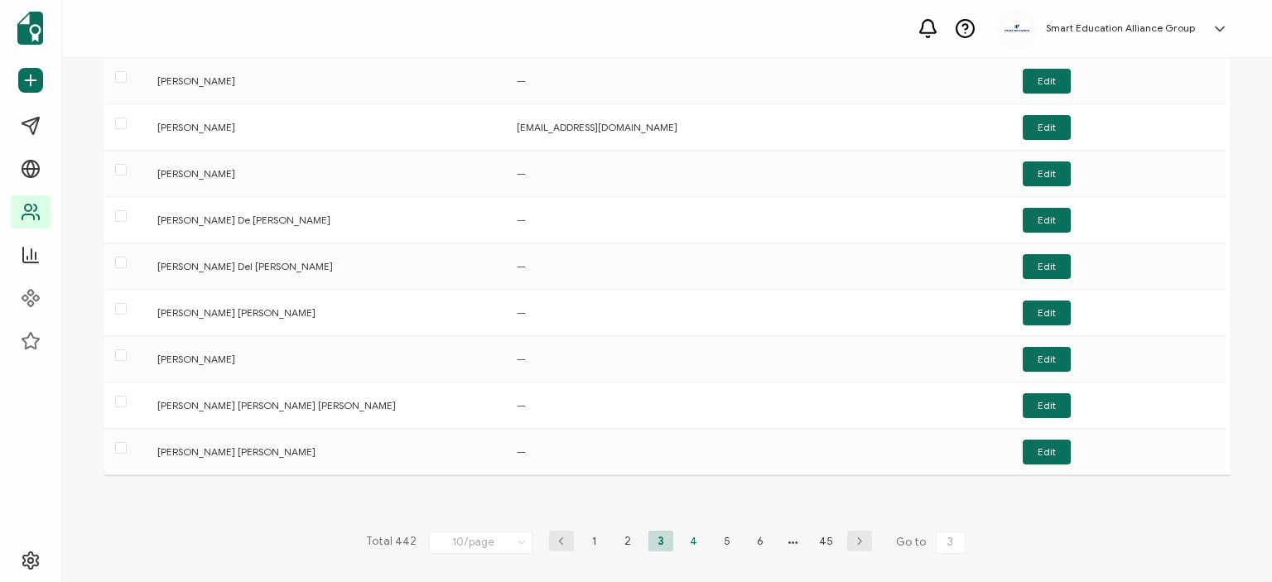
click at [683, 539] on li "4" at bounding box center [694, 541] width 25 height 21
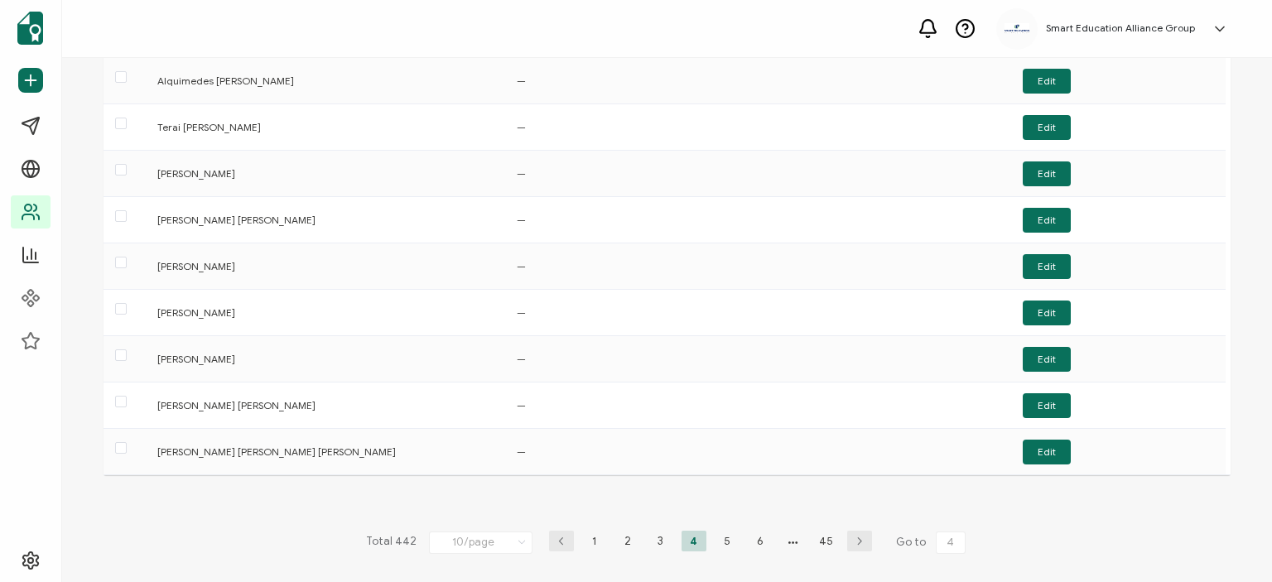
click at [557, 533] on button "button" at bounding box center [561, 541] width 25 height 21
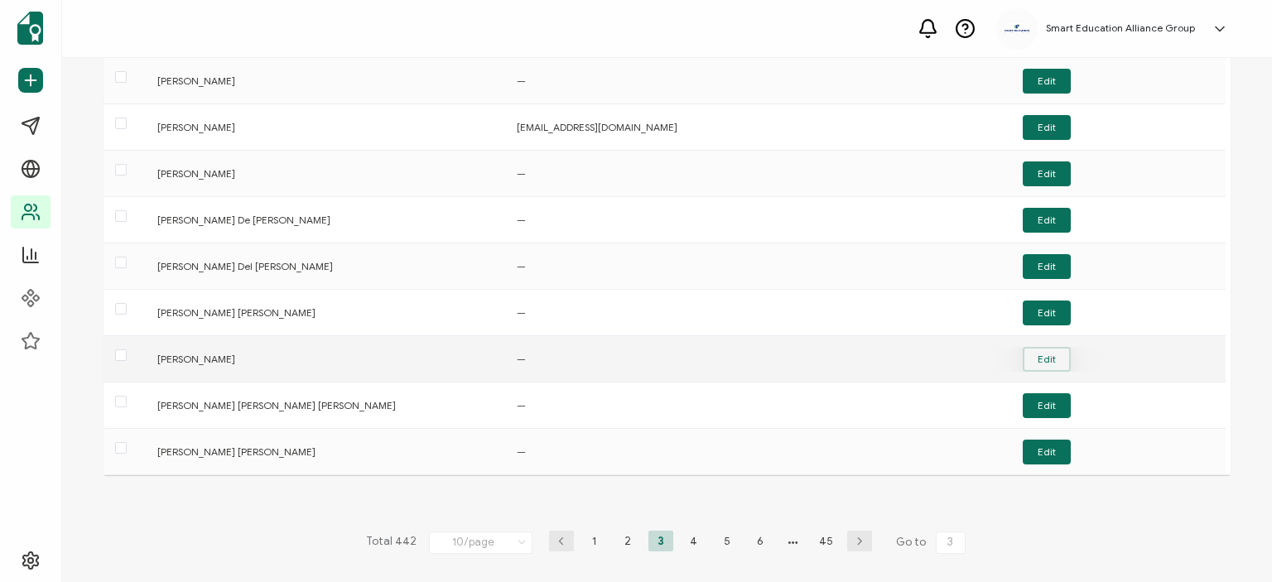
click at [1028, 356] on button "Edit" at bounding box center [1047, 359] width 48 height 25
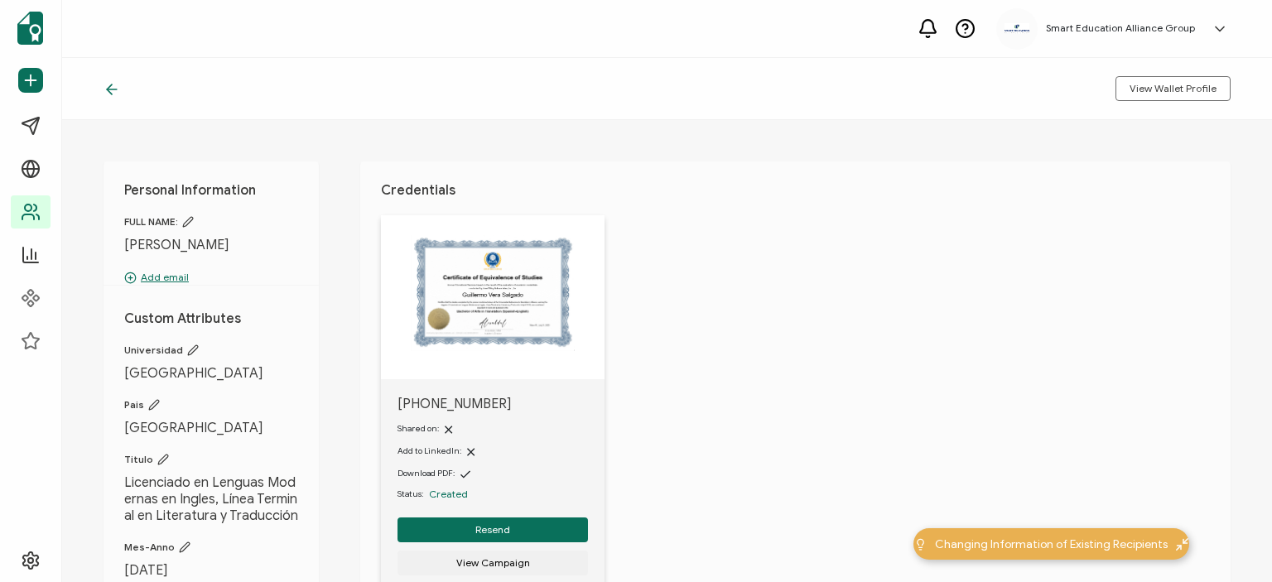
click at [159, 278] on p "Add email" at bounding box center [211, 277] width 174 height 15
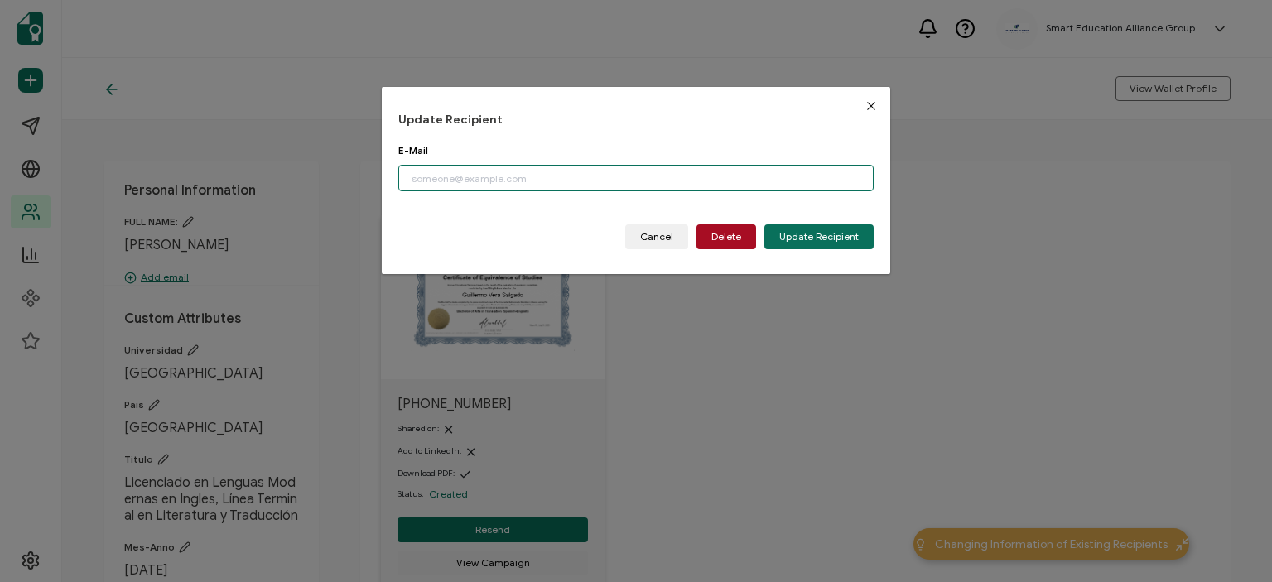
click at [565, 186] on input "dialog" at bounding box center [635, 178] width 475 height 27
paste input "[EMAIL_ADDRESS][DOMAIN_NAME]"
type input "[EMAIL_ADDRESS][DOMAIN_NAME]"
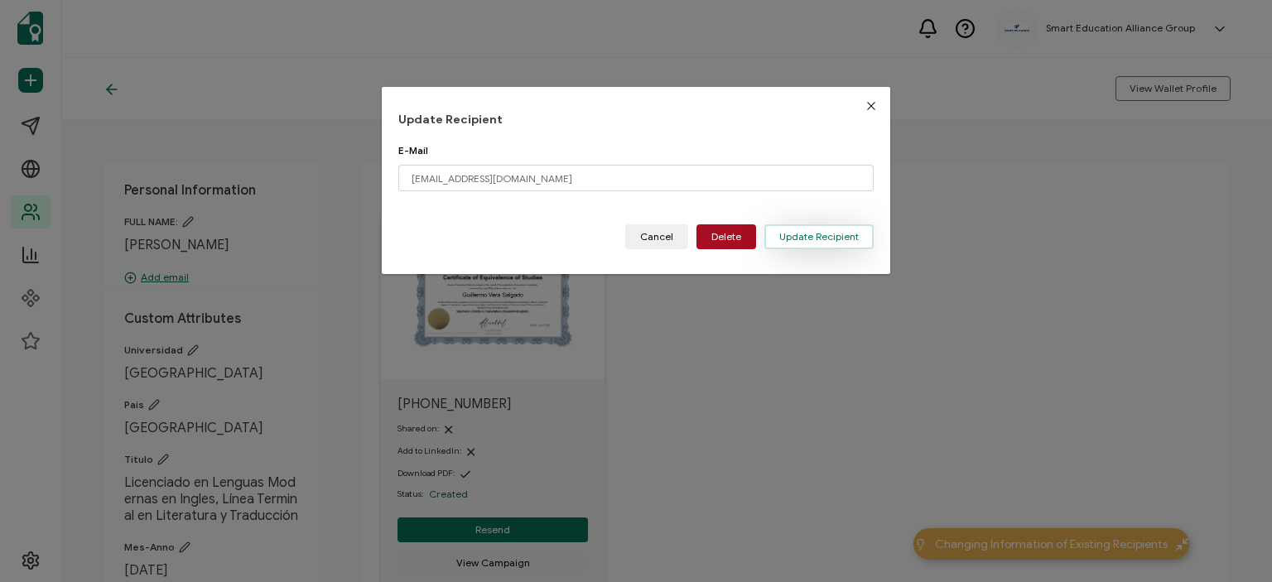
click at [812, 236] on span "Update Recipient" at bounding box center [819, 237] width 80 height 10
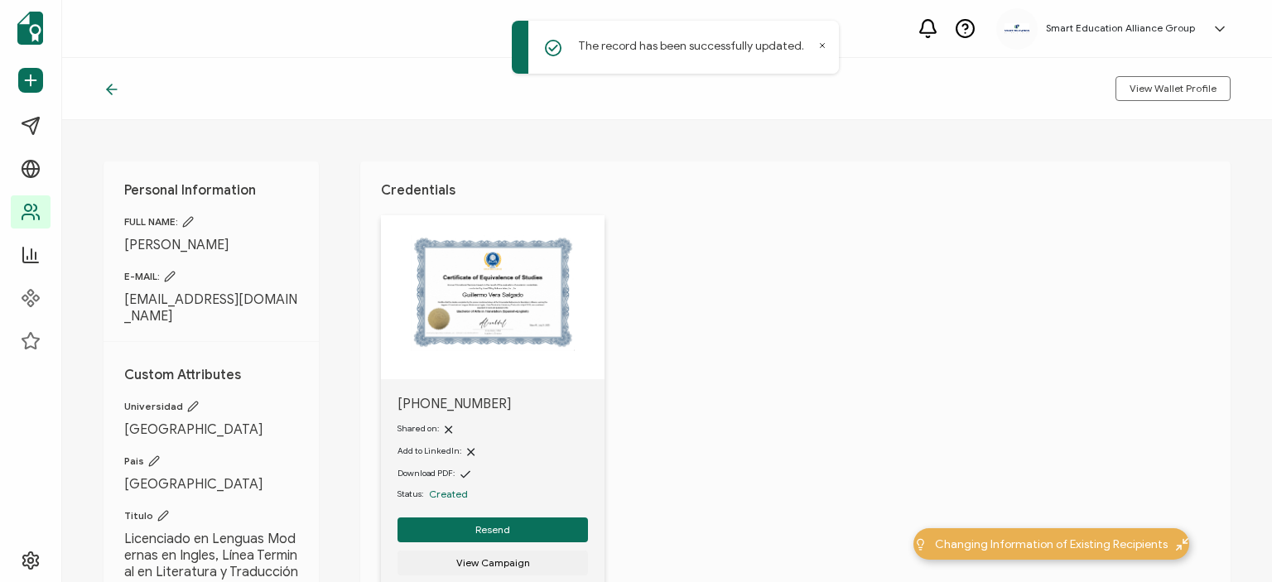
scroll to position [83, 0]
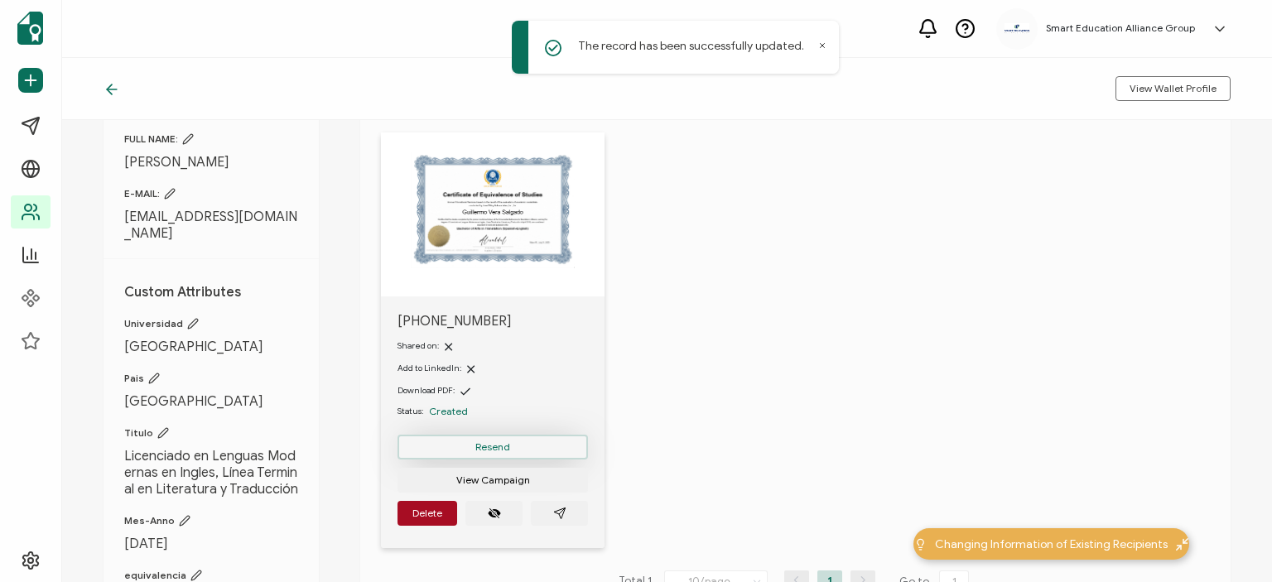
click at [455, 447] on button "Resend" at bounding box center [493, 447] width 190 height 25
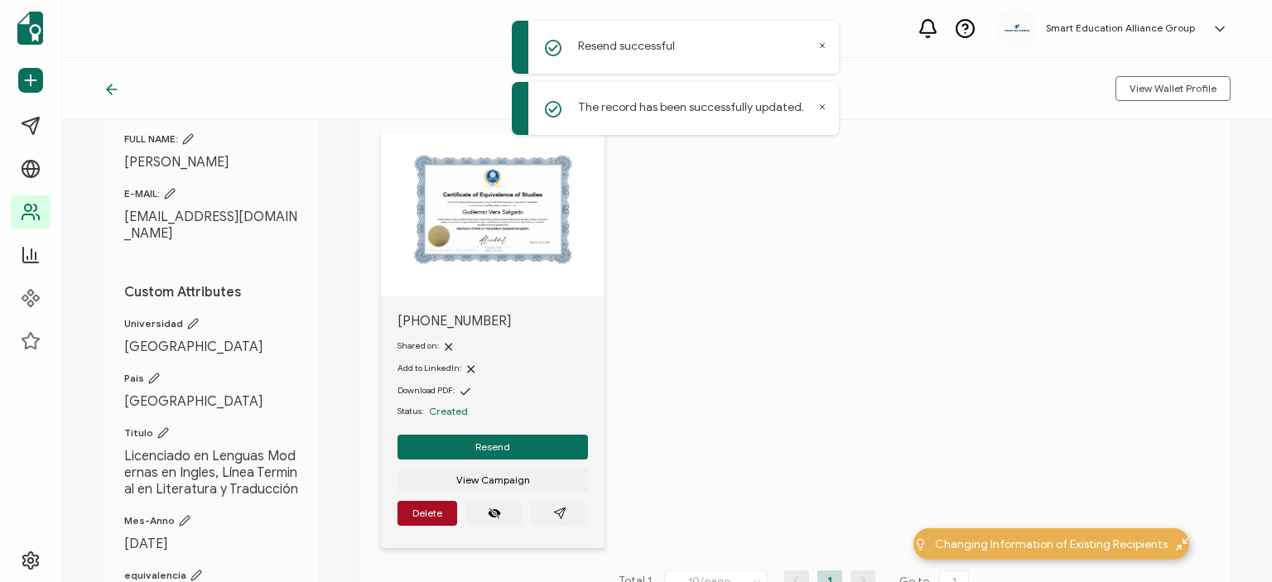
click at [113, 85] on icon at bounding box center [112, 89] width 17 height 17
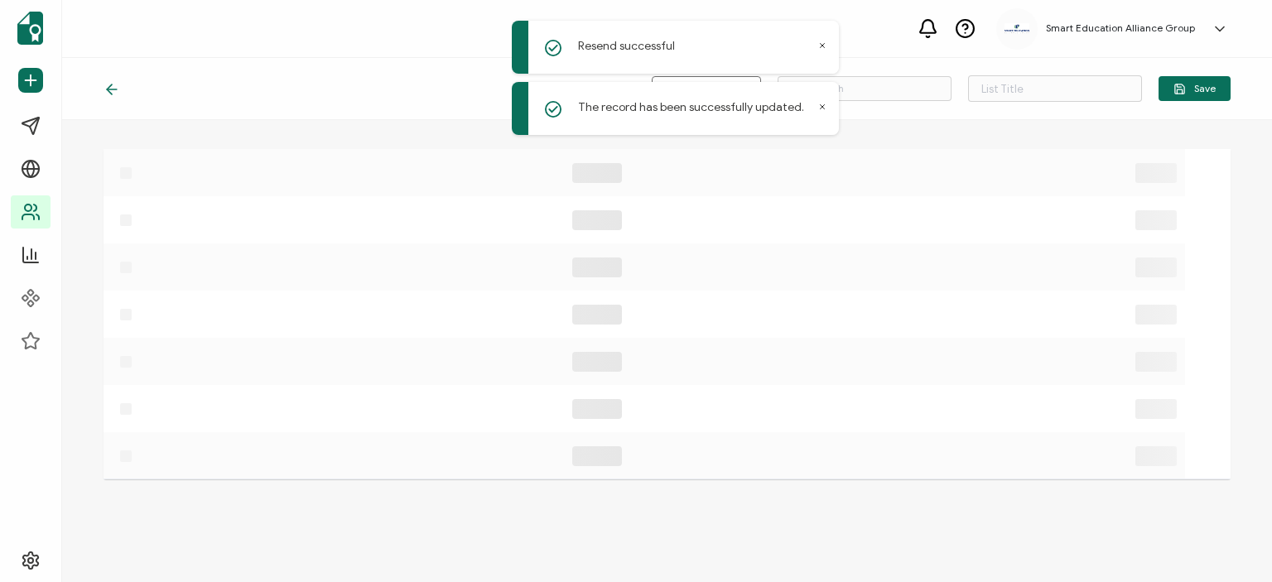
type input "lista de correos desconocidos"
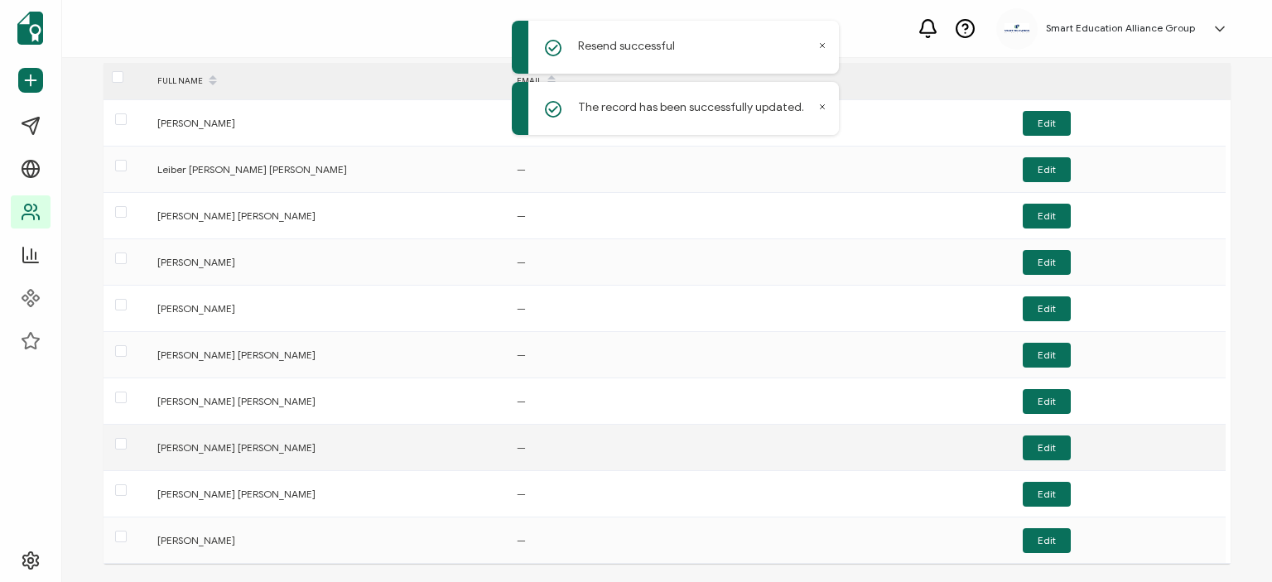
scroll to position [175, 0]
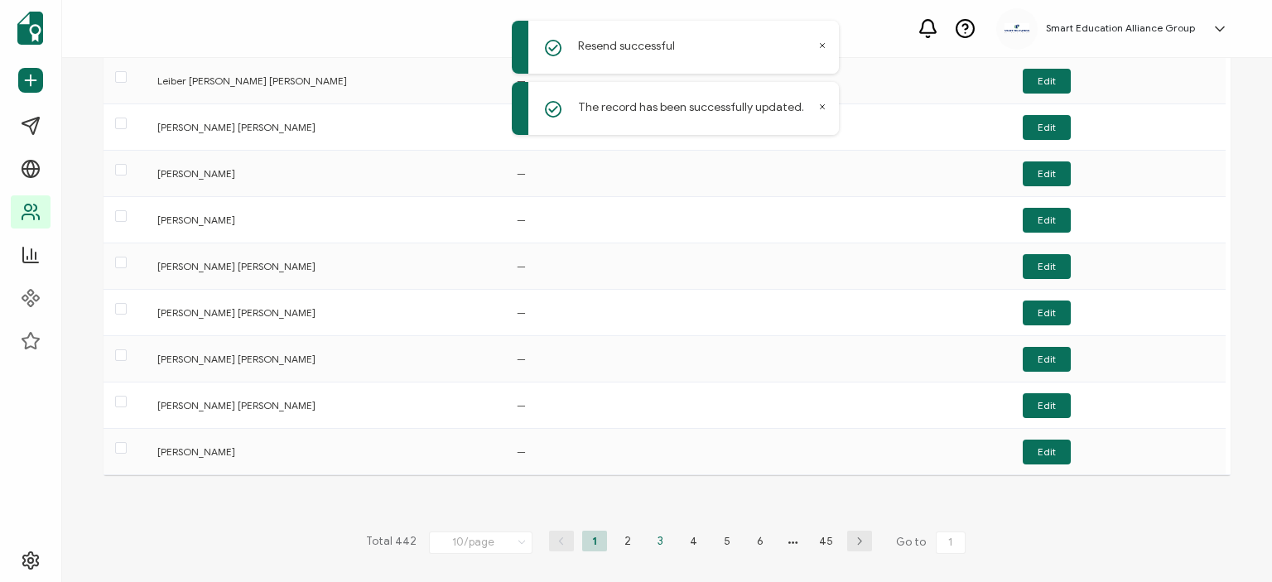
click at [657, 538] on li "3" at bounding box center [660, 541] width 25 height 21
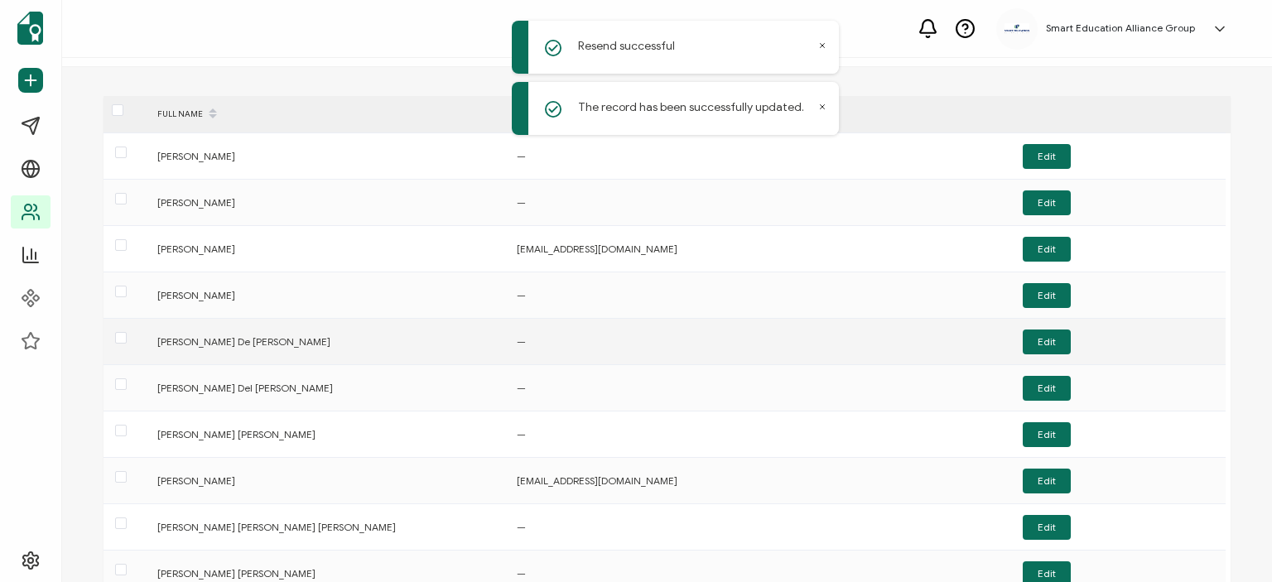
scroll to position [83, 0]
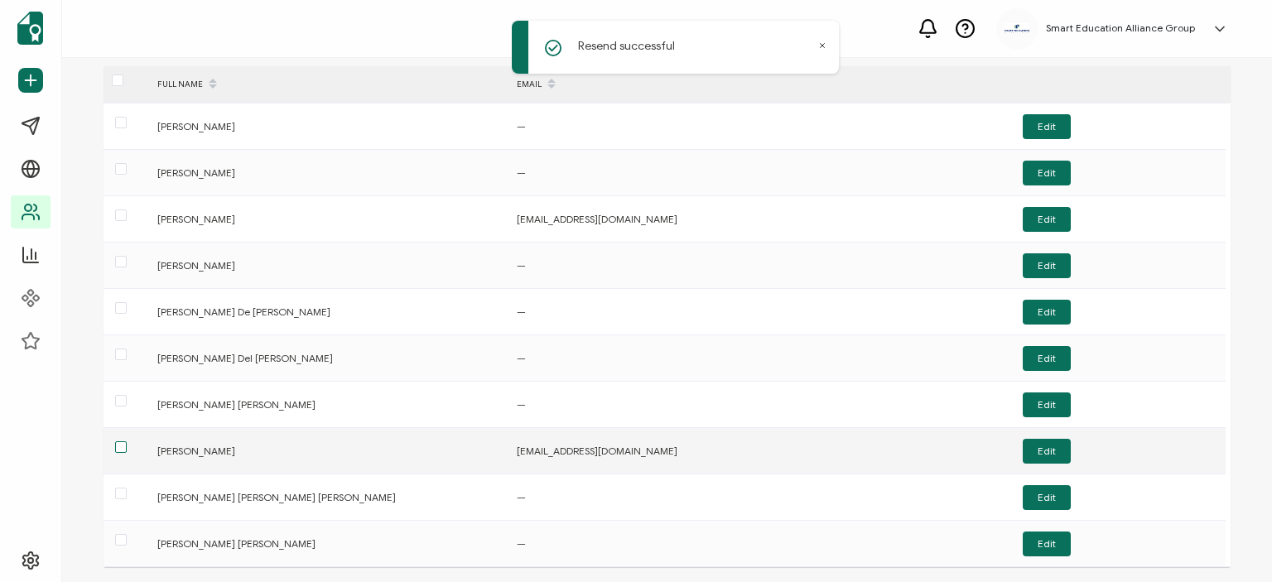
click at [119, 445] on span at bounding box center [121, 447] width 12 height 12
click at [127, 441] on input "checkbox" at bounding box center [127, 441] width 0 height 0
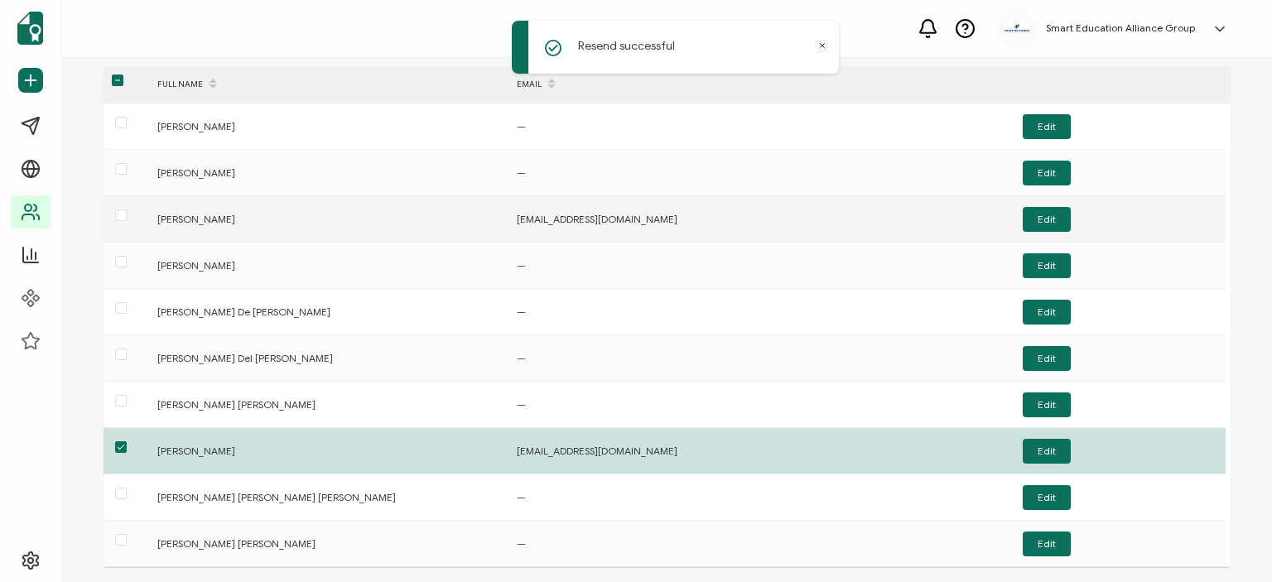
scroll to position [0, 0]
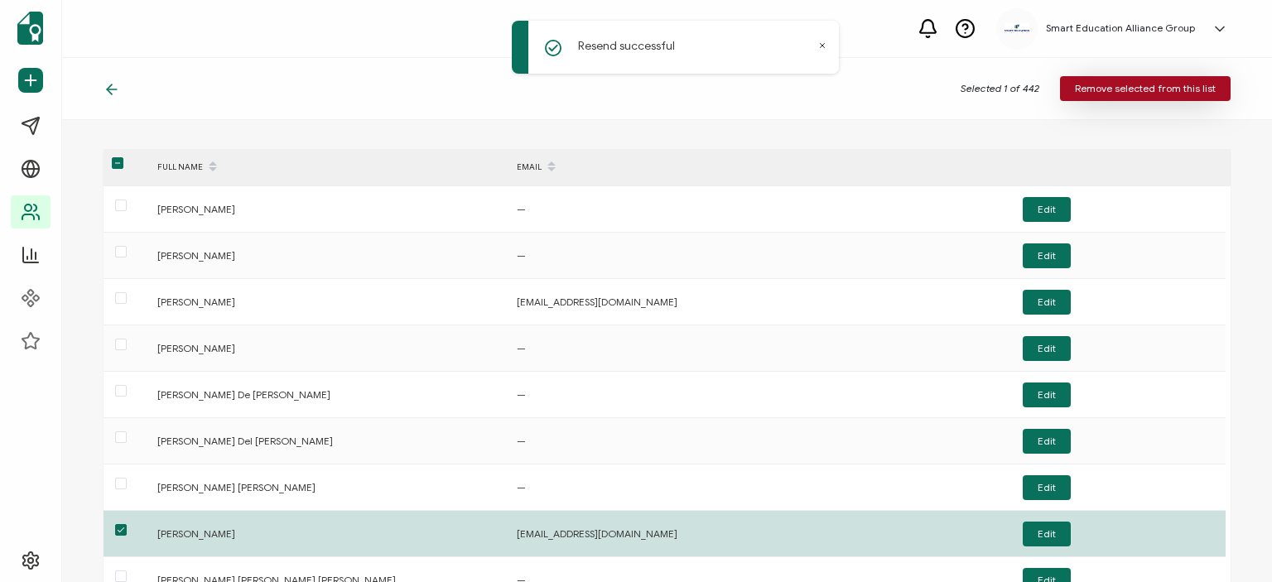
click at [1080, 94] on span "Remove selected from this list" at bounding box center [1145, 89] width 141 height 10
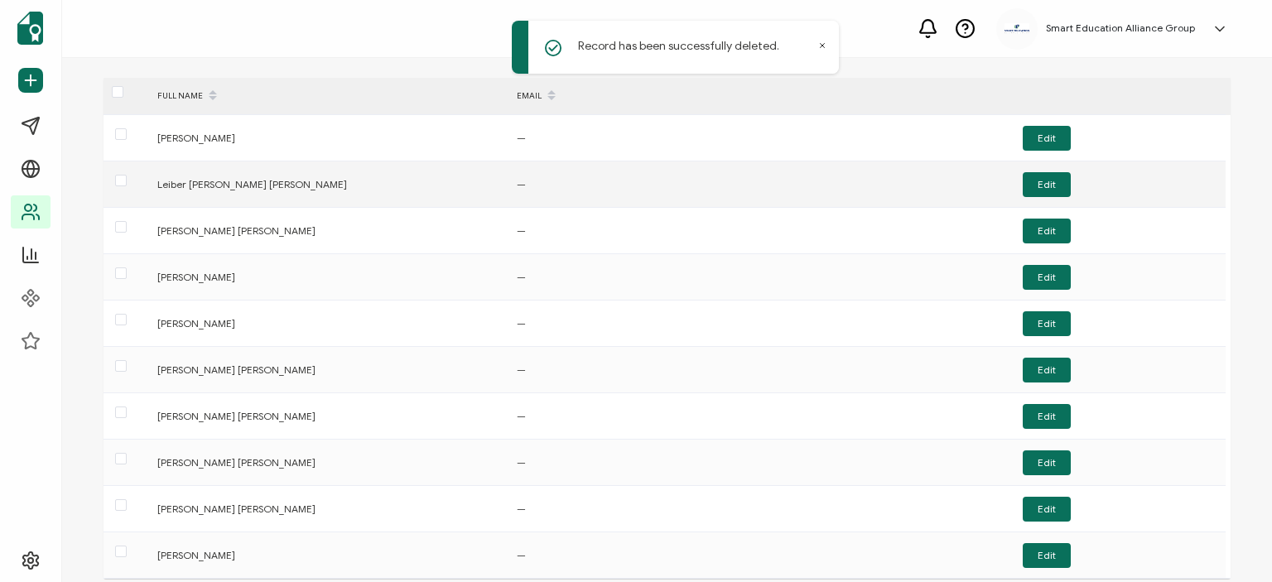
scroll to position [175, 0]
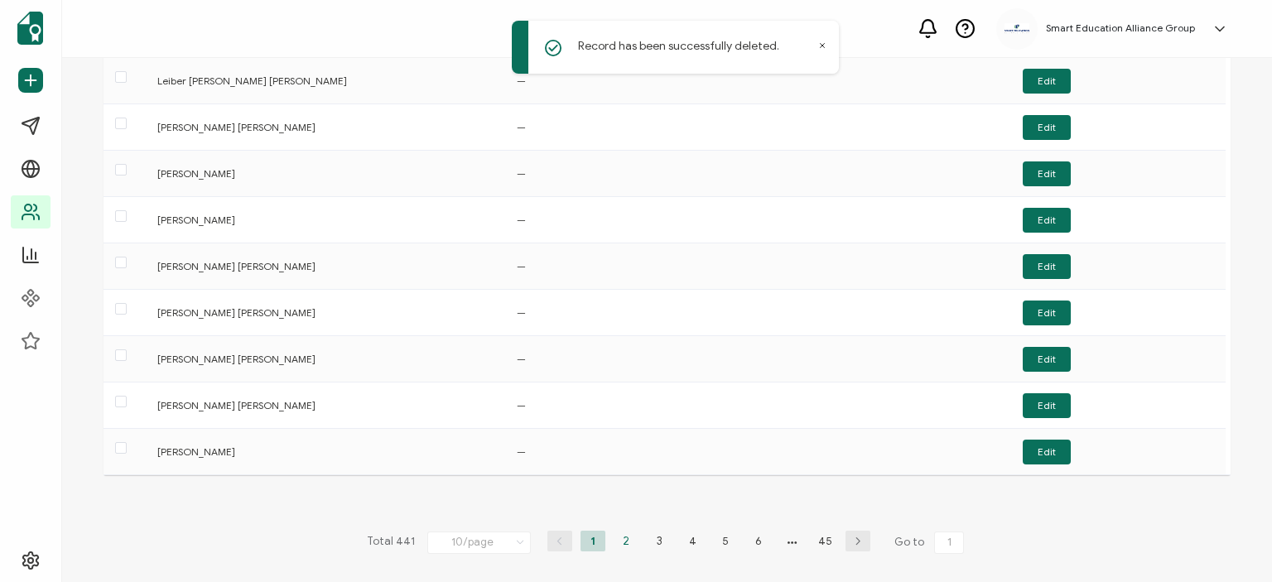
click at [621, 544] on li "2" at bounding box center [626, 541] width 25 height 21
click at [657, 541] on li "3" at bounding box center [659, 541] width 25 height 21
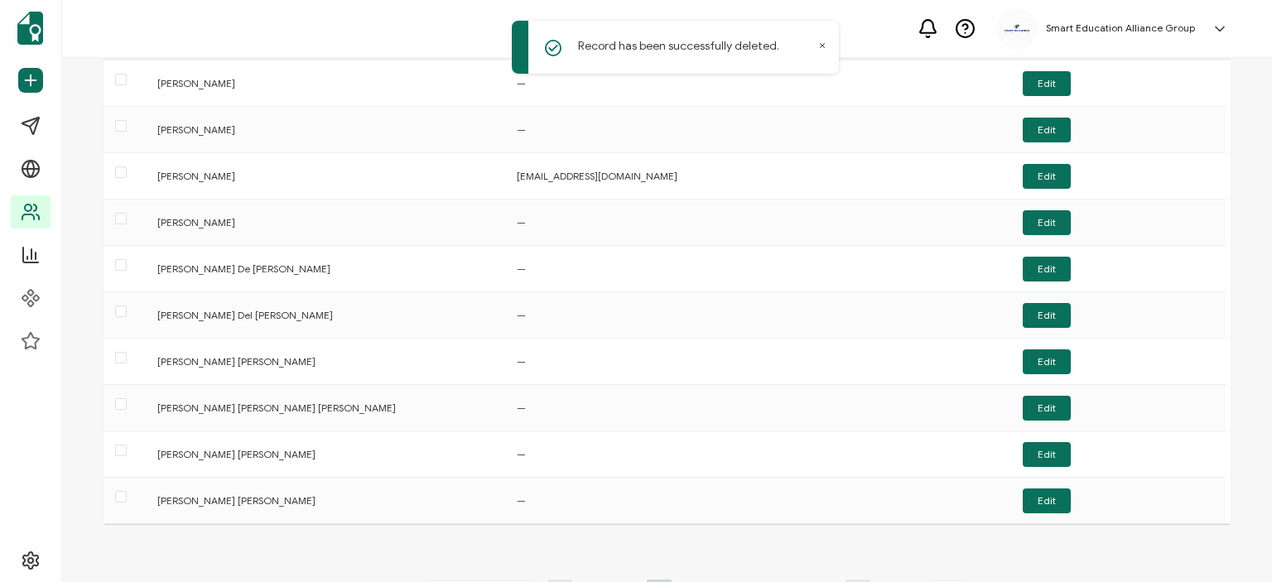
scroll to position [166, 0]
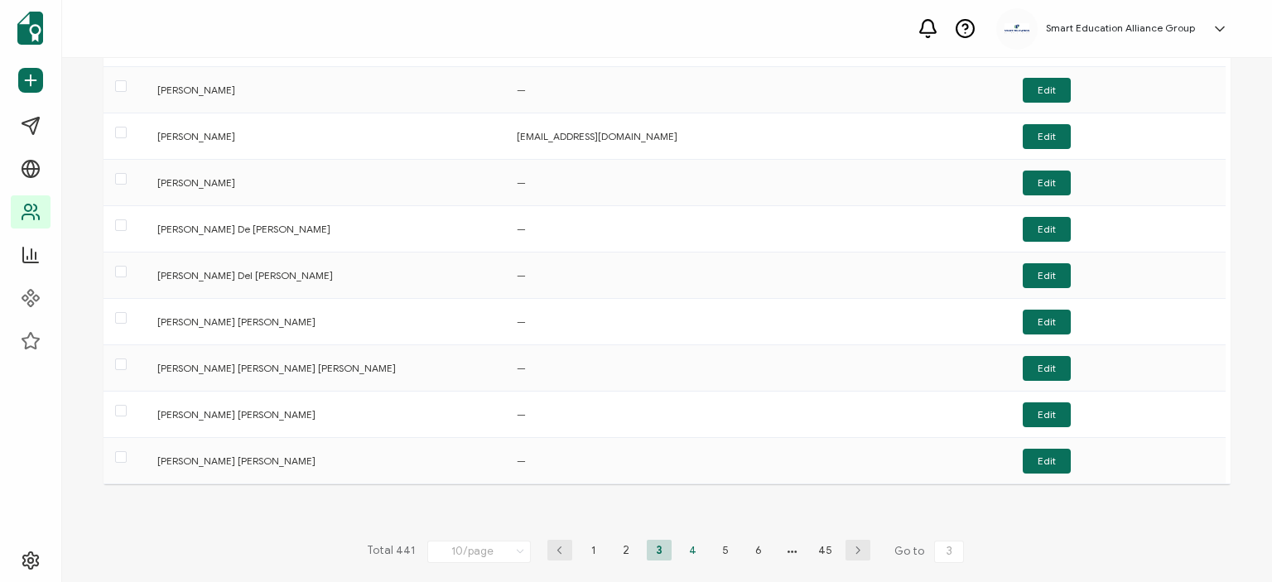
click at [686, 552] on li "4" at bounding box center [692, 550] width 25 height 21
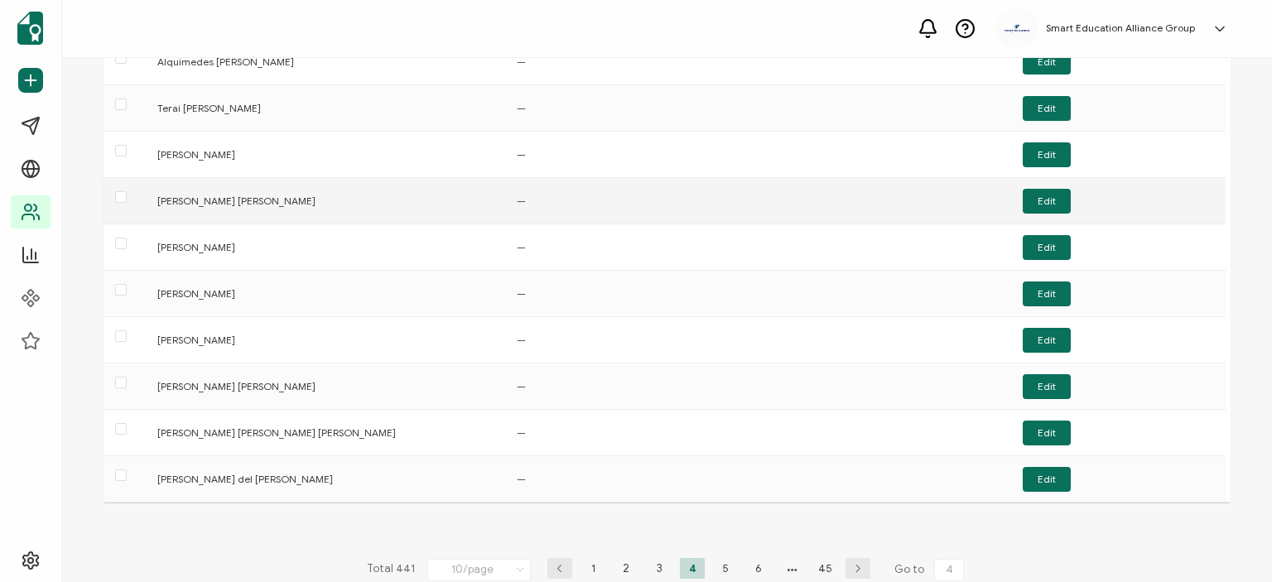
scroll to position [175, 0]
